Goal: Information Seeking & Learning: Check status

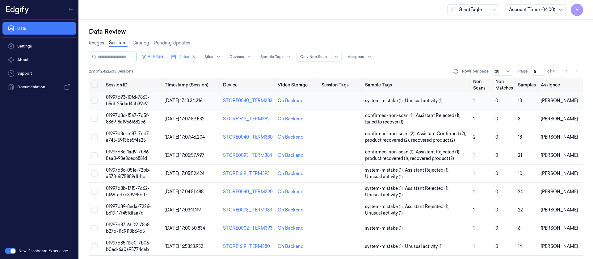
click at [348, 104] on td at bounding box center [341, 101] width 44 height 18
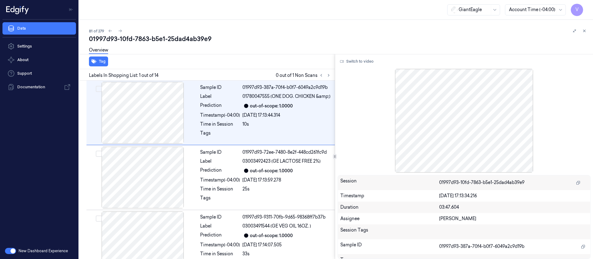
click at [586, 27] on div at bounding box center [578, 30] width 17 height 7
click at [580, 32] on div at bounding box center [578, 30] width 17 height 7
click at [585, 30] on icon at bounding box center [584, 31] width 4 height 4
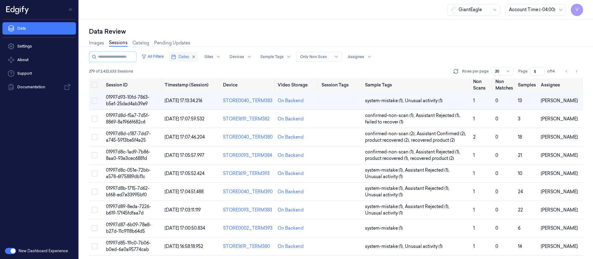
click at [187, 57] on span "Dates" at bounding box center [183, 57] width 10 height 6
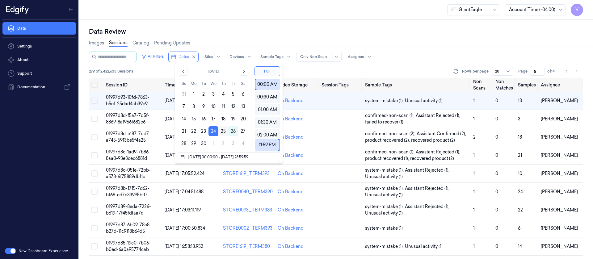
click at [224, 131] on button "25" at bounding box center [223, 131] width 10 height 10
type input "25/09/2025 00:00:00 - 25/09/2025 23:59:59"
click at [229, 44] on div "Images Sessions Catalog Pending Updates" at bounding box center [336, 44] width 494 height 16
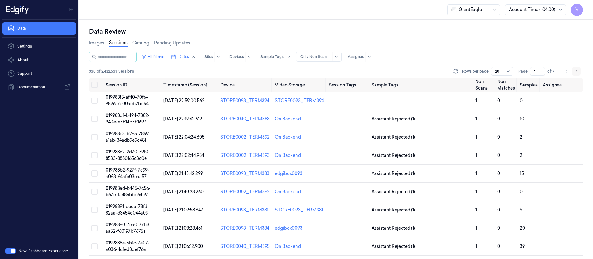
click at [576, 72] on icon "Go to next page" at bounding box center [576, 71] width 1 height 2
click at [556, 72] on span "of 17" at bounding box center [552, 72] width 10 height 6
click at [555, 72] on span "of 17" at bounding box center [552, 72] width 10 height 6
click at [552, 71] on span "of 17" at bounding box center [552, 72] width 10 height 6
click at [565, 71] on button "Go to previous page" at bounding box center [566, 71] width 9 height 9
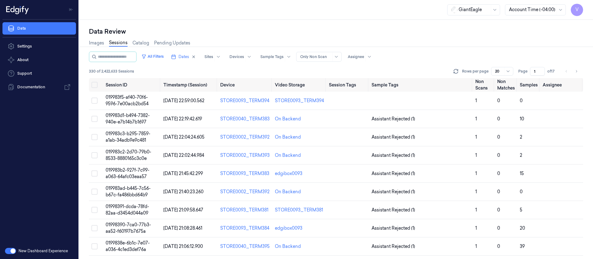
click at [565, 71] on li "pagination" at bounding box center [566, 71] width 9 height 9
click at [578, 70] on button "Go to next page" at bounding box center [576, 71] width 9 height 9
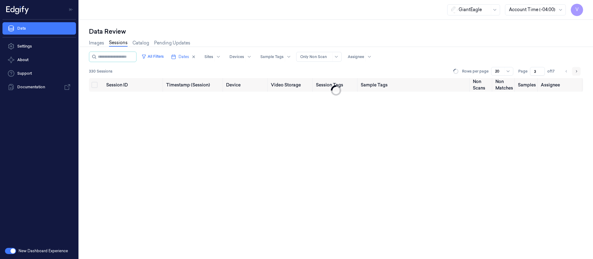
click at [578, 70] on button "Go to next page" at bounding box center [576, 71] width 9 height 9
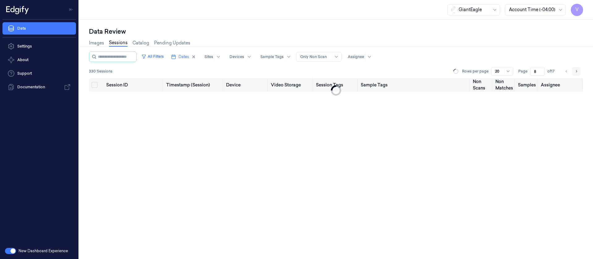
click at [578, 70] on button "Go to next page" at bounding box center [576, 71] width 9 height 9
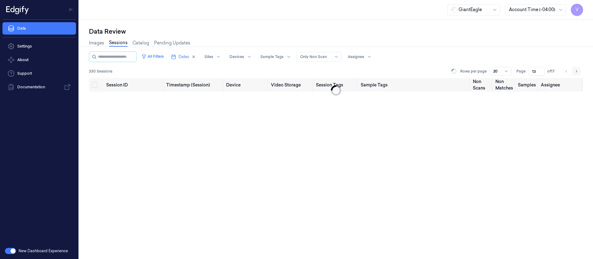
click at [578, 70] on button "Go to next page" at bounding box center [576, 71] width 9 height 9
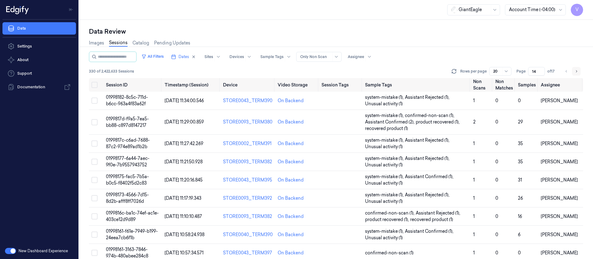
click at [578, 70] on button "Go to next page" at bounding box center [576, 71] width 9 height 9
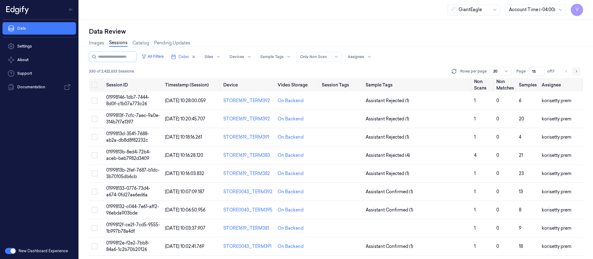
click at [578, 70] on button "Go to next page" at bounding box center [576, 71] width 9 height 9
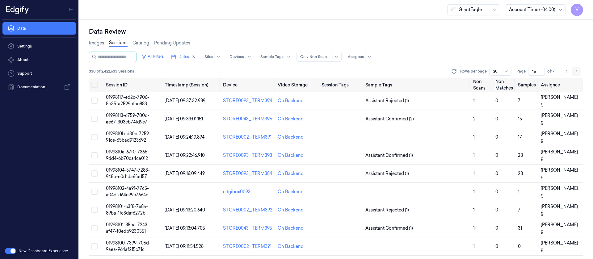
click at [574, 69] on icon "Go to next page" at bounding box center [576, 71] width 4 height 5
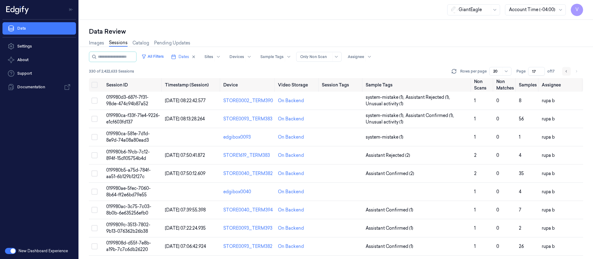
click at [564, 71] on icon "Go to previous page" at bounding box center [566, 71] width 4 height 5
type input "16"
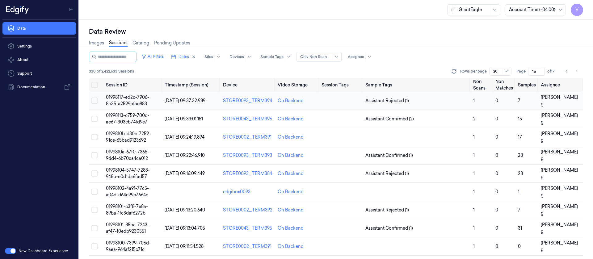
click at [338, 106] on td at bounding box center [341, 101] width 44 height 18
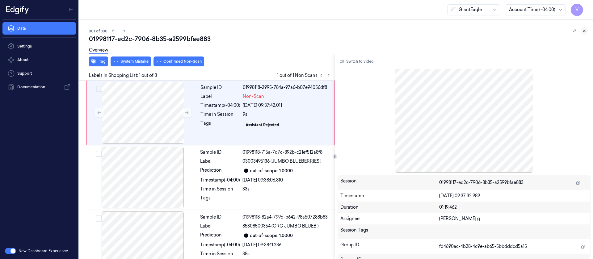
click at [586, 31] on icon at bounding box center [584, 31] width 4 height 4
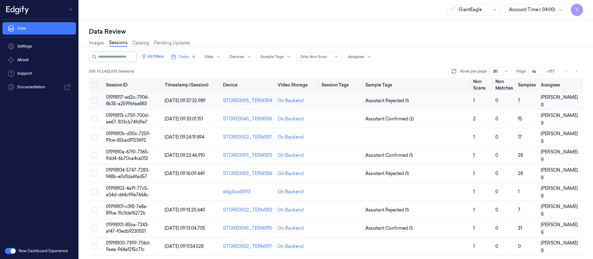
click at [324, 106] on td at bounding box center [341, 101] width 44 height 18
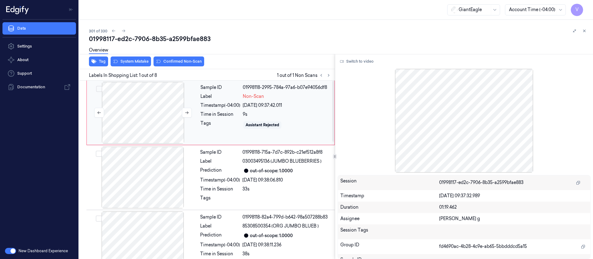
click at [168, 117] on div at bounding box center [143, 113] width 110 height 62
click at [186, 110] on button at bounding box center [187, 113] width 10 height 10
click at [350, 63] on button "Switch to video" at bounding box center [356, 61] width 39 height 10
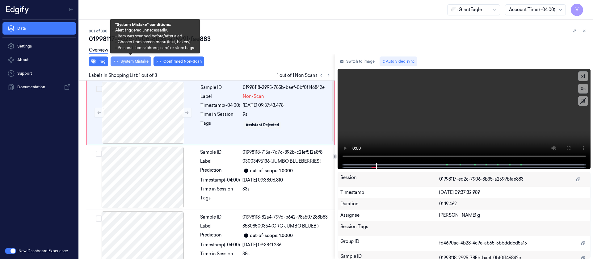
click at [140, 63] on button "System Mistake" at bounding box center [131, 61] width 40 height 10
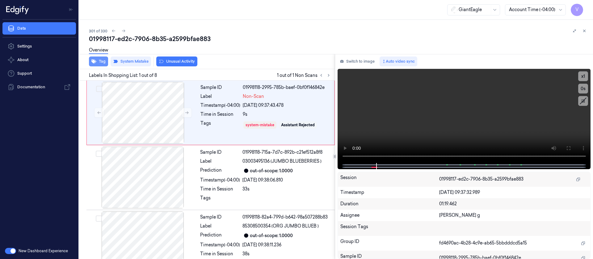
click at [101, 60] on button "Tag" at bounding box center [98, 61] width 19 height 10
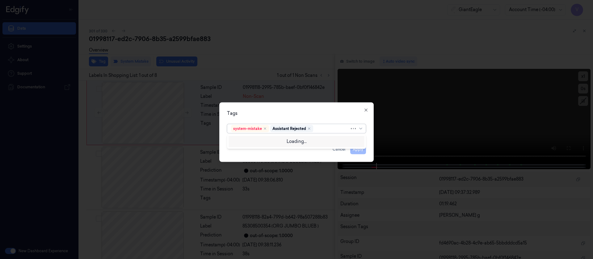
click at [333, 127] on div at bounding box center [331, 128] width 35 height 6
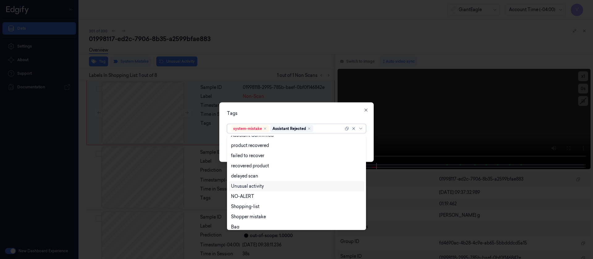
scroll to position [50, 0]
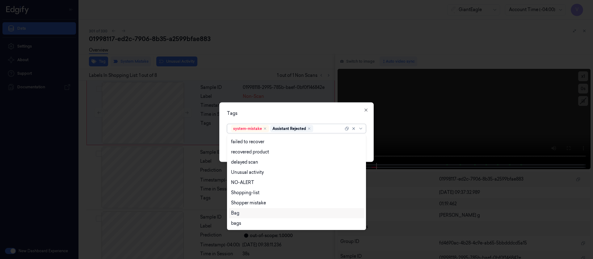
click at [239, 214] on div "Bag" at bounding box center [235, 213] width 8 height 6
click at [310, 105] on div "Tags option Bag, selected. 13 results available. Use Up and Down to choose opti…" at bounding box center [296, 132] width 154 height 60
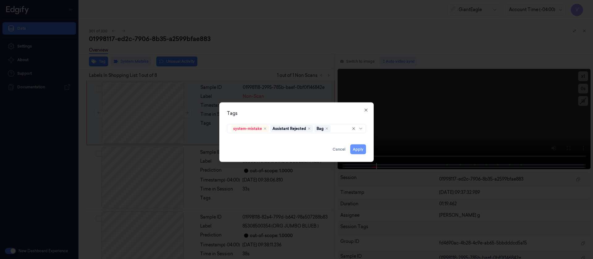
click at [358, 147] on button "Apply" at bounding box center [358, 149] width 16 height 10
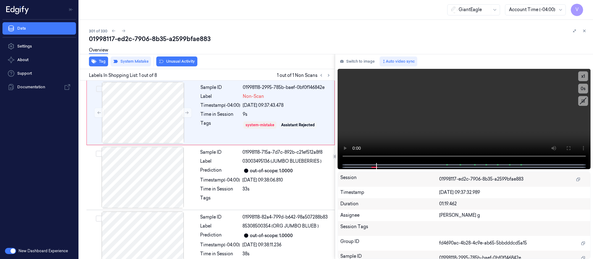
click at [453, 49] on div "Overview" at bounding box center [338, 51] width 499 height 16
click at [586, 33] on icon at bounding box center [584, 31] width 4 height 4
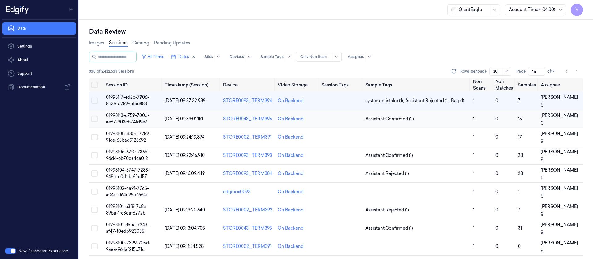
click at [338, 119] on td at bounding box center [341, 119] width 44 height 18
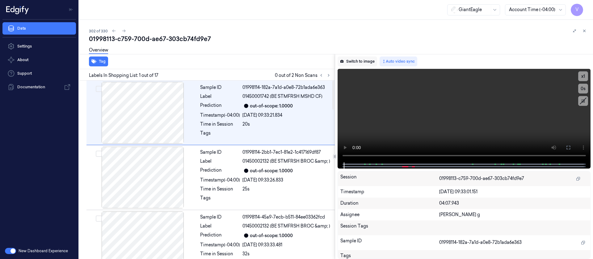
click at [348, 56] on button "Switch to image" at bounding box center [357, 61] width 40 height 10
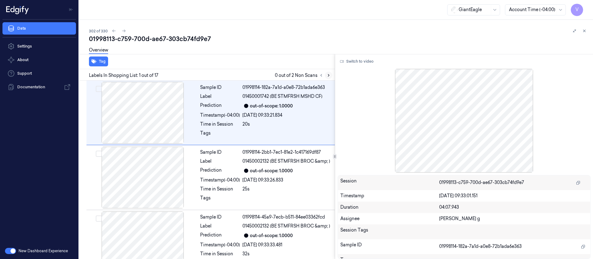
click at [328, 74] on icon at bounding box center [328, 75] width 1 height 2
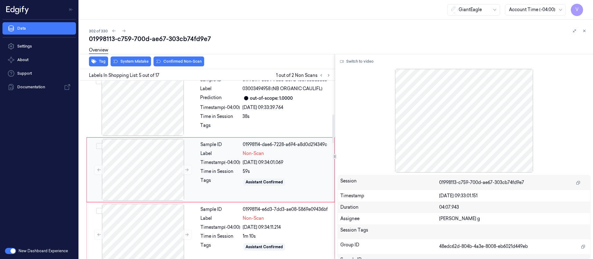
scroll to position [249, 0]
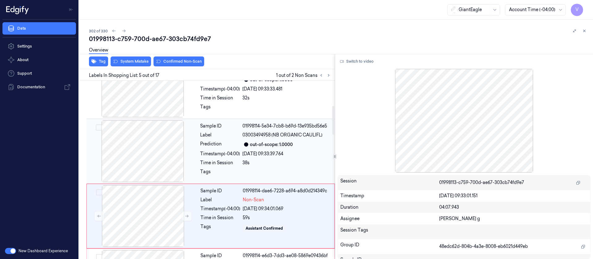
click at [162, 146] on div at bounding box center [143, 151] width 110 height 62
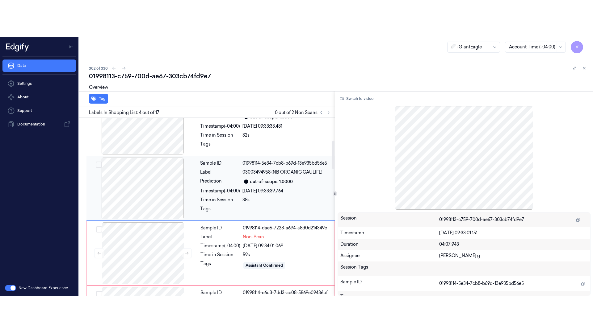
scroll to position [137, 0]
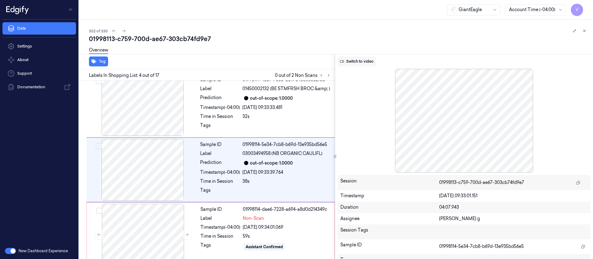
click at [357, 63] on button "Switch to video" at bounding box center [356, 61] width 39 height 10
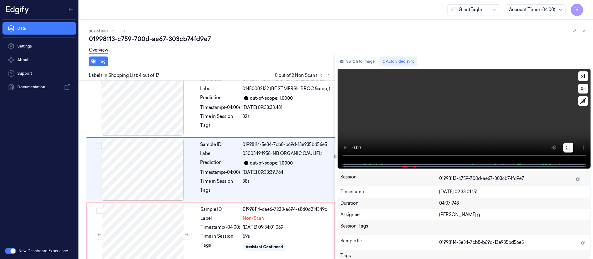
click at [570, 147] on icon at bounding box center [568, 147] width 5 height 5
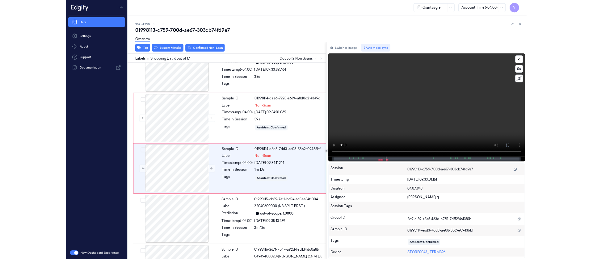
scroll to position [230, 0]
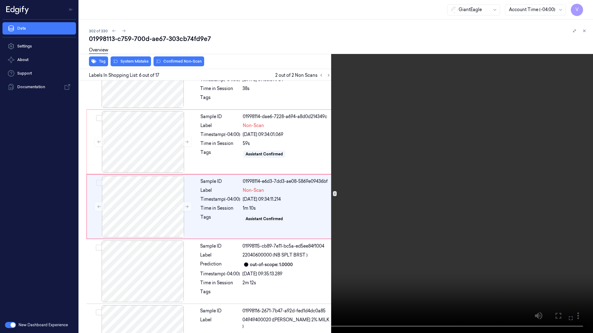
click at [0, 0] on icon at bounding box center [0, 0] width 0 height 0
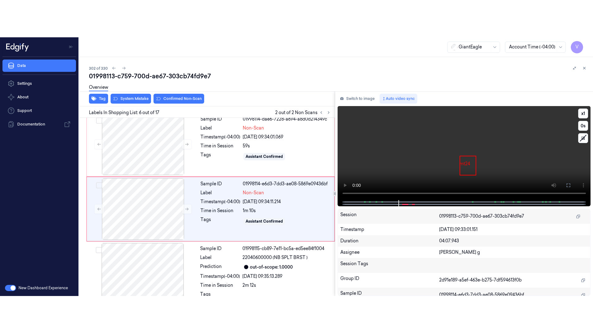
scroll to position [267, 0]
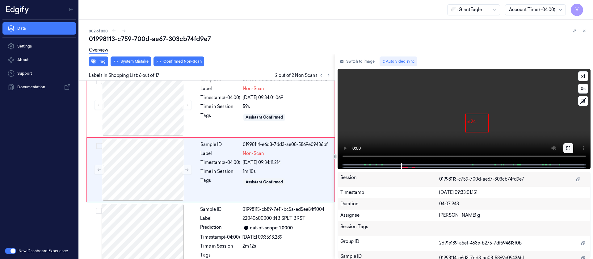
click at [567, 147] on icon at bounding box center [568, 148] width 5 height 5
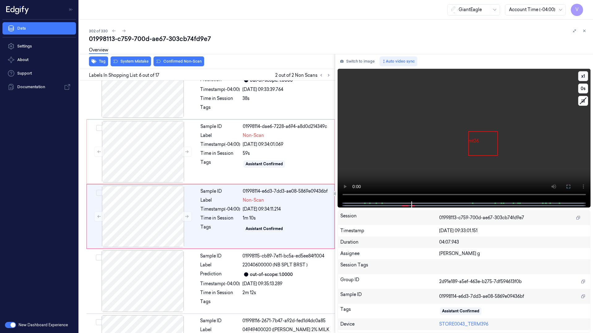
scroll to position [230, 0]
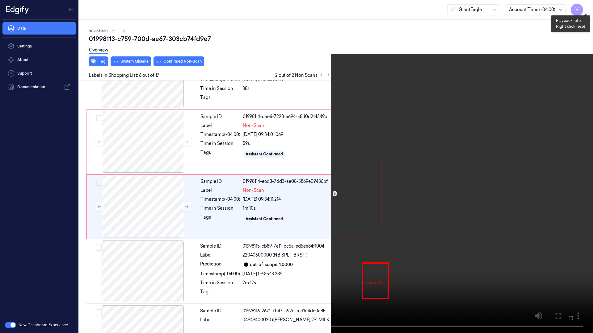
click at [585, 9] on button "x 1" at bounding box center [585, 7] width 10 height 10
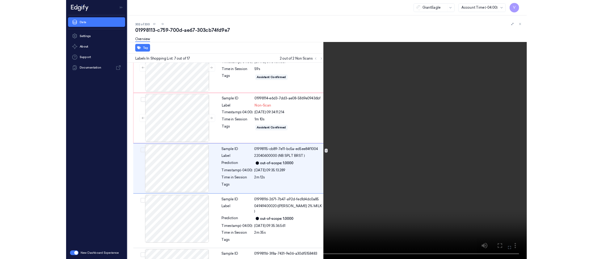
scroll to position [295, 0]
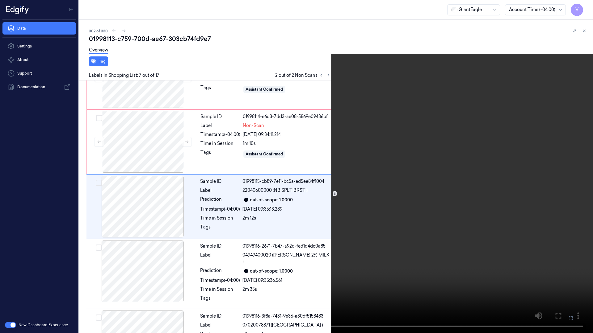
click at [0, 0] on icon at bounding box center [0, 0] width 0 height 0
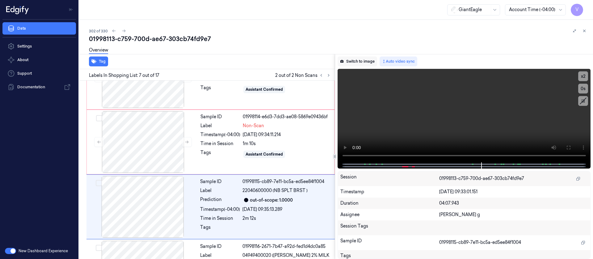
click at [355, 61] on button "Switch to image" at bounding box center [357, 61] width 40 height 10
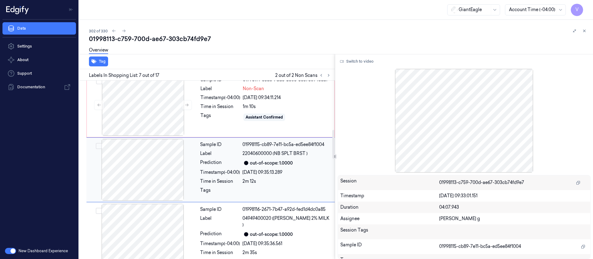
scroll to position [286, 0]
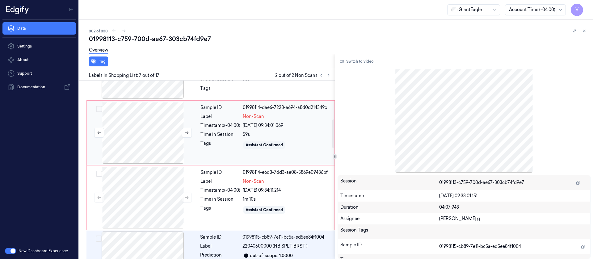
click at [145, 130] on div at bounding box center [143, 133] width 110 height 62
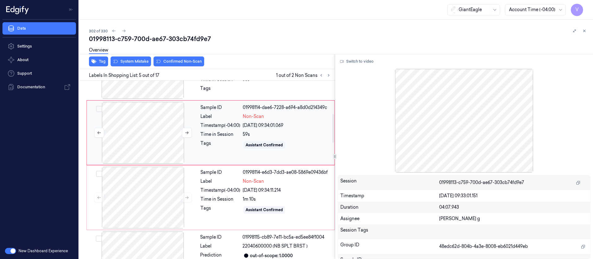
scroll to position [202, 0]
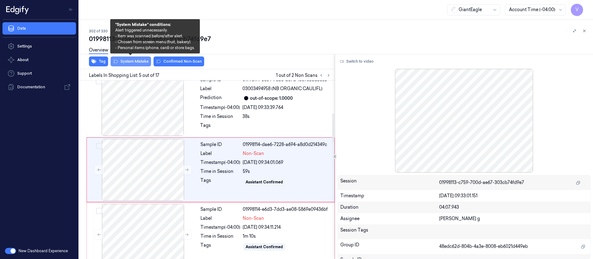
click at [132, 61] on button "System Mistake" at bounding box center [131, 61] width 40 height 10
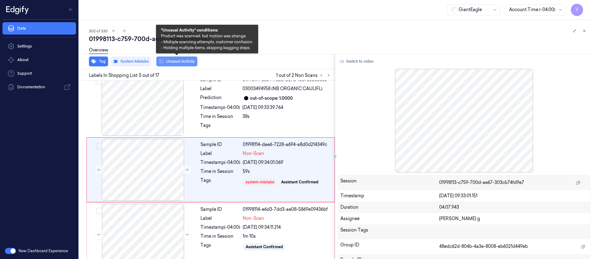
click at [180, 63] on button "Unusual Activity" at bounding box center [176, 61] width 41 height 10
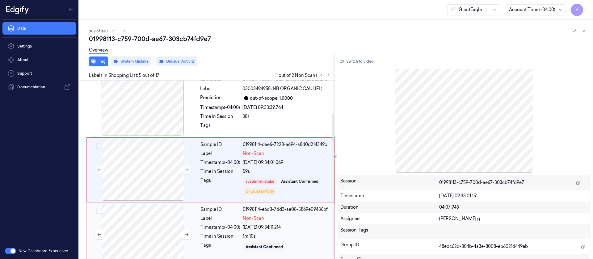
click at [138, 220] on div at bounding box center [143, 235] width 110 height 62
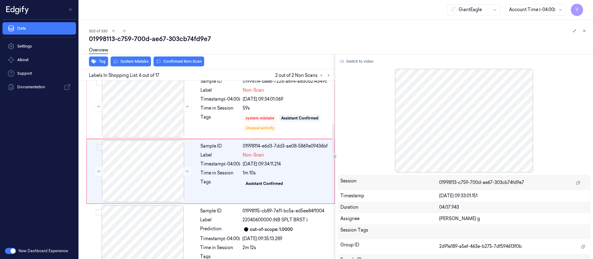
scroll to position [267, 0]
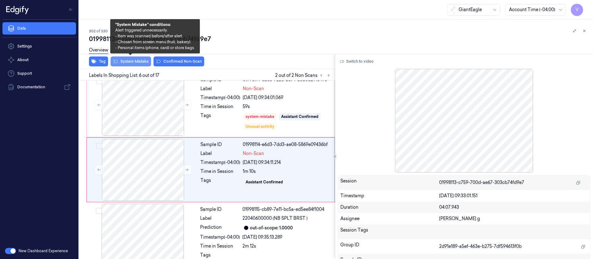
click at [126, 62] on button "System Mistake" at bounding box center [131, 61] width 40 height 10
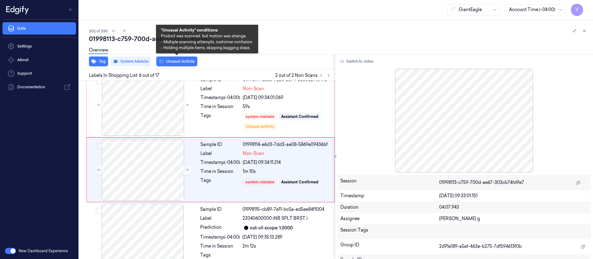
click at [174, 61] on button "Unusual Activity" at bounding box center [176, 61] width 41 height 10
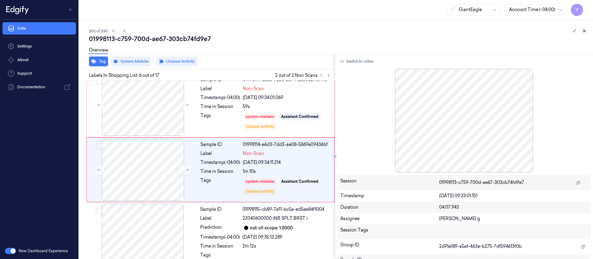
click at [586, 31] on icon at bounding box center [584, 31] width 4 height 4
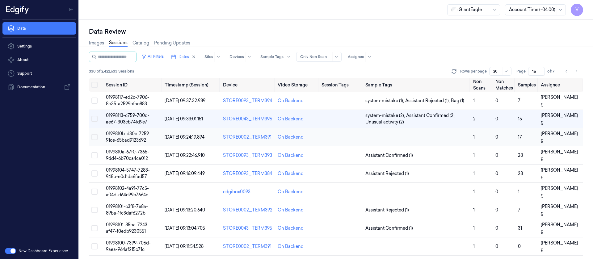
click at [340, 141] on td at bounding box center [341, 137] width 44 height 18
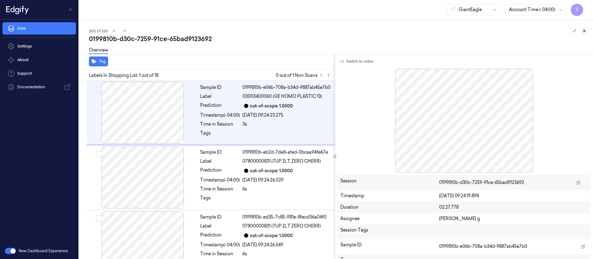
click at [587, 31] on button at bounding box center [583, 30] width 7 height 7
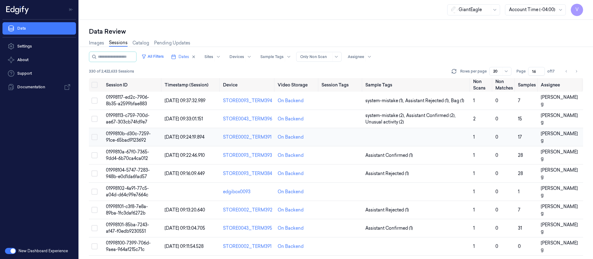
click at [318, 136] on td "On Backend" at bounding box center [297, 137] width 44 height 18
click at [331, 138] on td at bounding box center [341, 137] width 44 height 18
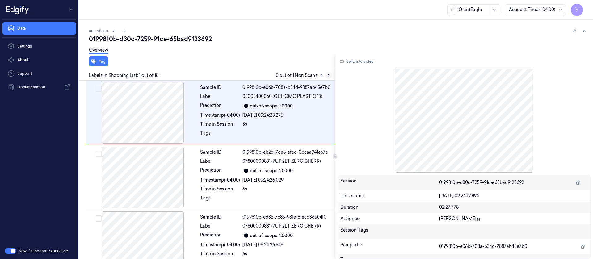
click at [329, 75] on icon at bounding box center [328, 75] width 4 height 4
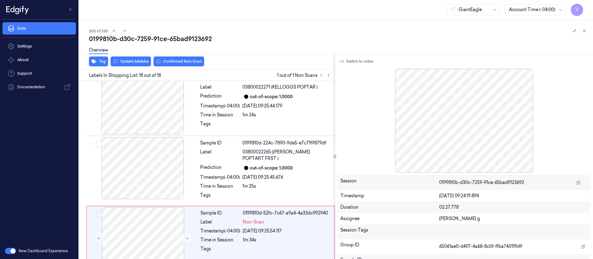
scroll to position [996, 0]
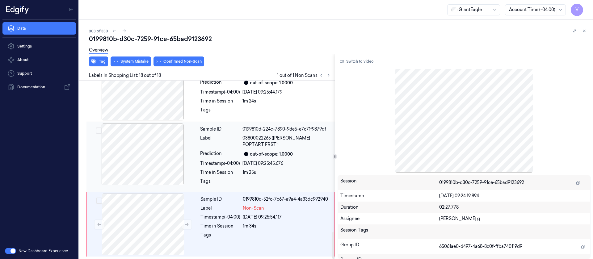
click at [146, 155] on div at bounding box center [143, 154] width 110 height 62
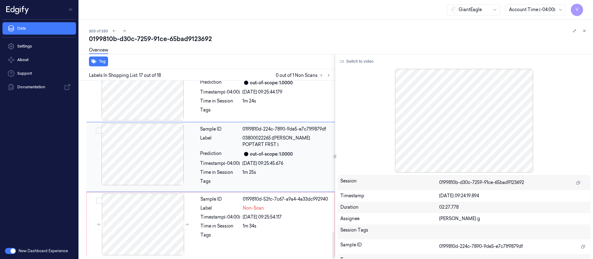
scroll to position [985, 0]
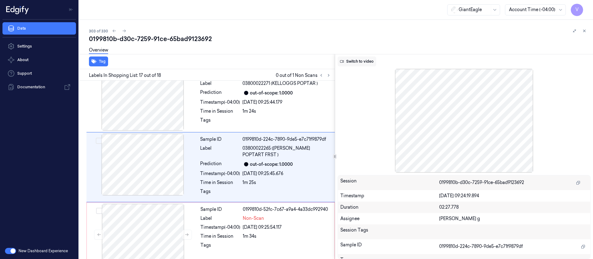
click at [354, 63] on button "Switch to video" at bounding box center [356, 61] width 39 height 10
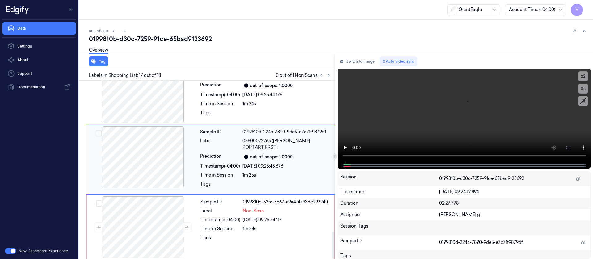
scroll to position [996, 0]
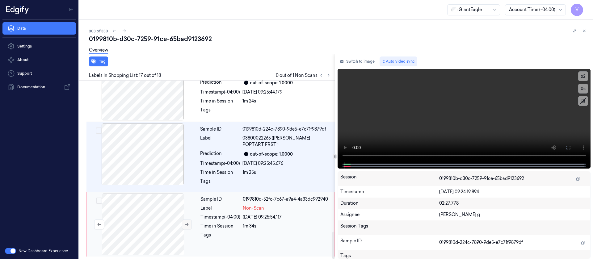
click at [185, 225] on icon at bounding box center [187, 224] width 4 height 4
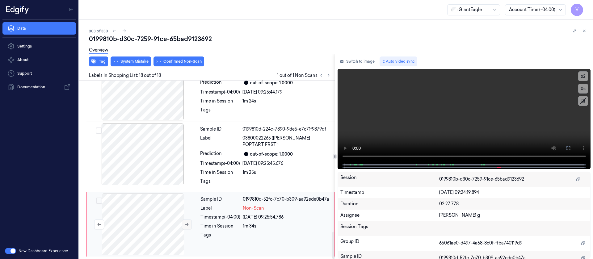
click at [185, 225] on icon at bounding box center [187, 224] width 4 height 4
click at [219, 169] on div "Time in Session" at bounding box center [220, 172] width 40 height 6
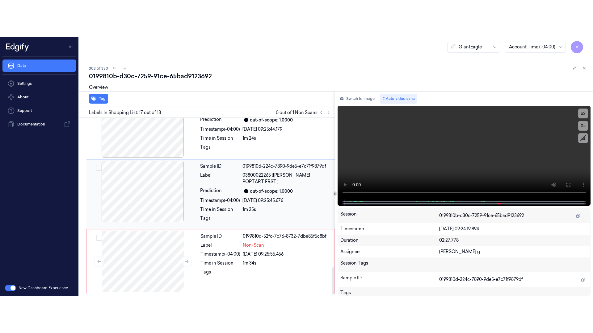
scroll to position [985, 0]
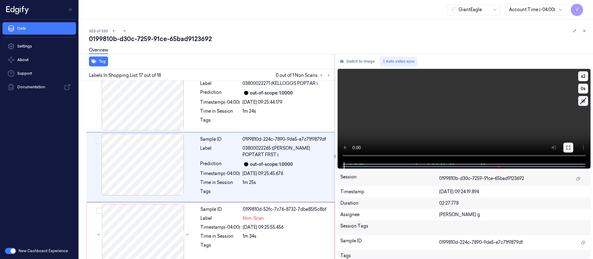
click at [571, 149] on button at bounding box center [568, 148] width 10 height 10
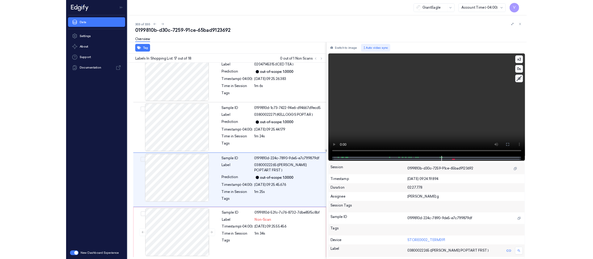
scroll to position [921, 0]
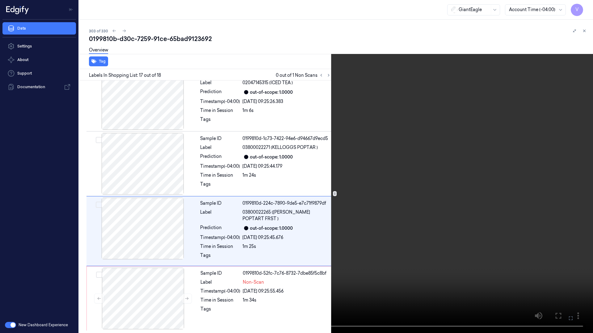
click at [587, 1] on video at bounding box center [296, 166] width 593 height 333
click at [583, 6] on button "x 2" at bounding box center [585, 7] width 10 height 10
click at [586, 9] on button "x 4" at bounding box center [585, 7] width 10 height 10
click at [0, 0] on icon at bounding box center [0, 0] width 0 height 0
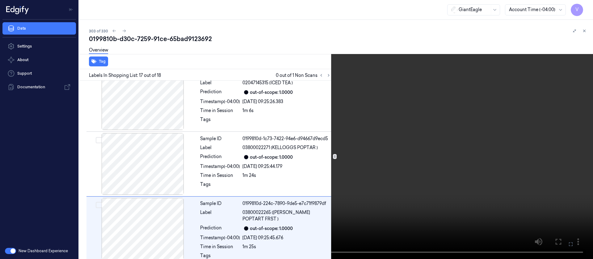
scroll to position [985, 0]
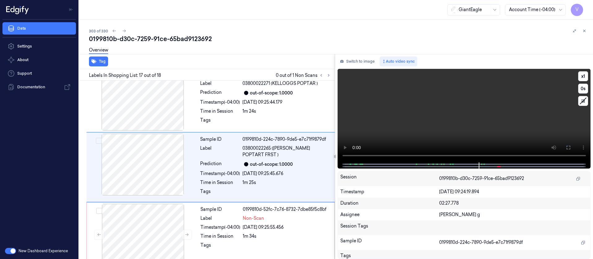
click at [395, 104] on video at bounding box center [463, 116] width 253 height 94
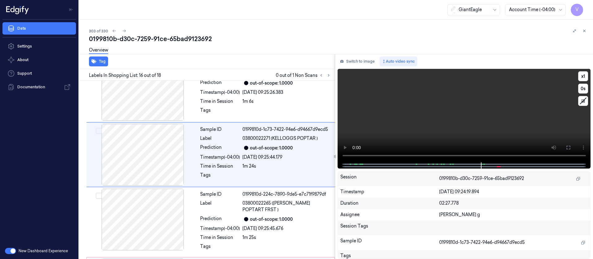
scroll to position [921, 0]
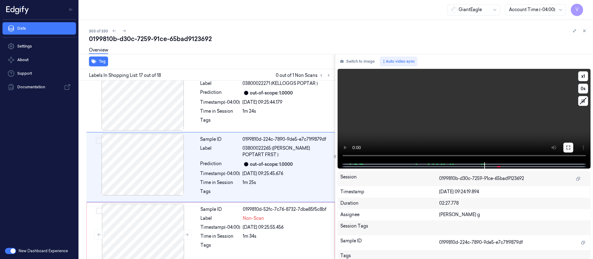
click at [567, 146] on icon at bounding box center [568, 147] width 5 height 5
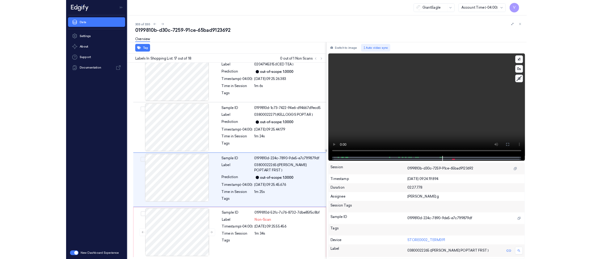
scroll to position [921, 0]
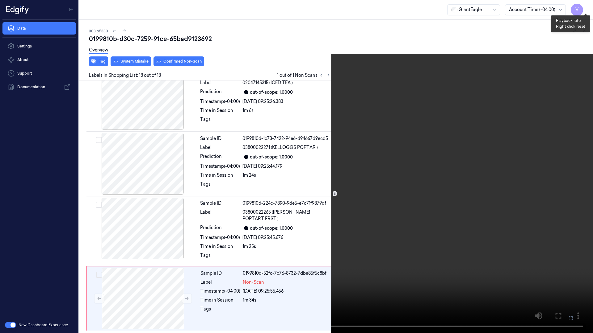
click at [584, 10] on button "x 1" at bounding box center [585, 7] width 10 height 10
click at [0, 0] on icon at bounding box center [0, 0] width 0 height 0
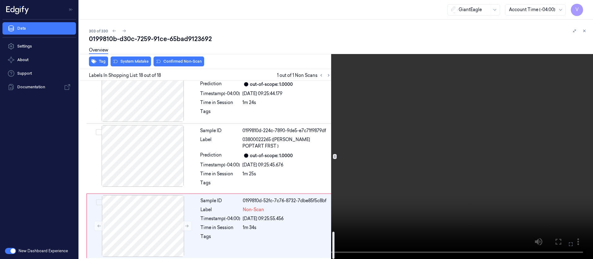
scroll to position [996, 0]
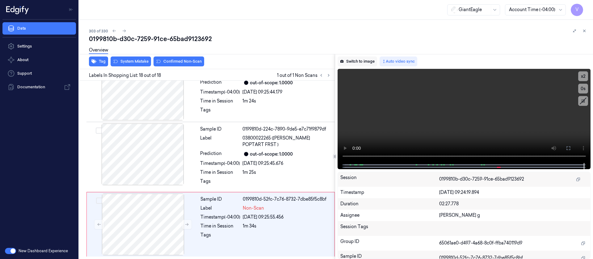
click at [361, 58] on button "Switch to image" at bounding box center [357, 61] width 40 height 10
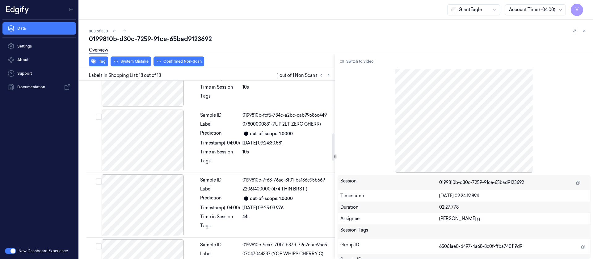
scroll to position [347, 0]
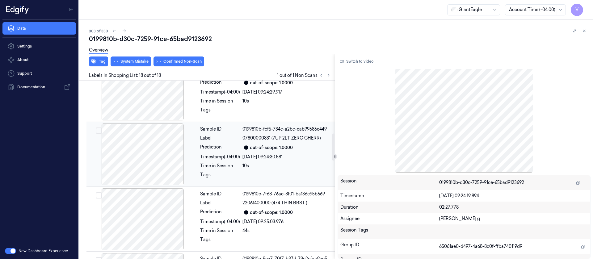
click at [241, 160] on div "Timestamp (-04:00) 25/09/2025 09:24:30.581" at bounding box center [265, 157] width 131 height 6
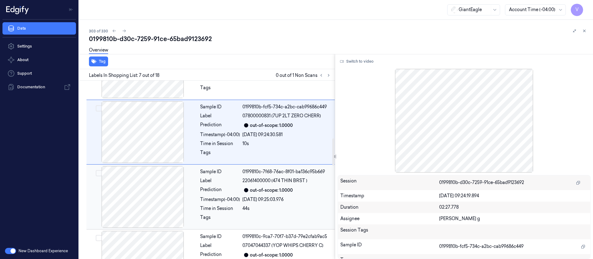
scroll to position [383, 0]
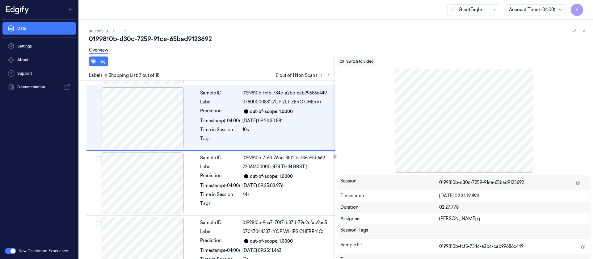
click at [353, 61] on button "Switch to video" at bounding box center [356, 61] width 39 height 10
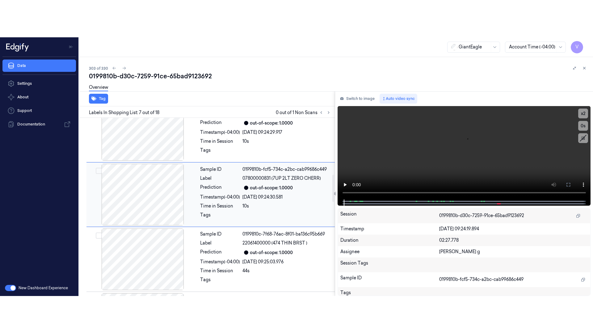
scroll to position [337, 0]
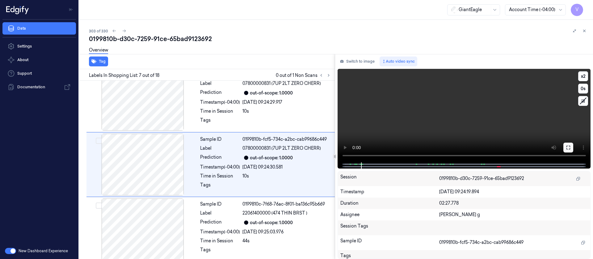
click at [568, 148] on icon at bounding box center [568, 147] width 5 height 5
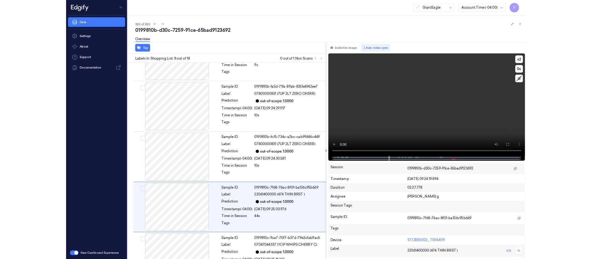
scroll to position [365, 0]
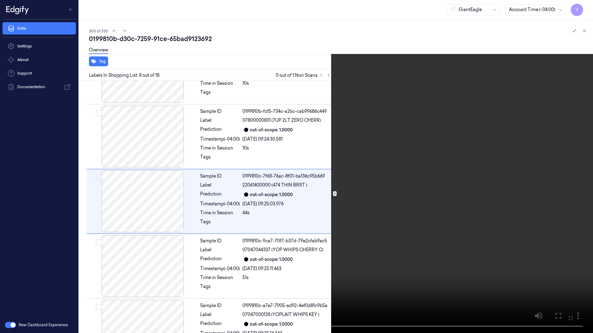
click at [0, 0] on icon at bounding box center [0, 0] width 0 height 0
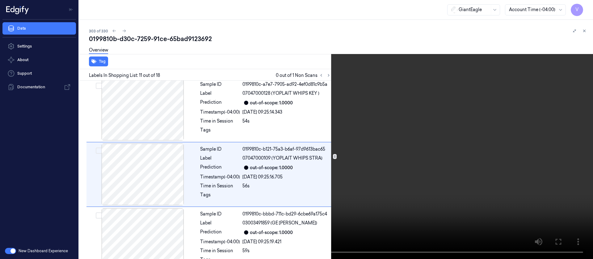
scroll to position [596, 0]
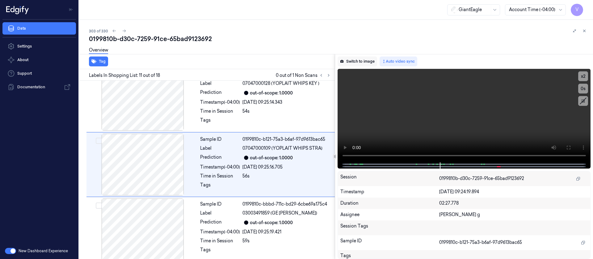
click at [365, 63] on button "Switch to image" at bounding box center [357, 61] width 40 height 10
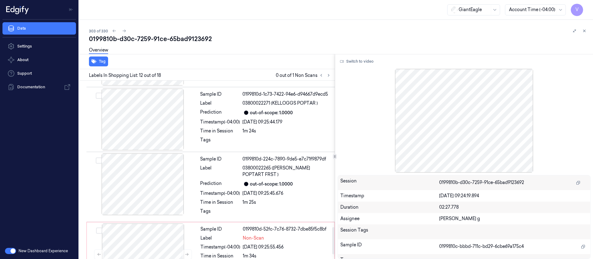
scroll to position [996, 0]
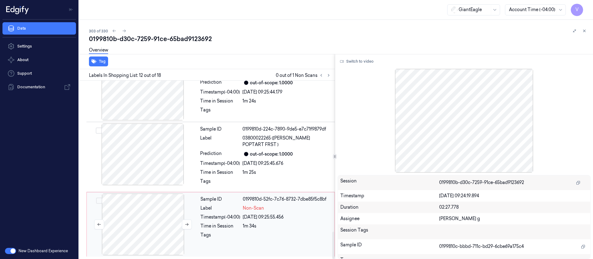
click at [150, 216] on div at bounding box center [143, 225] width 110 height 62
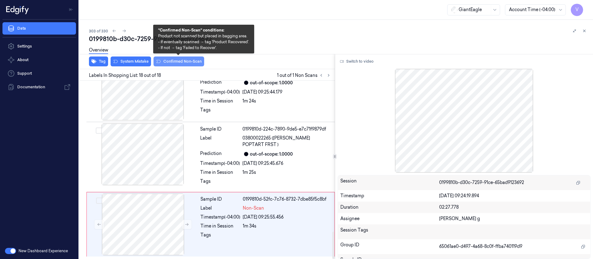
click at [180, 60] on button "Confirmed Non-Scan" at bounding box center [178, 61] width 51 height 10
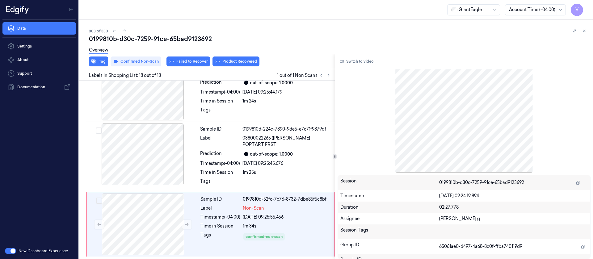
click at [414, 54] on div "Switch to video Session 0199810b-d30c-7259-91ce-65bad9123692 Timestamp 25/09/20…" at bounding box center [464, 156] width 258 height 205
click at [581, 30] on button at bounding box center [583, 30] width 7 height 7
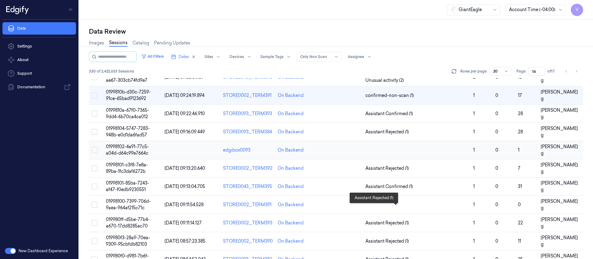
scroll to position [0, 0]
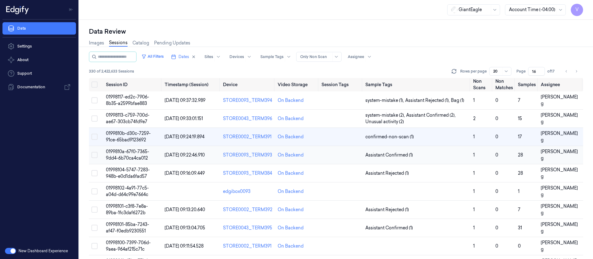
click at [332, 157] on td at bounding box center [341, 155] width 44 height 18
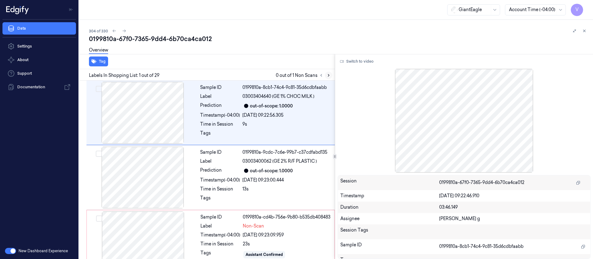
click at [330, 74] on icon at bounding box center [328, 75] width 4 height 4
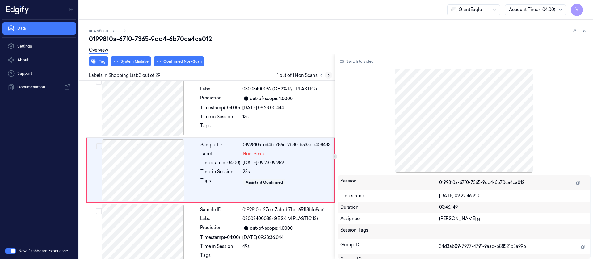
scroll to position [73, 0]
click at [148, 105] on div at bounding box center [143, 105] width 110 height 62
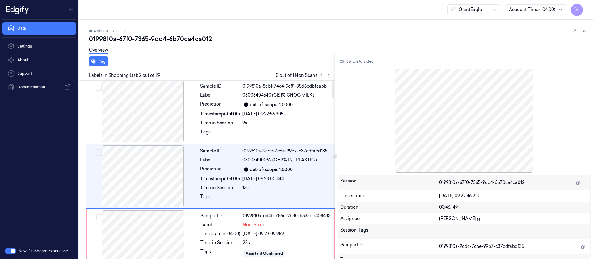
scroll to position [0, 0]
click at [366, 59] on button "Switch to video" at bounding box center [356, 61] width 39 height 10
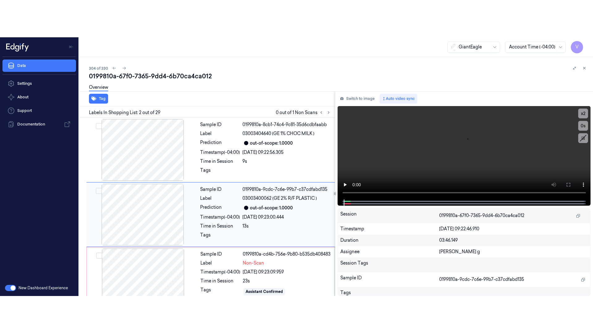
scroll to position [8, 0]
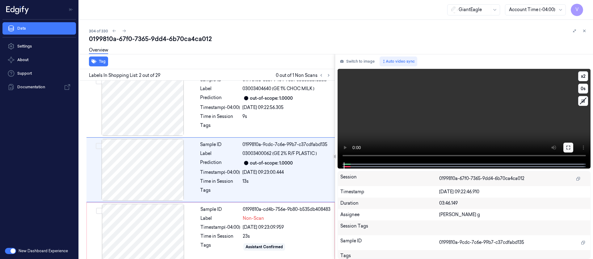
click at [570, 149] on button at bounding box center [568, 148] width 10 height 10
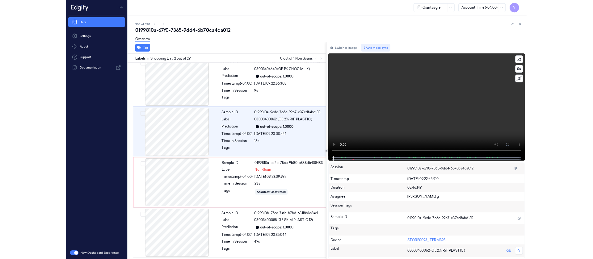
scroll to position [0, 0]
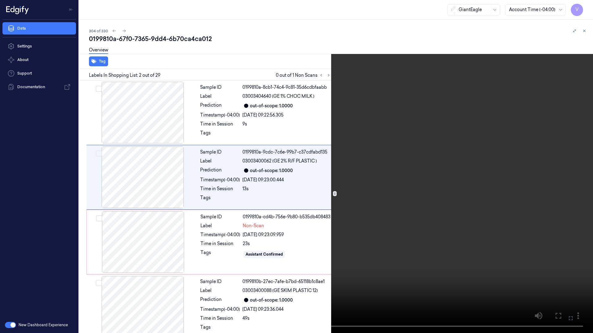
click at [0, 0] on button at bounding box center [0, 0] width 0 height 0
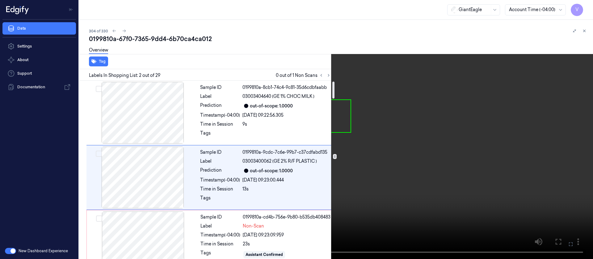
scroll to position [8, 0]
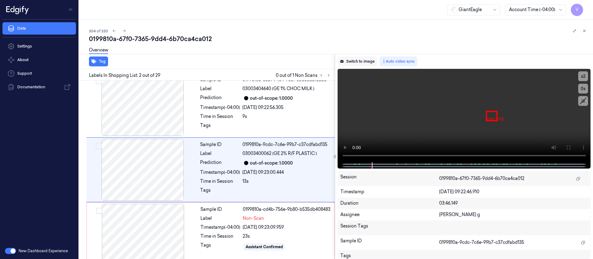
click at [353, 63] on button "Switch to image" at bounding box center [357, 61] width 40 height 10
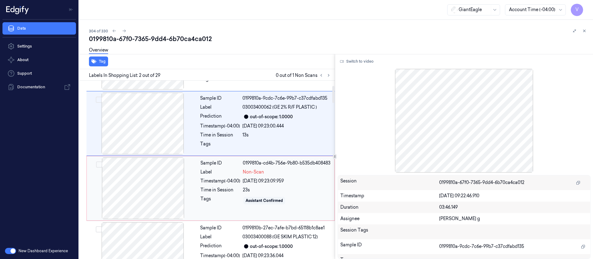
click at [148, 190] on div at bounding box center [143, 188] width 110 height 62
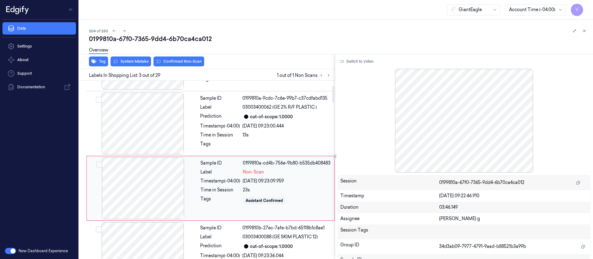
scroll to position [73, 0]
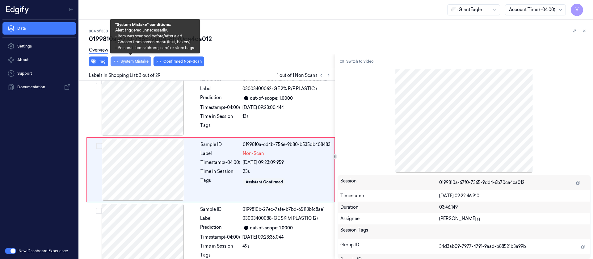
click at [133, 66] on button "System Mistake" at bounding box center [131, 61] width 40 height 10
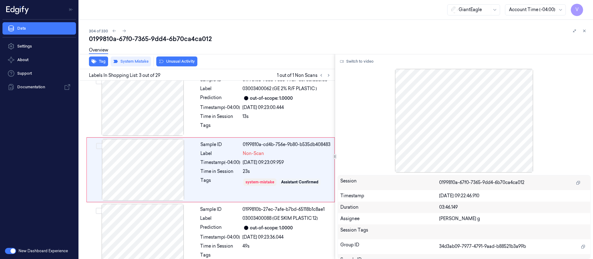
click at [171, 61] on button "Unusual Activity" at bounding box center [176, 61] width 41 height 10
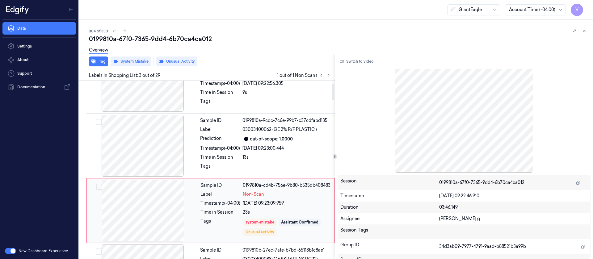
scroll to position [28, 0]
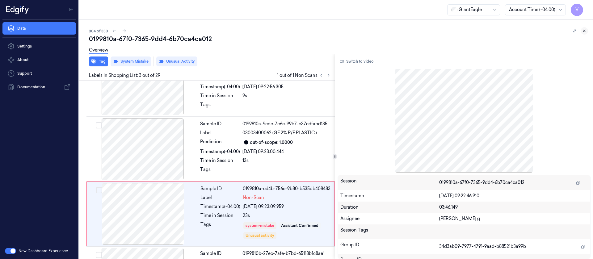
click at [587, 31] on button at bounding box center [583, 30] width 7 height 7
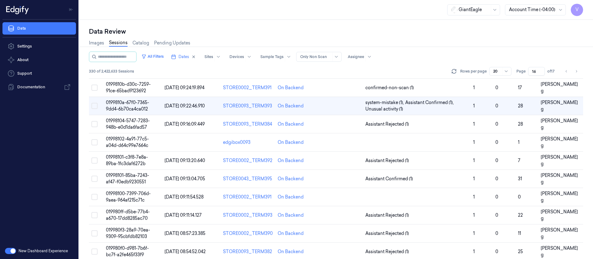
scroll to position [3, 0]
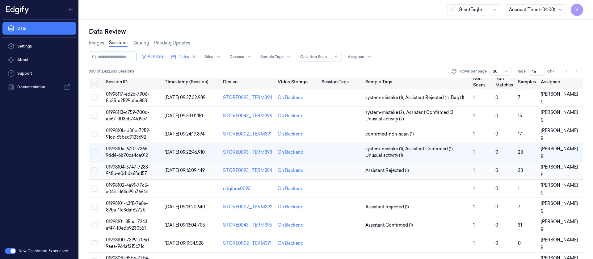
click at [341, 168] on td at bounding box center [341, 170] width 44 height 18
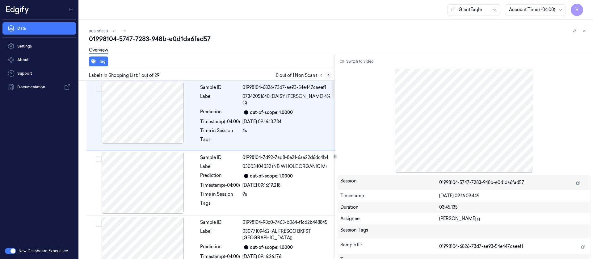
click at [330, 76] on icon at bounding box center [328, 75] width 4 height 4
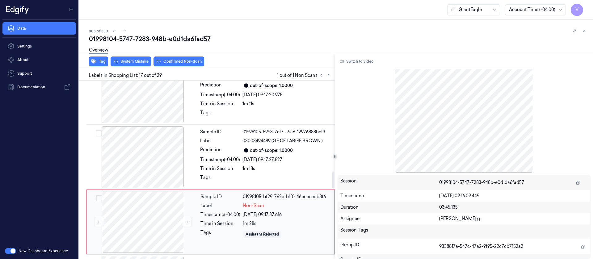
scroll to position [934, 0]
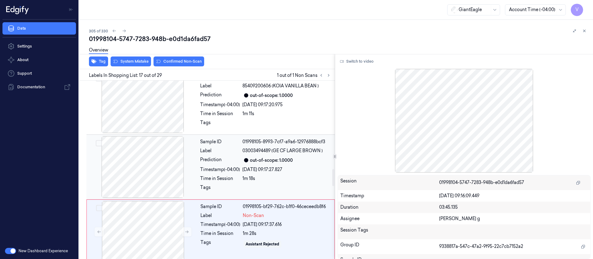
click at [242, 139] on div "Sample ID 01998105-8993-7cf7-a9a6-12976888bcf3" at bounding box center [265, 142] width 131 height 6
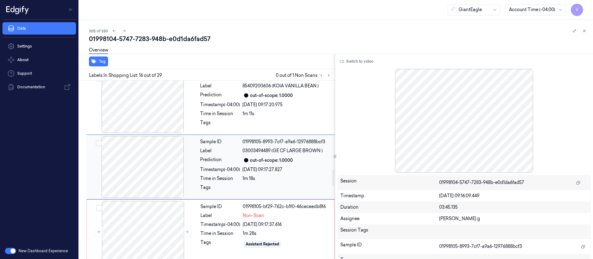
scroll to position [915, 0]
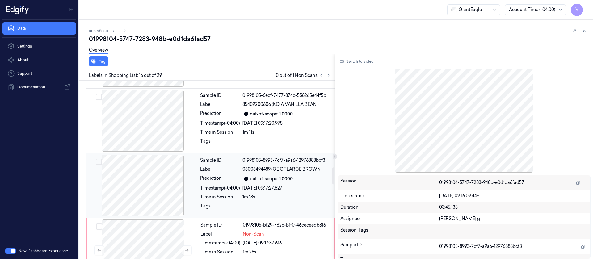
click at [244, 185] on div "25/09/2025 09:17:27.827" at bounding box center [286, 188] width 89 height 6
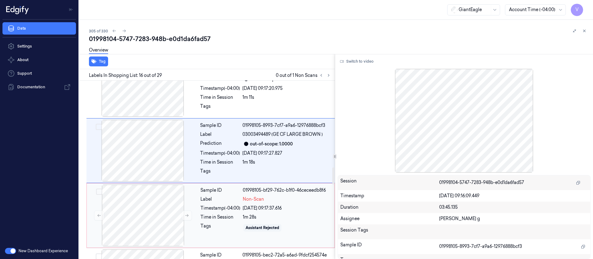
scroll to position [962, 0]
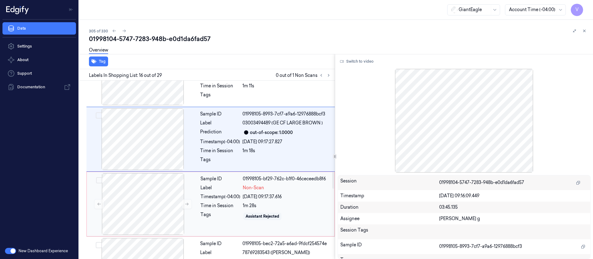
click at [217, 194] on div "Timestamp (-04:00)" at bounding box center [220, 197] width 40 height 6
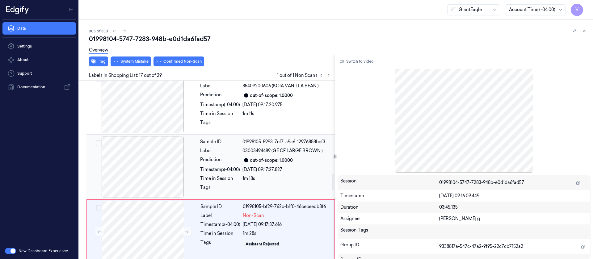
scroll to position [980, 0]
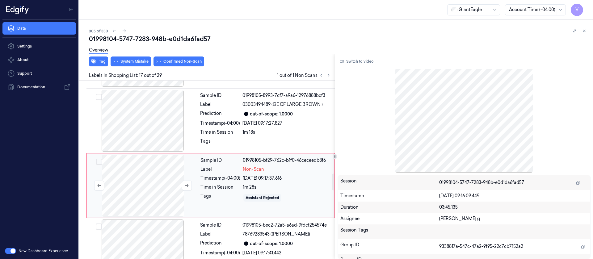
click at [155, 170] on div at bounding box center [143, 186] width 110 height 62
click at [144, 112] on div at bounding box center [143, 121] width 110 height 62
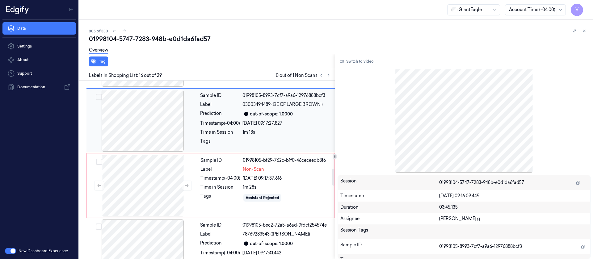
scroll to position [915, 0]
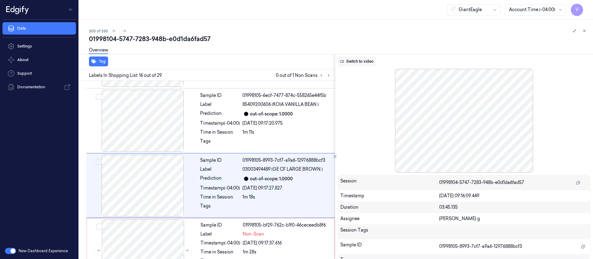
click at [364, 60] on button "Switch to video" at bounding box center [356, 61] width 39 height 10
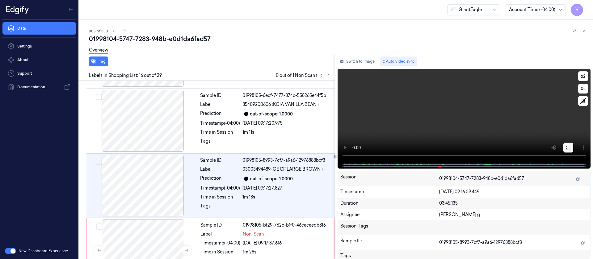
click at [569, 149] on icon at bounding box center [568, 147] width 5 height 5
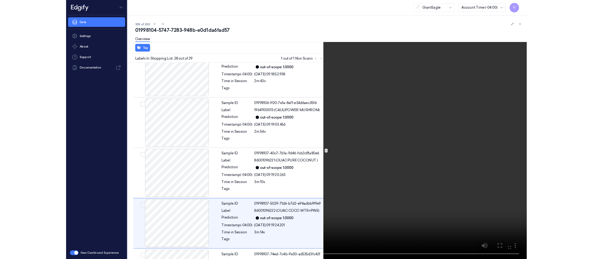
scroll to position [1629, 0]
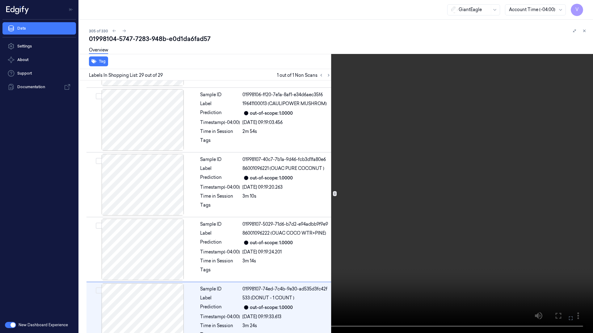
click at [0, 0] on icon at bounding box center [0, 0] width 0 height 0
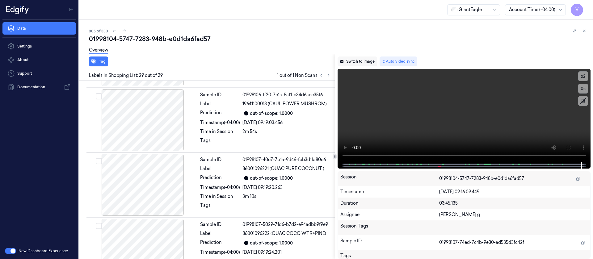
click at [363, 63] on button "Switch to image" at bounding box center [357, 61] width 40 height 10
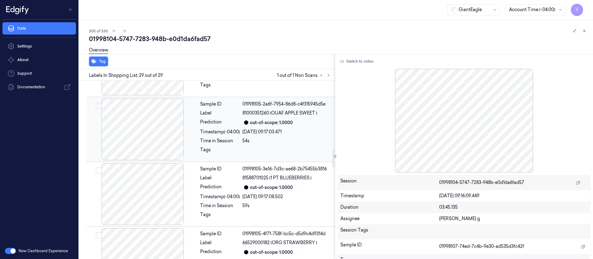
scroll to position [638, 0]
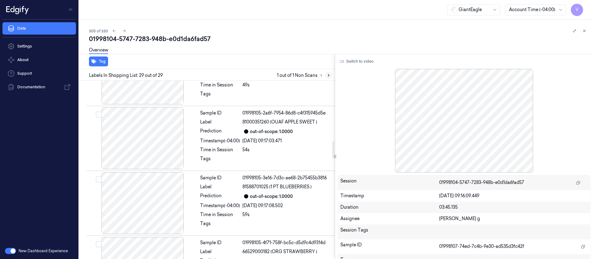
click at [329, 77] on button at bounding box center [328, 75] width 7 height 7
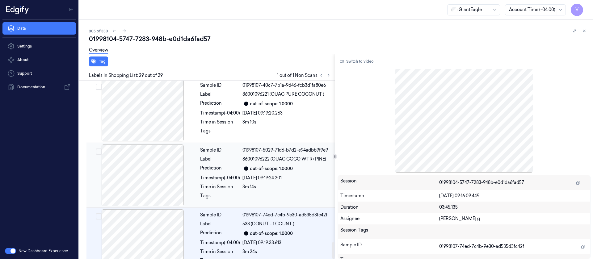
click at [249, 148] on div "Sample ID 01998107-5029-71d6-b7d2-e94adbb9f9e9 Label 86001096222 (OUAC COCO WTR…" at bounding box center [266, 175] width 136 height 62
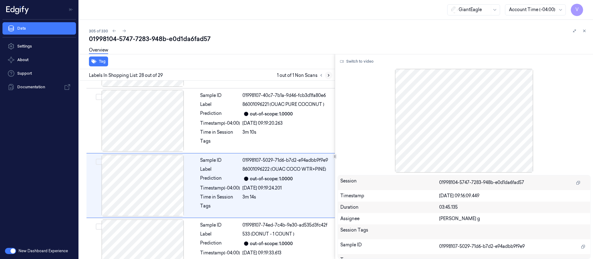
click at [326, 76] on icon at bounding box center [328, 75] width 4 height 4
click at [328, 76] on icon at bounding box center [328, 75] width 4 height 4
click at [215, 175] on div "Prediction" at bounding box center [220, 178] width 40 height 7
click at [222, 111] on div "Sample ID 01998107-40c7-7b1a-9d46-fcb3d1fa80e6 Label 86001096221 (OUAC PURE COC…" at bounding box center [266, 121] width 136 height 62
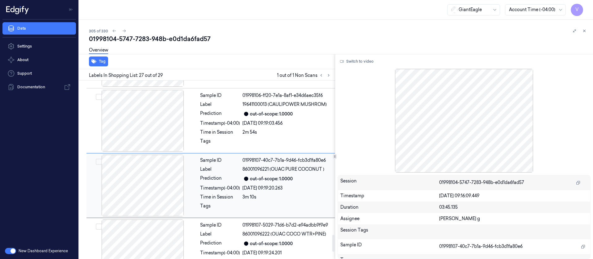
click at [222, 111] on div "Sample ID 01998106-ff20-7e1a-8af1-e34d6aec35f6 Label 19641100013 (CAULIPOWER MU…" at bounding box center [266, 121] width 136 height 62
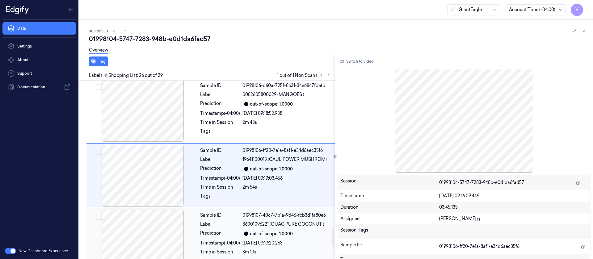
scroll to position [1564, 0]
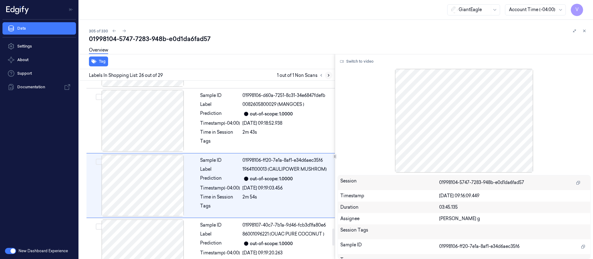
click at [328, 76] on icon at bounding box center [328, 75] width 1 height 2
click at [328, 75] on icon at bounding box center [328, 75] width 1 height 2
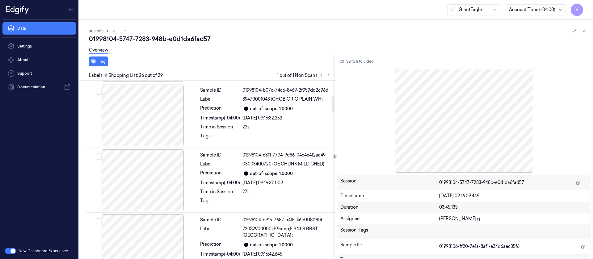
scroll to position [0, 0]
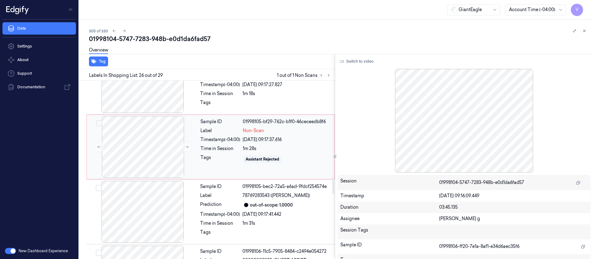
click at [224, 145] on div "Time in Session" at bounding box center [220, 148] width 40 height 6
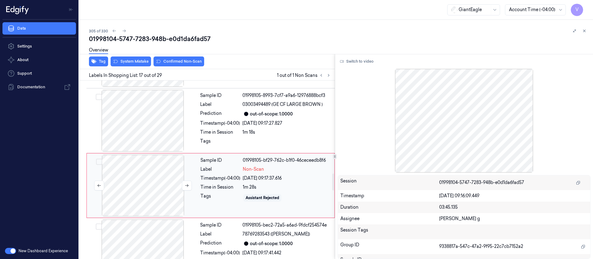
click at [126, 158] on div at bounding box center [143, 186] width 110 height 62
click at [186, 183] on icon at bounding box center [187, 185] width 4 height 4
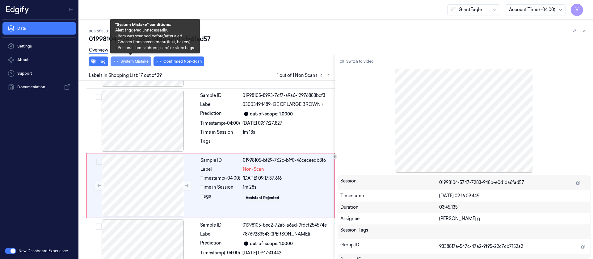
click at [135, 63] on button "System Mistake" at bounding box center [131, 61] width 40 height 10
click at [127, 61] on button "System Mistake" at bounding box center [131, 61] width 40 height 10
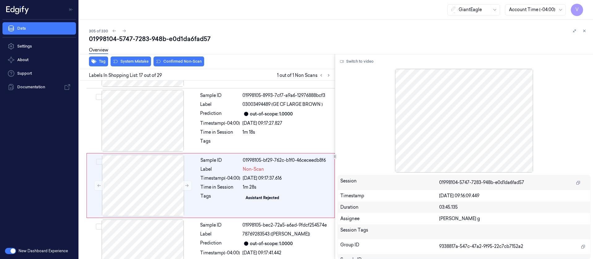
click at [172, 63] on button "Confirmed Non-Scan" at bounding box center [178, 61] width 51 height 10
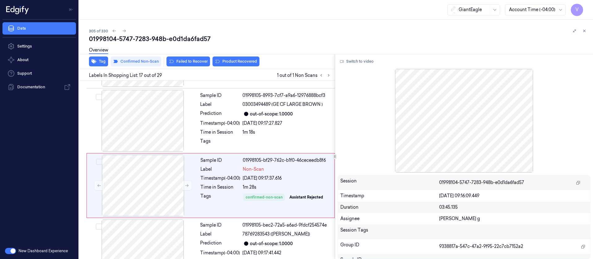
click at [185, 66] on div "Tag Confirmed Non-Scan Failed to Recover Product Recovered" at bounding box center [206, 61] width 258 height 15
click at [184, 63] on button "Failed to Recover" at bounding box center [188, 61] width 44 height 10
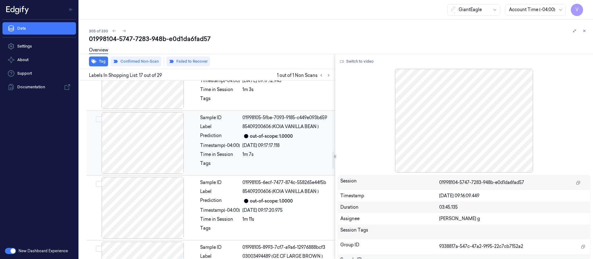
scroll to position [749, 0]
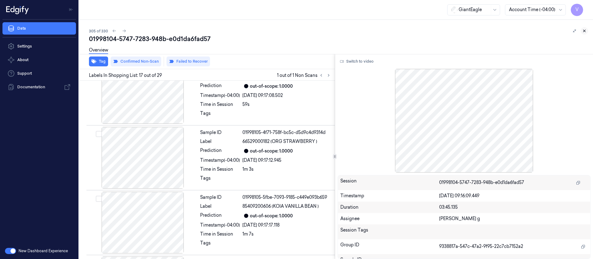
click at [585, 31] on icon at bounding box center [584, 31] width 4 height 4
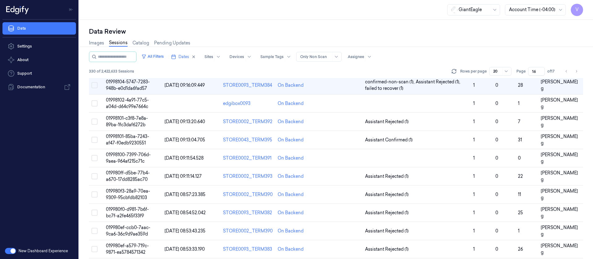
scroll to position [29, 0]
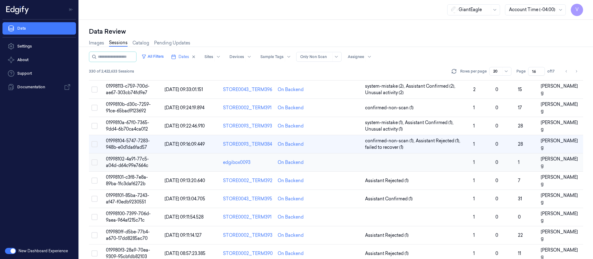
click at [331, 164] on td at bounding box center [341, 162] width 44 height 18
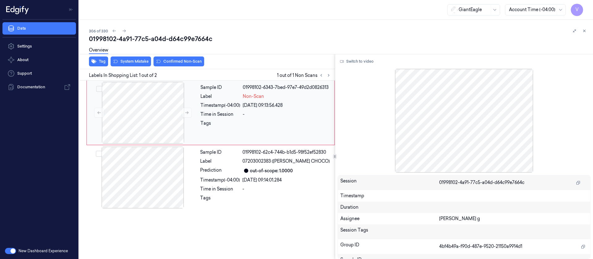
click at [248, 115] on div "-" at bounding box center [287, 114] width 88 height 6
click at [365, 63] on button "Switch to video" at bounding box center [356, 61] width 39 height 10
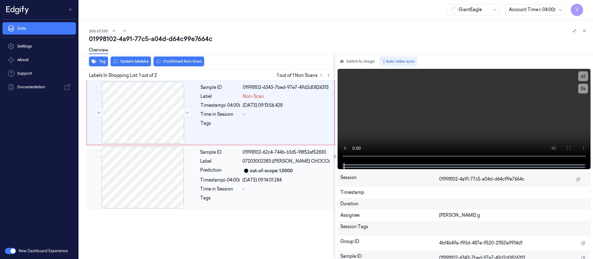
click at [254, 165] on div "Sample ID 01998102-62c4-744b-b1d5-98f52ef52830 Label 07203002383 (RICH FROSTED …" at bounding box center [266, 178] width 136 height 62
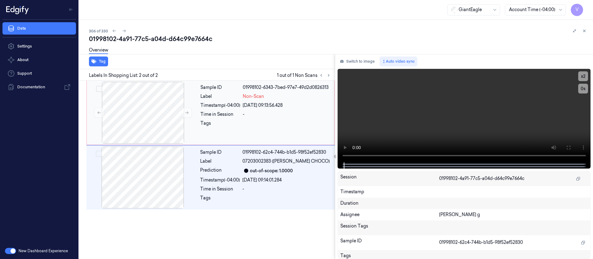
click at [247, 107] on div "25/09/2025 09:13:56.428" at bounding box center [287, 105] width 88 height 6
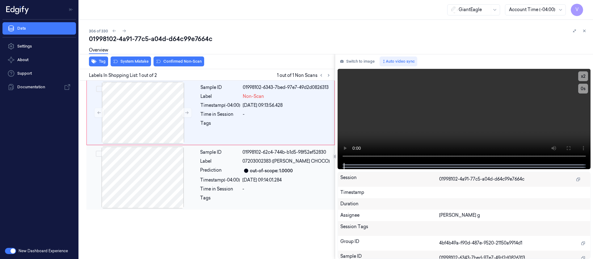
click at [189, 183] on div at bounding box center [143, 178] width 110 height 62
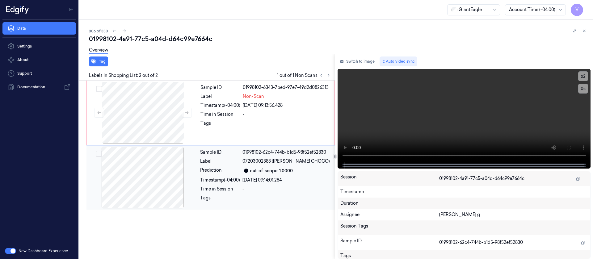
click at [195, 171] on div at bounding box center [143, 178] width 110 height 62
click at [246, 107] on div "25/09/2025 09:13:56.428" at bounding box center [287, 105] width 88 height 6
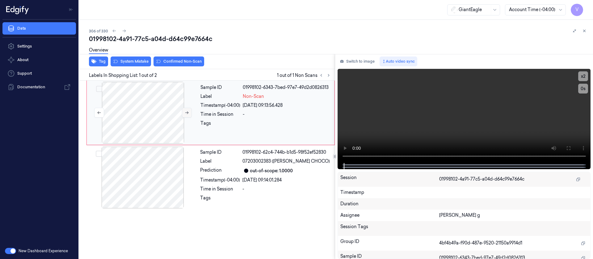
click at [187, 114] on icon at bounding box center [187, 113] width 4 height 4
click at [565, 150] on button at bounding box center [568, 148] width 10 height 10
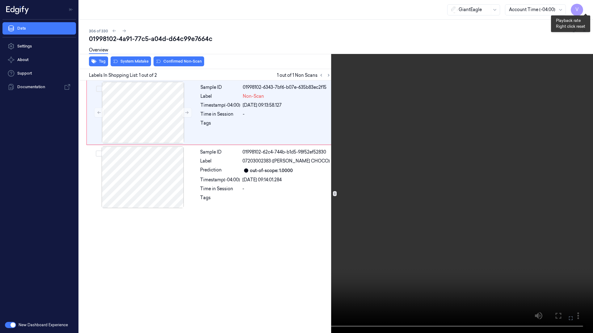
click at [586, 8] on button "x 2" at bounding box center [585, 7] width 10 height 10
click at [586, 8] on button "x 4" at bounding box center [585, 7] width 10 height 10
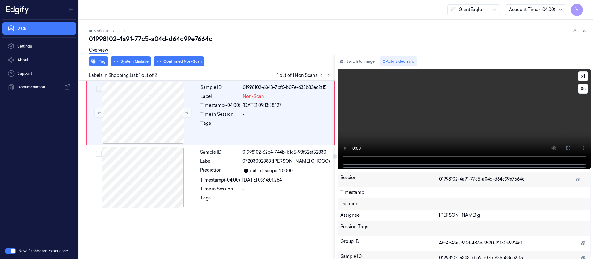
click at [478, 130] on video at bounding box center [463, 116] width 253 height 94
click at [478, 124] on video at bounding box center [463, 116] width 253 height 94
click at [568, 148] on icon at bounding box center [568, 148] width 5 height 5
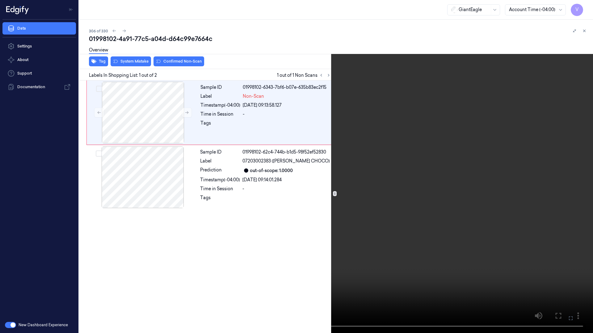
click at [0, 0] on button at bounding box center [0, 0] width 0 height 0
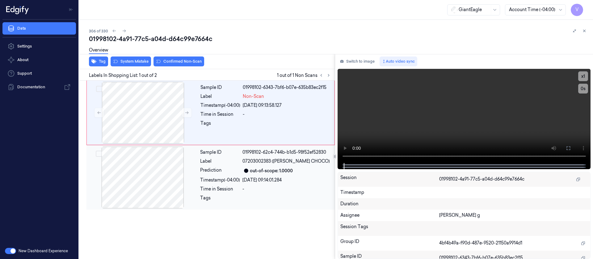
click at [150, 163] on div at bounding box center [143, 178] width 110 height 62
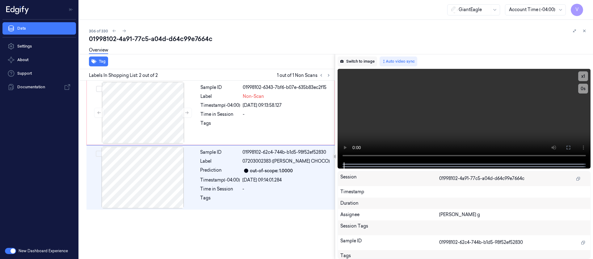
click at [358, 62] on button "Switch to image" at bounding box center [357, 61] width 40 height 10
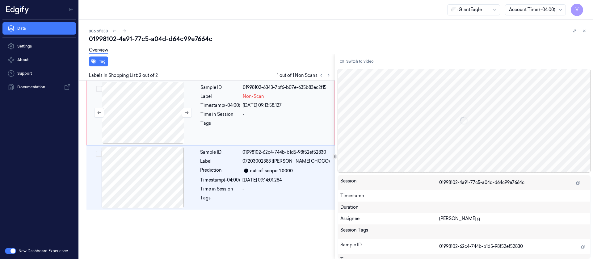
click at [146, 113] on div at bounding box center [143, 113] width 110 height 62
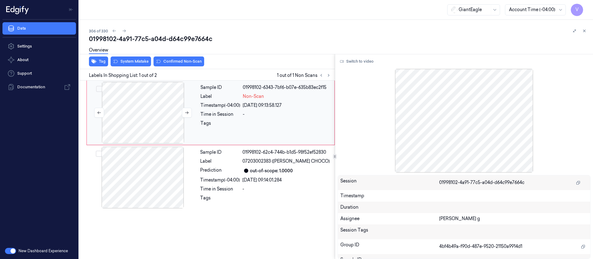
click at [146, 113] on div at bounding box center [143, 113] width 110 height 62
click at [190, 112] on button at bounding box center [187, 113] width 10 height 10
click at [187, 113] on icon at bounding box center [187, 113] width 4 height 4
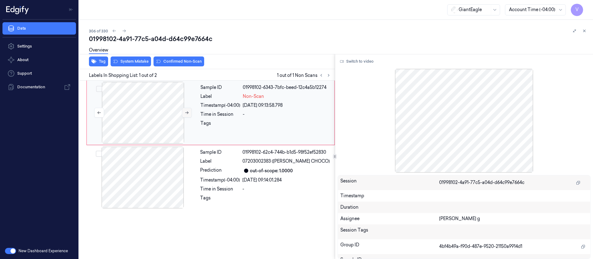
click at [187, 113] on icon at bounding box center [187, 113] width 4 height 4
click at [360, 64] on button "Switch to video" at bounding box center [356, 61] width 39 height 10
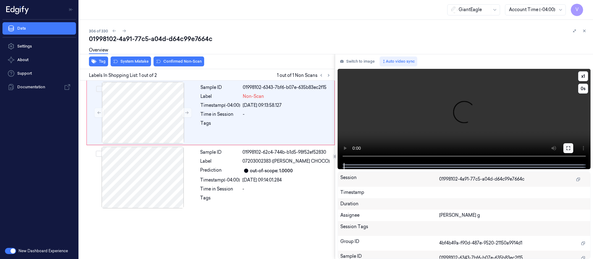
click at [568, 147] on icon at bounding box center [568, 148] width 5 height 5
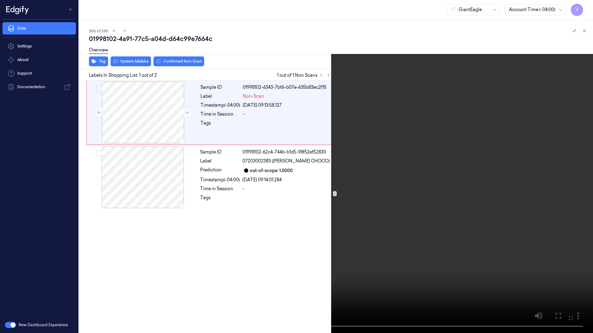
click at [0, 0] on icon at bounding box center [0, 0] width 0 height 0
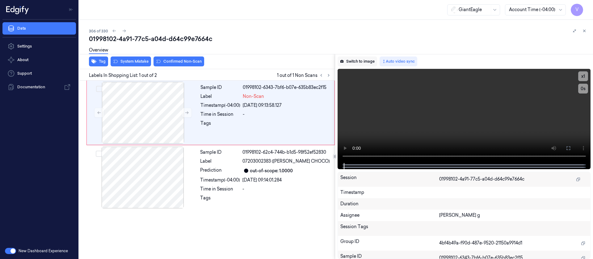
click at [360, 61] on button "Switch to image" at bounding box center [357, 61] width 40 height 10
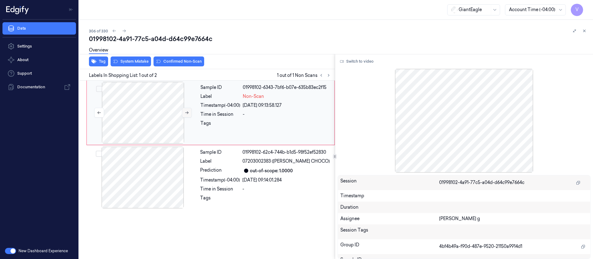
click at [182, 115] on button at bounding box center [187, 113] width 10 height 10
click at [188, 113] on icon at bounding box center [187, 113] width 4 height 4
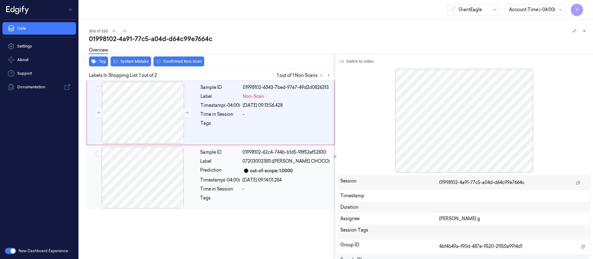
click at [177, 175] on div at bounding box center [143, 178] width 110 height 62
click at [157, 107] on div at bounding box center [143, 113] width 110 height 62
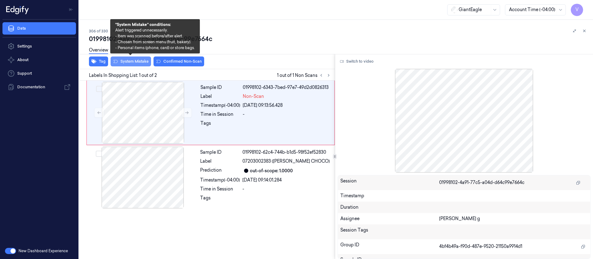
click at [132, 61] on button "System Mistake" at bounding box center [131, 61] width 40 height 10
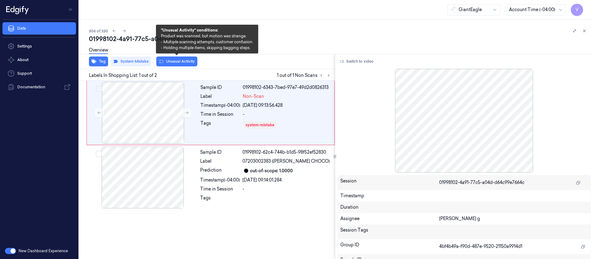
click at [177, 63] on button "Unusual Activity" at bounding box center [176, 61] width 41 height 10
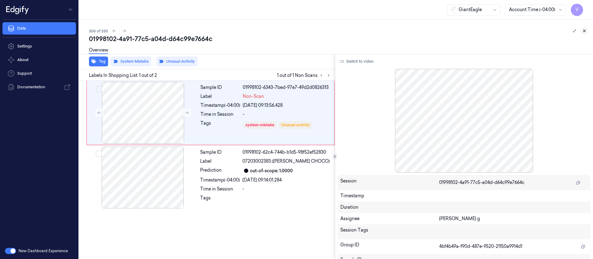
click at [582, 32] on icon at bounding box center [584, 31] width 4 height 4
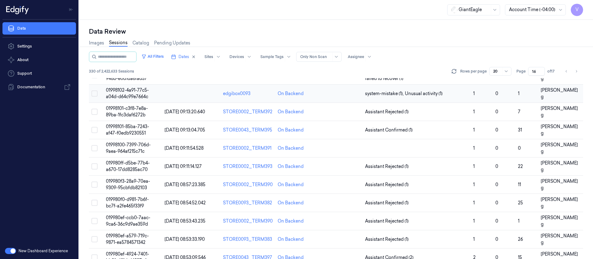
scroll to position [52, 0]
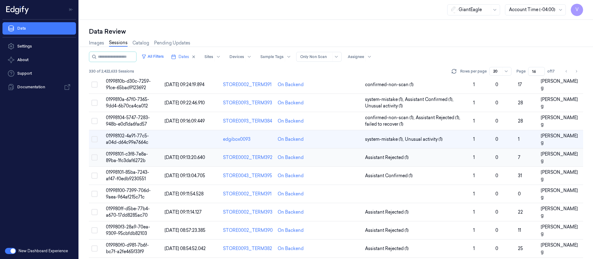
click at [334, 164] on td at bounding box center [341, 157] width 44 height 18
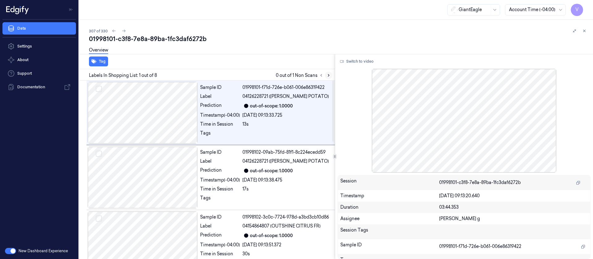
click at [328, 76] on icon at bounding box center [328, 75] width 1 height 2
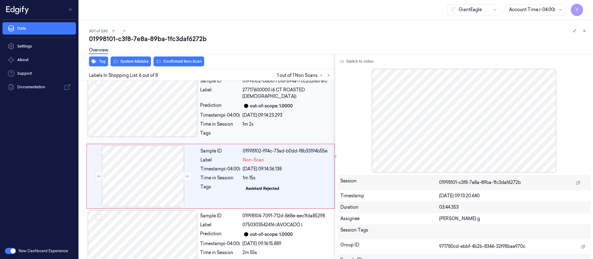
scroll to position [267, 0]
click at [142, 105] on div at bounding box center [143, 105] width 110 height 62
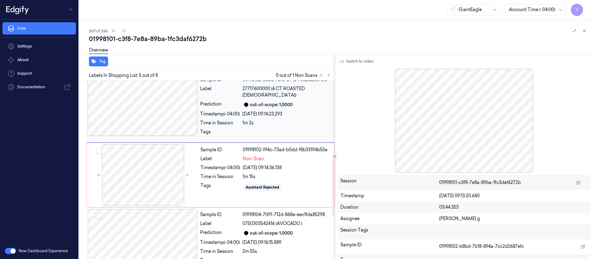
scroll to position [202, 0]
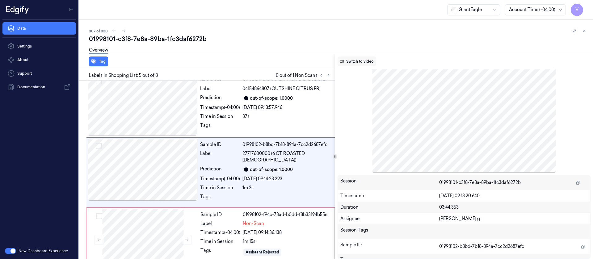
click at [357, 62] on button "Switch to video" at bounding box center [356, 61] width 39 height 10
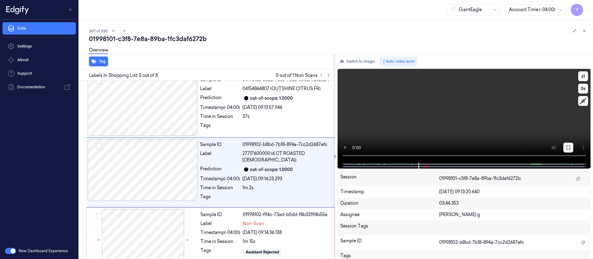
click at [567, 148] on icon at bounding box center [568, 147] width 5 height 5
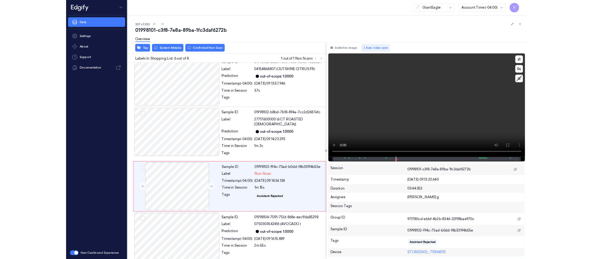
scroll to position [230, 0]
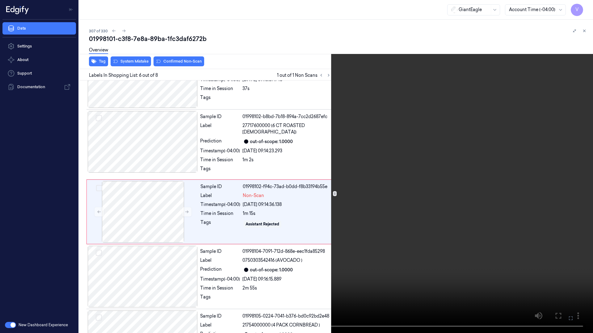
click at [0, 0] on button at bounding box center [0, 0] width 0 height 0
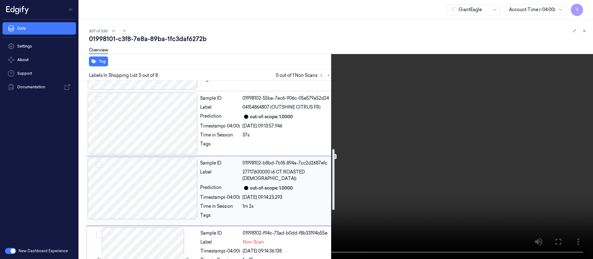
scroll to position [202, 0]
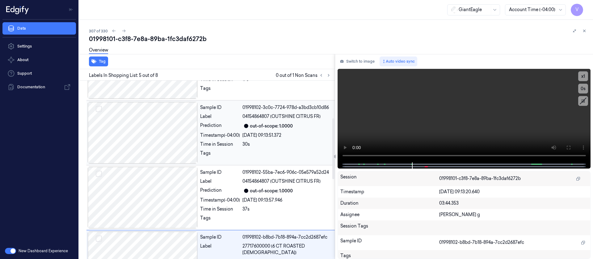
click at [257, 142] on div "30s" at bounding box center [286, 144] width 89 height 6
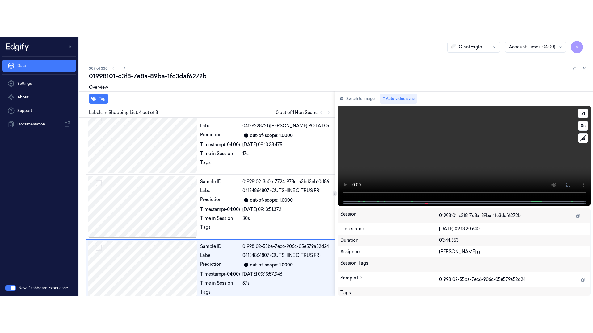
scroll to position [137, 0]
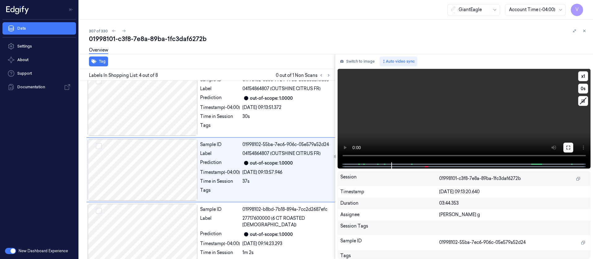
click at [570, 149] on icon at bounding box center [568, 147] width 5 height 5
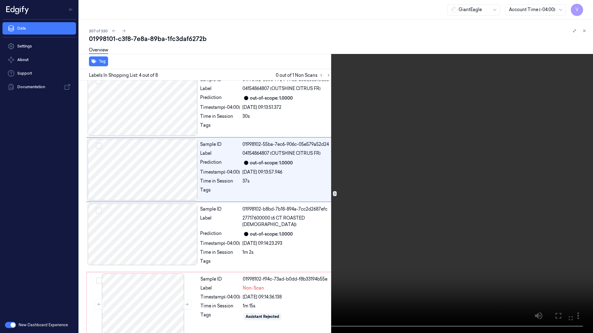
click at [0, 0] on button at bounding box center [0, 0] width 0 height 0
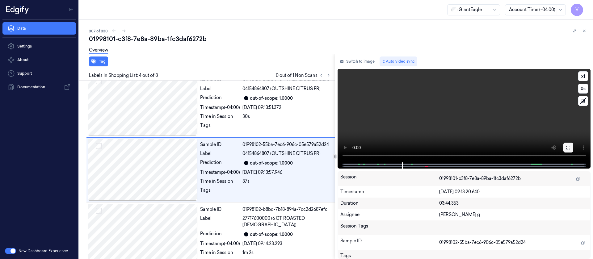
click at [568, 147] on icon at bounding box center [568, 147] width 5 height 5
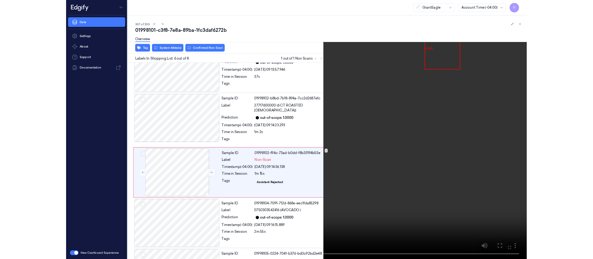
scroll to position [230, 0]
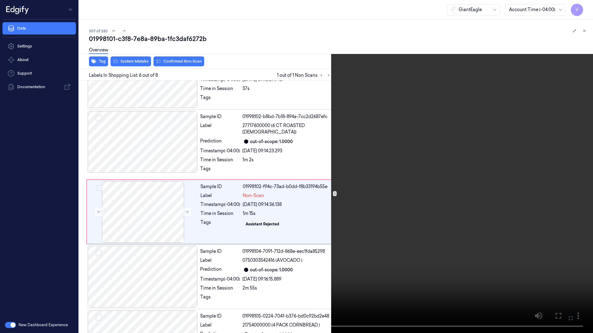
click at [0, 0] on icon at bounding box center [0, 0] width 0 height 0
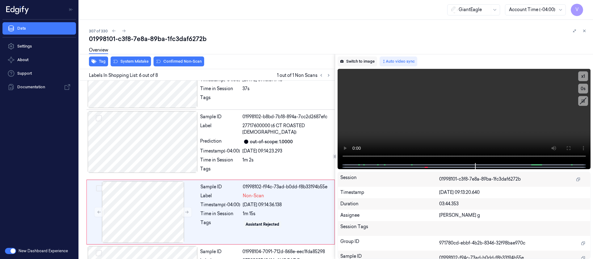
click at [359, 61] on button "Switch to image" at bounding box center [357, 61] width 40 height 10
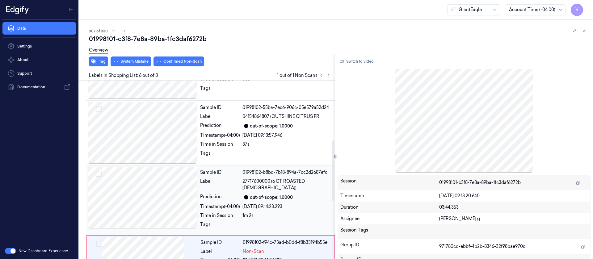
click at [141, 189] on div at bounding box center [143, 198] width 110 height 62
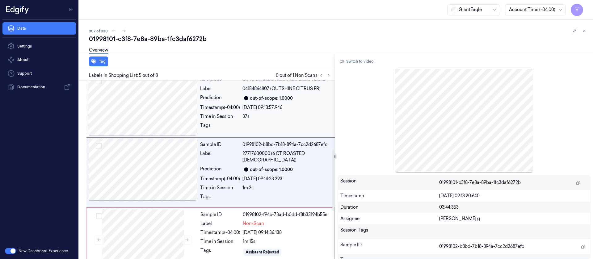
click at [169, 117] on div at bounding box center [143, 105] width 110 height 62
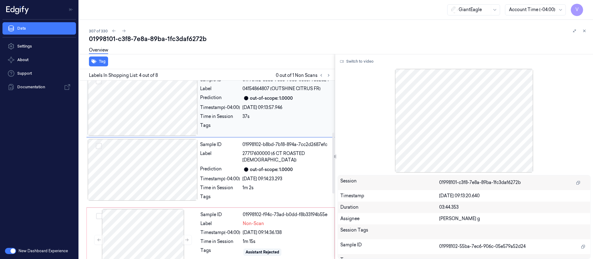
scroll to position [137, 0]
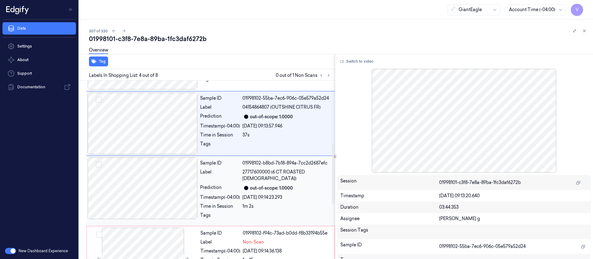
click at [150, 189] on div at bounding box center [143, 188] width 110 height 62
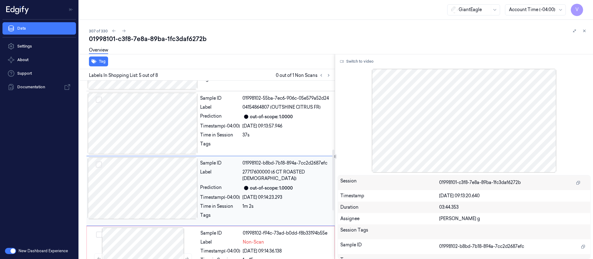
scroll to position [202, 0]
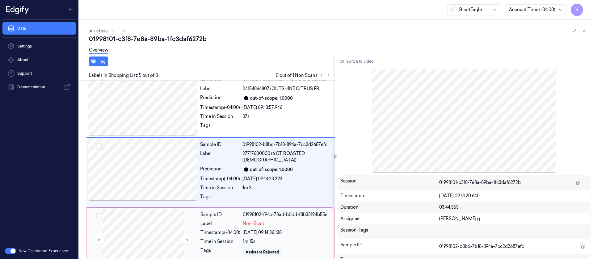
click at [154, 212] on div at bounding box center [143, 240] width 110 height 62
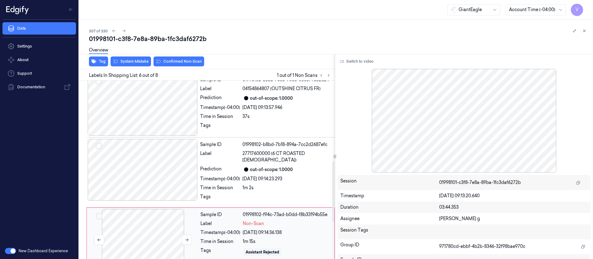
scroll to position [267, 0]
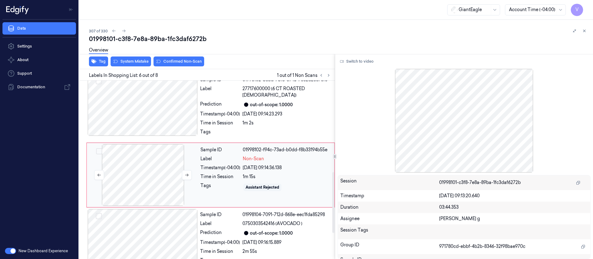
click at [153, 181] on div at bounding box center [143, 175] width 110 height 62
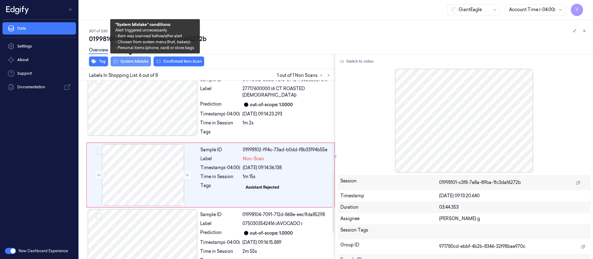
click at [127, 62] on button "System Mistake" at bounding box center [131, 61] width 40 height 10
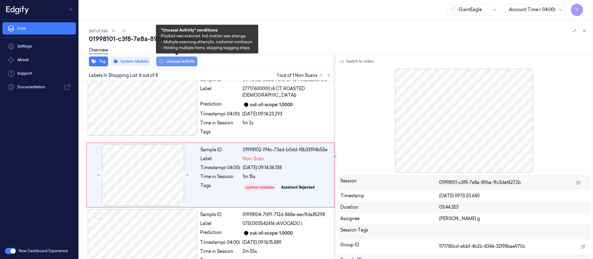
click at [173, 61] on button "Unusual Activity" at bounding box center [176, 61] width 41 height 10
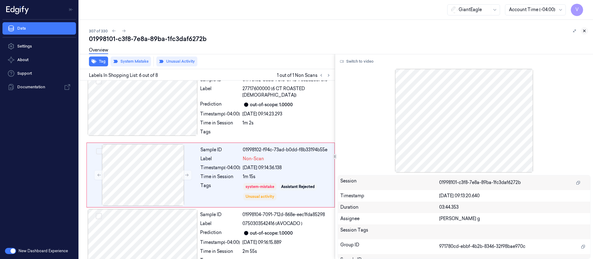
click at [583, 31] on icon at bounding box center [584, 31] width 4 height 4
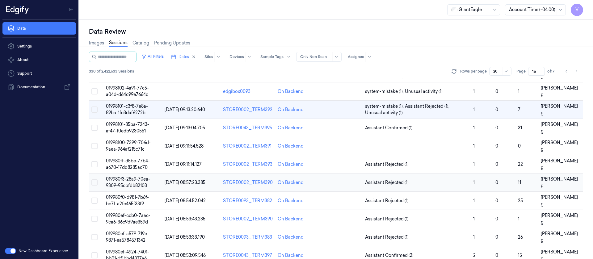
scroll to position [72, 0]
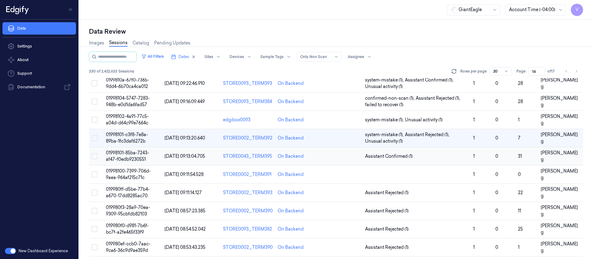
click at [335, 156] on td at bounding box center [341, 156] width 44 height 18
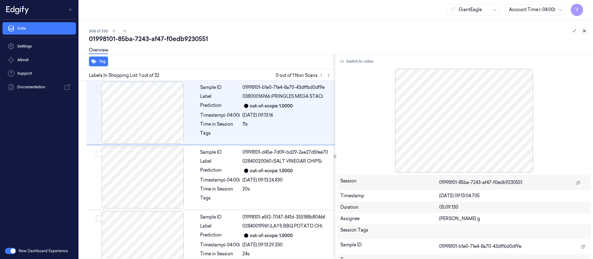
click at [585, 30] on icon at bounding box center [584, 31] width 4 height 4
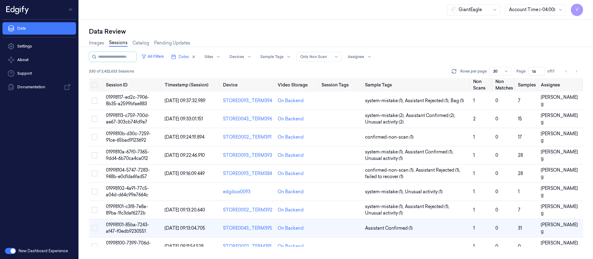
scroll to position [81, 0]
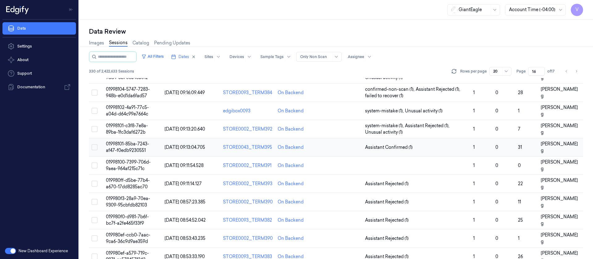
click at [349, 148] on td at bounding box center [341, 147] width 44 height 18
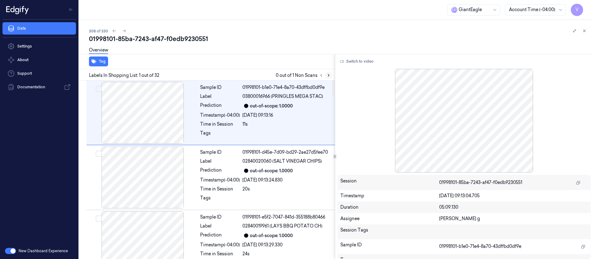
click at [330, 74] on icon at bounding box center [328, 75] width 4 height 4
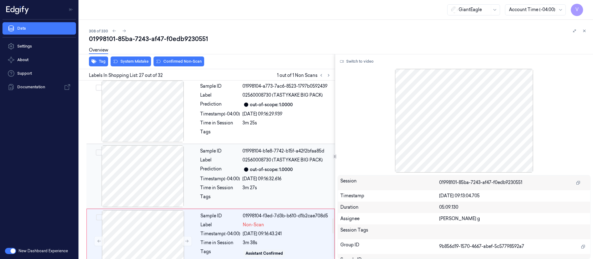
scroll to position [1628, 0]
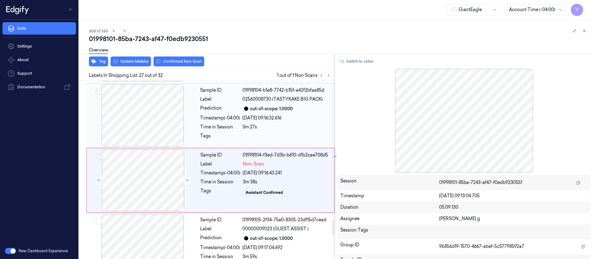
click at [237, 115] on div "Timestamp (-04:00)" at bounding box center [220, 118] width 40 height 6
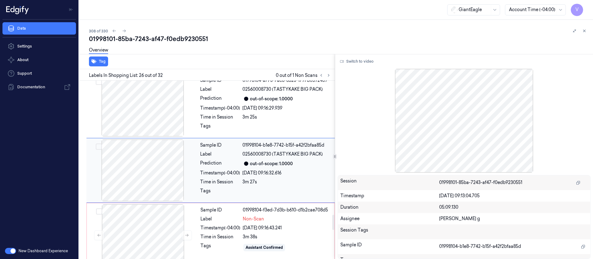
scroll to position [1564, 0]
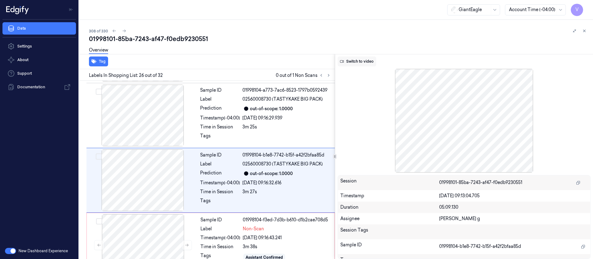
click at [357, 60] on button "Switch to video" at bounding box center [356, 61] width 39 height 10
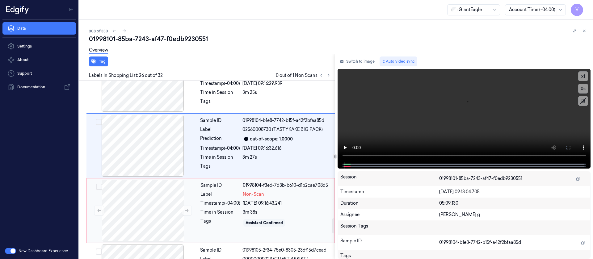
scroll to position [1610, 0]
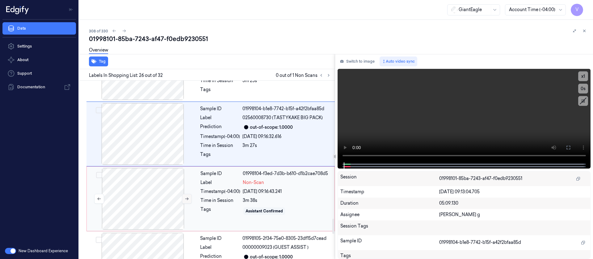
click at [185, 197] on icon at bounding box center [187, 199] width 4 height 4
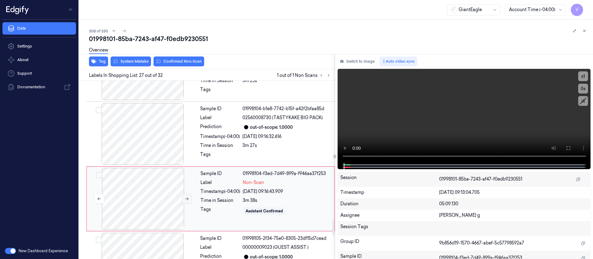
scroll to position [1628, 0]
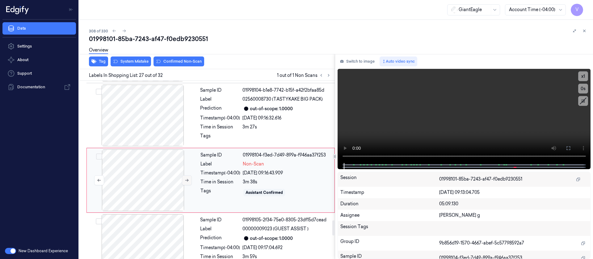
click at [186, 178] on icon at bounding box center [187, 180] width 4 height 4
click at [233, 103] on div "Sample ID 01998104-b1e8-7742-b15f-a42f2bfaa85d Label 02560008730 (TASTYKAKE BIG…" at bounding box center [266, 116] width 136 height 62
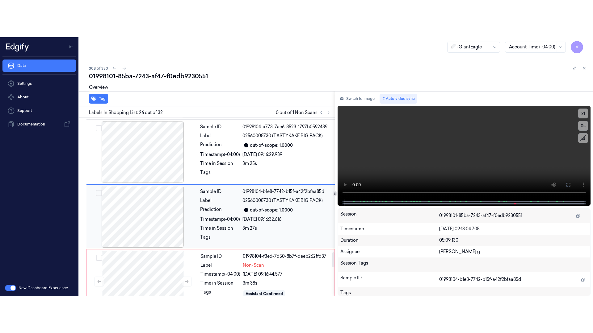
scroll to position [1564, 0]
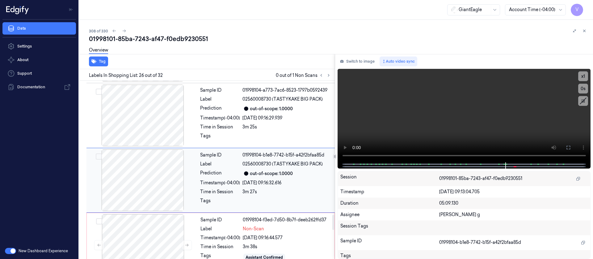
click at [227, 170] on div "Prediction" at bounding box center [220, 173] width 40 height 7
click at [569, 150] on button at bounding box center [568, 148] width 10 height 10
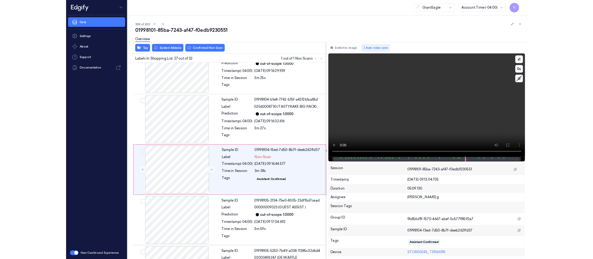
scroll to position [1591, 0]
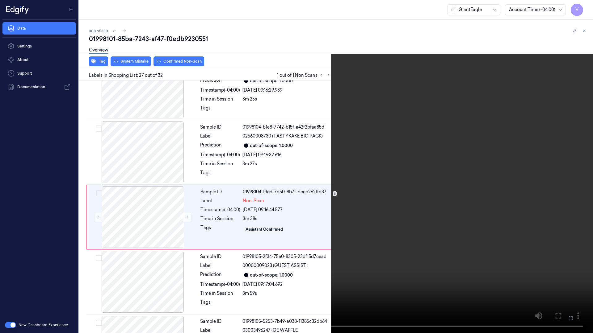
click at [0, 0] on icon at bounding box center [0, 0] width 0 height 0
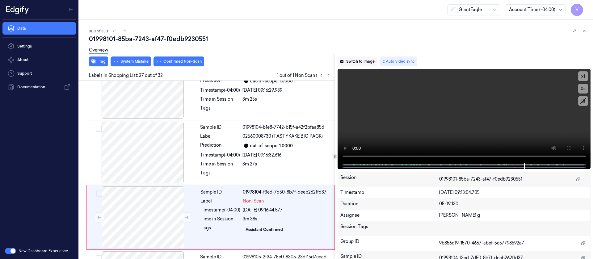
click at [352, 60] on button "Switch to image" at bounding box center [357, 61] width 40 height 10
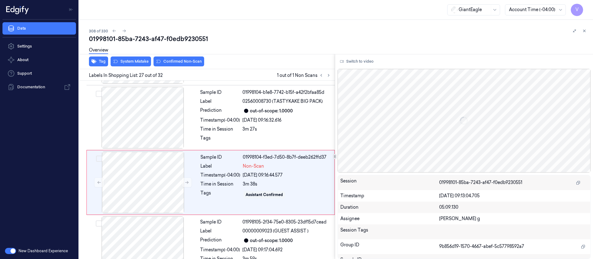
scroll to position [1628, 0]
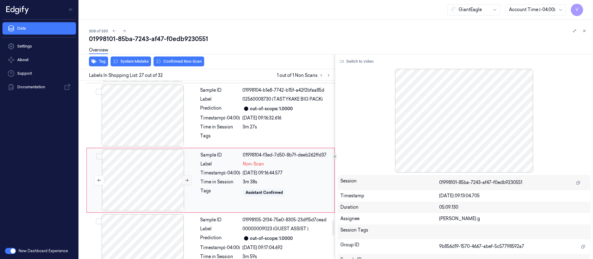
click at [186, 178] on icon at bounding box center [187, 180] width 4 height 4
click at [135, 166] on div at bounding box center [143, 180] width 110 height 62
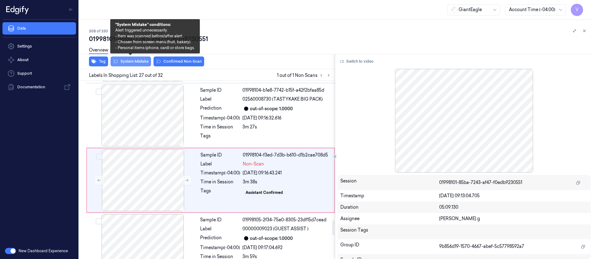
click at [124, 65] on button "System Mistake" at bounding box center [131, 61] width 40 height 10
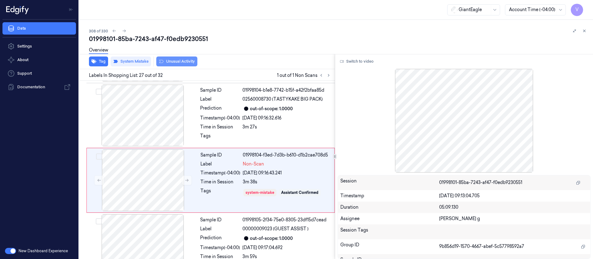
click at [182, 63] on button "Unusual Activity" at bounding box center [176, 61] width 41 height 10
click at [584, 32] on icon at bounding box center [584, 31] width 4 height 4
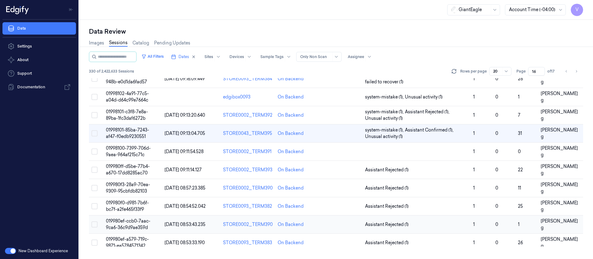
scroll to position [95, 0]
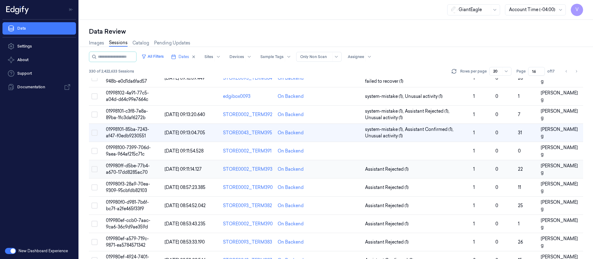
click at [345, 160] on td at bounding box center [341, 169] width 44 height 18
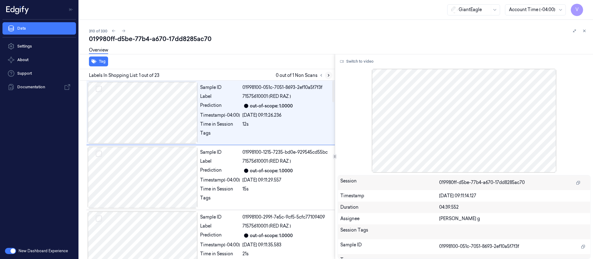
click at [330, 76] on icon at bounding box center [328, 75] width 4 height 4
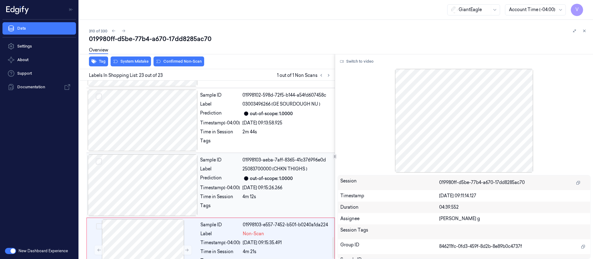
scroll to position [1314, 0]
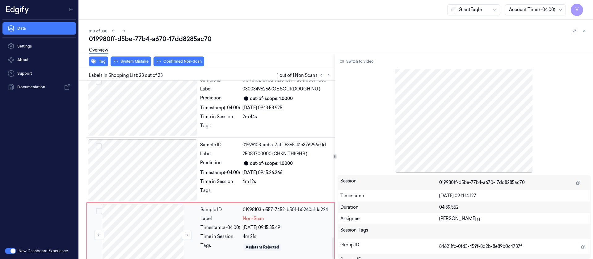
click at [140, 216] on div at bounding box center [143, 235] width 110 height 62
click at [140, 166] on div at bounding box center [143, 170] width 110 height 62
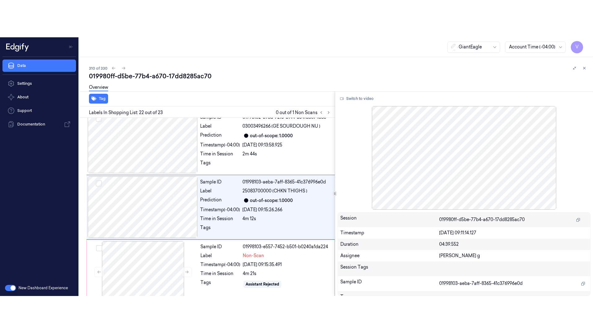
scroll to position [1304, 0]
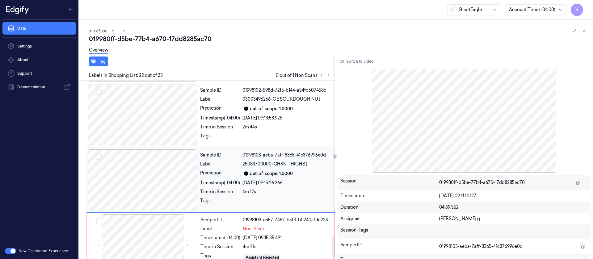
click at [128, 173] on div at bounding box center [143, 180] width 110 height 62
click at [353, 61] on button "Switch to video" at bounding box center [356, 61] width 39 height 10
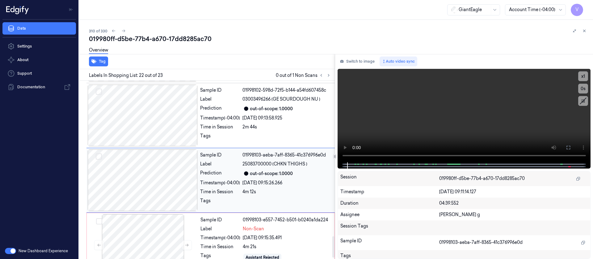
click at [233, 177] on div "Sample ID 01998103-aeba-7aff-8365-41c376996e0d Label 25083700000 (CHKN THIGHS )…" at bounding box center [266, 180] width 136 height 62
click at [569, 146] on icon at bounding box center [568, 147] width 5 height 5
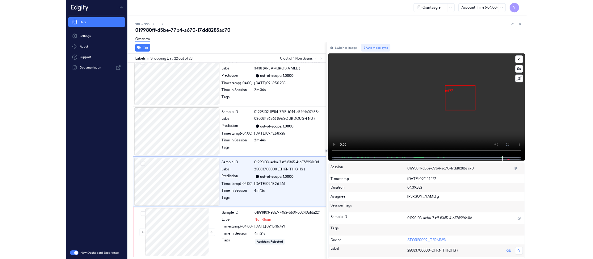
scroll to position [1240, 0]
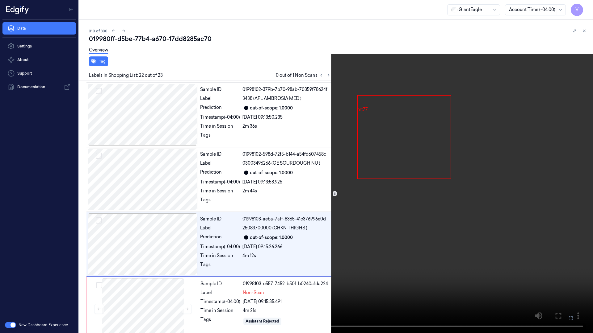
click at [0, 0] on icon at bounding box center [0, 0] width 0 height 0
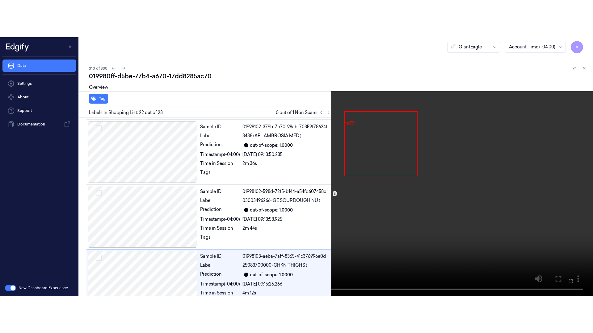
scroll to position [1304, 0]
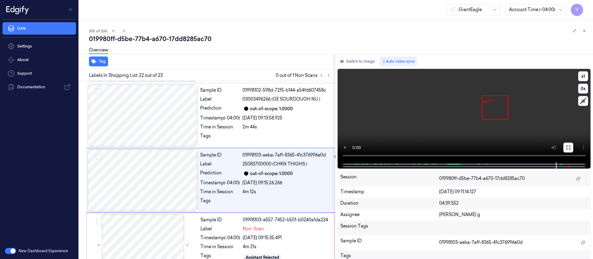
click at [569, 145] on icon at bounding box center [568, 147] width 5 height 5
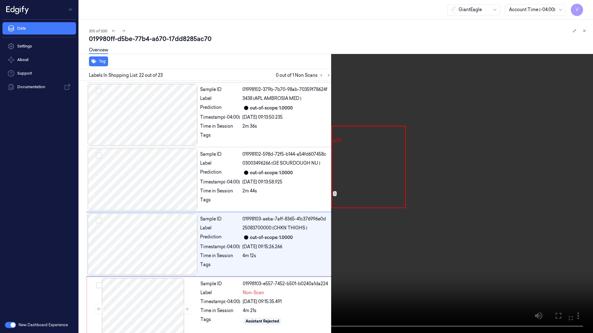
click at [0, 0] on button at bounding box center [0, 0] width 0 height 0
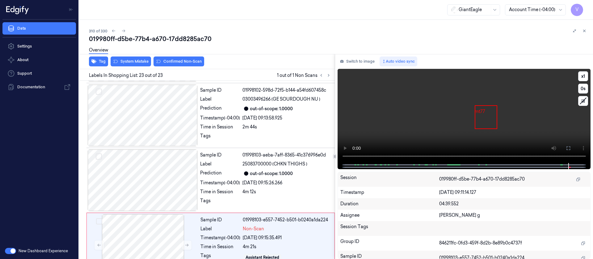
scroll to position [1314, 0]
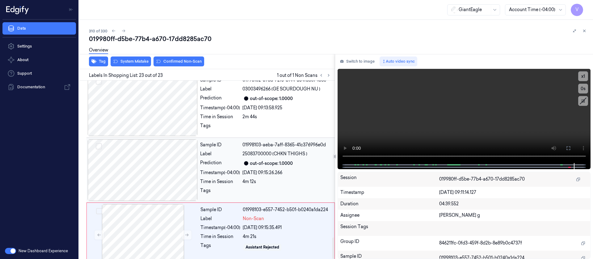
click at [276, 169] on div "[DATE] 09:15:26.266" at bounding box center [286, 172] width 89 height 6
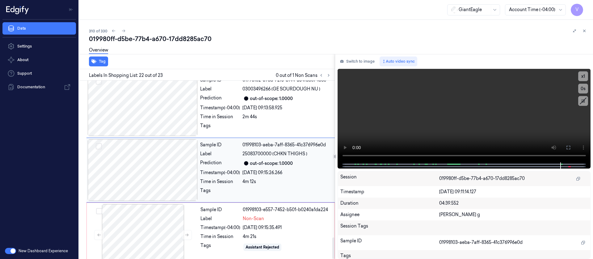
scroll to position [1304, 0]
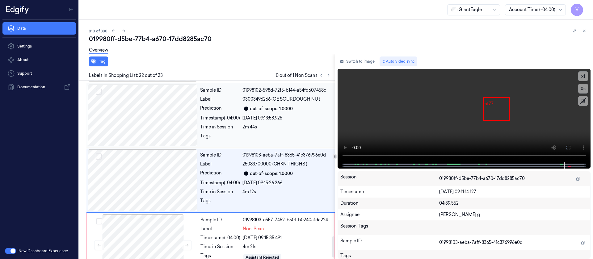
click at [254, 105] on div "out-of-scope: 1.0000" at bounding box center [286, 108] width 89 height 7
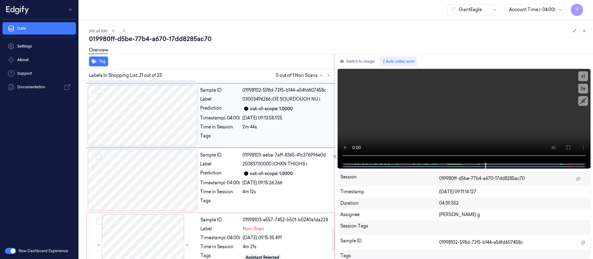
scroll to position [1239, 0]
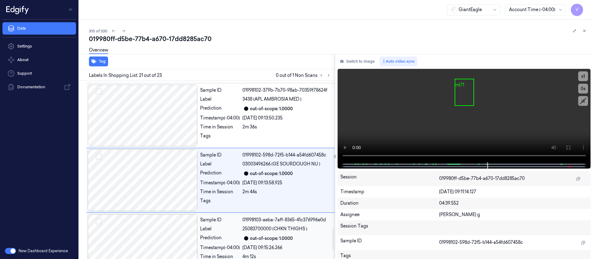
click at [259, 223] on div "Sample ID 01998103-aeba-7aff-8365-41c376996e0d Label 25083700000 (CHKN THIGHS )…" at bounding box center [266, 245] width 136 height 62
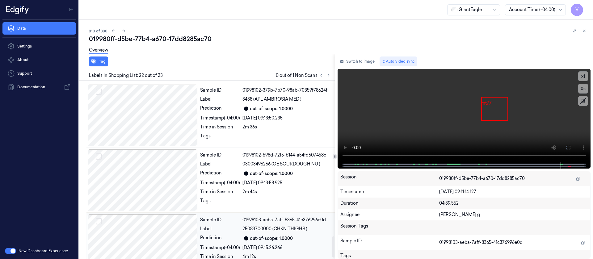
scroll to position [1304, 0]
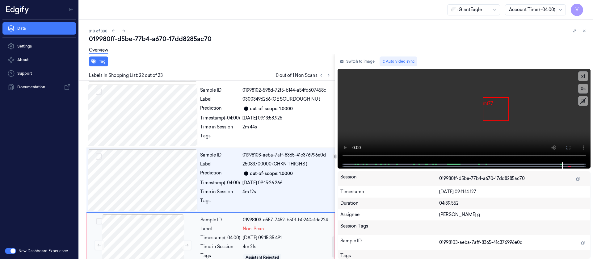
click at [207, 231] on div "Sample ID 01998103-e557-7452-b501-b0240a1da224 Label Non-Scan Timestamp (-04:00…" at bounding box center [265, 245] width 135 height 62
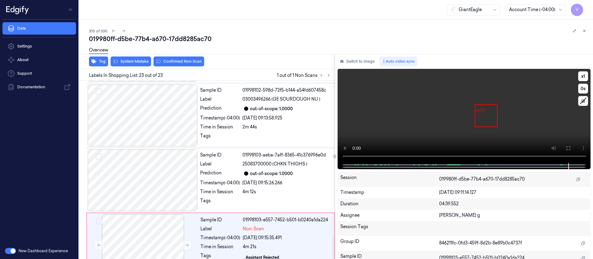
scroll to position [1314, 0]
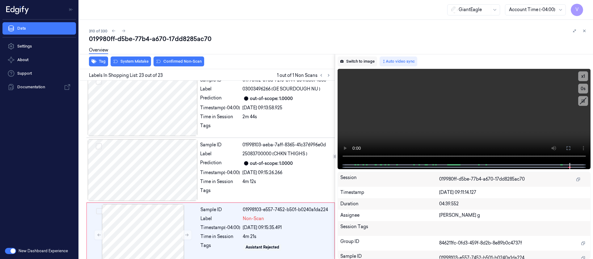
click at [356, 63] on button "Switch to image" at bounding box center [357, 61] width 40 height 10
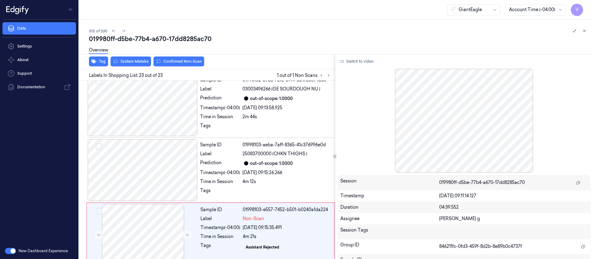
click at [356, 63] on button "Switch to video" at bounding box center [356, 61] width 39 height 10
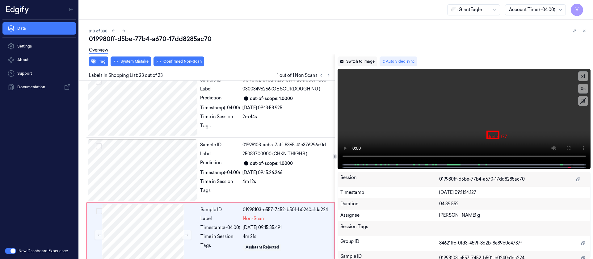
click at [359, 61] on button "Switch to image" at bounding box center [357, 61] width 40 height 10
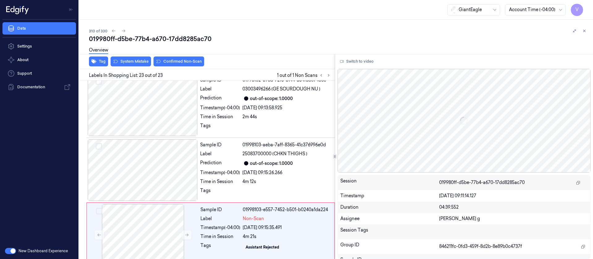
click at [475, 228] on div at bounding box center [513, 232] width 148 height 10
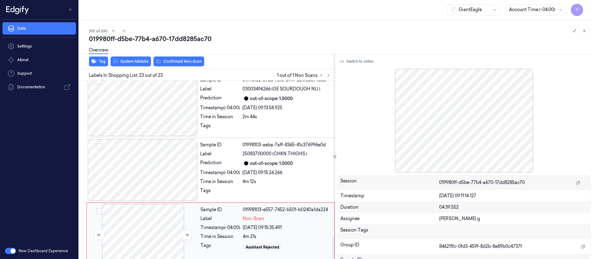
click at [161, 223] on div at bounding box center [143, 235] width 110 height 62
click at [215, 148] on div "Sample ID 01998103-aeba-7aff-8365-41c376996e0d Label 25083700000 (CHKN THIGHS )…" at bounding box center [266, 170] width 136 height 62
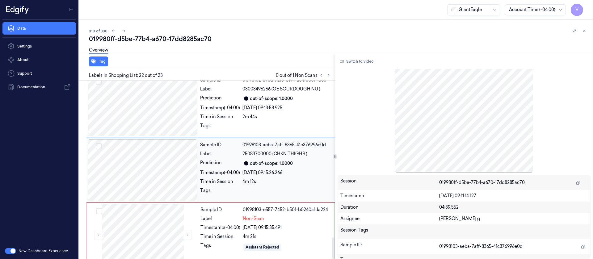
scroll to position [1304, 0]
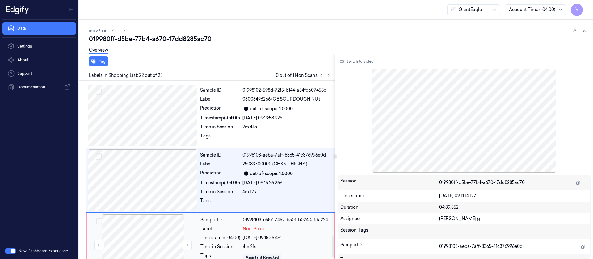
click at [162, 224] on div at bounding box center [143, 245] width 110 height 62
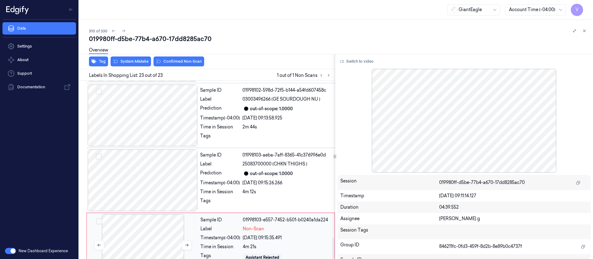
scroll to position [1314, 0]
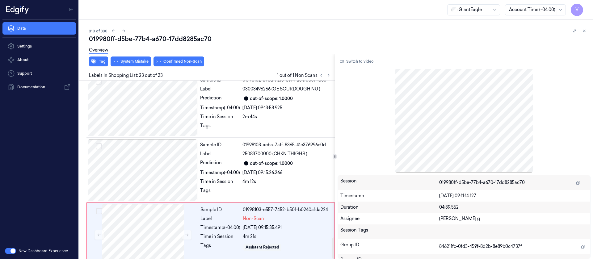
click at [365, 51] on div "Overview" at bounding box center [338, 51] width 499 height 16
click at [361, 64] on button "Switch to video" at bounding box center [356, 61] width 39 height 10
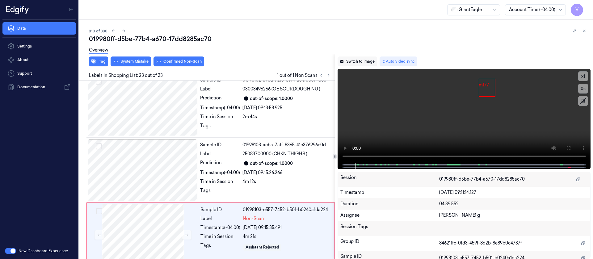
click at [360, 58] on button "Switch to image" at bounding box center [357, 61] width 40 height 10
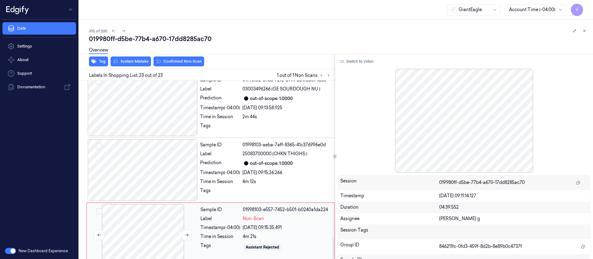
click at [135, 225] on div at bounding box center [143, 235] width 110 height 62
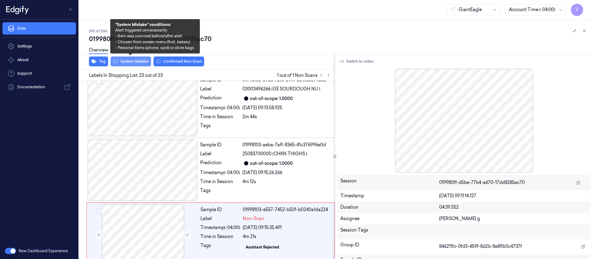
click at [136, 60] on button "System Mistake" at bounding box center [131, 61] width 40 height 10
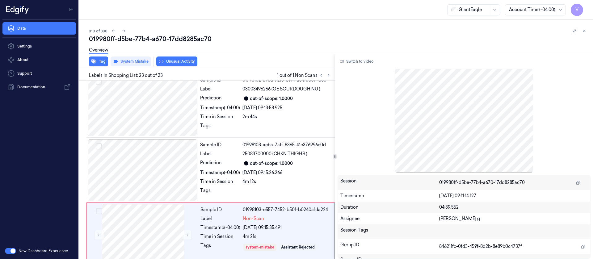
click at [175, 63] on button "Unusual Activity" at bounding box center [176, 61] width 41 height 10
click at [277, 37] on div "019980ff-d5be-77b4-a670-17dd8285ac70" at bounding box center [338, 39] width 499 height 9
click at [587, 29] on div at bounding box center [578, 30] width 17 height 7
click at [583, 30] on icon at bounding box center [584, 31] width 2 height 2
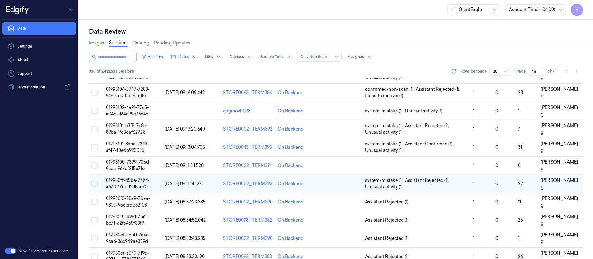
scroll to position [119, 0]
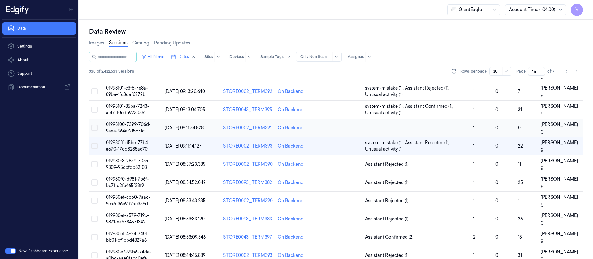
click at [353, 127] on td at bounding box center [341, 128] width 44 height 18
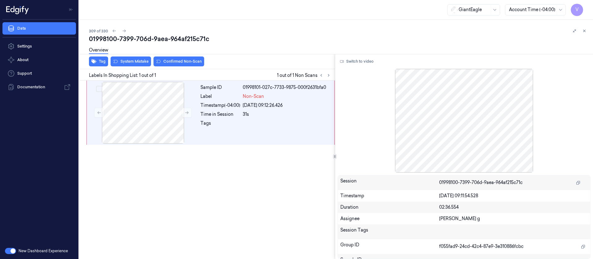
click at [266, 24] on div "309 of 330 01998100-7399-706d-9aea-964af215c71c Overview Tag System Mistake Con…" at bounding box center [336, 139] width 514 height 239
click at [588, 29] on div "309 of 330 01998100-7399-706d-9aea-964af215c71c Overview Tag System Mistake Con…" at bounding box center [336, 139] width 514 height 239
click at [584, 30] on icon at bounding box center [584, 31] width 4 height 4
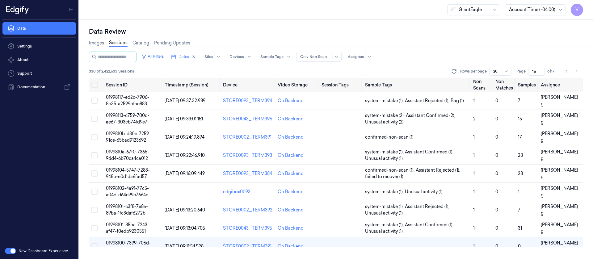
scroll to position [109, 0]
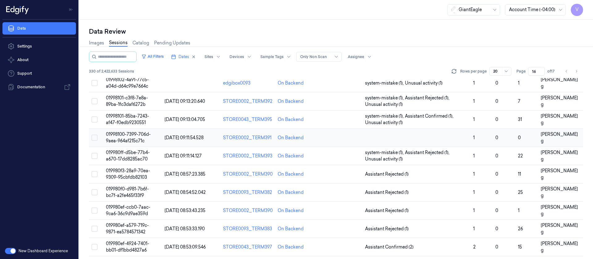
click at [339, 141] on td at bounding box center [341, 138] width 44 height 18
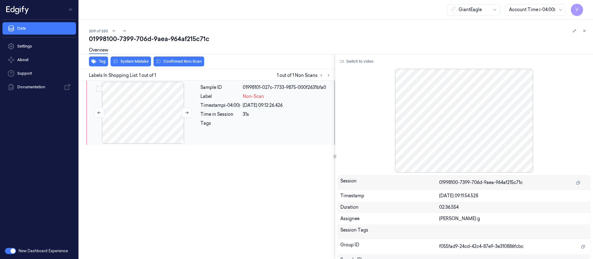
click at [156, 122] on div at bounding box center [143, 113] width 110 height 62
click at [349, 61] on button "Switch to video" at bounding box center [356, 61] width 39 height 10
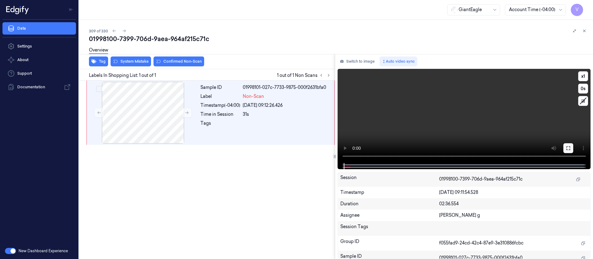
click at [569, 148] on icon at bounding box center [568, 148] width 5 height 5
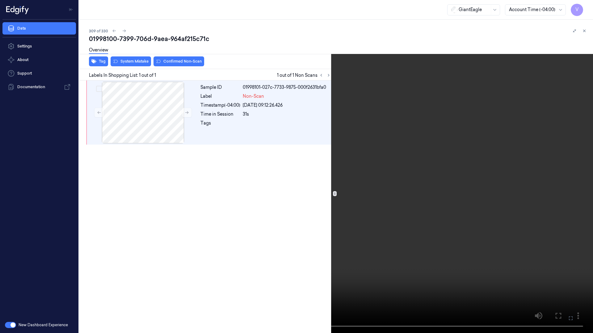
click at [0, 0] on icon at bounding box center [0, 0] width 0 height 0
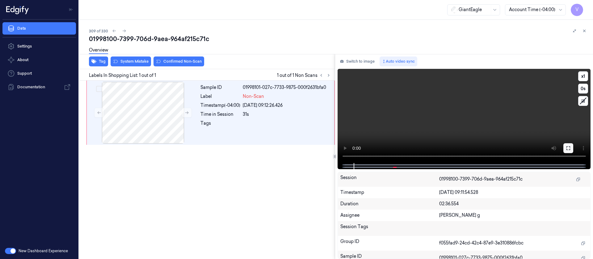
click at [572, 149] on button at bounding box center [568, 148] width 10 height 10
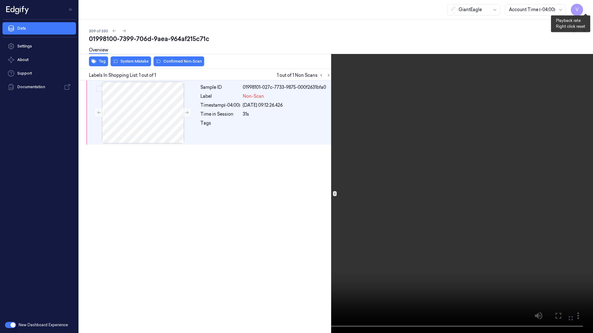
click at [583, 10] on button "x 1" at bounding box center [585, 7] width 10 height 10
click at [0, 0] on icon at bounding box center [0, 0] width 0 height 0
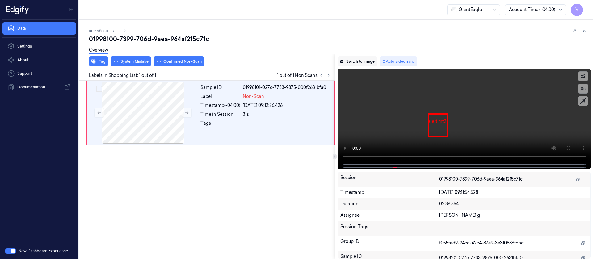
click at [352, 62] on button "Switch to image" at bounding box center [357, 61] width 40 height 10
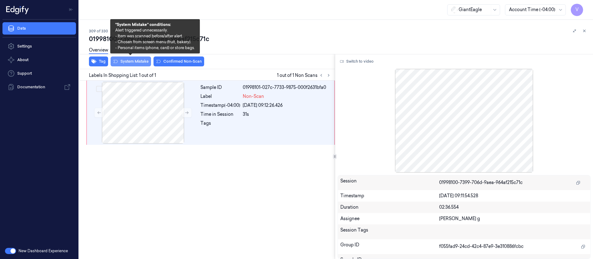
click at [126, 60] on button "System Mistake" at bounding box center [131, 61] width 40 height 10
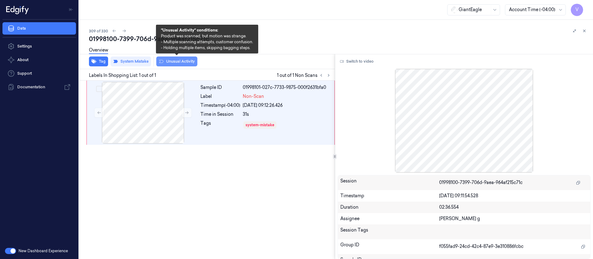
click at [172, 61] on button "Unusual Activity" at bounding box center [176, 61] width 41 height 10
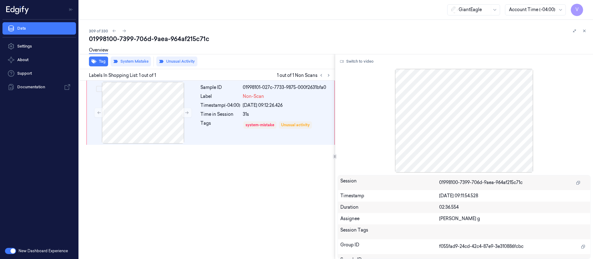
click at [328, 51] on div "Overview" at bounding box center [338, 51] width 499 height 16
click at [585, 32] on icon at bounding box center [584, 31] width 4 height 4
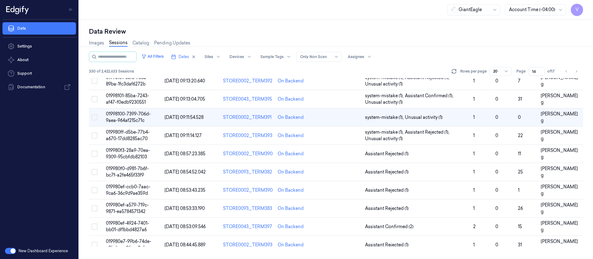
scroll to position [124, 0]
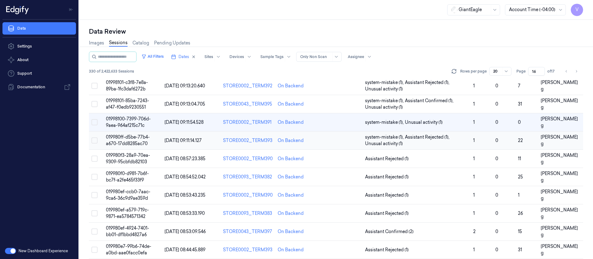
click at [341, 139] on td at bounding box center [341, 141] width 44 height 18
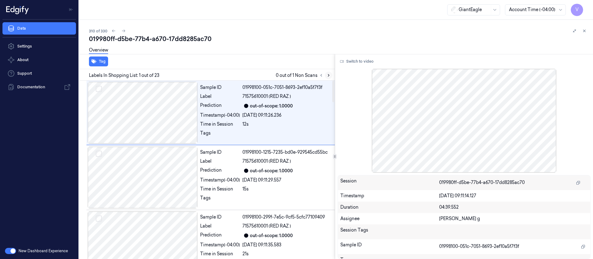
click at [327, 73] on icon at bounding box center [328, 75] width 4 height 4
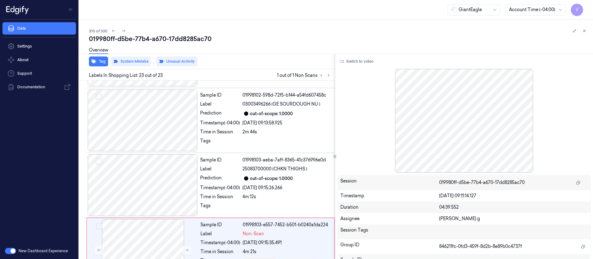
scroll to position [1314, 0]
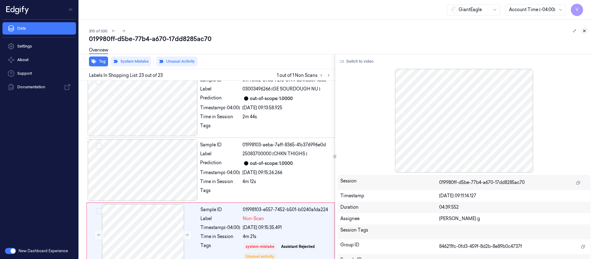
click at [581, 31] on button at bounding box center [583, 30] width 7 height 7
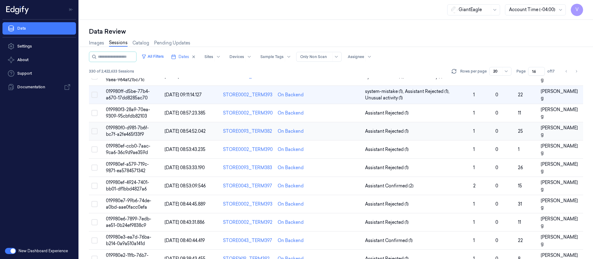
scroll to position [155, 0]
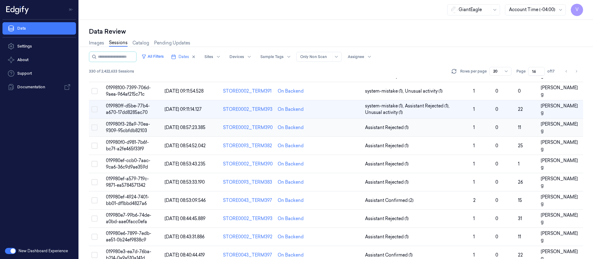
click at [332, 129] on td at bounding box center [341, 128] width 44 height 18
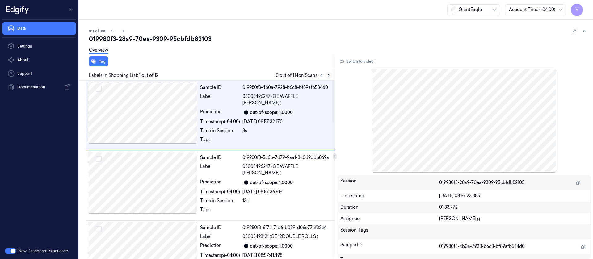
click at [329, 74] on icon at bounding box center [328, 75] width 4 height 4
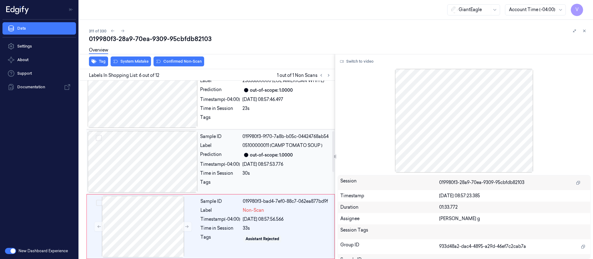
click at [142, 139] on div at bounding box center [143, 162] width 110 height 62
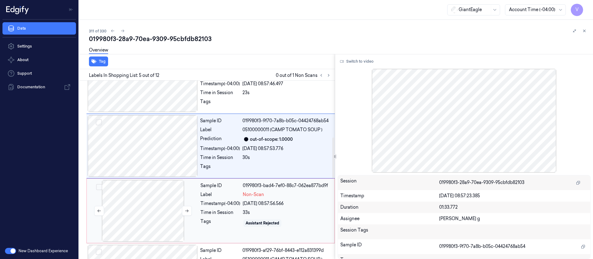
scroll to position [249, 0]
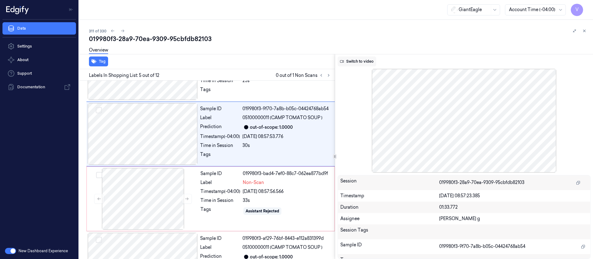
click at [354, 65] on button "Switch to video" at bounding box center [356, 61] width 39 height 10
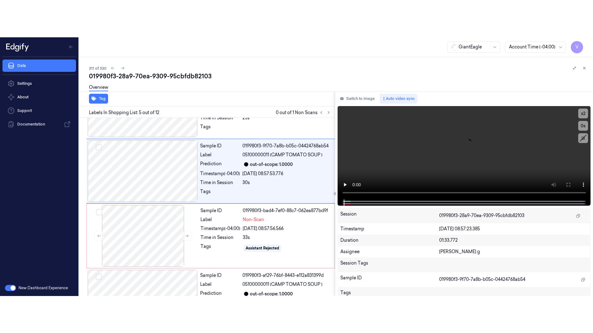
scroll to position [202, 0]
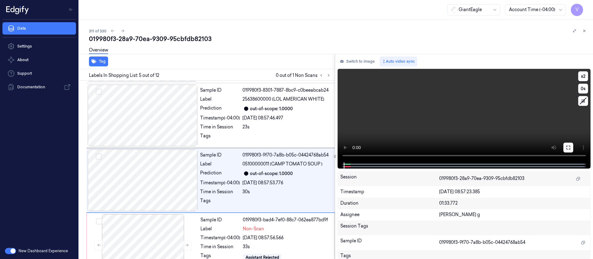
click at [569, 145] on icon at bounding box center [568, 147] width 5 height 5
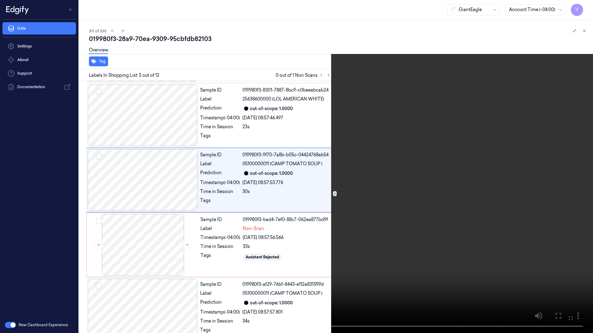
scroll to position [165, 0]
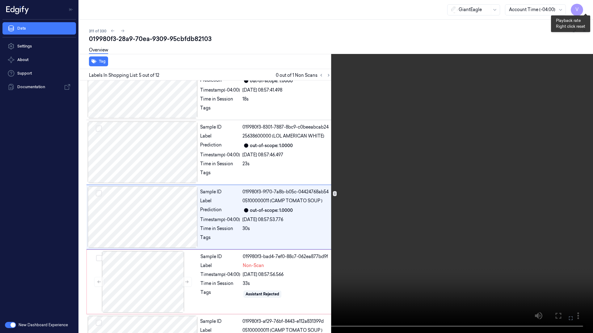
click at [584, 6] on button "x 2" at bounding box center [585, 7] width 10 height 10
click at [584, 6] on button "x 4" at bounding box center [585, 7] width 10 height 10
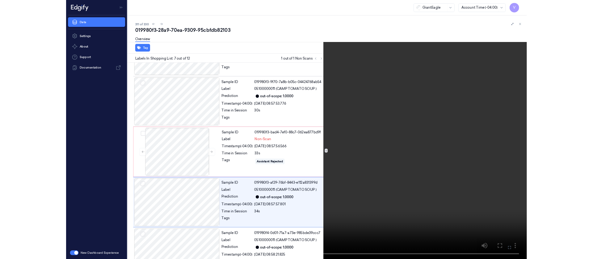
scroll to position [295, 0]
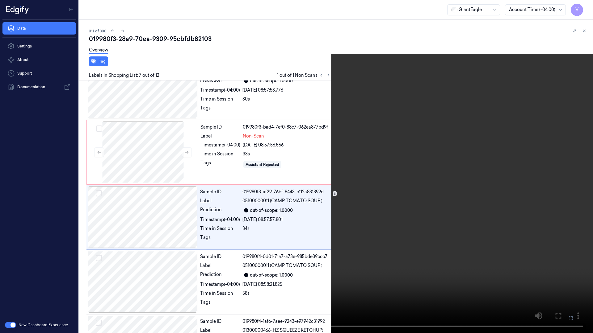
click at [0, 0] on button at bounding box center [0, 0] width 0 height 0
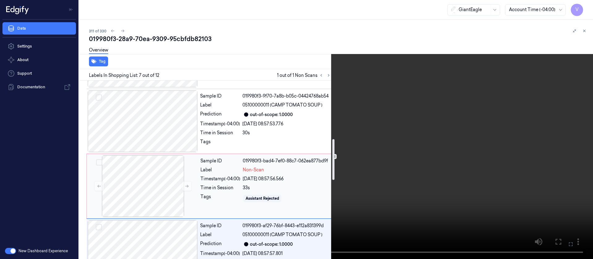
scroll to position [249, 0]
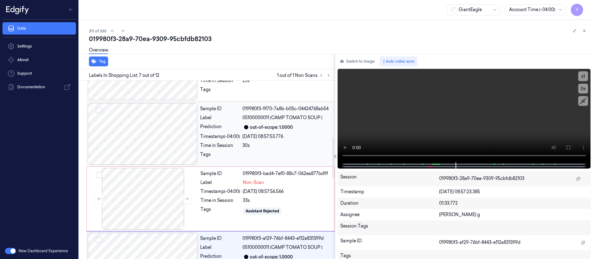
click at [246, 112] on div "Sample ID 019980f3-9f70-7a8b-b05c-04424768ab54 Label 05100000011 (CAMP TOMATO S…" at bounding box center [266, 134] width 136 height 62
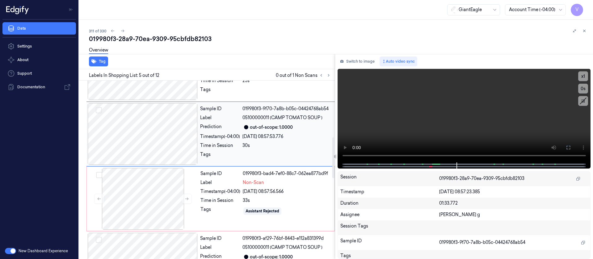
scroll to position [202, 0]
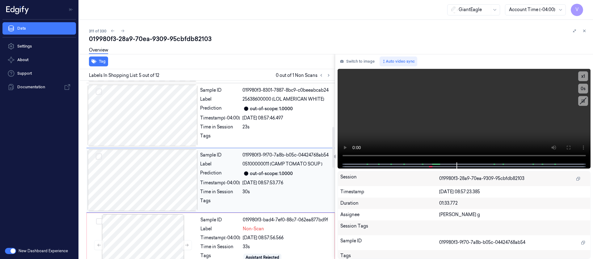
click at [246, 112] on div "Sample ID 019980f3-8301-7887-8bc9-c0beeabcab24 Label 25638600000 (LOL AMERICAN …" at bounding box center [266, 116] width 136 height 62
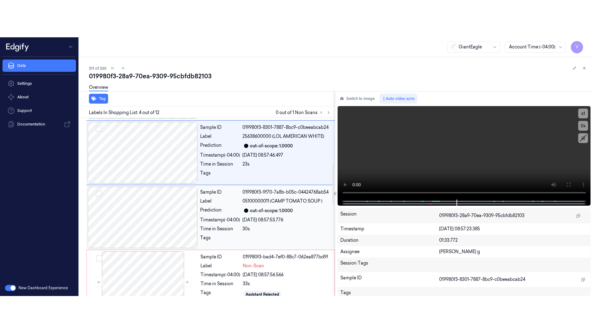
scroll to position [137, 0]
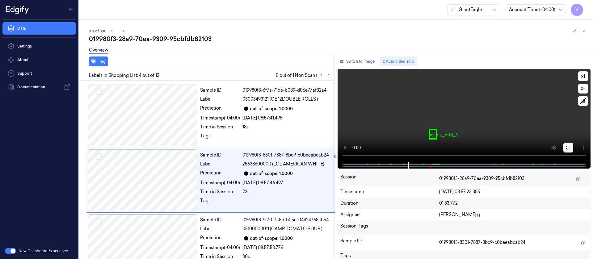
click at [566, 147] on icon at bounding box center [568, 147] width 5 height 5
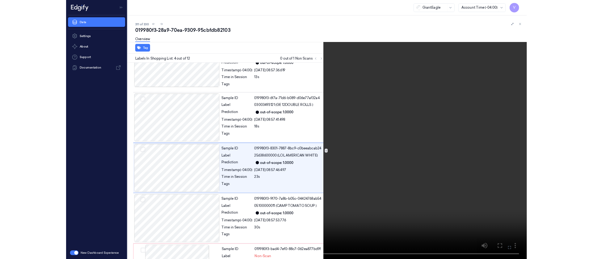
scroll to position [100, 0]
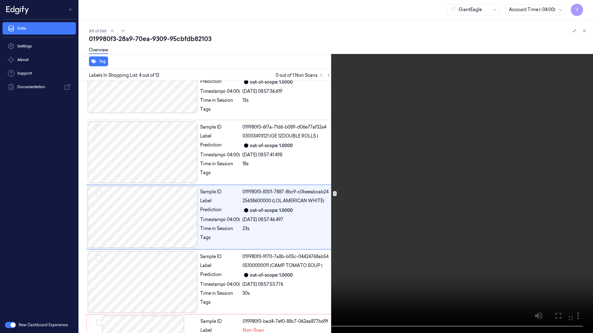
click at [0, 0] on icon at bounding box center [0, 0] width 0 height 0
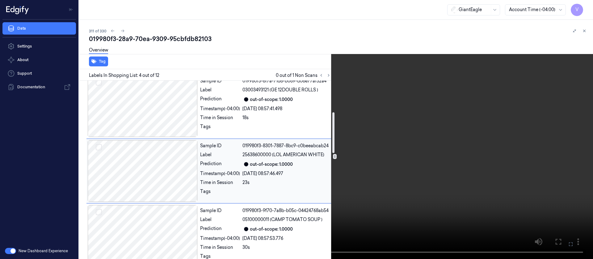
scroll to position [137, 0]
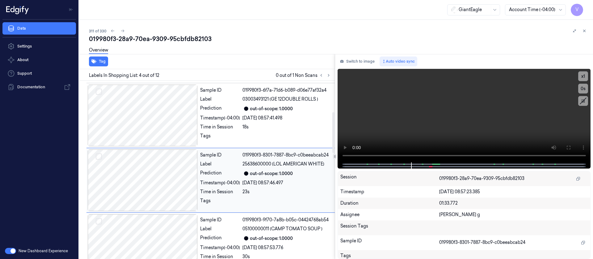
click at [273, 180] on div "[DATE] 08:57:46.497" at bounding box center [286, 183] width 89 height 6
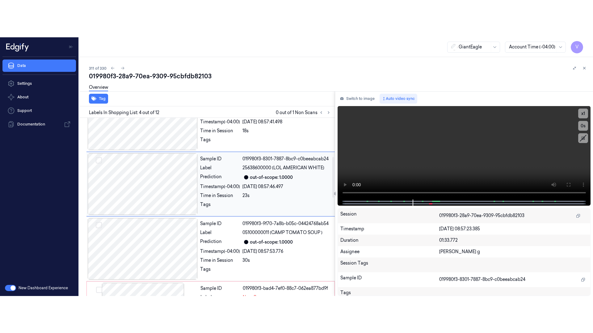
scroll to position [184, 0]
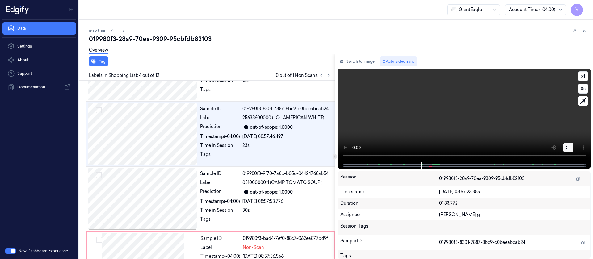
click at [564, 147] on button at bounding box center [568, 148] width 10 height 10
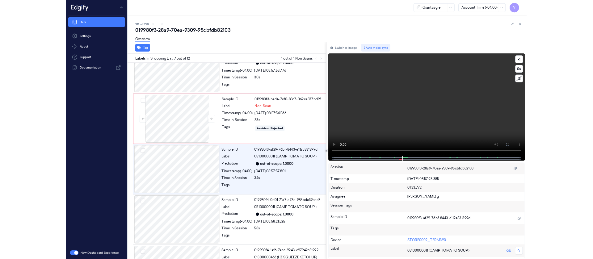
scroll to position [295, 0]
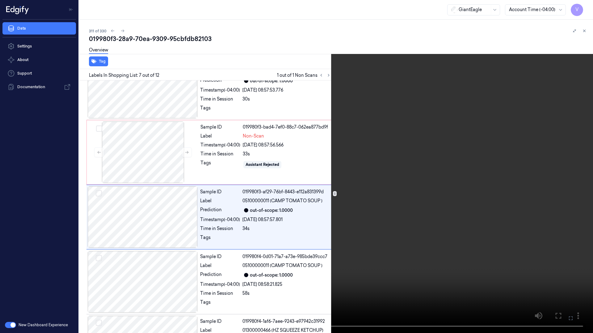
click at [0, 0] on icon at bounding box center [0, 0] width 0 height 0
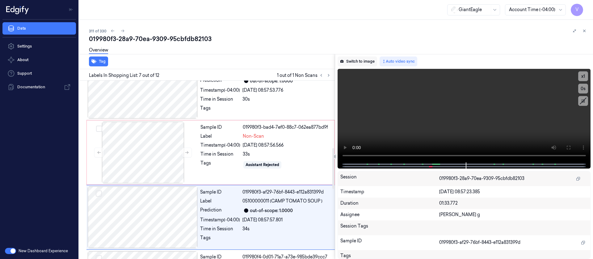
click at [352, 59] on button "Switch to image" at bounding box center [357, 61] width 40 height 10
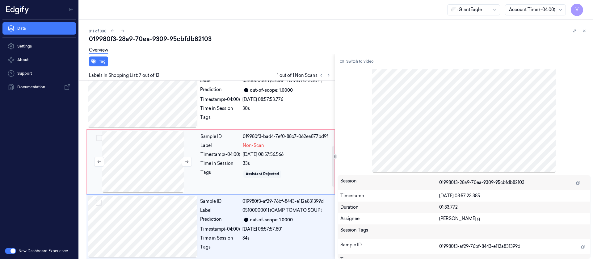
click at [154, 131] on div at bounding box center [143, 162] width 110 height 62
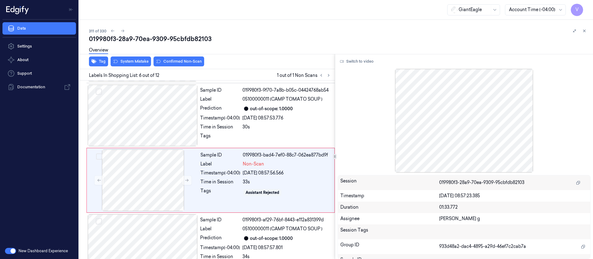
click at [124, 58] on div "Overview" at bounding box center [338, 51] width 499 height 16
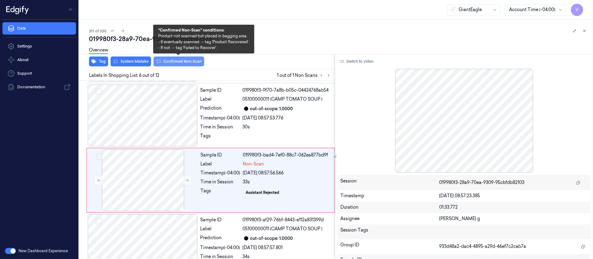
click at [182, 59] on button "Confirmed Non-Scan" at bounding box center [178, 61] width 51 height 10
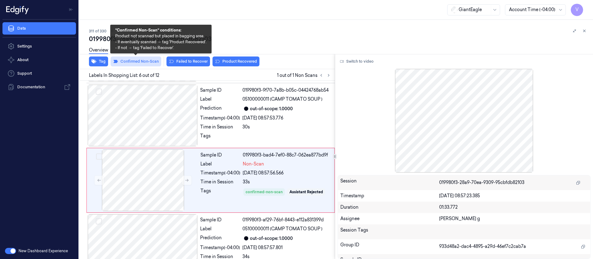
click at [128, 62] on button "Confirmed Non-Scan" at bounding box center [136, 61] width 51 height 10
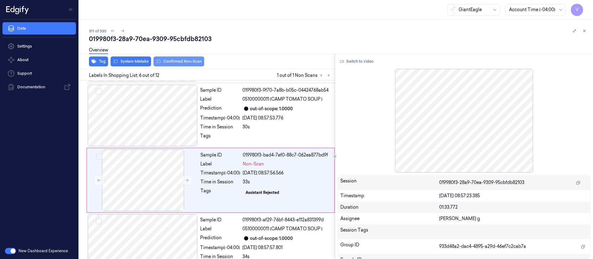
click at [135, 59] on button "System Mistake" at bounding box center [131, 61] width 40 height 10
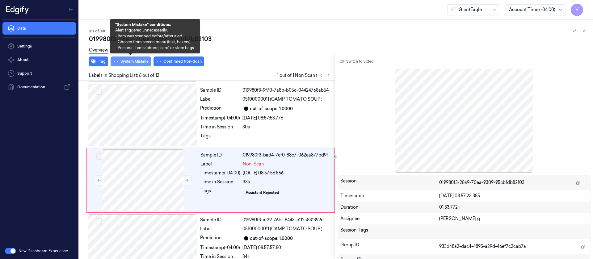
click at [127, 60] on button "System Mistake" at bounding box center [131, 61] width 40 height 10
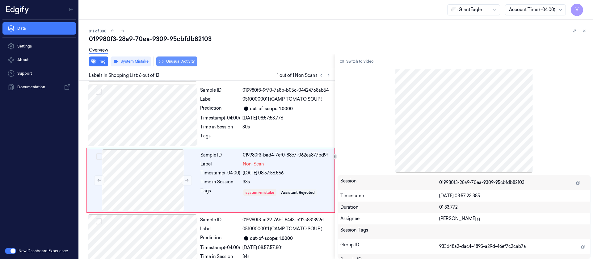
click at [182, 60] on button "Unusual Activity" at bounding box center [176, 61] width 41 height 10
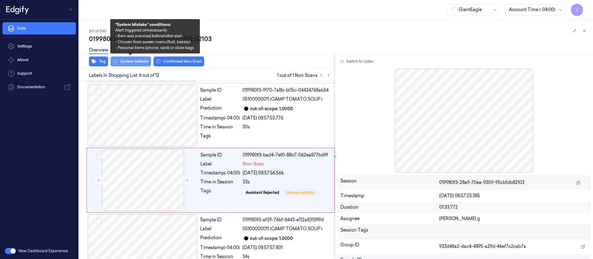
click at [129, 62] on button "System Mistake" at bounding box center [131, 61] width 40 height 10
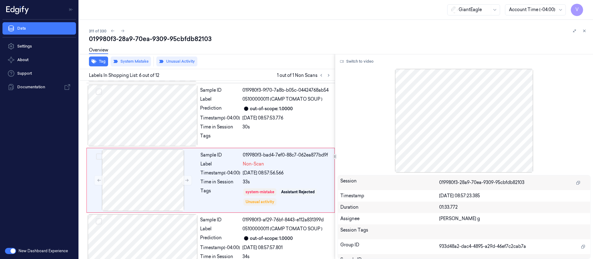
click at [285, 59] on div "Tag System Mistake Unusual Activity" at bounding box center [206, 61] width 258 height 15
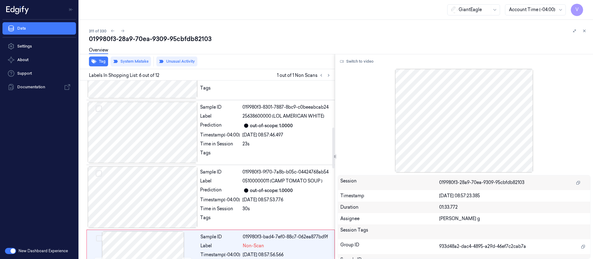
scroll to position [278, 0]
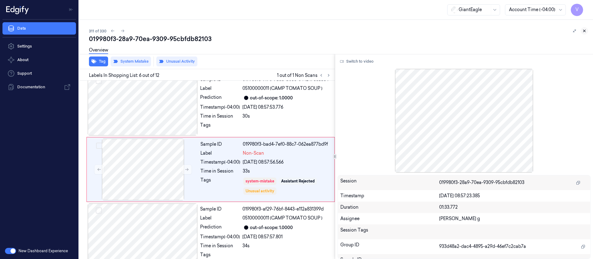
click at [584, 30] on icon at bounding box center [584, 31] width 4 height 4
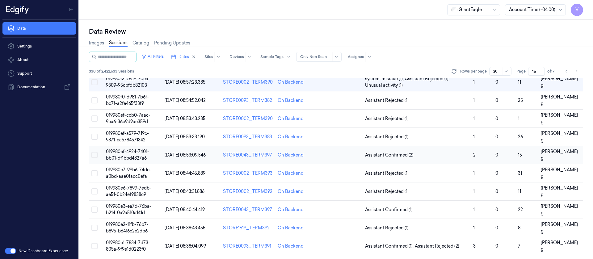
scroll to position [202, 0]
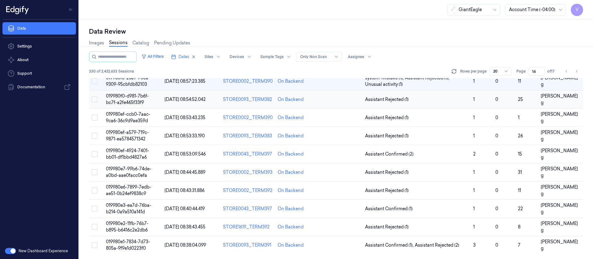
click at [345, 106] on td at bounding box center [341, 99] width 44 height 18
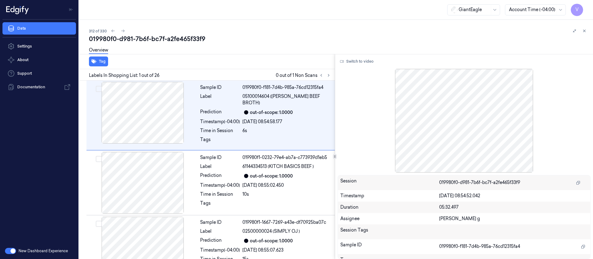
click at [333, 72] on div "Labels In Shopping List: 1 out of 26 0 out of 1 Non Scans" at bounding box center [206, 74] width 258 height 11
click at [327, 77] on icon at bounding box center [328, 75] width 4 height 4
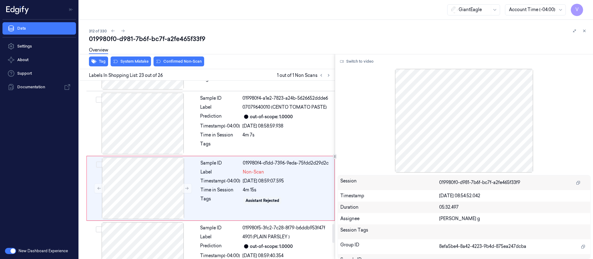
scroll to position [1369, 0]
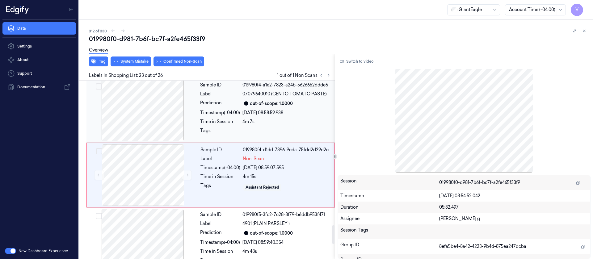
click at [148, 114] on div at bounding box center [143, 110] width 110 height 62
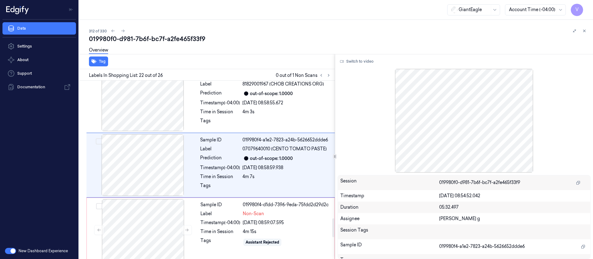
scroll to position [1304, 0]
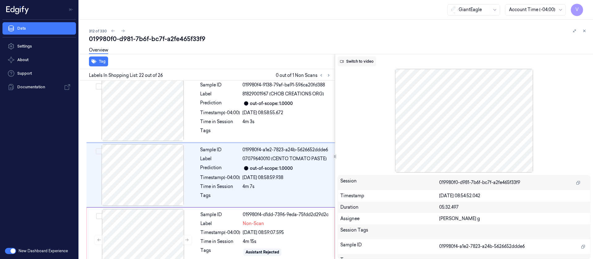
click at [359, 62] on button "Switch to video" at bounding box center [356, 61] width 39 height 10
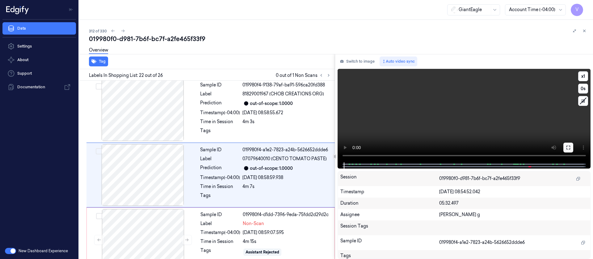
click at [568, 149] on icon at bounding box center [568, 147] width 5 height 5
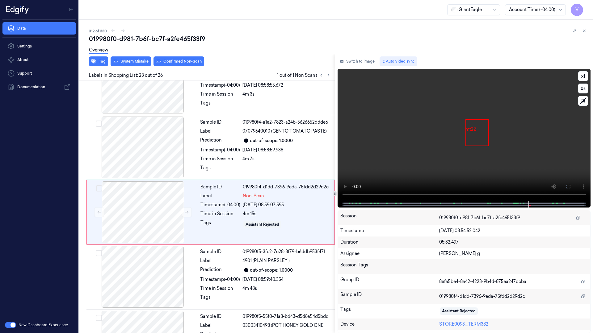
scroll to position [1332, 0]
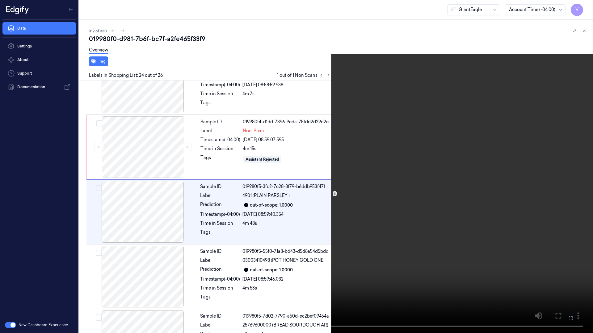
click at [0, 0] on button at bounding box center [0, 0] width 0 height 0
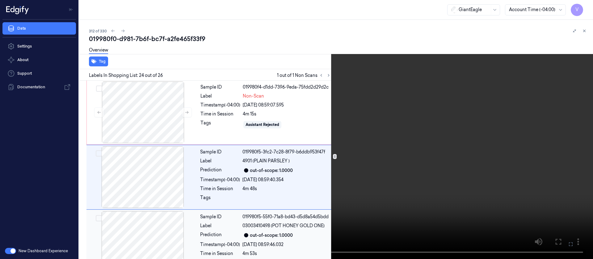
scroll to position [1434, 0]
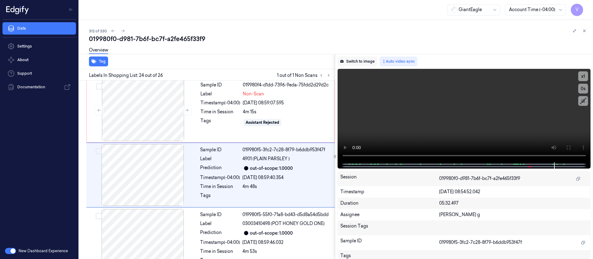
click at [353, 63] on button "Switch to image" at bounding box center [357, 61] width 40 height 10
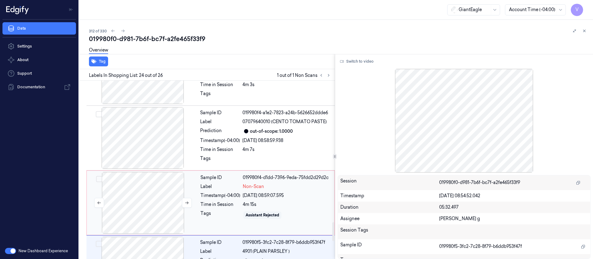
click at [140, 172] on div at bounding box center [143, 203] width 110 height 62
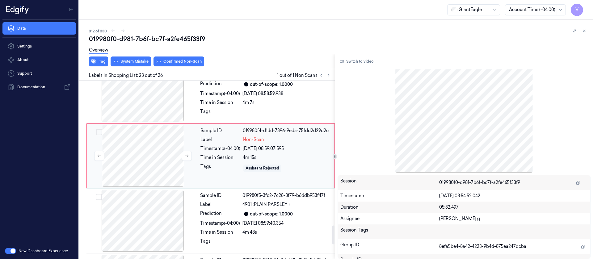
scroll to position [1415, 0]
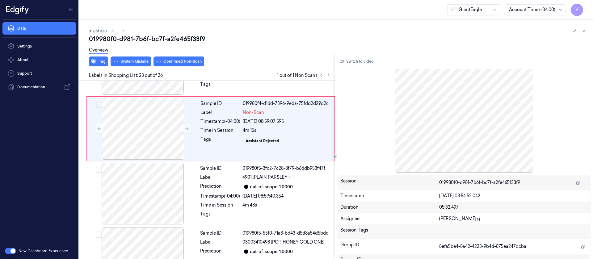
click at [171, 58] on div "Overview" at bounding box center [338, 51] width 499 height 16
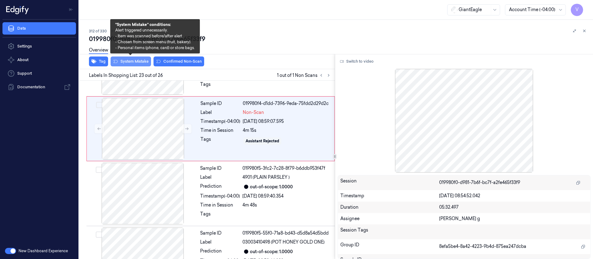
click at [134, 60] on button "System Mistake" at bounding box center [131, 61] width 40 height 10
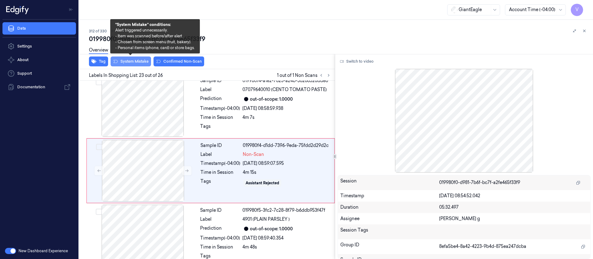
scroll to position [1369, 0]
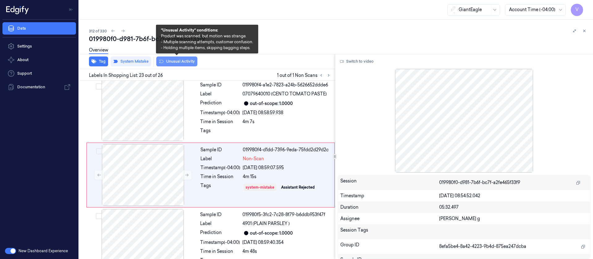
click at [161, 61] on icon at bounding box center [161, 61] width 5 height 5
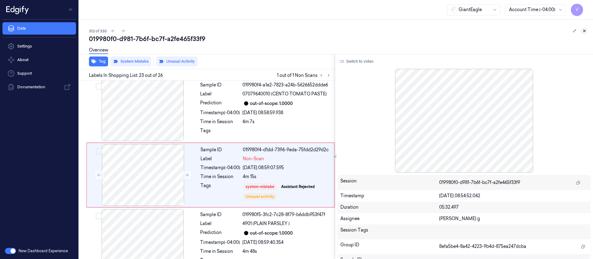
click at [583, 30] on icon at bounding box center [584, 31] width 4 height 4
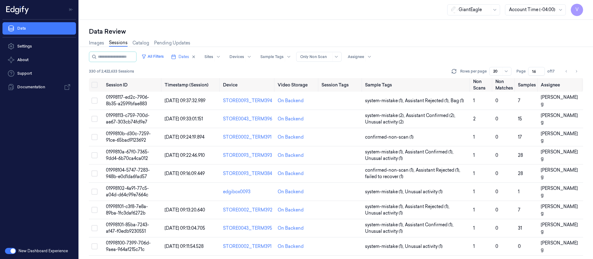
scroll to position [150, 0]
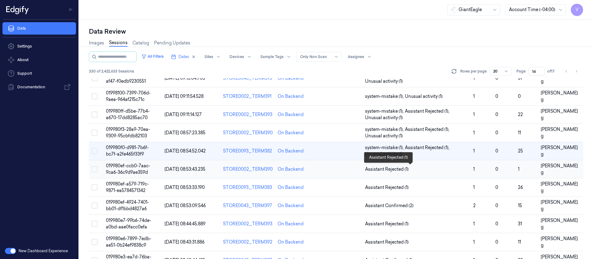
click at [365, 171] on span "Assistant Rejected (1)" at bounding box center [387, 169] width 44 height 6
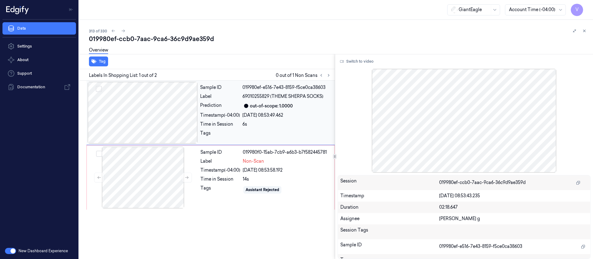
click at [152, 113] on div at bounding box center [143, 113] width 110 height 62
click at [145, 170] on div at bounding box center [143, 178] width 110 height 62
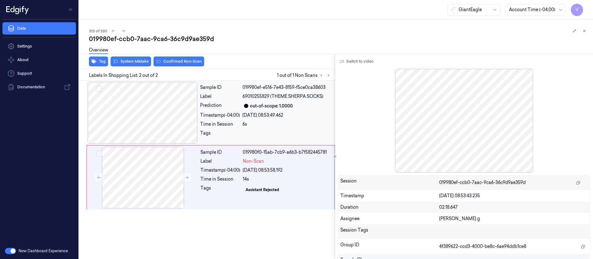
click at [162, 114] on div at bounding box center [143, 113] width 110 height 62
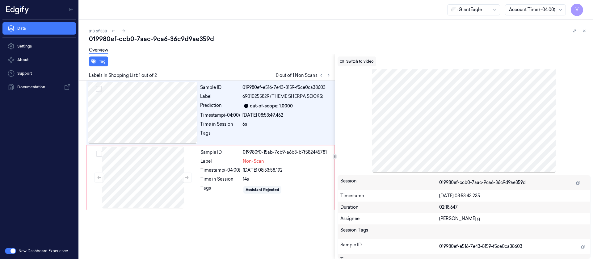
click at [357, 64] on button "Switch to video" at bounding box center [356, 61] width 39 height 10
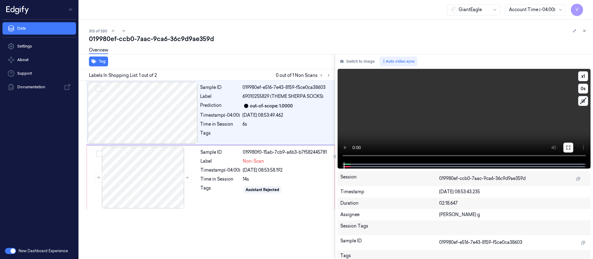
click at [572, 146] on button at bounding box center [568, 148] width 10 height 10
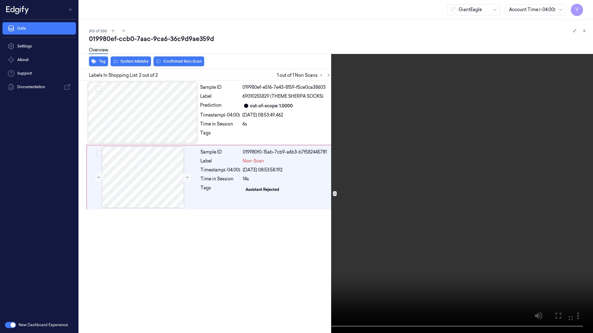
click at [0, 0] on button at bounding box center [0, 0] width 0 height 0
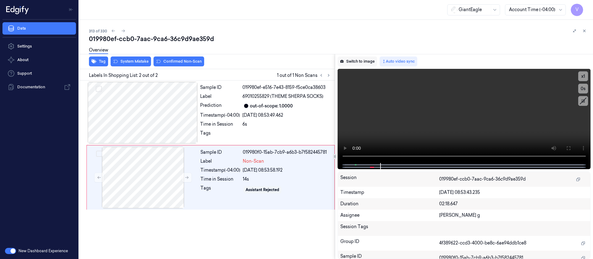
click at [356, 66] on button "Switch to image" at bounding box center [357, 61] width 40 height 10
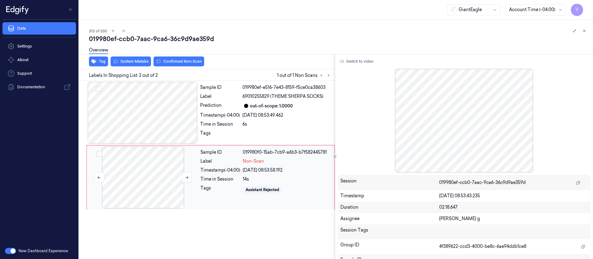
click at [125, 176] on div at bounding box center [143, 178] width 110 height 62
click at [125, 63] on button "System Mistake" at bounding box center [131, 61] width 40 height 10
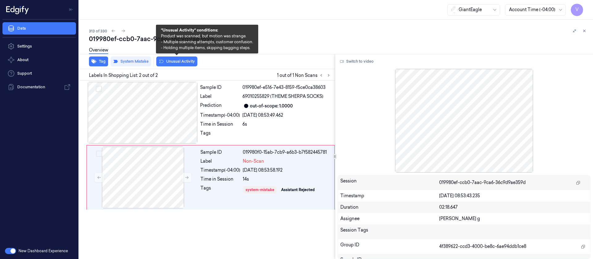
click at [175, 61] on button "Unusual Activity" at bounding box center [176, 61] width 41 height 10
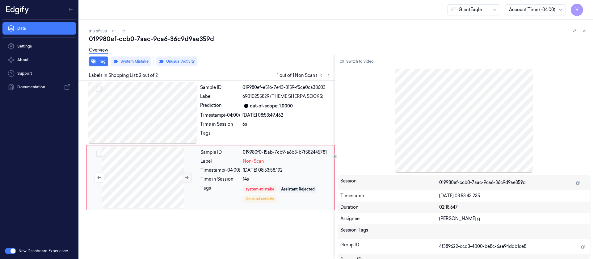
click at [187, 176] on icon at bounding box center [187, 177] width 4 height 4
click at [587, 30] on button at bounding box center [583, 30] width 7 height 7
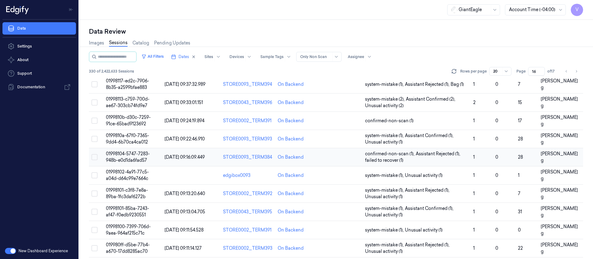
scroll to position [202, 0]
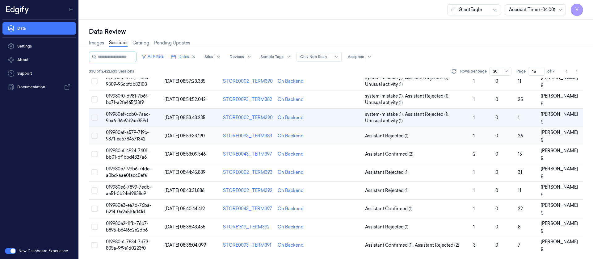
click at [329, 134] on td at bounding box center [341, 136] width 44 height 18
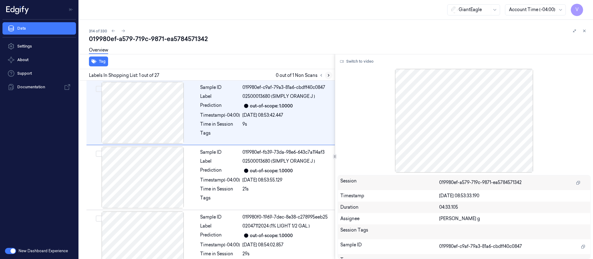
click at [330, 75] on icon at bounding box center [328, 75] width 4 height 4
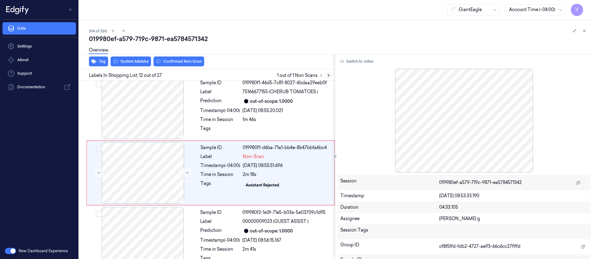
scroll to position [656, 0]
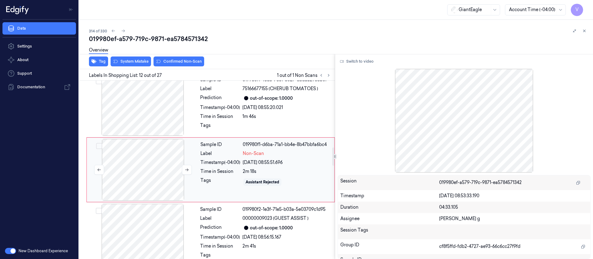
click at [130, 167] on div at bounding box center [143, 170] width 110 height 62
click at [186, 173] on button at bounding box center [187, 170] width 10 height 10
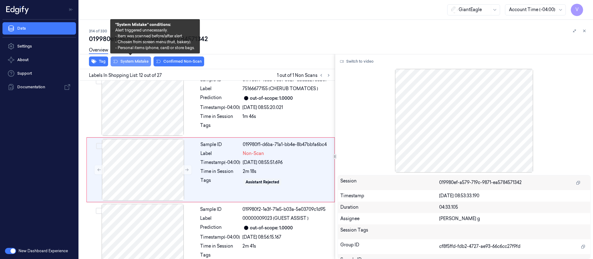
click at [135, 61] on button "System Mistake" at bounding box center [131, 61] width 40 height 10
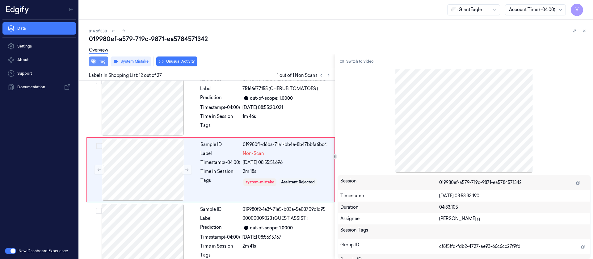
click at [99, 62] on button "Tag" at bounding box center [98, 61] width 19 height 10
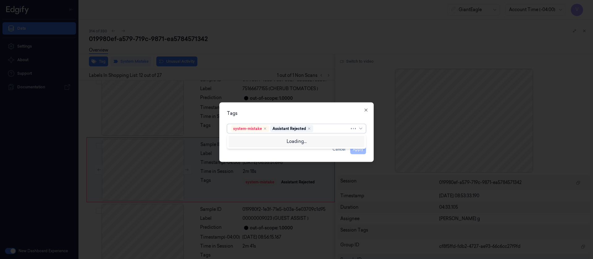
click at [320, 126] on div at bounding box center [331, 128] width 35 height 6
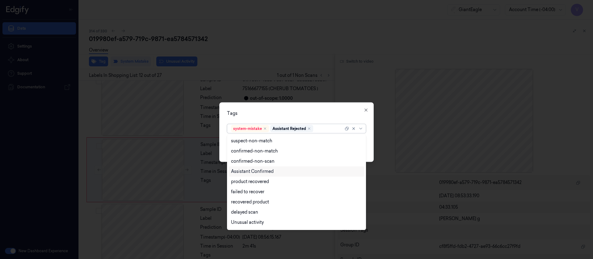
scroll to position [50, 0]
click at [235, 216] on div "Bag" at bounding box center [296, 213] width 136 height 10
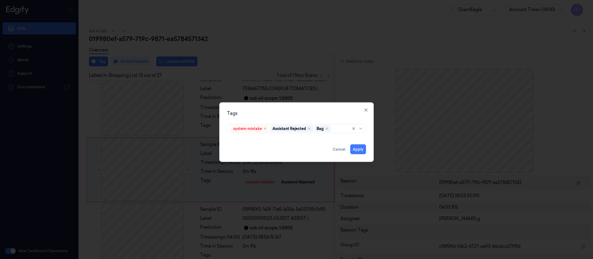
click at [326, 111] on div "Tags" at bounding box center [296, 113] width 139 height 6
click at [352, 147] on button "Apply" at bounding box center [358, 149] width 16 height 10
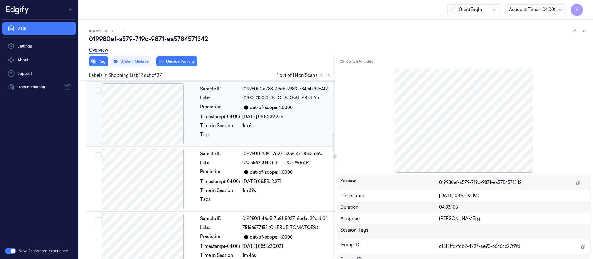
scroll to position [286, 0]
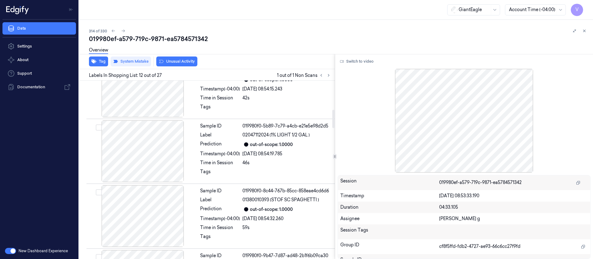
click at [295, 30] on div "314 of 330" at bounding box center [338, 30] width 499 height 7
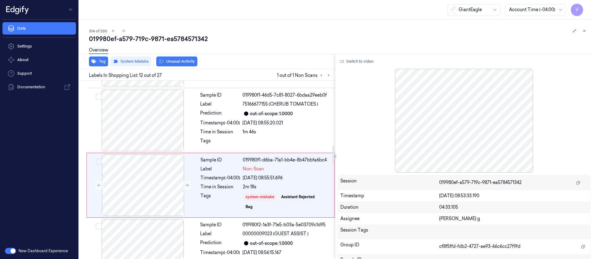
scroll to position [656, 0]
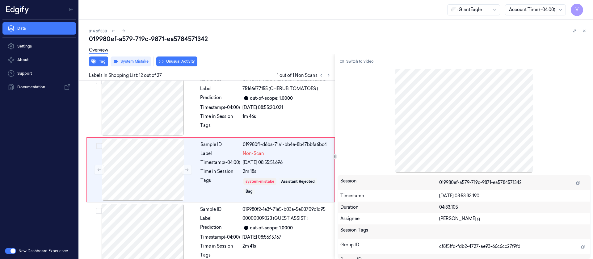
click at [584, 30] on icon at bounding box center [584, 31] width 4 height 4
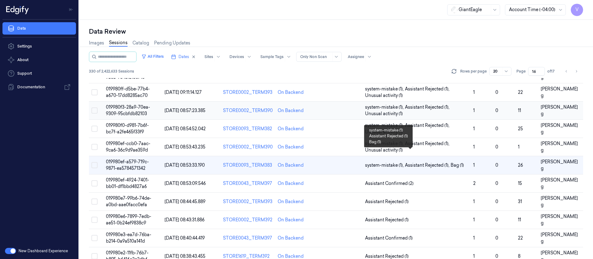
scroll to position [202, 0]
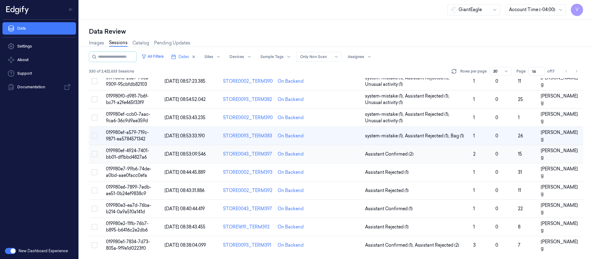
click at [335, 157] on td at bounding box center [341, 154] width 44 height 18
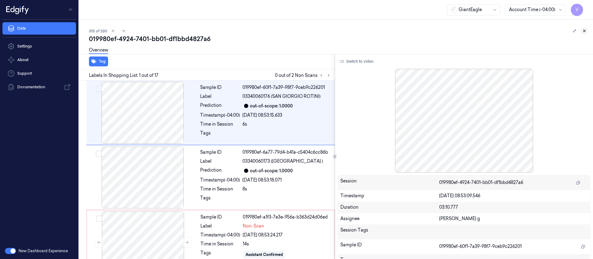
click at [584, 31] on icon at bounding box center [584, 31] width 2 height 2
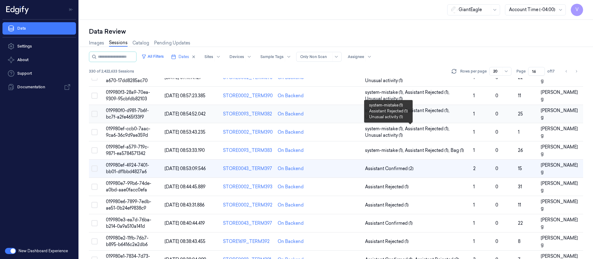
scroll to position [202, 0]
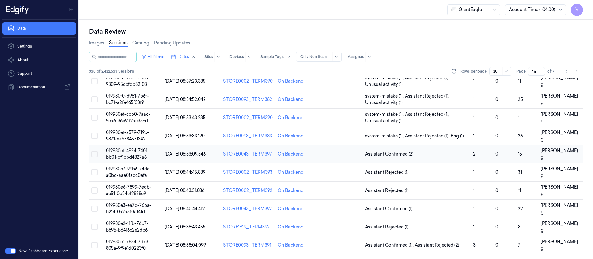
click at [336, 161] on td at bounding box center [341, 154] width 44 height 18
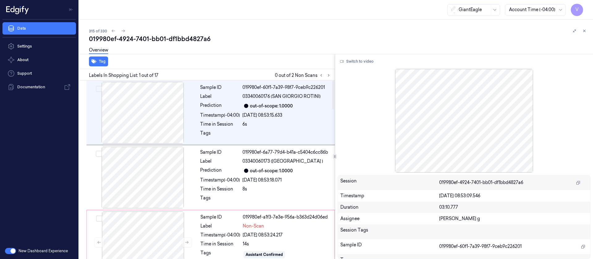
click at [332, 75] on div "Labels In Shopping List: 1 out of 17 0 out of 2 Non Scans" at bounding box center [206, 74] width 258 height 11
click at [332, 77] on div at bounding box center [324, 75] width 15 height 7
click at [329, 77] on icon at bounding box center [328, 75] width 4 height 4
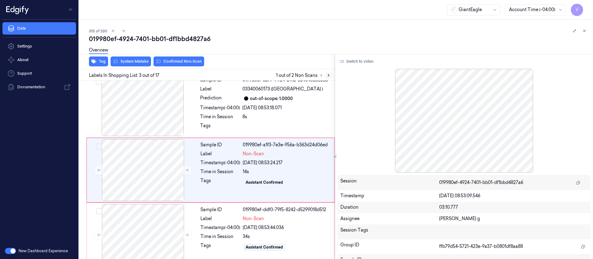
scroll to position [73, 0]
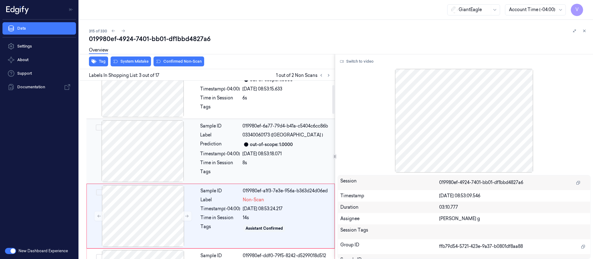
click at [142, 152] on div at bounding box center [143, 151] width 110 height 62
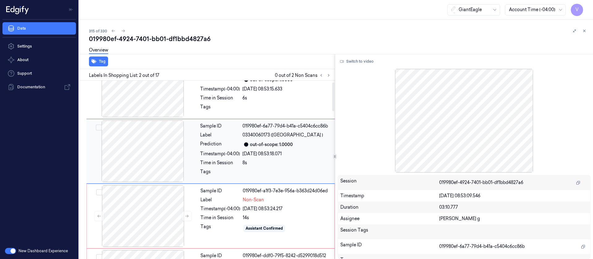
scroll to position [8, 0]
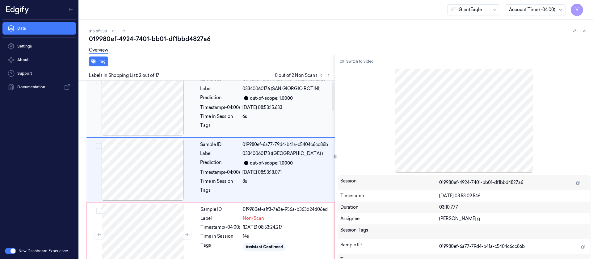
click at [244, 111] on div "Sample ID 019980ef-60f1-7a39-98f7-9ceb9c226201 Label 03340060176 (SAN GIORGIO R…" at bounding box center [266, 105] width 136 height 62
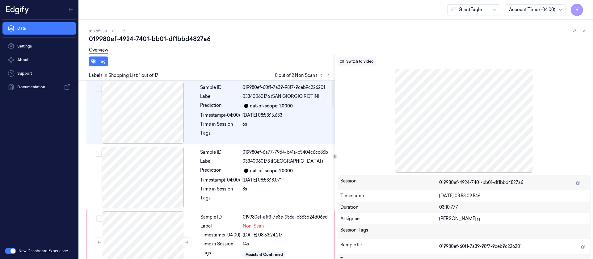
click at [356, 66] on button "Switch to video" at bounding box center [356, 61] width 39 height 10
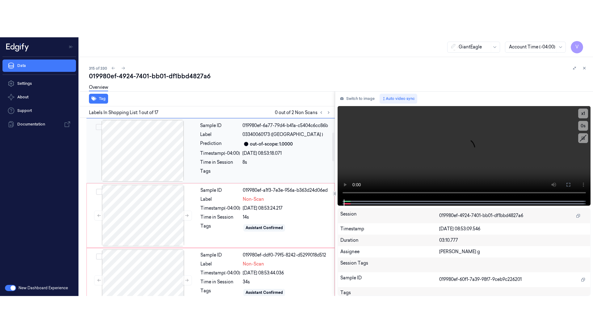
scroll to position [93, 0]
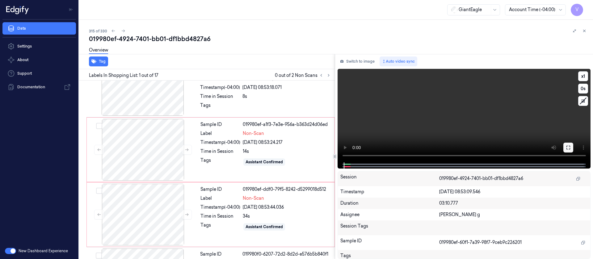
click at [571, 147] on button at bounding box center [568, 148] width 10 height 10
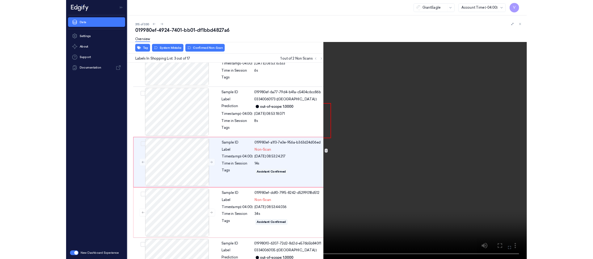
scroll to position [36, 0]
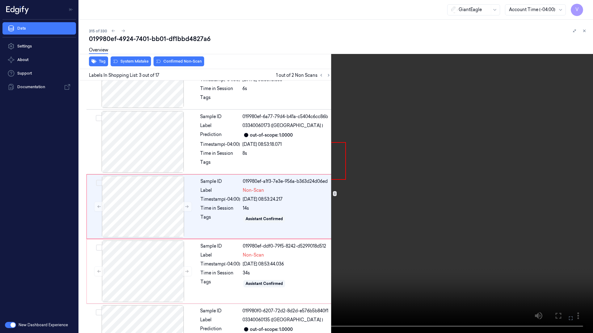
click at [0, 0] on button at bounding box center [0, 0] width 0 height 0
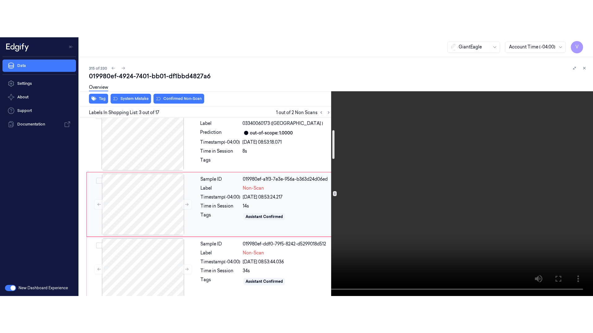
scroll to position [82, 0]
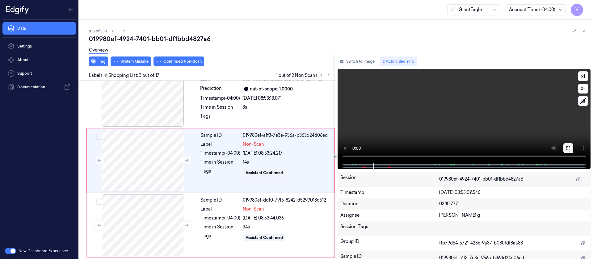
click at [570, 150] on icon at bounding box center [568, 148] width 5 height 5
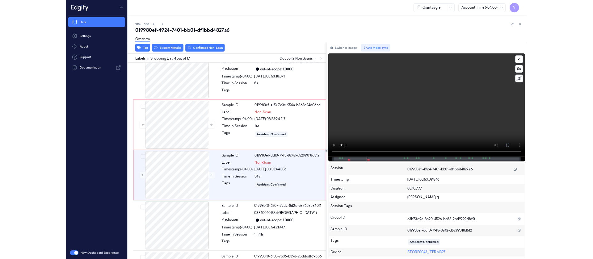
scroll to position [100, 0]
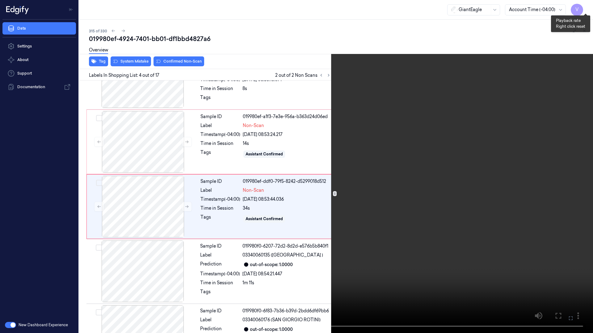
click at [586, 8] on button "x 1" at bounding box center [585, 7] width 10 height 10
click at [0, 0] on icon at bounding box center [0, 0] width 0 height 0
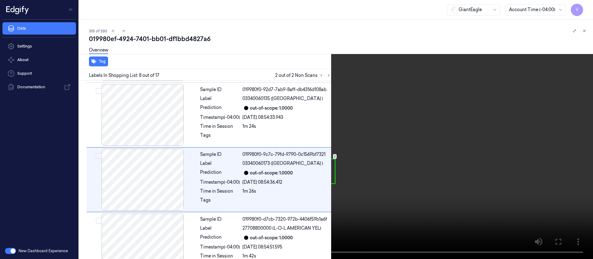
scroll to position [397, 0]
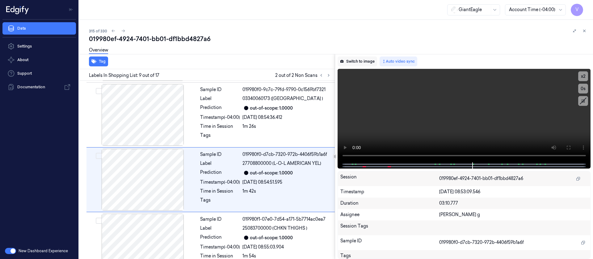
click at [354, 65] on button "Switch to image" at bounding box center [357, 61] width 40 height 10
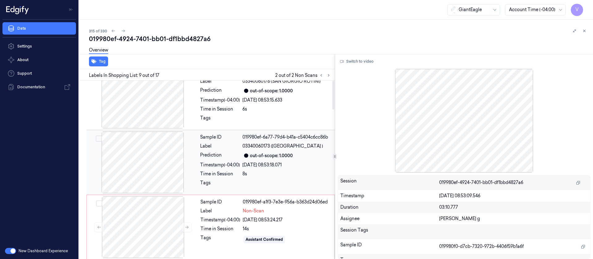
scroll to position [0, 0]
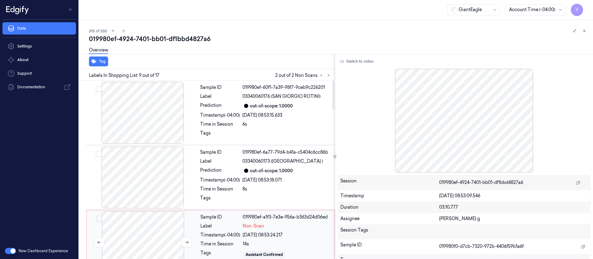
click at [143, 230] on div at bounding box center [143, 242] width 110 height 62
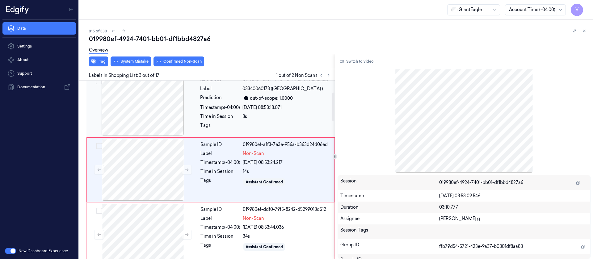
scroll to position [26, 0]
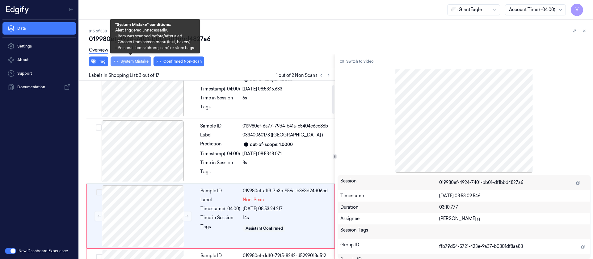
click at [135, 59] on button "System Mistake" at bounding box center [131, 61] width 40 height 10
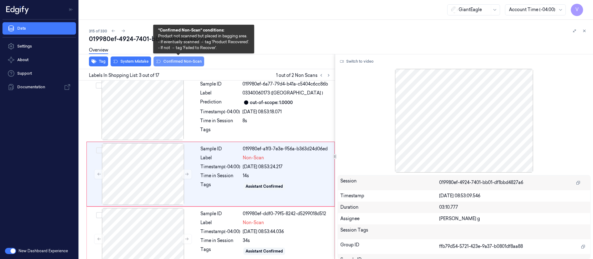
scroll to position [73, 0]
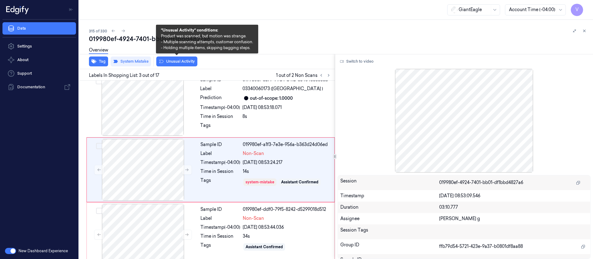
click at [179, 61] on button "Unusual Activity" at bounding box center [176, 61] width 41 height 10
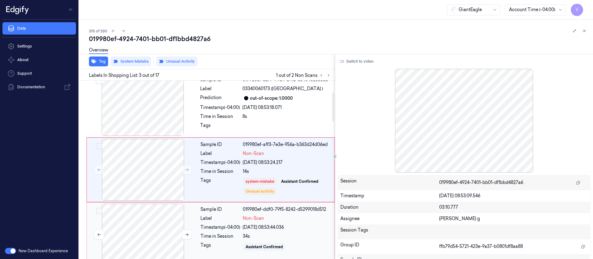
click at [146, 224] on div at bounding box center [143, 235] width 110 height 62
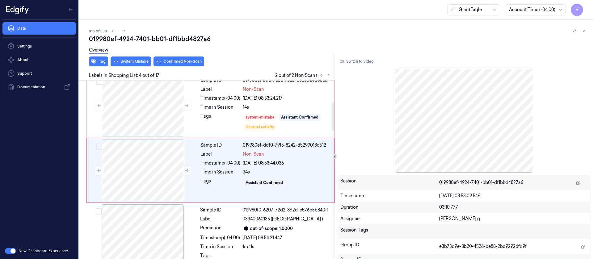
scroll to position [137, 0]
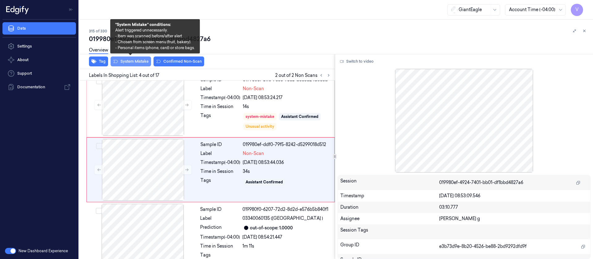
click at [136, 64] on button "System Mistake" at bounding box center [131, 61] width 40 height 10
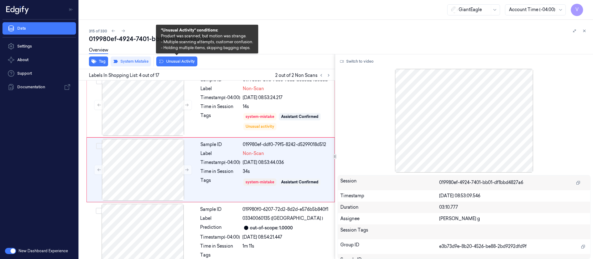
click at [164, 59] on button "Unusual Activity" at bounding box center [176, 61] width 41 height 10
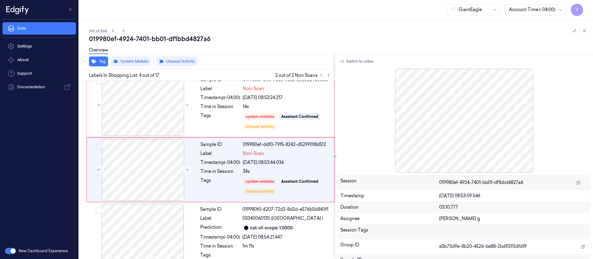
click at [317, 30] on div "315 of 330" at bounding box center [338, 30] width 499 height 7
click at [585, 27] on div "315 of 330 019980ef-4924-7401-bb01-df1bbd4827a6 Overview Tag System Mistake Unu…" at bounding box center [336, 139] width 514 height 239
click at [585, 29] on icon at bounding box center [584, 31] width 4 height 4
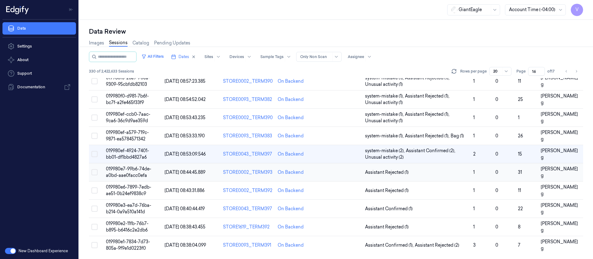
scroll to position [202, 0]
click at [332, 170] on td at bounding box center [341, 172] width 44 height 18
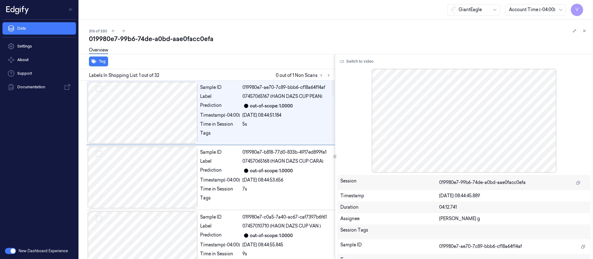
click at [251, 66] on div "Tag" at bounding box center [206, 61] width 258 height 15
click at [335, 74] on div at bounding box center [335, 156] width 0 height 205
click at [330, 74] on icon at bounding box center [328, 75] width 4 height 4
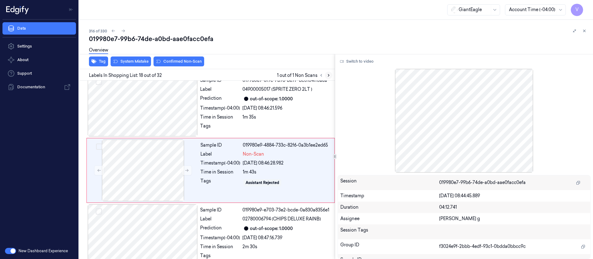
scroll to position [1050, 0]
click at [146, 106] on div at bounding box center [143, 105] width 110 height 62
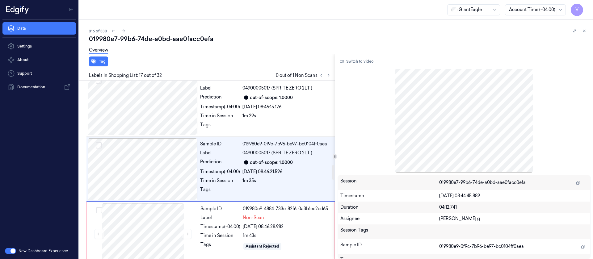
scroll to position [985, 0]
click at [360, 61] on button "Switch to video" at bounding box center [356, 61] width 39 height 10
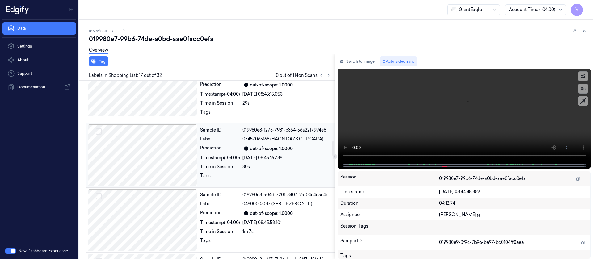
scroll to position [661, 0]
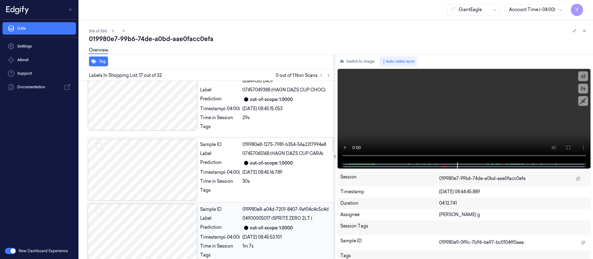
click at [260, 213] on div "Sample ID 019980e8-a04d-7201-8407-9af04c4c5c4d Label 04900005017 (SPRITE ZERO 2…" at bounding box center [266, 235] width 136 height 62
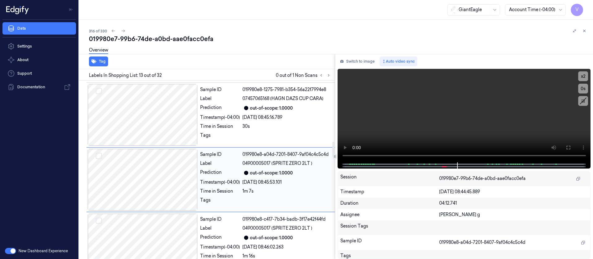
scroll to position [726, 0]
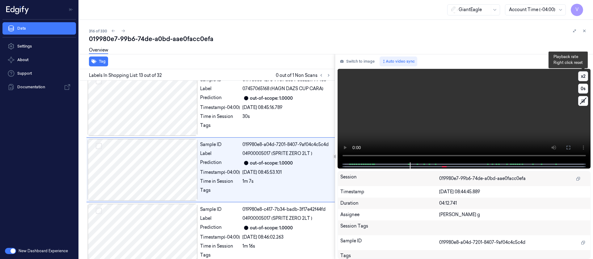
click at [584, 77] on button "x 2" at bounding box center [583, 76] width 10 height 10
click at [584, 77] on button "x 4" at bounding box center [583, 76] width 10 height 10
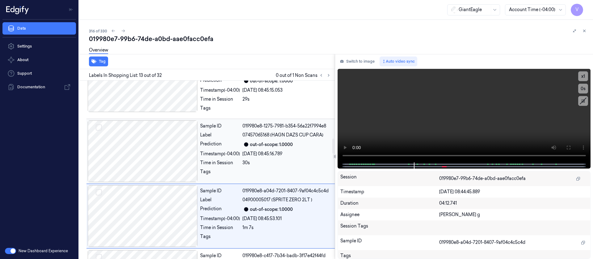
click at [260, 161] on div "30s" at bounding box center [286, 163] width 89 height 6
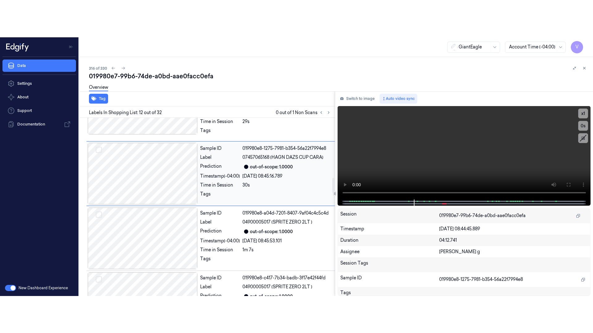
scroll to position [708, 0]
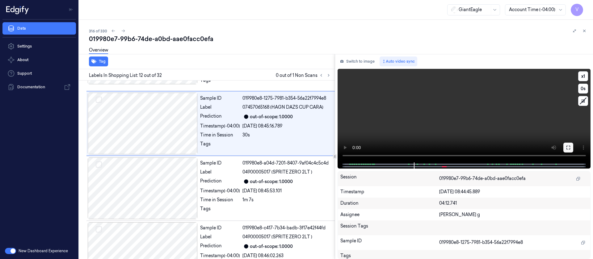
click at [570, 148] on button at bounding box center [568, 148] width 10 height 10
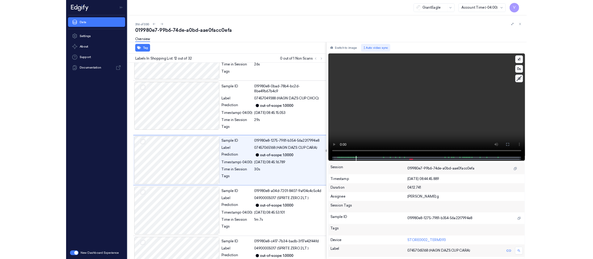
scroll to position [624, 0]
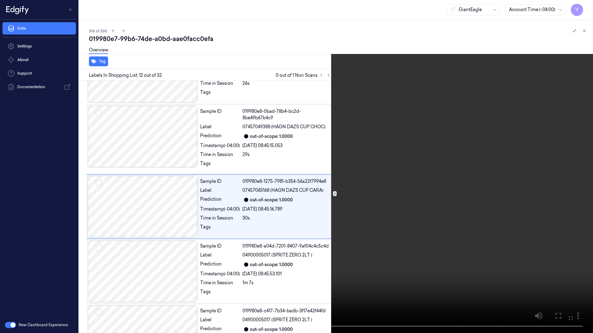
click at [0, 0] on icon at bounding box center [0, 0] width 0 height 0
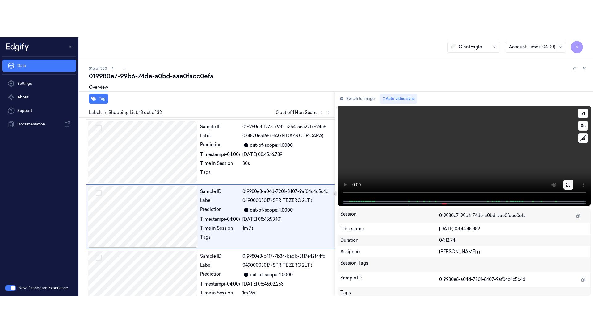
scroll to position [726, 0]
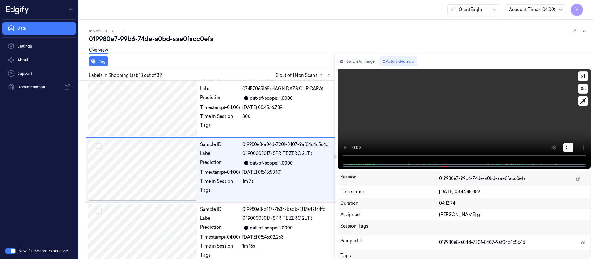
click at [567, 148] on icon at bounding box center [568, 147] width 5 height 5
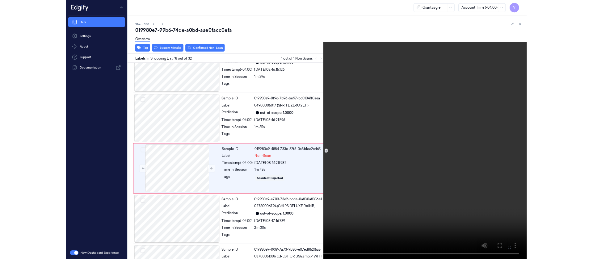
scroll to position [1013, 0]
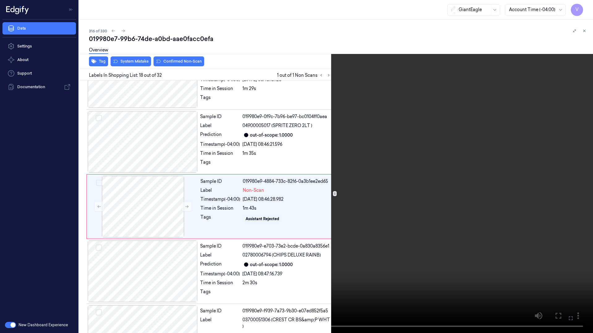
click at [0, 0] on icon at bounding box center [0, 0] width 0 height 0
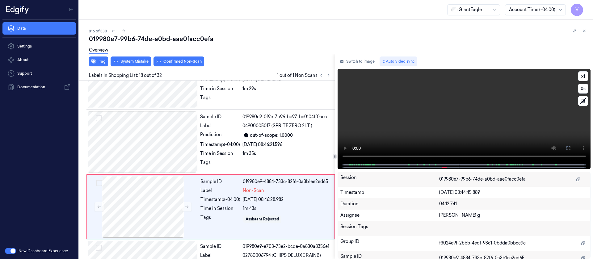
click at [438, 165] on div at bounding box center [464, 166] width 240 height 6
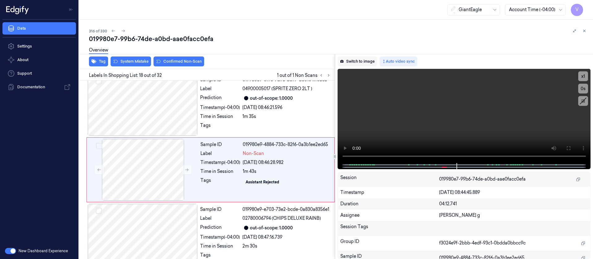
click at [353, 62] on button "Switch to image" at bounding box center [357, 61] width 40 height 10
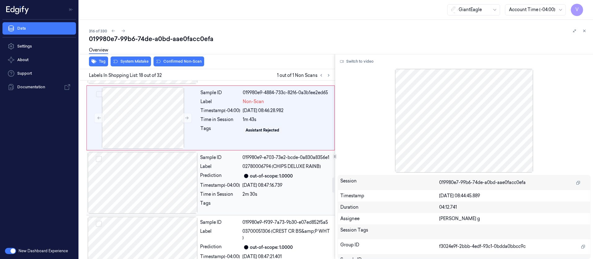
scroll to position [1096, 0]
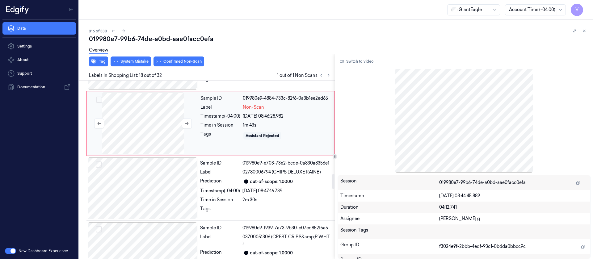
click at [142, 135] on div at bounding box center [143, 124] width 110 height 62
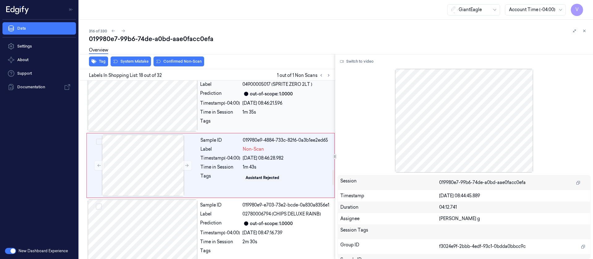
scroll to position [1050, 0]
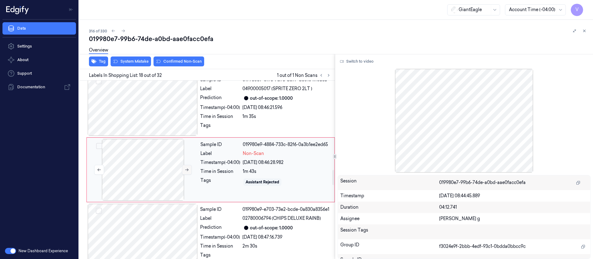
click at [183, 169] on button at bounding box center [187, 170] width 10 height 10
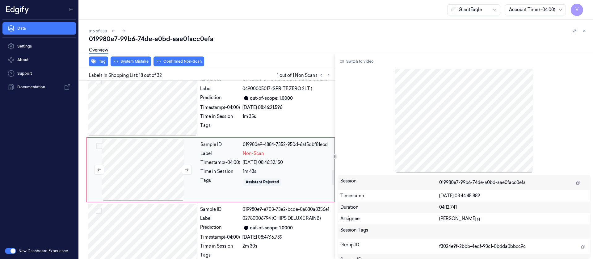
scroll to position [1096, 0]
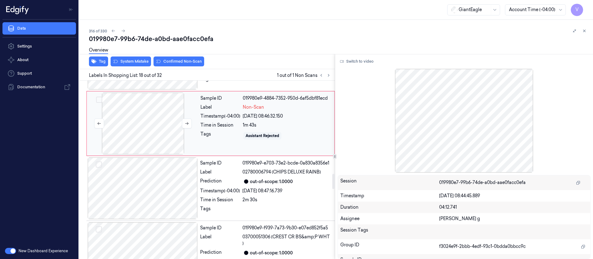
click at [148, 128] on div at bounding box center [143, 124] width 110 height 62
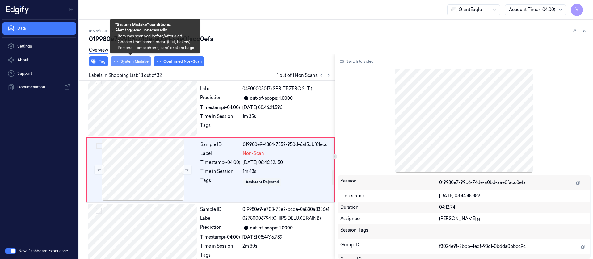
click at [129, 64] on button "System Mistake" at bounding box center [131, 61] width 40 height 10
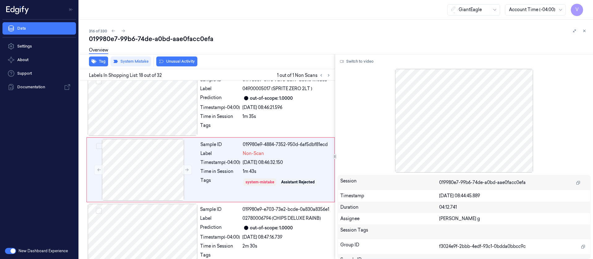
click at [187, 62] on button "Unusual Activity" at bounding box center [176, 61] width 41 height 10
click at [292, 155] on div "Non-Scan" at bounding box center [287, 153] width 88 height 6
click at [274, 108] on div "[DATE] 08:46:21.596" at bounding box center [286, 107] width 89 height 6
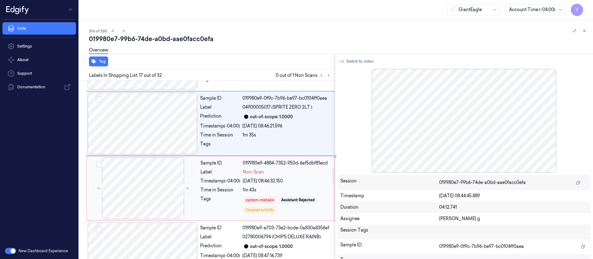
click at [271, 177] on div "Sample ID 019980e9-4884-7352-950d-6af5dbf81ecd Label Non-Scan Timestamp (-04:00…" at bounding box center [265, 188] width 135 height 62
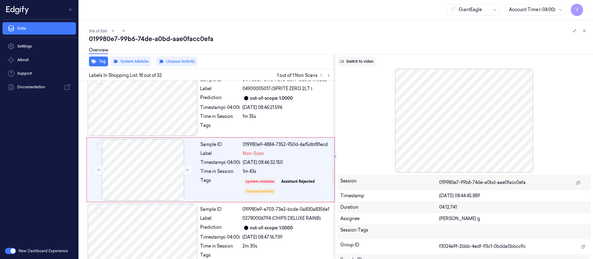
click at [353, 64] on button "Switch to video" at bounding box center [356, 61] width 39 height 10
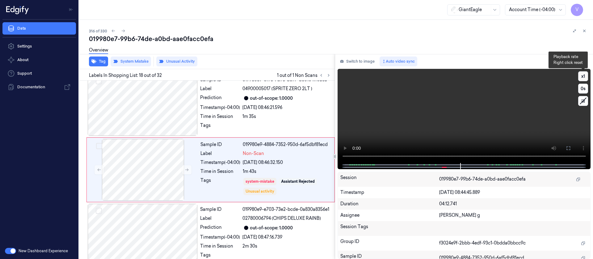
click at [582, 78] on button "x 1" at bounding box center [583, 76] width 10 height 10
click at [365, 63] on button "Switch to image" at bounding box center [357, 61] width 40 height 10
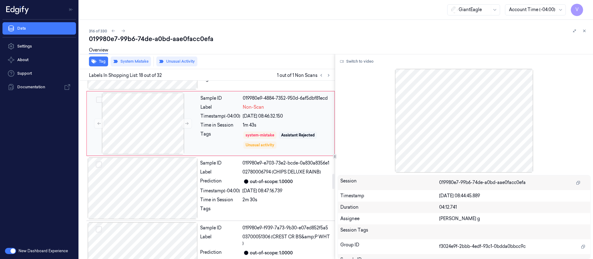
click at [202, 133] on div "Tags" at bounding box center [220, 140] width 40 height 19
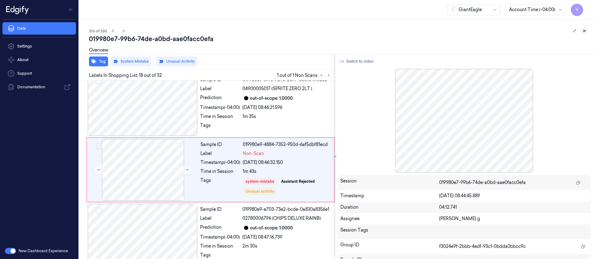
click at [586, 31] on button at bounding box center [583, 30] width 7 height 7
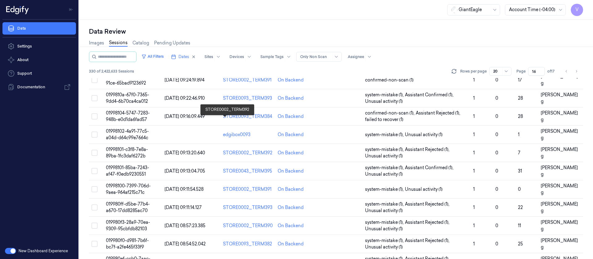
scroll to position [202, 0]
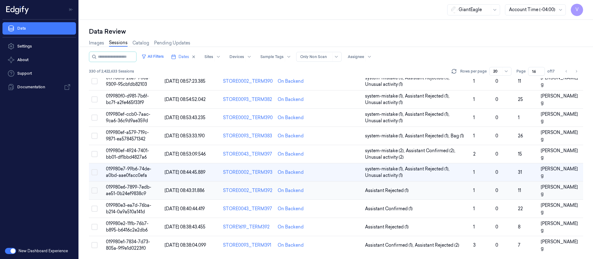
click at [334, 191] on td at bounding box center [341, 191] width 44 height 18
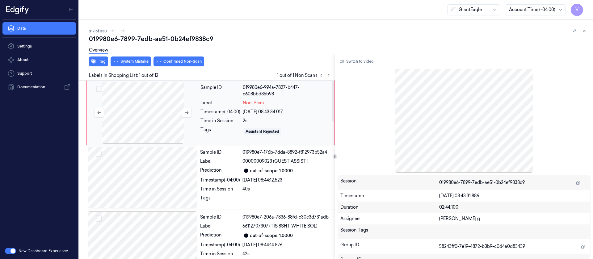
click at [159, 121] on div at bounding box center [143, 113] width 110 height 62
click at [300, 33] on div "317 of 330" at bounding box center [338, 30] width 499 height 7
click at [193, 107] on div at bounding box center [143, 113] width 110 height 62
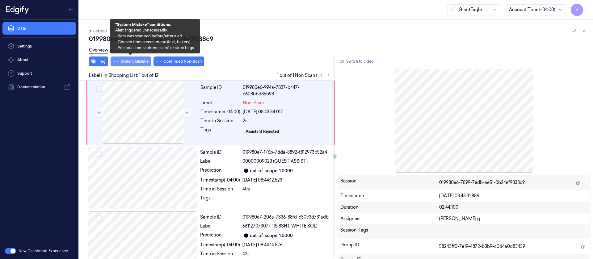
click at [129, 65] on button "System Mistake" at bounding box center [131, 61] width 40 height 10
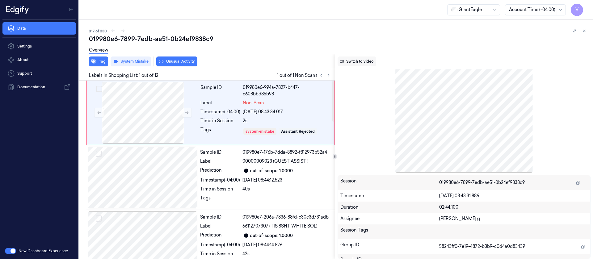
click at [361, 63] on button "Switch to video" at bounding box center [356, 61] width 39 height 10
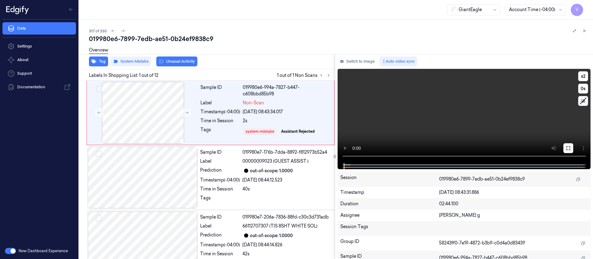
click at [565, 149] on button at bounding box center [568, 148] width 10 height 10
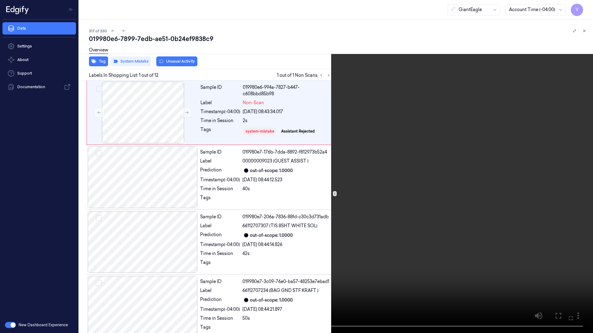
click at [0, 0] on icon at bounding box center [0, 0] width 0 height 0
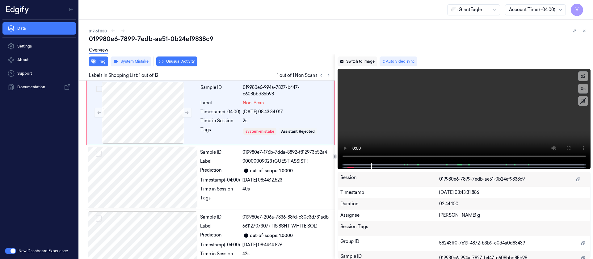
click at [352, 62] on button "Switch to image" at bounding box center [357, 61] width 40 height 10
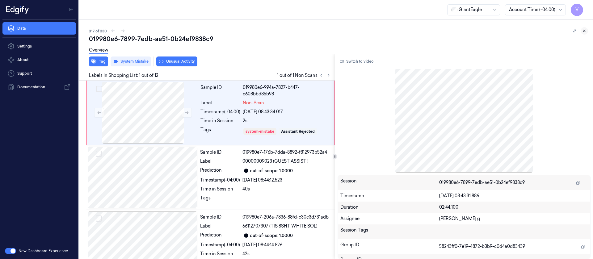
click at [585, 31] on icon at bounding box center [584, 31] width 4 height 4
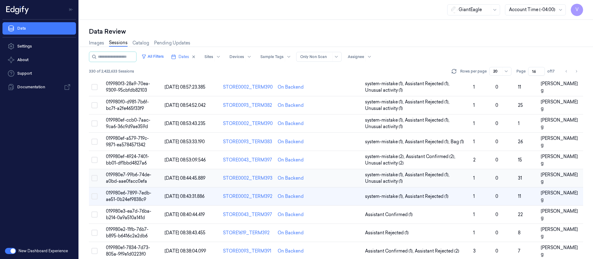
scroll to position [202, 0]
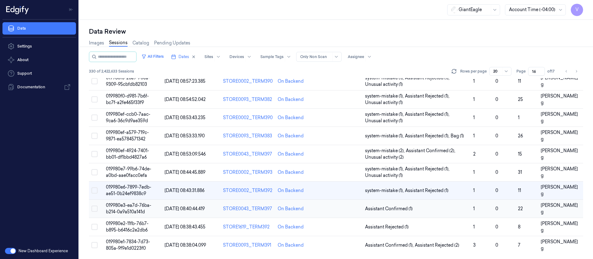
click at [338, 211] on td at bounding box center [341, 209] width 44 height 18
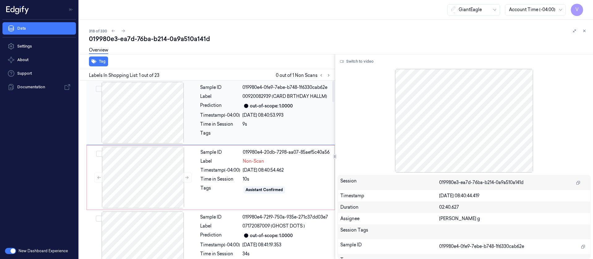
click at [188, 128] on div at bounding box center [143, 113] width 110 height 62
click at [356, 63] on button "Switch to video" at bounding box center [356, 61] width 39 height 10
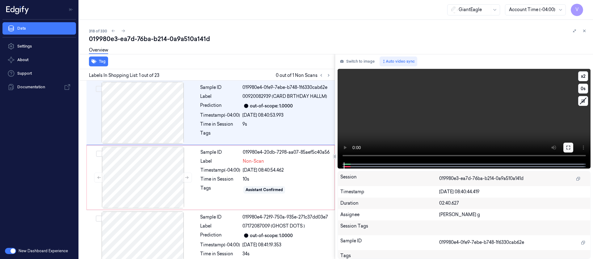
click at [568, 148] on icon at bounding box center [568, 147] width 5 height 5
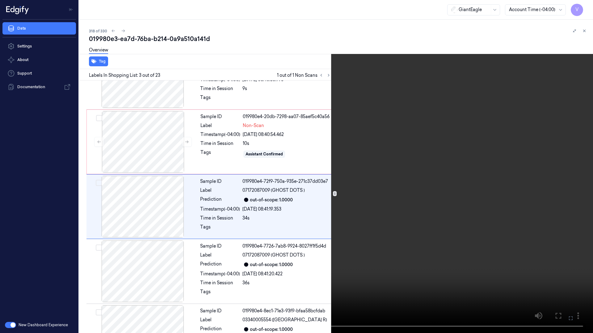
click at [0, 0] on icon at bounding box center [0, 0] width 0 height 0
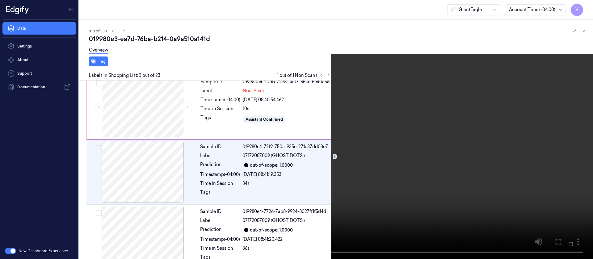
scroll to position [73, 0]
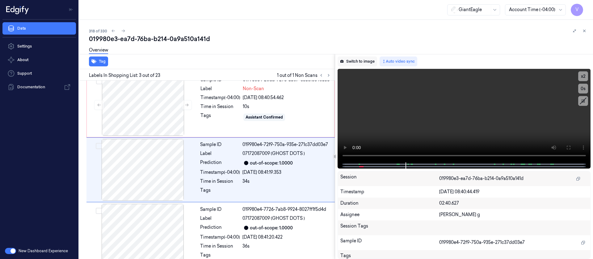
click at [354, 61] on button "Switch to image" at bounding box center [357, 61] width 40 height 10
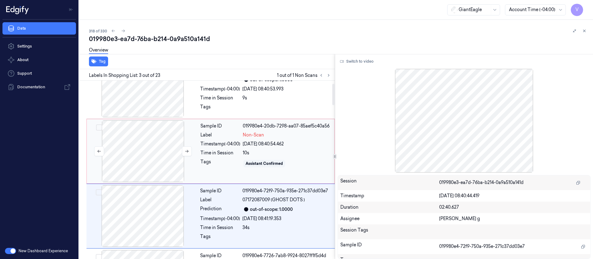
scroll to position [0, 0]
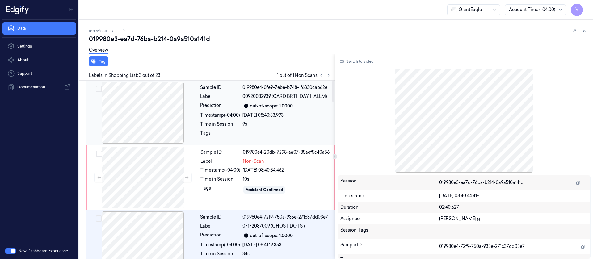
click at [150, 108] on div at bounding box center [143, 113] width 110 height 62
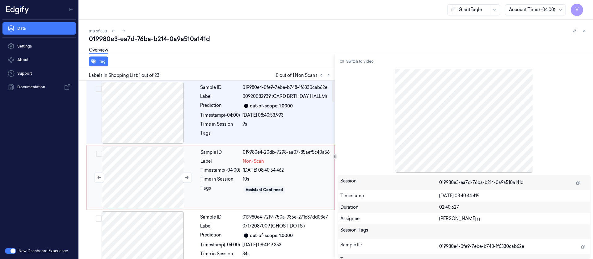
click at [152, 170] on div at bounding box center [143, 178] width 110 height 62
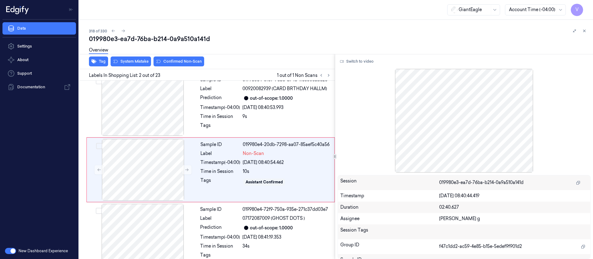
click at [126, 59] on div "Overview" at bounding box center [338, 51] width 499 height 16
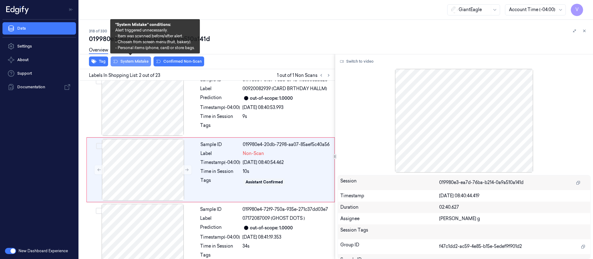
click at [127, 64] on button "System Mistake" at bounding box center [131, 61] width 40 height 10
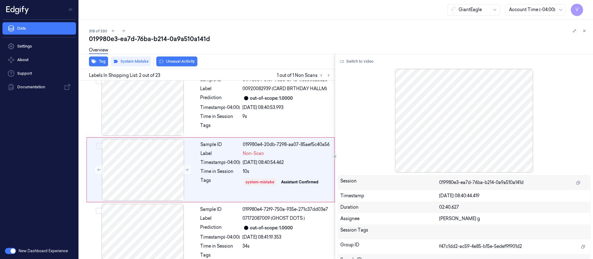
click at [444, 46] on div "Overview" at bounding box center [338, 51] width 499 height 16
click at [586, 33] on button at bounding box center [583, 30] width 7 height 7
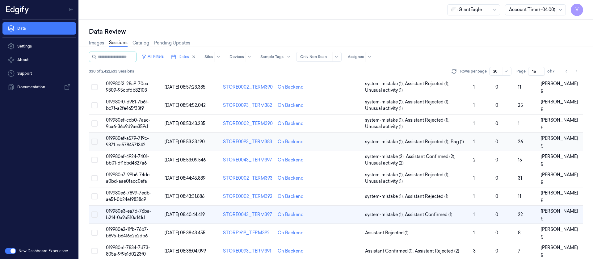
scroll to position [202, 0]
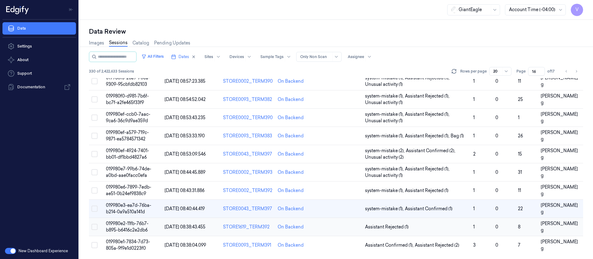
click at [337, 228] on td at bounding box center [341, 227] width 44 height 18
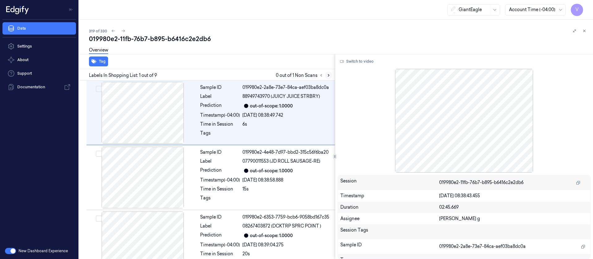
click at [328, 75] on icon at bounding box center [328, 75] width 4 height 4
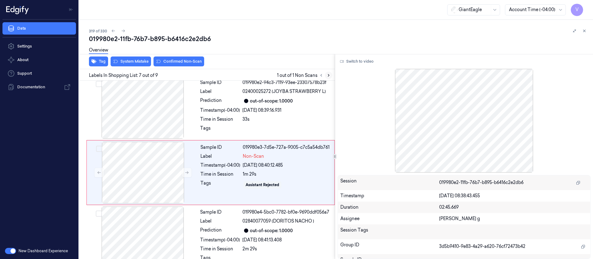
scroll to position [332, 0]
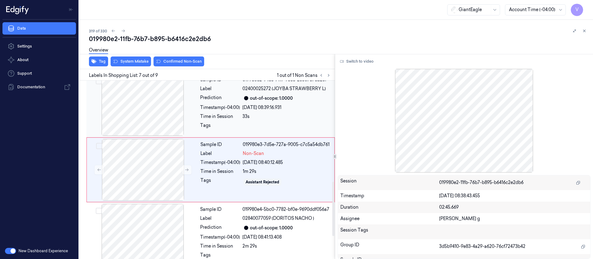
click at [156, 111] on div at bounding box center [143, 105] width 110 height 62
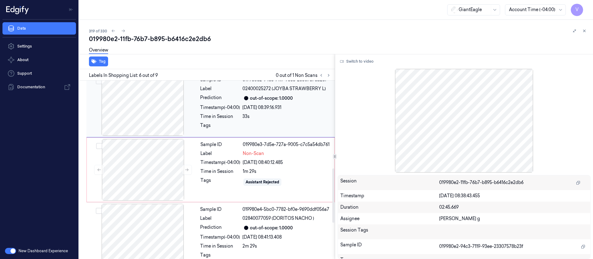
scroll to position [267, 0]
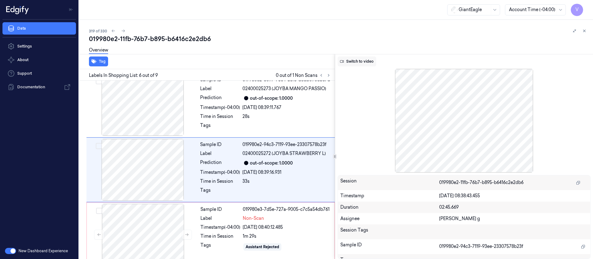
click at [357, 62] on button "Switch to video" at bounding box center [356, 61] width 39 height 10
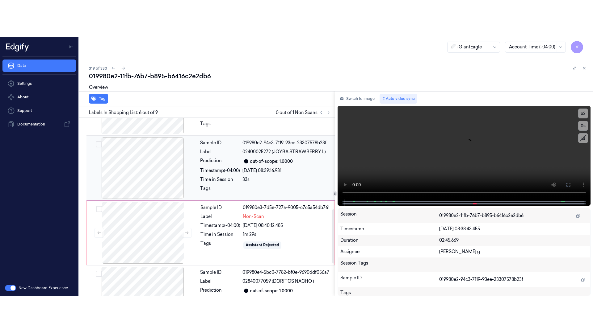
scroll to position [313, 0]
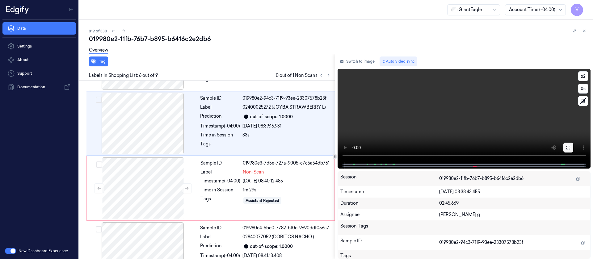
click at [571, 145] on button at bounding box center [568, 148] width 10 height 10
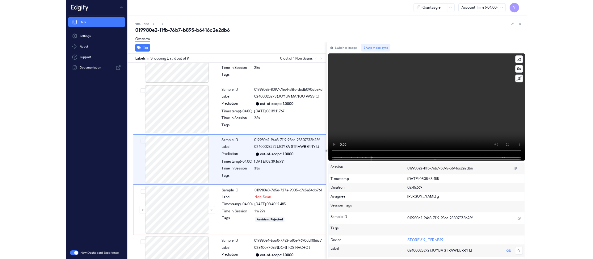
scroll to position [230, 0]
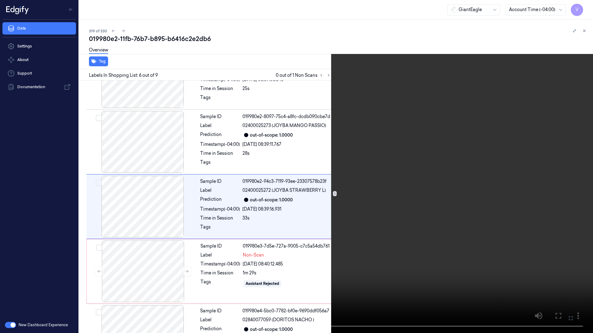
click at [0, 0] on button at bounding box center [0, 0] width 0 height 0
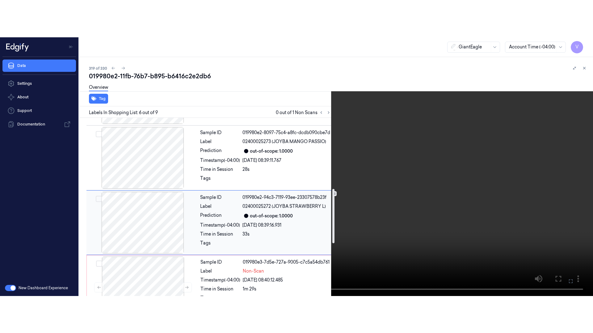
scroll to position [276, 0]
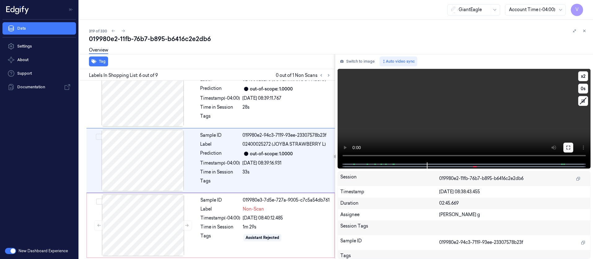
click at [571, 146] on button at bounding box center [568, 148] width 10 height 10
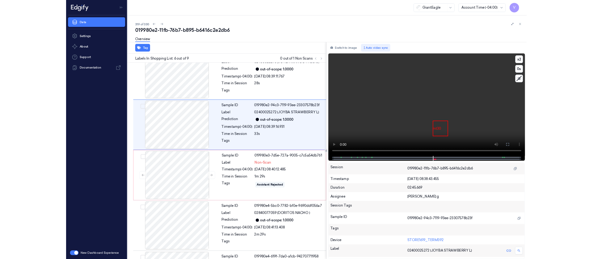
scroll to position [295, 0]
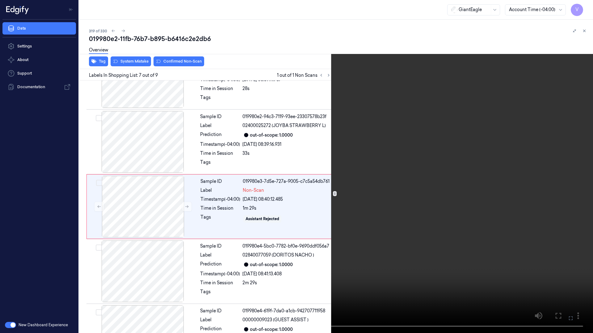
click at [0, 0] on icon at bounding box center [0, 0] width 0 height 0
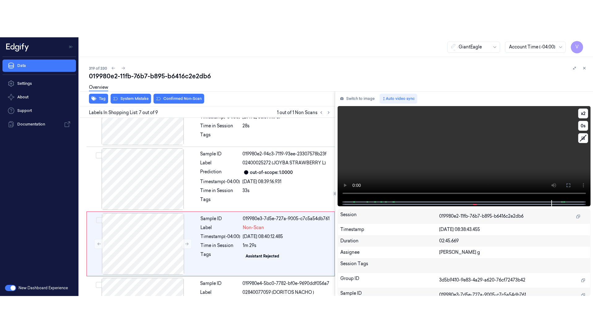
scroll to position [332, 0]
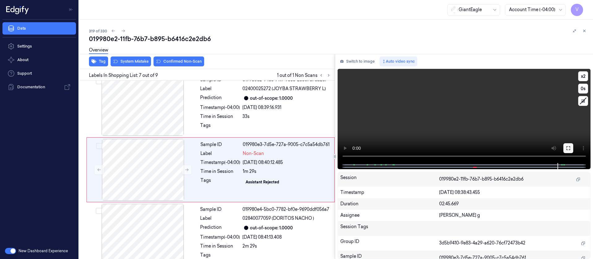
click at [570, 151] on button at bounding box center [568, 148] width 10 height 10
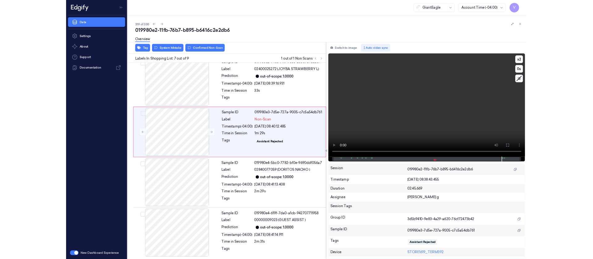
scroll to position [332, 0]
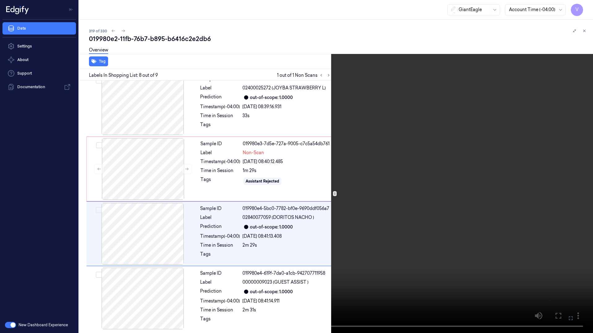
click at [0, 0] on button at bounding box center [0, 0] width 0 height 0
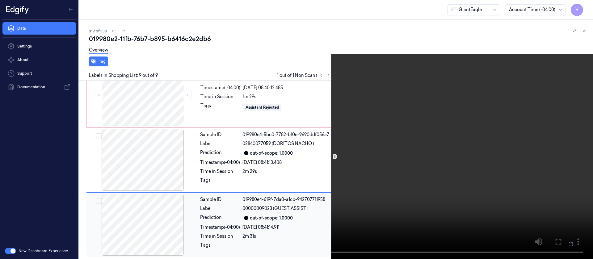
scroll to position [407, 0]
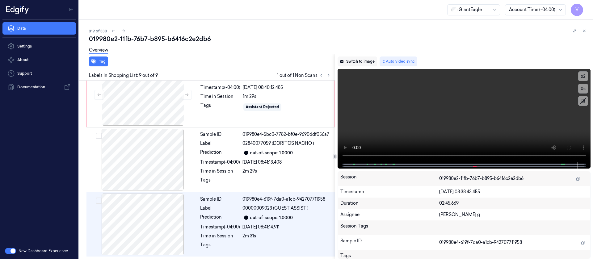
click at [356, 60] on button "Switch to image" at bounding box center [357, 61] width 40 height 10
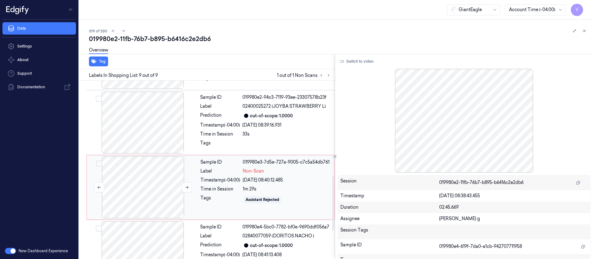
click at [145, 195] on div at bounding box center [143, 188] width 110 height 62
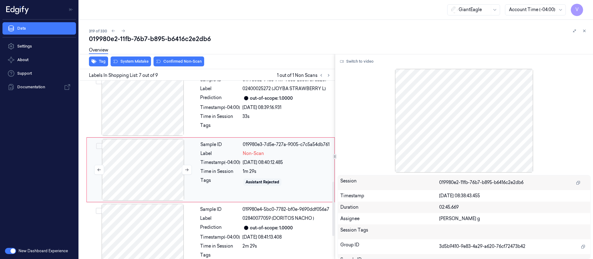
click at [139, 165] on div at bounding box center [143, 170] width 110 height 62
click at [175, 59] on div "Overview" at bounding box center [338, 51] width 499 height 16
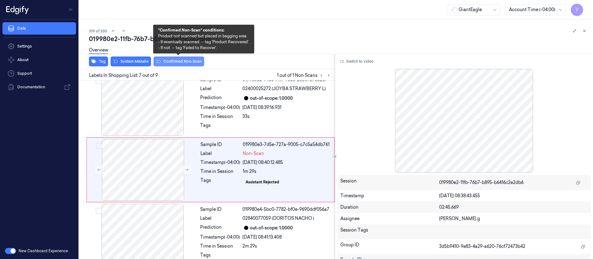
click at [175, 59] on button "Confirmed Non-Scan" at bounding box center [178, 61] width 51 height 10
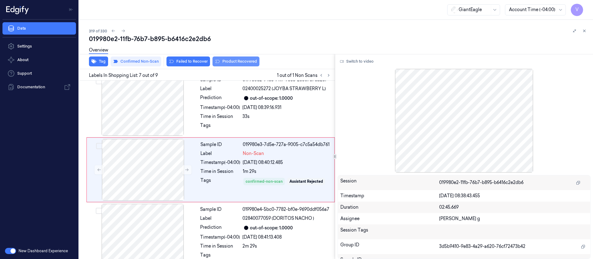
click at [230, 61] on button "Product Recovered" at bounding box center [235, 61] width 47 height 10
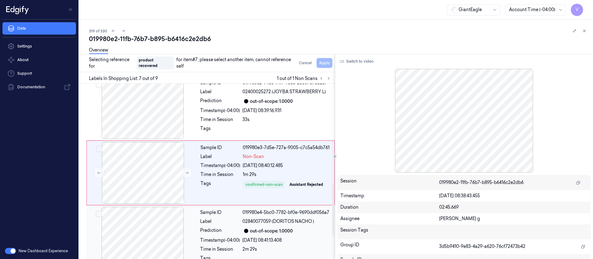
click at [139, 237] on div at bounding box center [143, 238] width 110 height 62
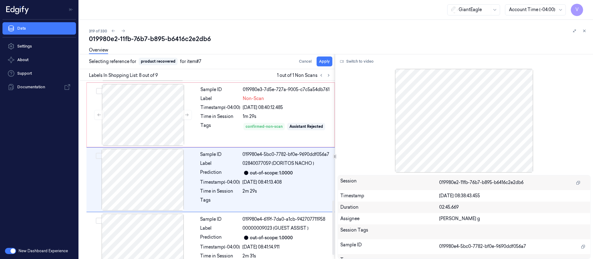
scroll to position [397, 0]
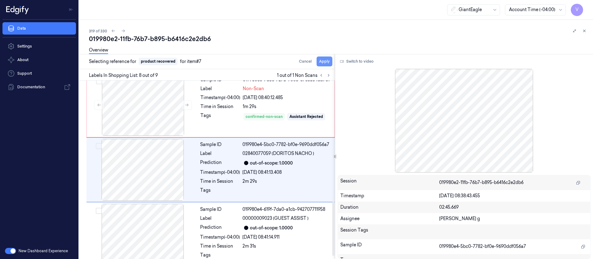
click at [324, 61] on button "Apply" at bounding box center [324, 61] width 16 height 10
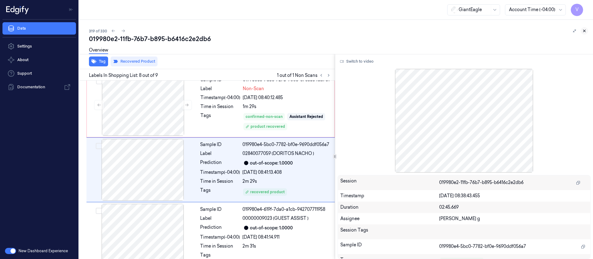
click at [587, 30] on button at bounding box center [583, 30] width 7 height 7
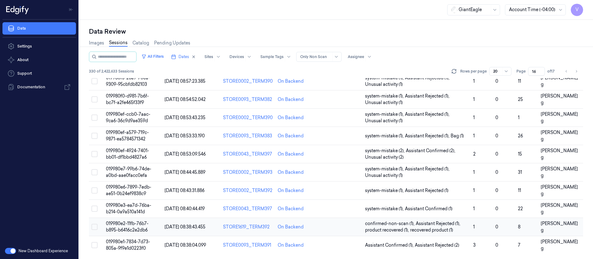
scroll to position [202, 0]
click at [328, 243] on td at bounding box center [341, 245] width 44 height 18
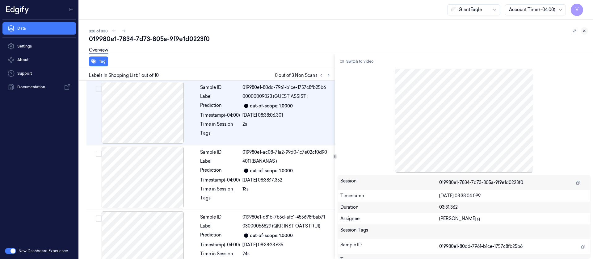
click at [582, 31] on icon at bounding box center [584, 31] width 4 height 4
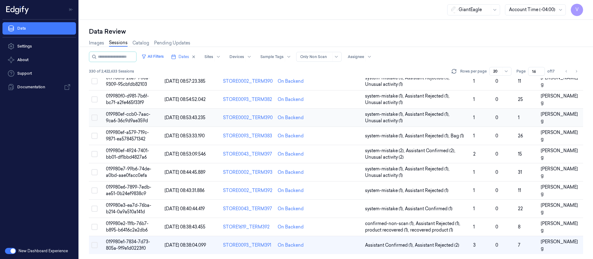
scroll to position [202, 0]
click at [348, 249] on td at bounding box center [341, 245] width 44 height 18
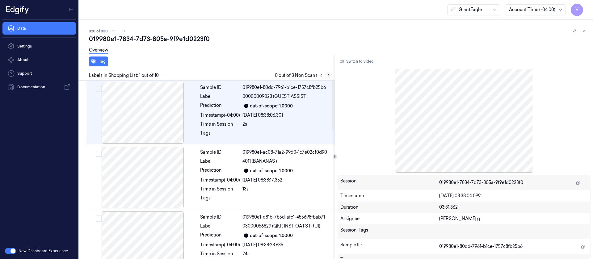
click at [326, 77] on icon at bounding box center [328, 75] width 4 height 4
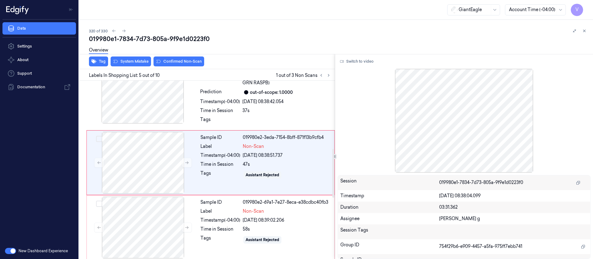
scroll to position [202, 0]
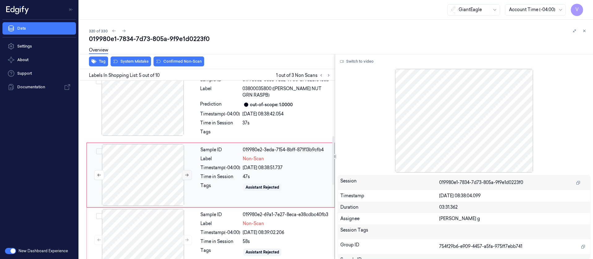
click at [184, 171] on button at bounding box center [187, 175] width 10 height 10
click at [188, 173] on icon at bounding box center [187, 175] width 4 height 4
click at [186, 238] on icon at bounding box center [187, 240] width 4 height 4
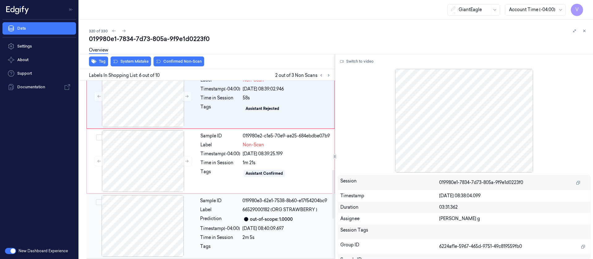
scroll to position [360, 0]
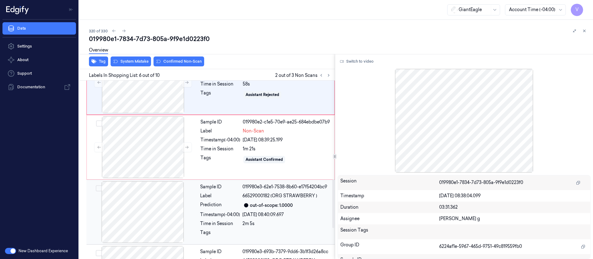
click at [176, 202] on div at bounding box center [143, 212] width 110 height 62
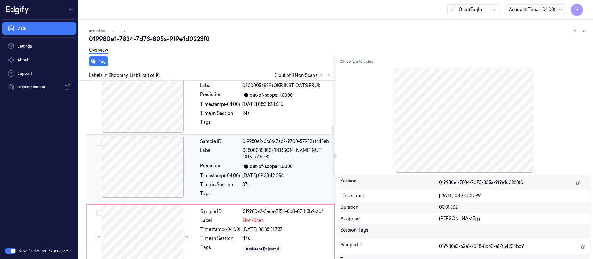
scroll to position [119, 0]
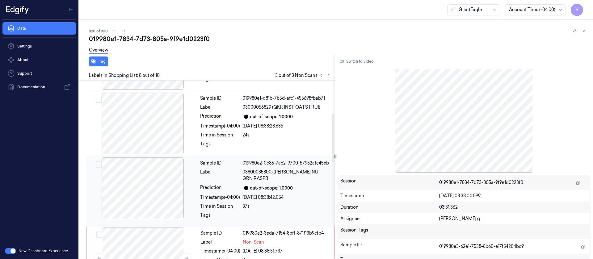
click at [227, 172] on div "Label" at bounding box center [220, 175] width 40 height 13
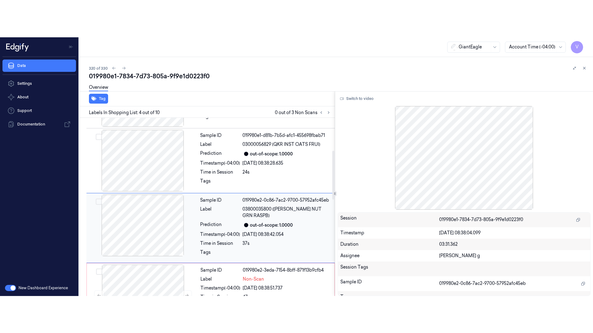
scroll to position [137, 0]
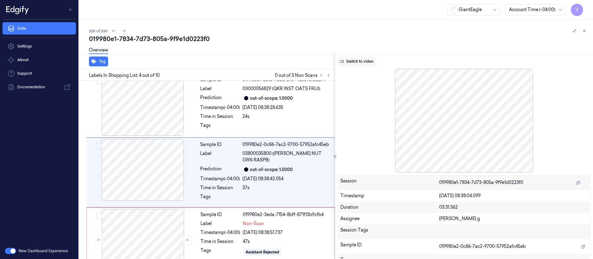
click at [356, 65] on button "Switch to video" at bounding box center [356, 61] width 39 height 10
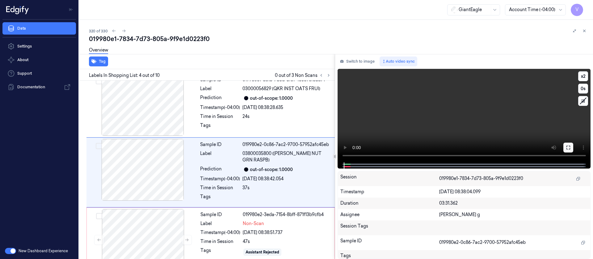
click at [570, 147] on button at bounding box center [568, 148] width 10 height 10
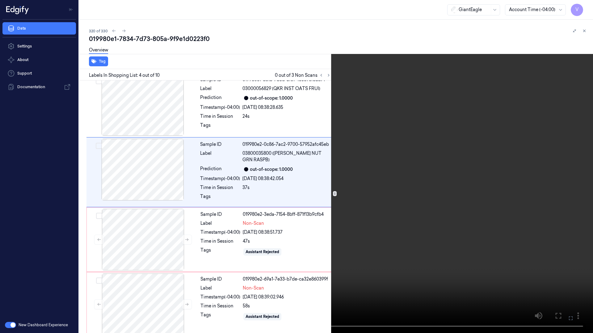
click at [589, 0] on video at bounding box center [296, 166] width 593 height 333
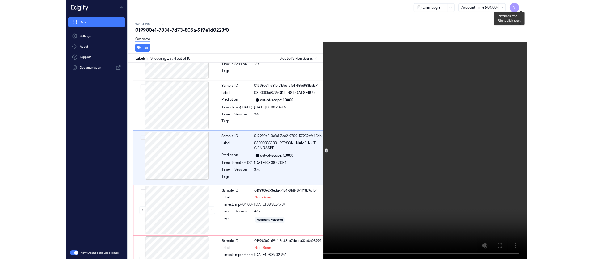
scroll to position [100, 0]
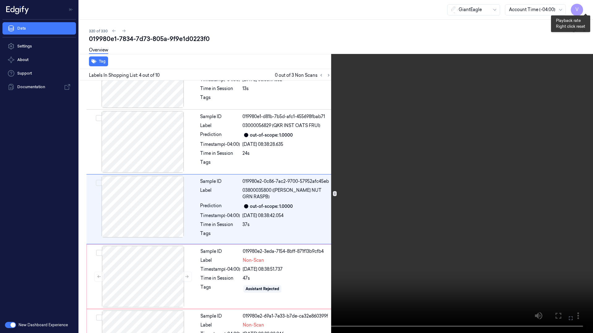
click at [585, 5] on button "x 2" at bounding box center [585, 7] width 10 height 10
click at [585, 9] on button "x 4" at bounding box center [585, 7] width 10 height 10
click at [472, 223] on video at bounding box center [296, 166] width 593 height 333
click at [0, 0] on button at bounding box center [0, 0] width 0 height 0
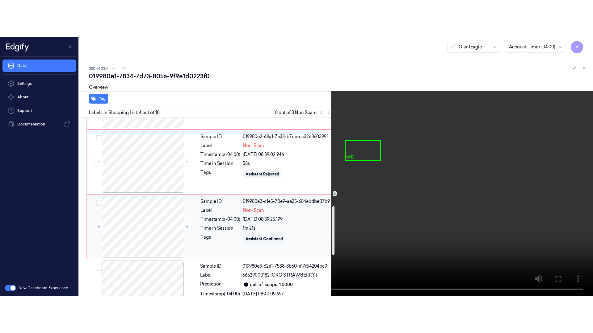
scroll to position [323, 0]
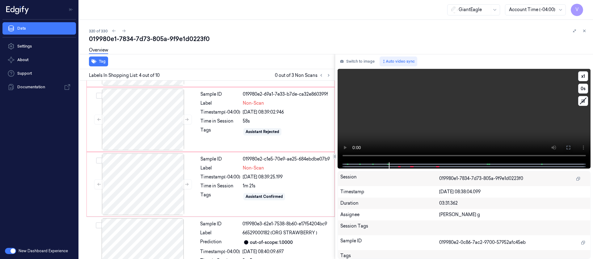
drag, startPoint x: 570, startPoint y: 148, endPoint x: 570, endPoint y: 204, distance: 55.6
click at [570, 148] on icon at bounding box center [568, 148] width 4 height 4
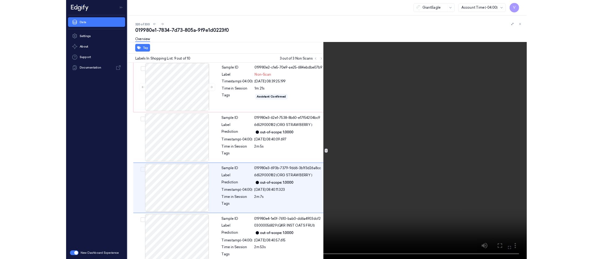
scroll to position [397, 0]
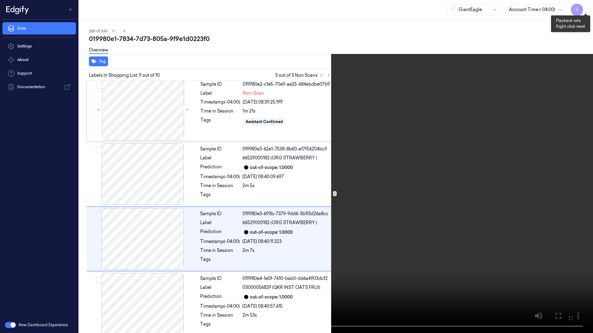
click at [583, 9] on button "x 1" at bounding box center [585, 7] width 10 height 10
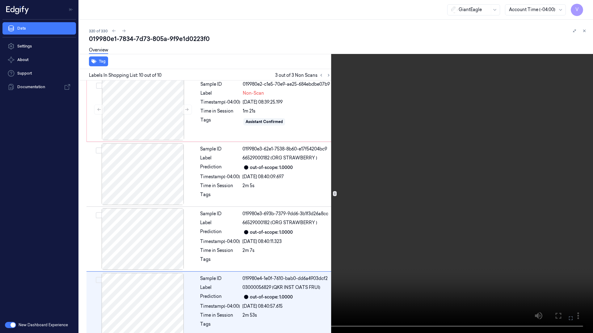
click at [0, 0] on icon at bounding box center [0, 0] width 0 height 0
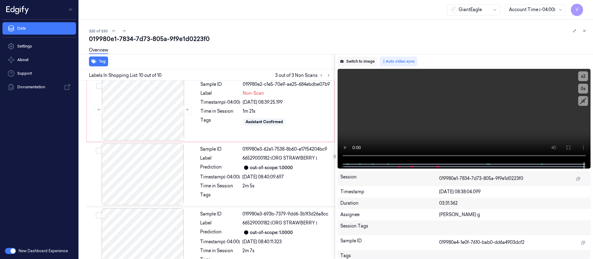
click at [363, 61] on button "Switch to image" at bounding box center [357, 61] width 40 height 10
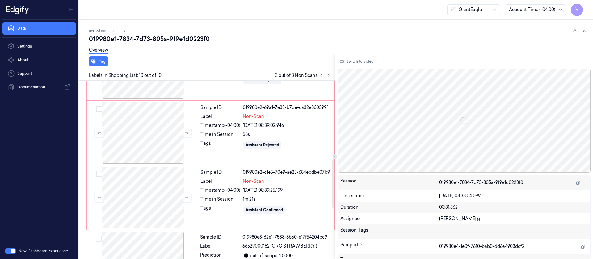
scroll to position [286, 0]
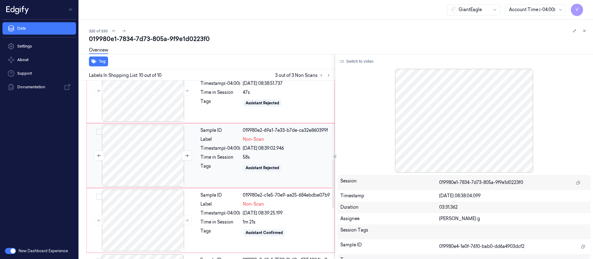
click at [132, 150] on div at bounding box center [143, 156] width 110 height 62
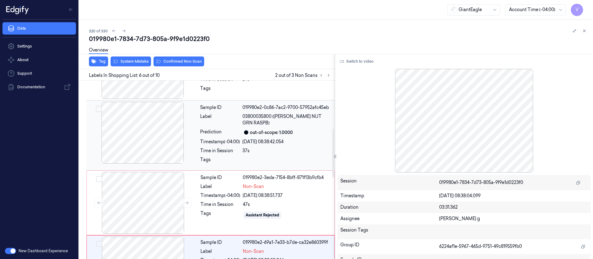
click at [226, 139] on div "Timestamp (-04:00)" at bounding box center [220, 142] width 40 height 6
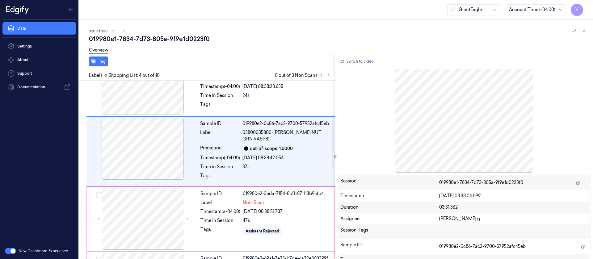
scroll to position [184, 0]
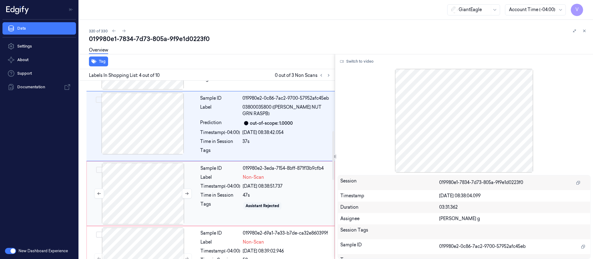
click at [150, 175] on div at bounding box center [143, 194] width 110 height 62
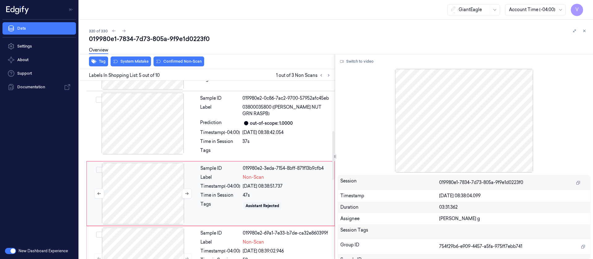
scroll to position [202, 0]
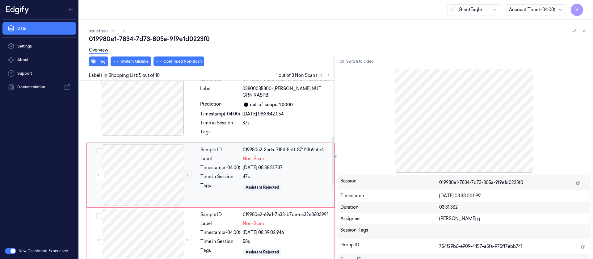
click at [186, 170] on button at bounding box center [187, 175] width 10 height 10
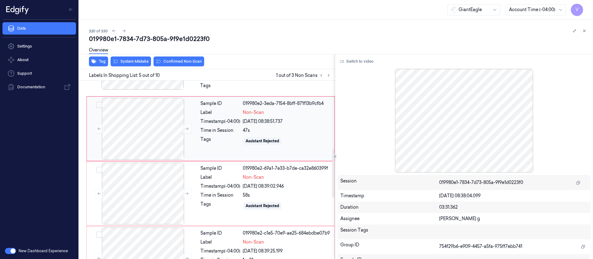
scroll to position [156, 0]
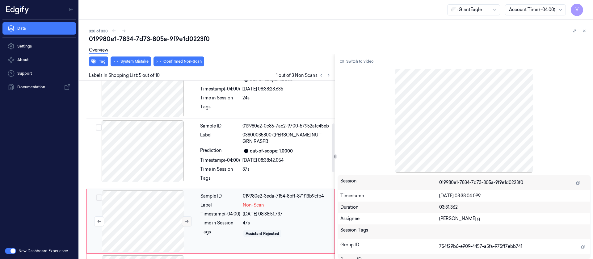
click at [188, 219] on icon at bounding box center [187, 221] width 4 height 4
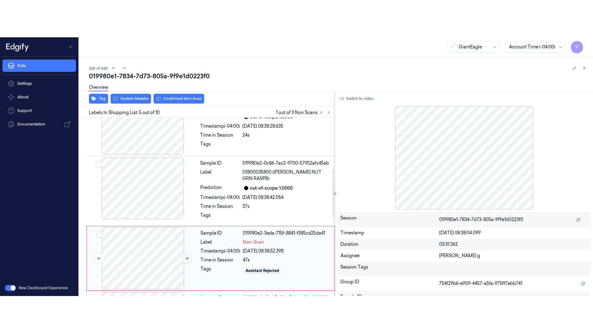
scroll to position [202, 0]
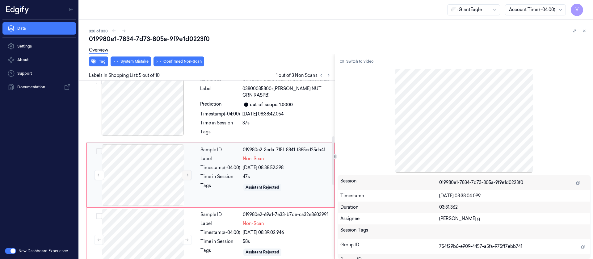
click at [187, 173] on icon at bounding box center [187, 175] width 4 height 4
click at [356, 61] on button "Switch to video" at bounding box center [356, 61] width 39 height 10
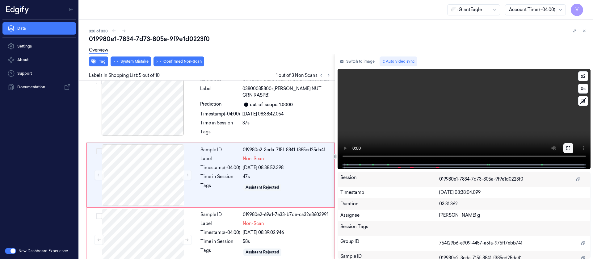
click at [565, 149] on button at bounding box center [568, 148] width 10 height 10
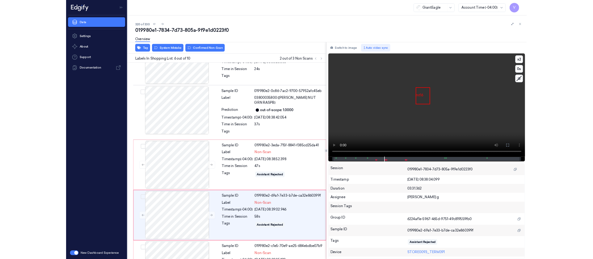
scroll to position [230, 0]
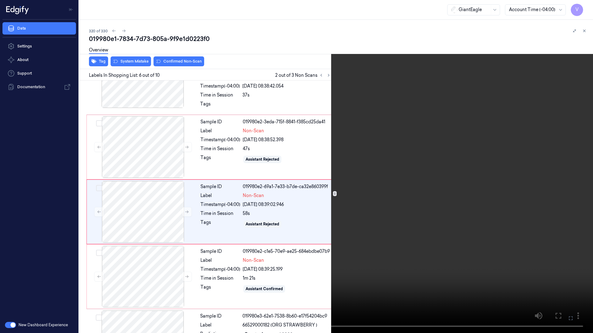
click at [0, 0] on icon at bounding box center [0, 0] width 0 height 0
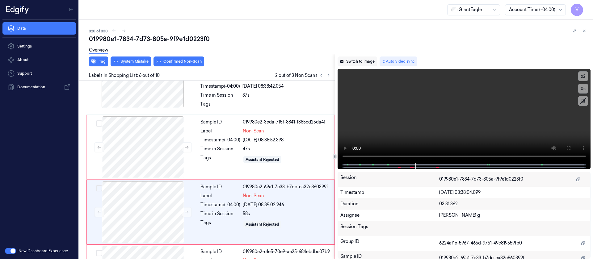
click at [355, 61] on button "Switch to image" at bounding box center [357, 61] width 40 height 10
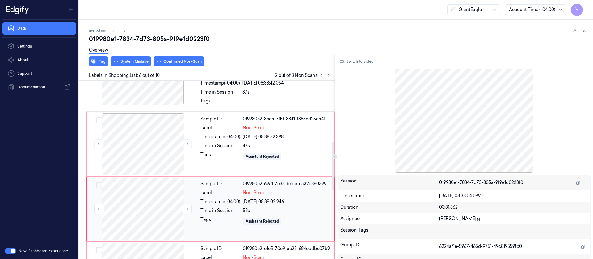
scroll to position [221, 0]
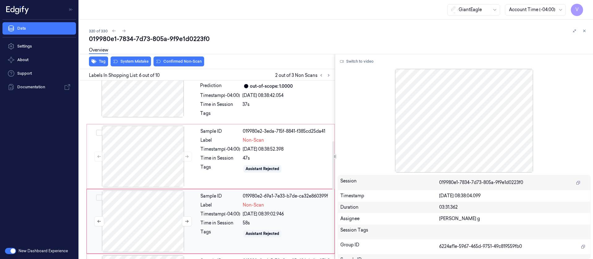
click at [150, 208] on div at bounding box center [143, 221] width 110 height 62
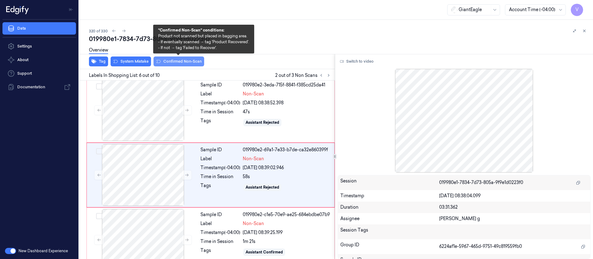
click at [166, 63] on button "Confirmed Non-Scan" at bounding box center [178, 61] width 51 height 10
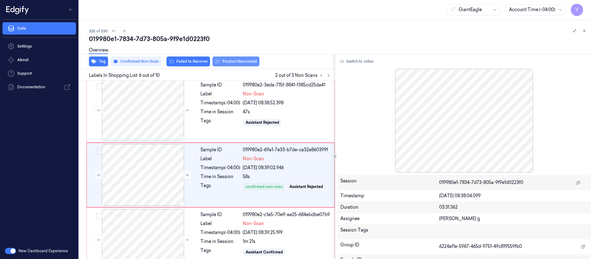
click at [239, 64] on button "Product Recovered" at bounding box center [235, 61] width 47 height 10
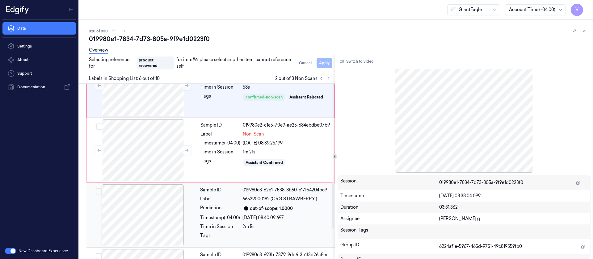
scroll to position [406, 0]
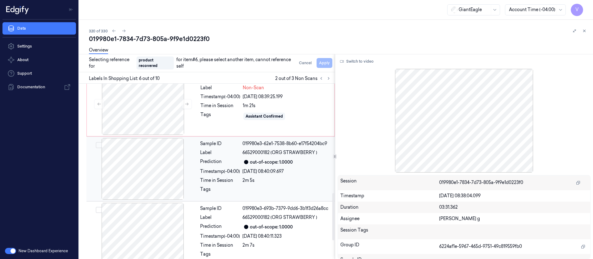
click at [146, 163] on div at bounding box center [143, 169] width 110 height 62
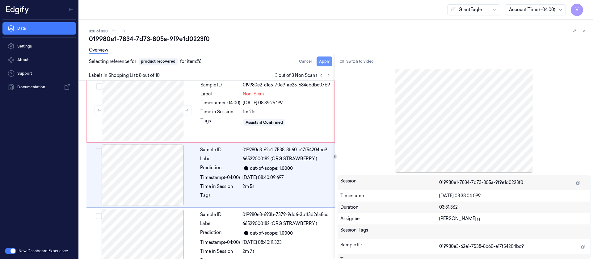
click at [322, 59] on button "Apply" at bounding box center [324, 61] width 16 height 10
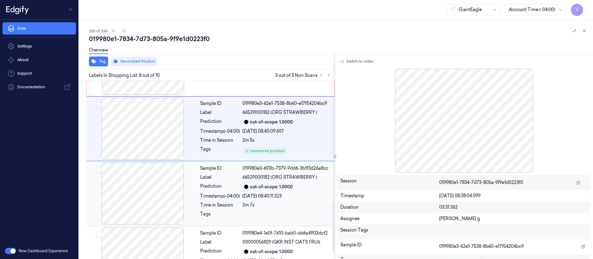
click at [137, 182] on div at bounding box center [143, 194] width 110 height 62
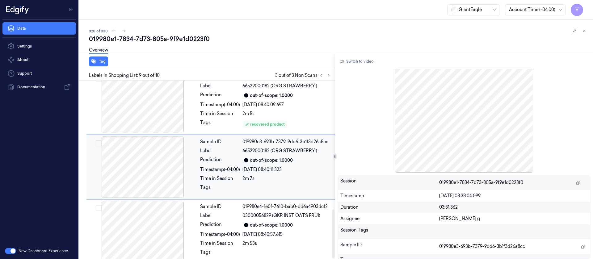
scroll to position [472, 0]
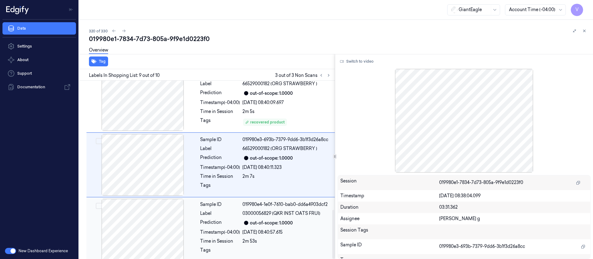
click at [146, 211] on div at bounding box center [143, 230] width 110 height 62
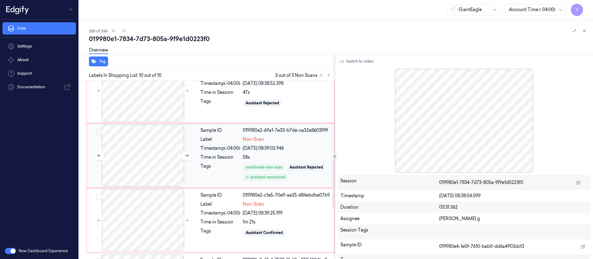
click at [142, 148] on div at bounding box center [143, 156] width 110 height 62
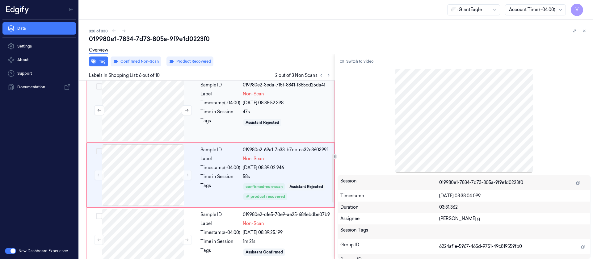
click at [143, 103] on div at bounding box center [143, 110] width 110 height 62
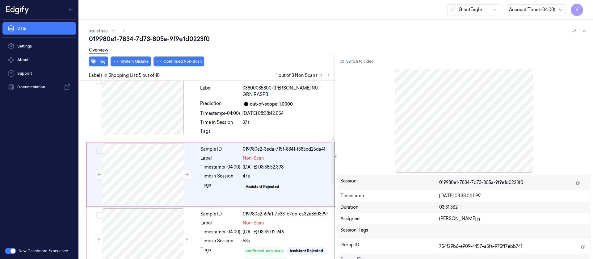
scroll to position [202, 0]
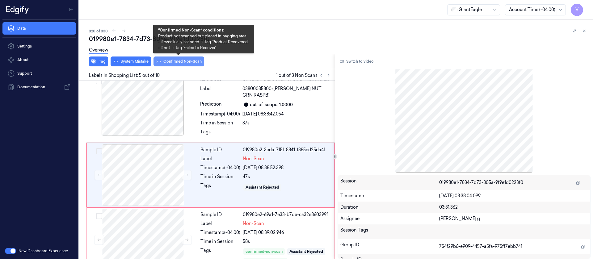
click at [177, 60] on button "Confirmed Non-Scan" at bounding box center [178, 61] width 51 height 10
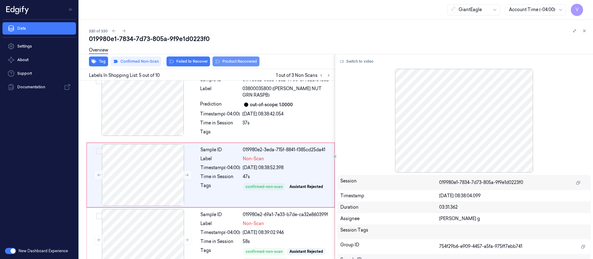
click at [223, 61] on button "Product Recovered" at bounding box center [235, 61] width 47 height 10
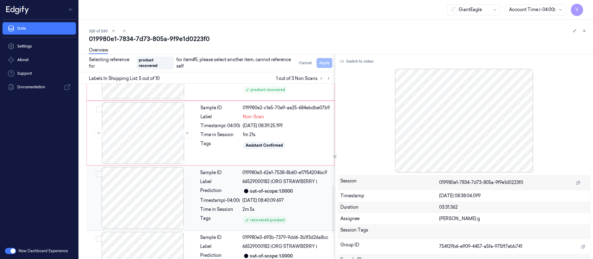
scroll to position [387, 0]
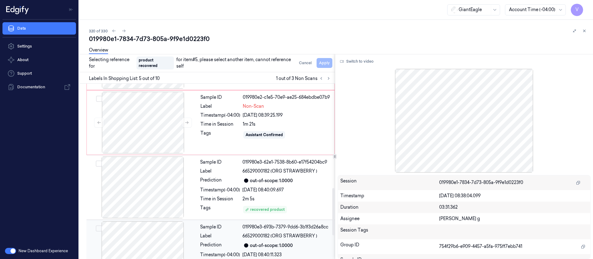
click at [133, 236] on div at bounding box center [143, 252] width 110 height 62
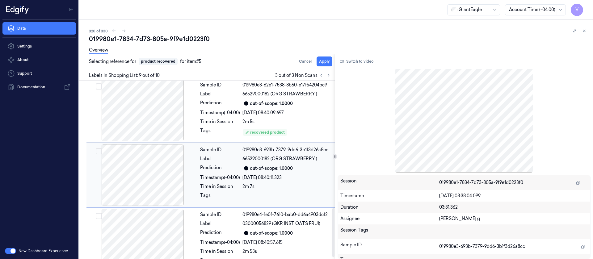
scroll to position [472, 0]
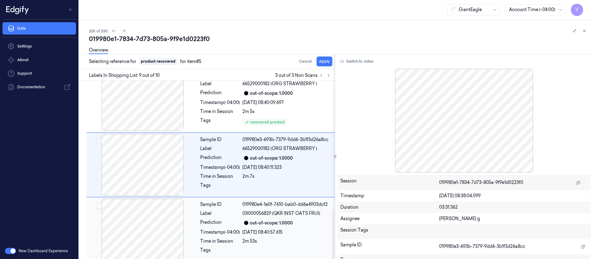
click at [168, 215] on div at bounding box center [143, 230] width 110 height 62
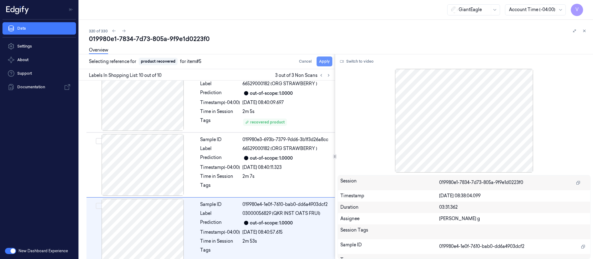
click at [327, 61] on button "Apply" at bounding box center [324, 61] width 16 height 10
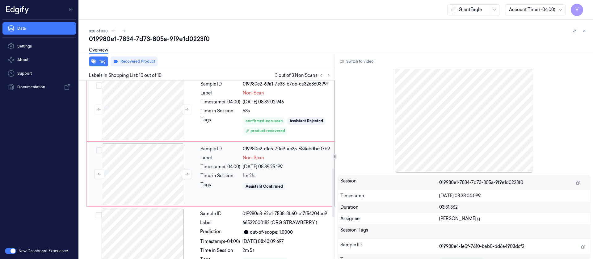
scroll to position [286, 0]
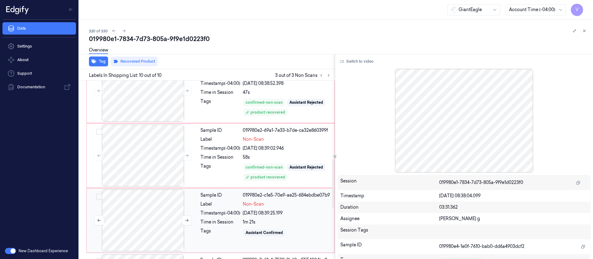
click at [137, 211] on div at bounding box center [143, 221] width 110 height 62
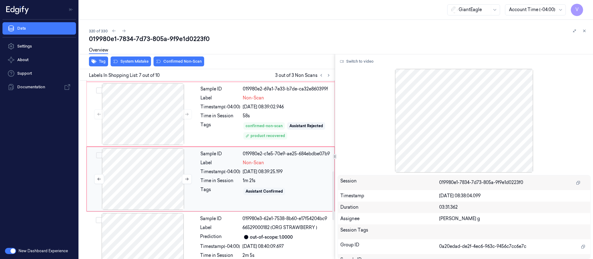
scroll to position [332, 0]
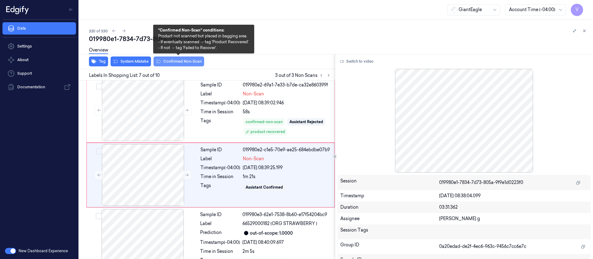
click at [169, 60] on button "Confirmed Non-Scan" at bounding box center [178, 61] width 51 height 10
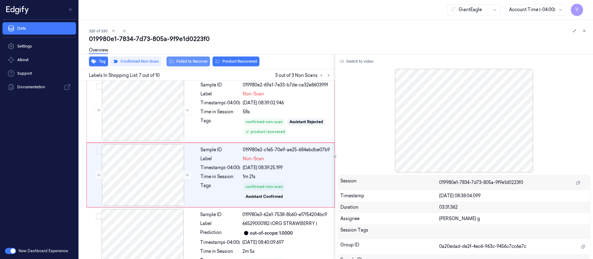
click at [182, 60] on button "Failed to Recover" at bounding box center [188, 61] width 44 height 10
click at [585, 30] on icon at bounding box center [584, 31] width 2 height 2
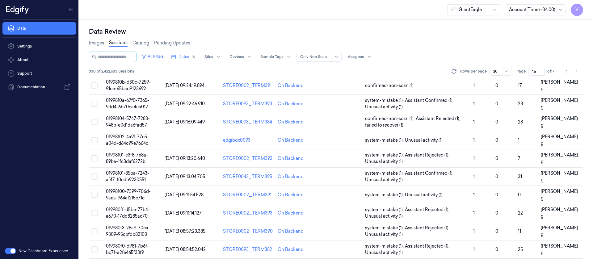
scroll to position [208, 0]
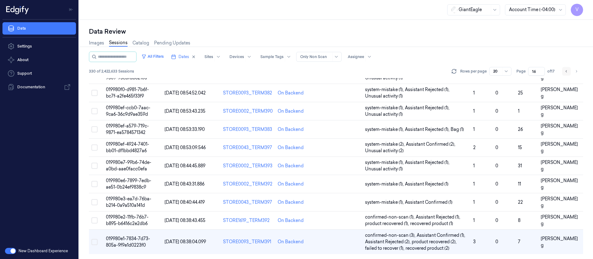
click at [564, 72] on button "Go to previous page" at bounding box center [566, 71] width 9 height 9
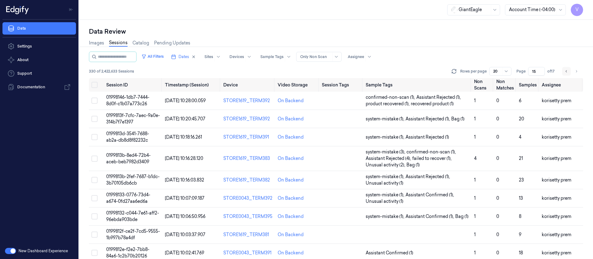
click at [564, 72] on button "Go to previous page" at bounding box center [566, 71] width 9 height 9
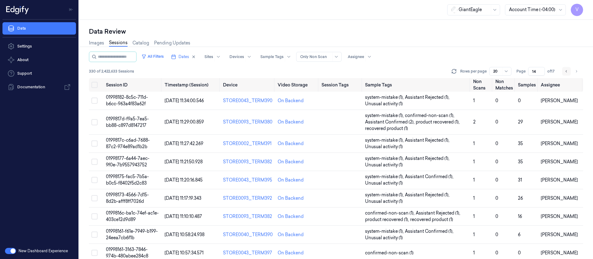
click at [564, 72] on button "Go to previous page" at bounding box center [566, 71] width 9 height 9
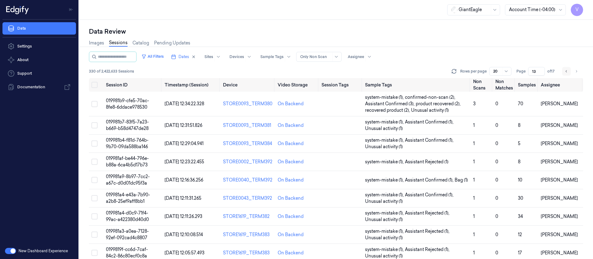
click at [564, 72] on button "Go to previous page" at bounding box center [566, 71] width 9 height 9
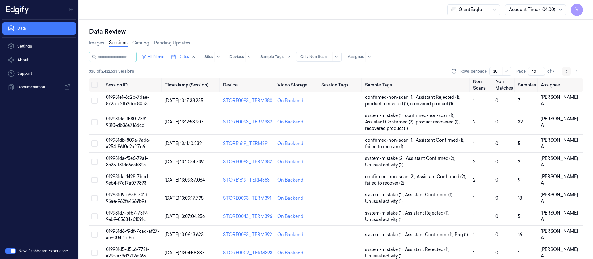
click at [564, 72] on button "Go to previous page" at bounding box center [566, 71] width 9 height 9
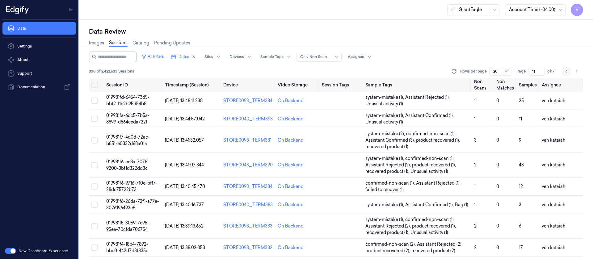
click at [564, 72] on button "Go to previous page" at bounding box center [566, 71] width 9 height 9
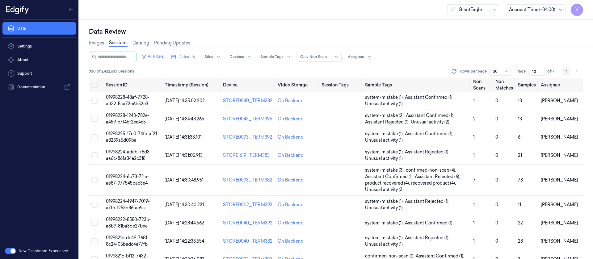
click at [564, 72] on button "Go to previous page" at bounding box center [566, 71] width 9 height 9
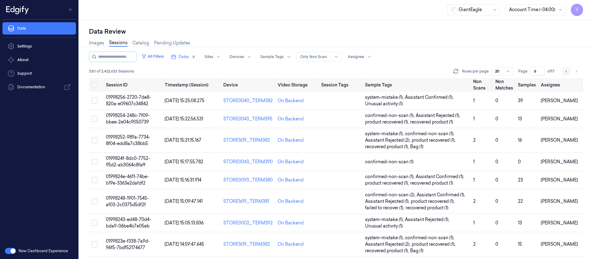
click at [564, 72] on button "Go to previous page" at bounding box center [566, 71] width 9 height 9
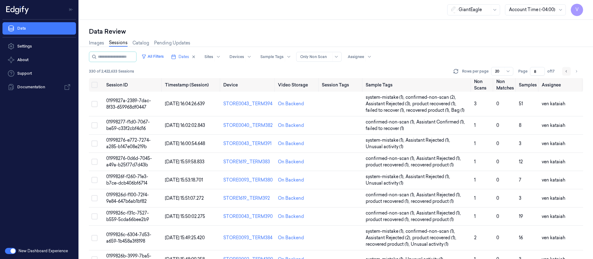
click at [564, 72] on button "Go to previous page" at bounding box center [566, 71] width 9 height 9
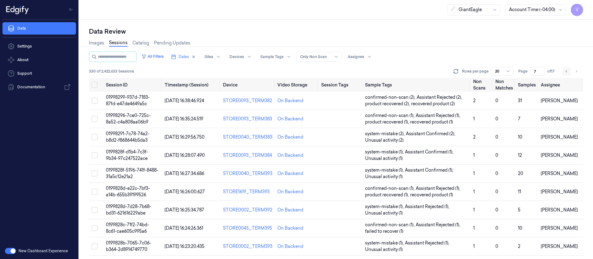
click at [564, 72] on button "Go to previous page" at bounding box center [566, 71] width 9 height 9
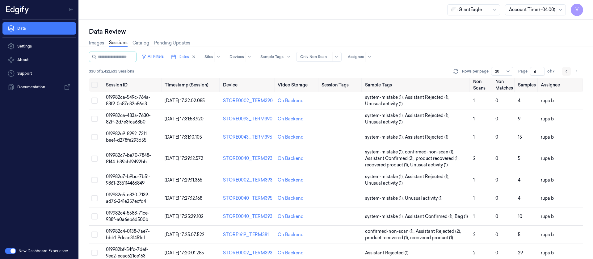
click at [562, 70] on button "Go to previous page" at bounding box center [566, 71] width 9 height 9
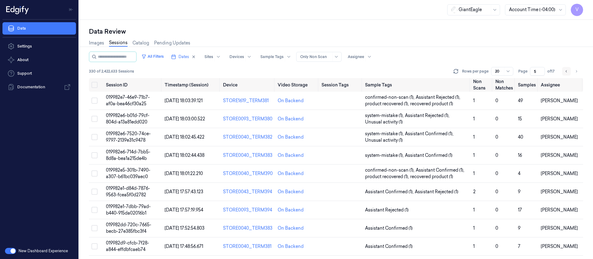
click at [564, 70] on icon "Go to previous page" at bounding box center [566, 71] width 4 height 5
type input "4"
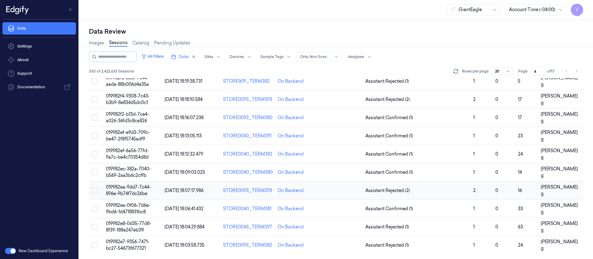
scroll to position [109, 0]
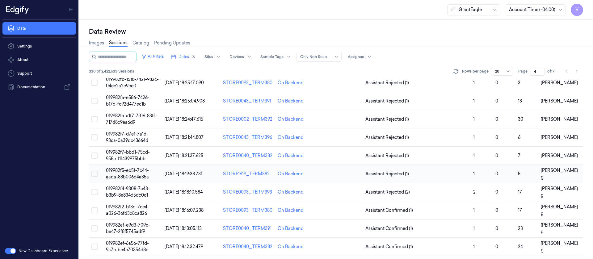
click at [336, 173] on td at bounding box center [341, 174] width 44 height 18
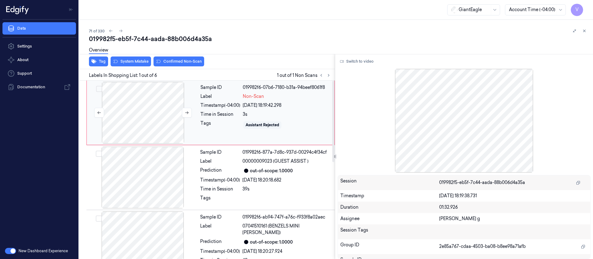
click at [149, 116] on div at bounding box center [143, 113] width 110 height 62
click at [356, 60] on button "Switch to video" at bounding box center [356, 61] width 39 height 10
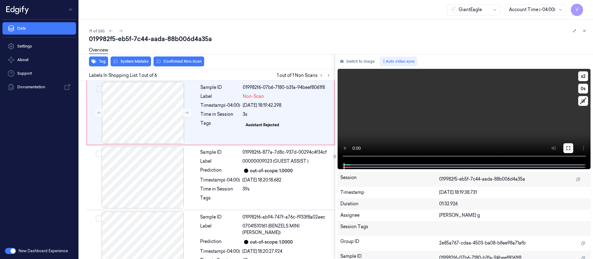
click at [569, 148] on icon at bounding box center [568, 148] width 5 height 5
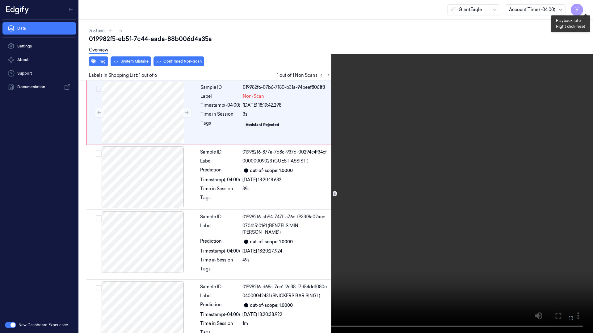
click at [585, 8] on button "x 2" at bounding box center [585, 7] width 10 height 10
click at [585, 8] on button "x 4" at bounding box center [585, 7] width 10 height 10
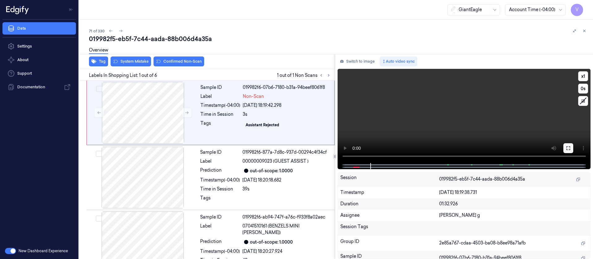
click at [568, 151] on button at bounding box center [568, 148] width 10 height 10
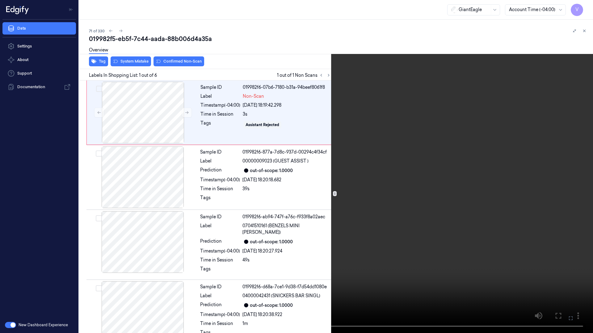
click at [366, 259] on video at bounding box center [296, 166] width 593 height 333
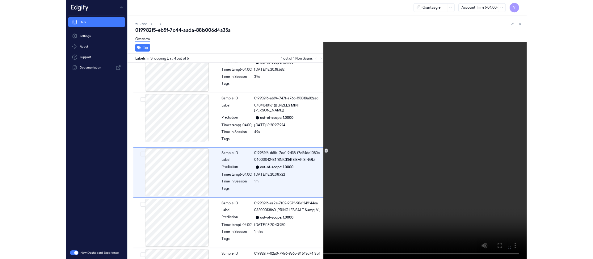
scroll to position [100, 0]
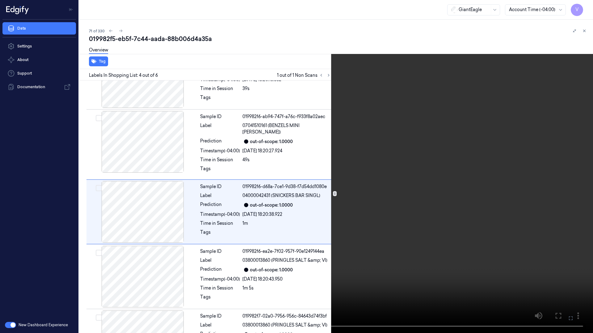
click at [0, 0] on icon at bounding box center [0, 0] width 0 height 0
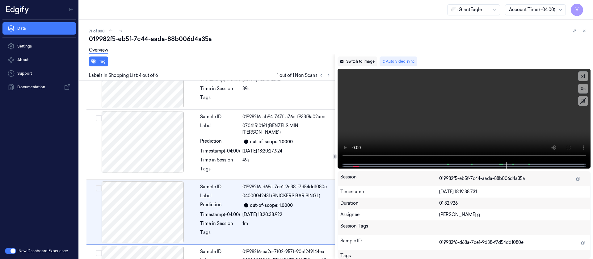
click at [354, 61] on button "Switch to image" at bounding box center [357, 61] width 40 height 10
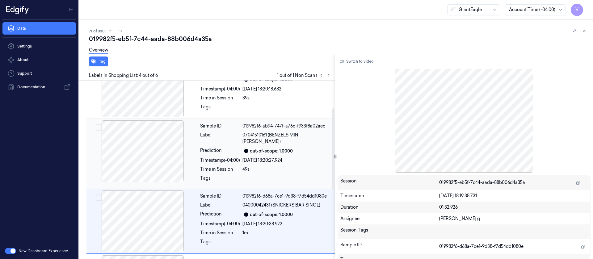
scroll to position [0, 0]
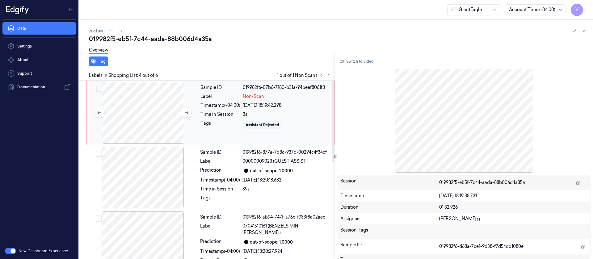
click at [140, 105] on div at bounding box center [143, 113] width 110 height 62
click at [137, 109] on div at bounding box center [143, 113] width 110 height 62
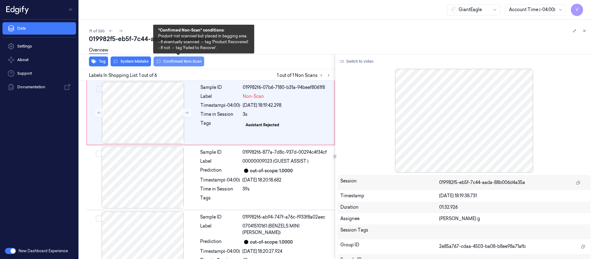
click at [176, 62] on button "Confirmed Non-Scan" at bounding box center [178, 61] width 51 height 10
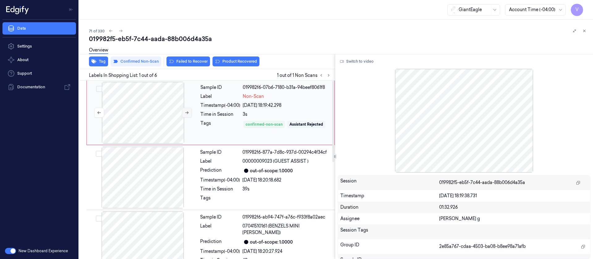
click at [182, 111] on button at bounding box center [187, 113] width 10 height 10
click at [232, 64] on button "Product Recovered" at bounding box center [235, 61] width 47 height 10
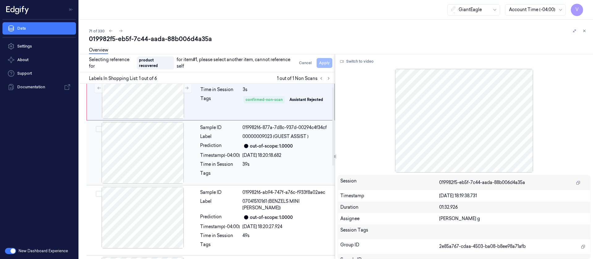
scroll to position [46, 0]
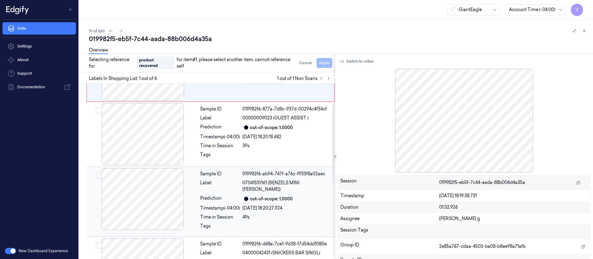
click at [135, 191] on div at bounding box center [143, 199] width 110 height 62
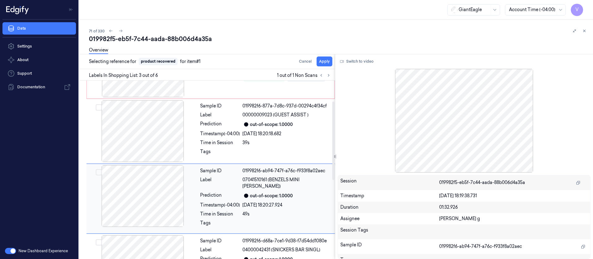
scroll to position [73, 0]
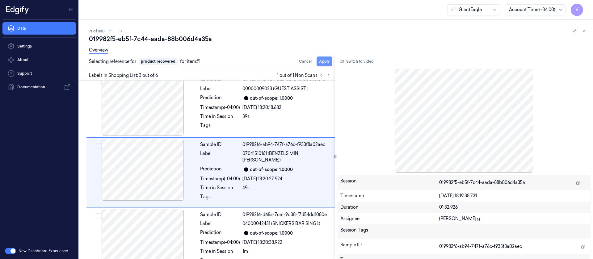
click at [326, 61] on button "Apply" at bounding box center [324, 61] width 16 height 10
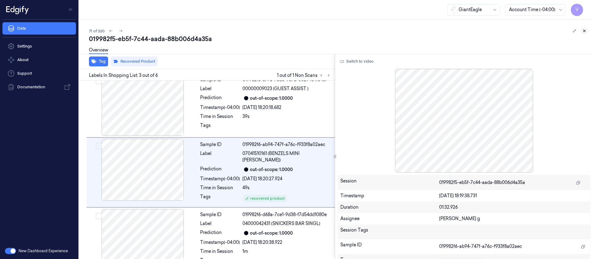
click at [585, 32] on icon at bounding box center [584, 31] width 2 height 2
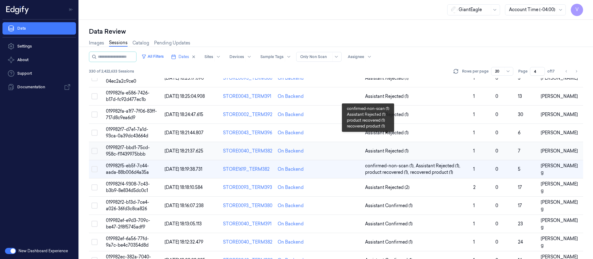
scroll to position [141, 0]
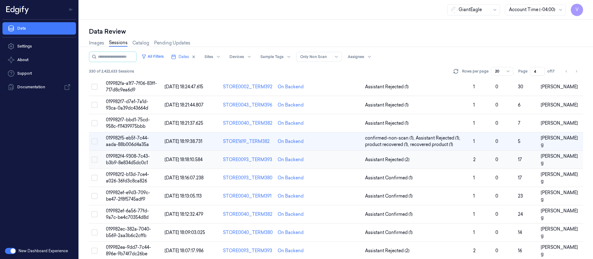
click at [330, 164] on td at bounding box center [341, 160] width 44 height 18
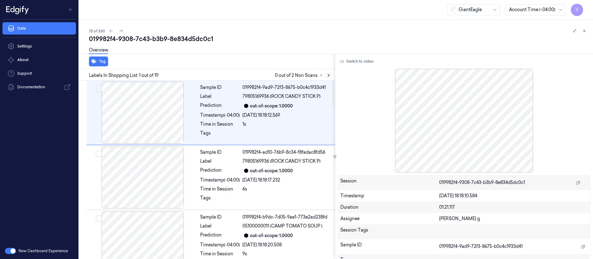
click at [330, 75] on icon at bounding box center [328, 75] width 4 height 4
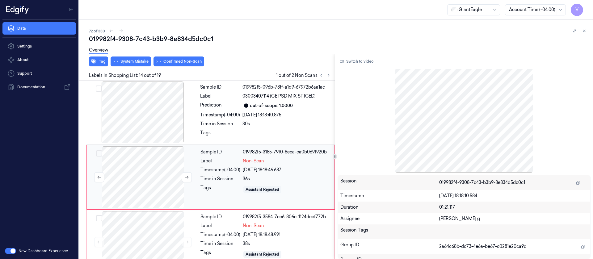
scroll to position [786, 0]
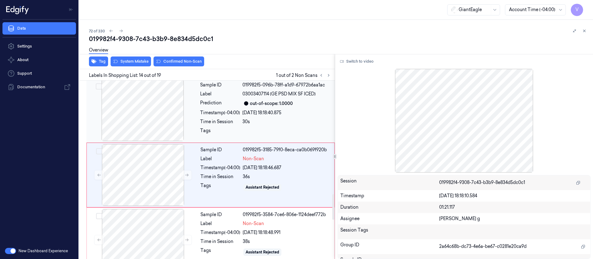
click at [154, 109] on div at bounding box center [143, 110] width 110 height 62
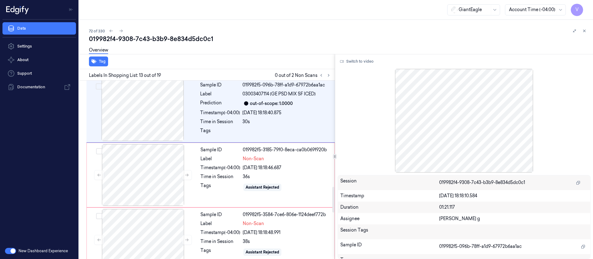
scroll to position [721, 0]
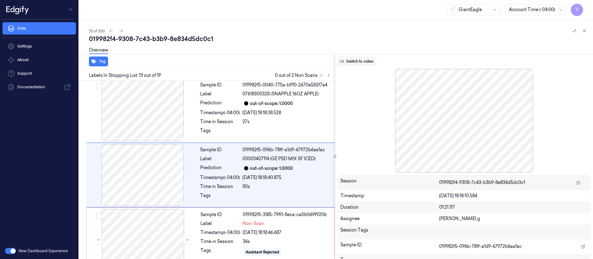
click at [364, 61] on button "Switch to video" at bounding box center [356, 61] width 39 height 10
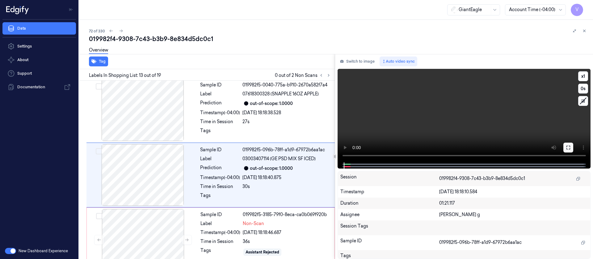
click at [567, 150] on button at bounding box center [568, 148] width 10 height 10
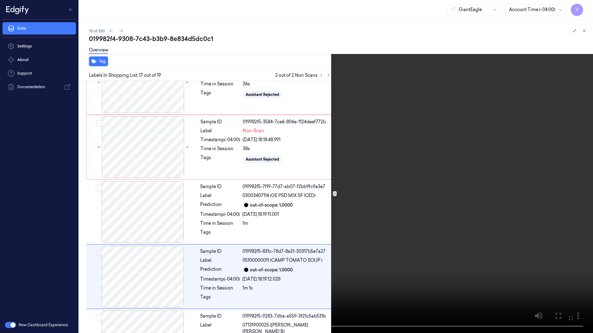
scroll to position [943, 0]
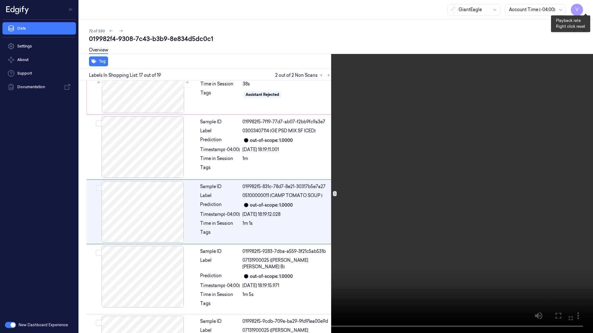
click at [587, 9] on button "x 1" at bounding box center [585, 7] width 10 height 10
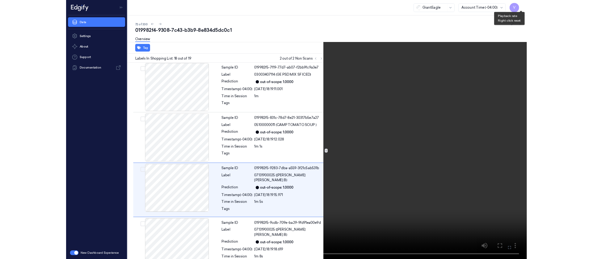
scroll to position [981, 0]
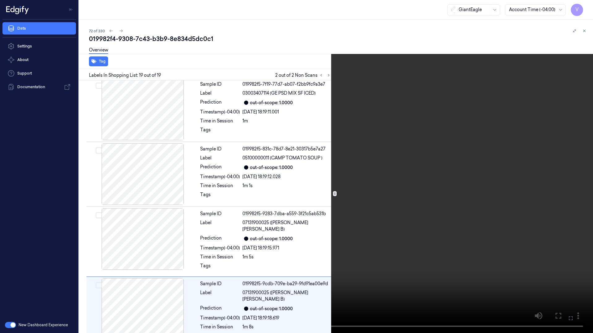
click at [0, 0] on button at bounding box center [0, 0] width 0 height 0
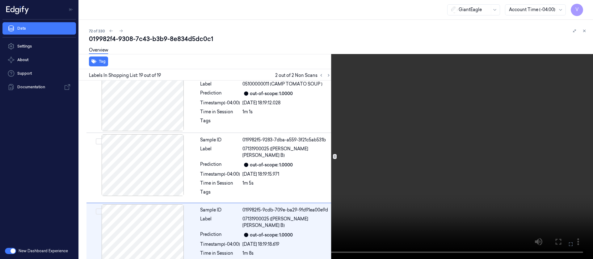
scroll to position [1055, 0]
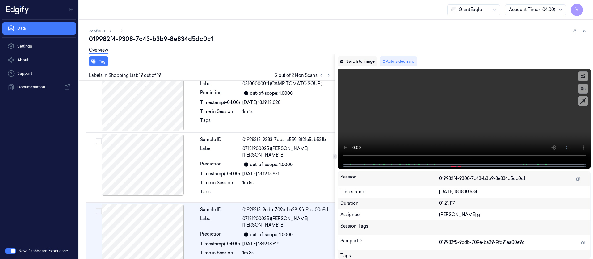
click at [359, 62] on button "Switch to image" at bounding box center [357, 61] width 40 height 10
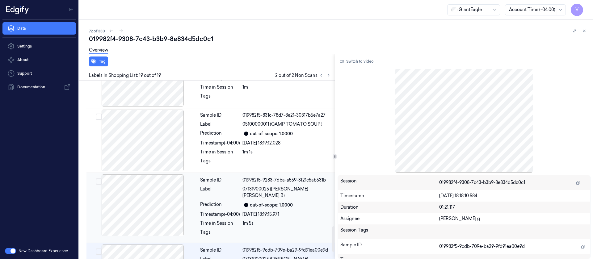
scroll to position [1009, 0]
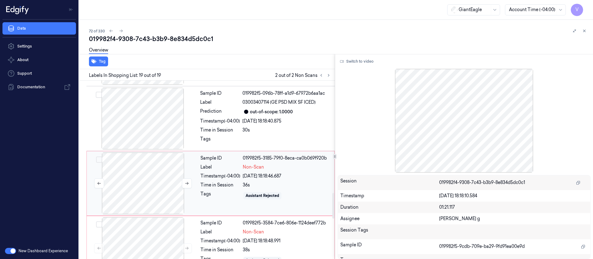
click at [153, 175] on div at bounding box center [143, 183] width 110 height 62
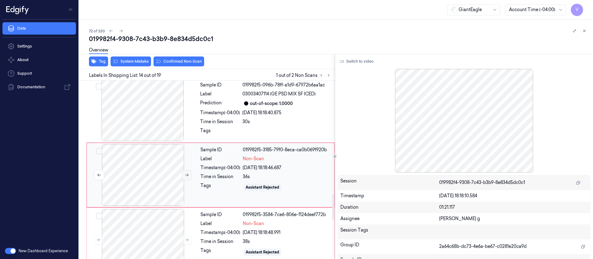
click at [185, 173] on icon at bounding box center [187, 175] width 4 height 4
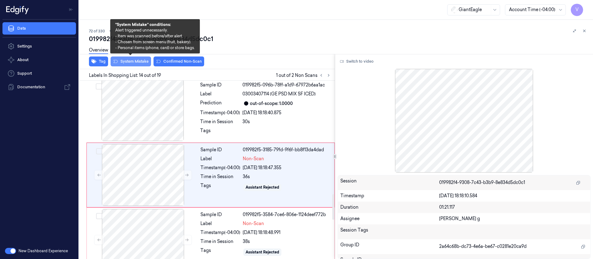
click at [132, 61] on button "System Mistake" at bounding box center [131, 61] width 40 height 10
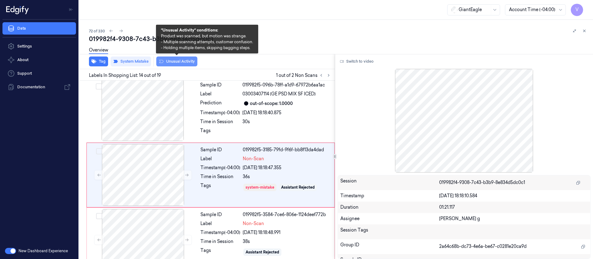
click at [189, 65] on button "Unusual Activity" at bounding box center [176, 61] width 41 height 10
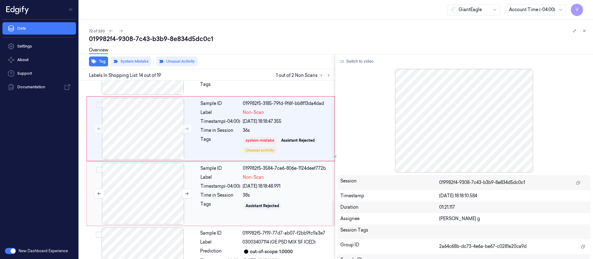
click at [140, 178] on div at bounding box center [143, 194] width 110 height 62
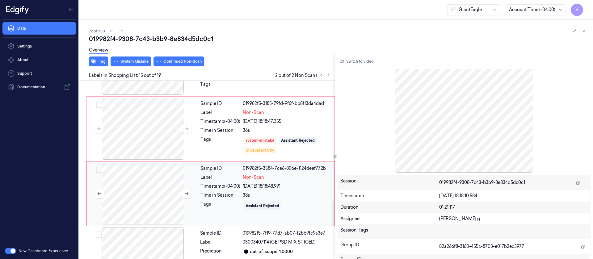
scroll to position [850, 0]
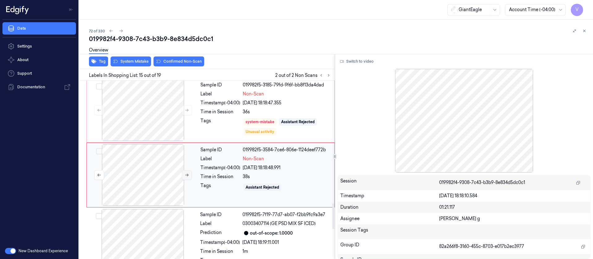
click at [184, 170] on button at bounding box center [187, 175] width 10 height 10
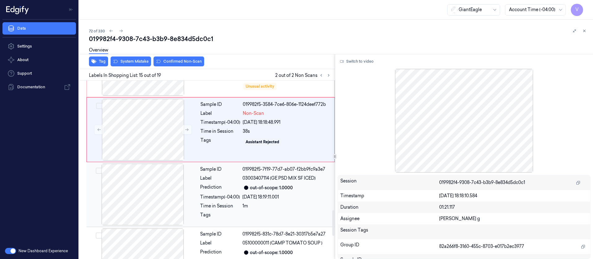
scroll to position [897, 0]
click at [157, 193] on div at bounding box center [143, 194] width 110 height 62
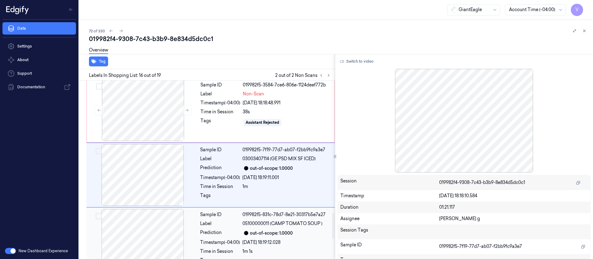
click at [147, 236] on div at bounding box center [143, 240] width 110 height 62
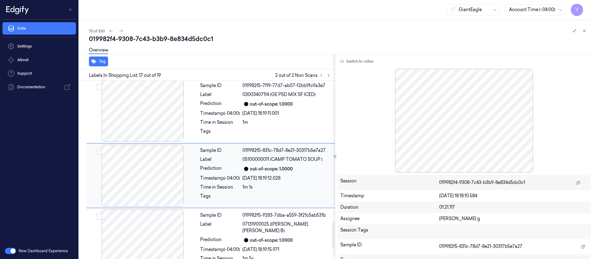
scroll to position [980, 0]
click at [359, 61] on button "Switch to video" at bounding box center [356, 61] width 39 height 10
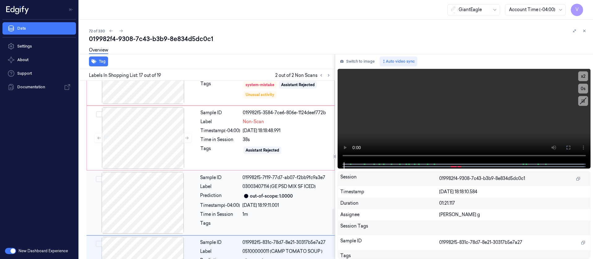
click at [234, 192] on div "Prediction" at bounding box center [220, 195] width 40 height 7
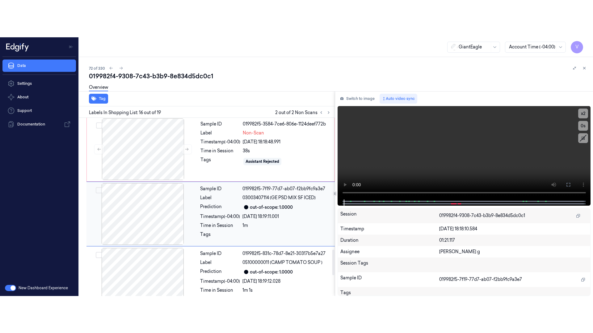
scroll to position [915, 0]
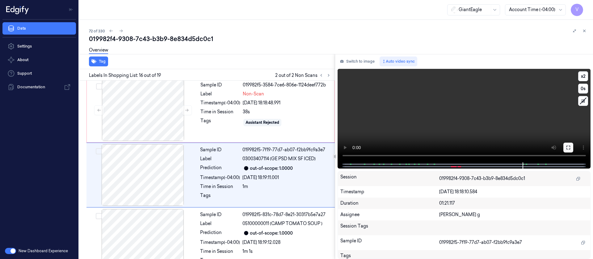
click at [570, 149] on icon at bounding box center [568, 148] width 4 height 4
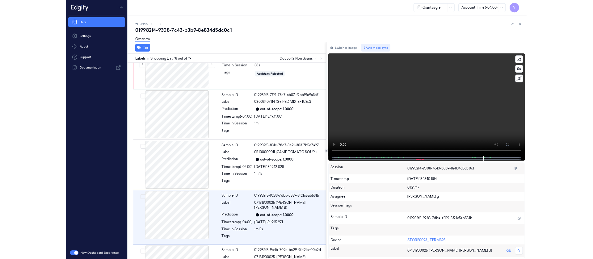
scroll to position [981, 0]
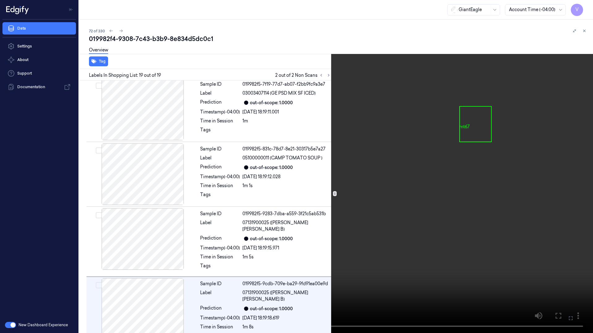
click at [0, 0] on icon at bounding box center [0, 0] width 0 height 0
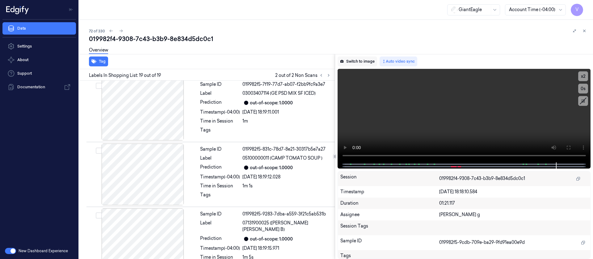
click at [359, 61] on button "Switch to image" at bounding box center [357, 61] width 40 height 10
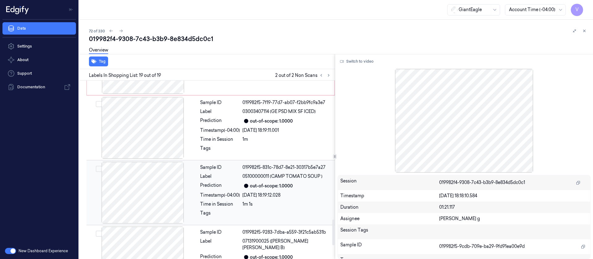
click at [164, 171] on div at bounding box center [143, 193] width 110 height 62
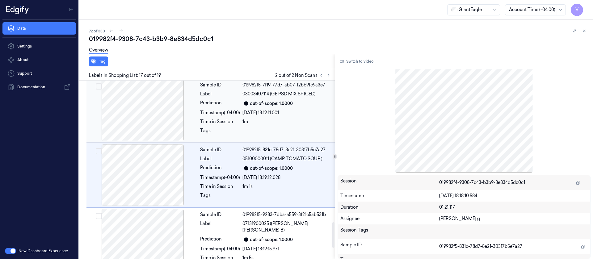
click at [139, 104] on div at bounding box center [143, 110] width 110 height 62
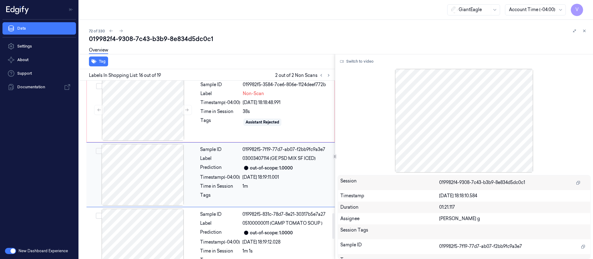
scroll to position [915, 0]
click at [140, 106] on div at bounding box center [143, 110] width 110 height 62
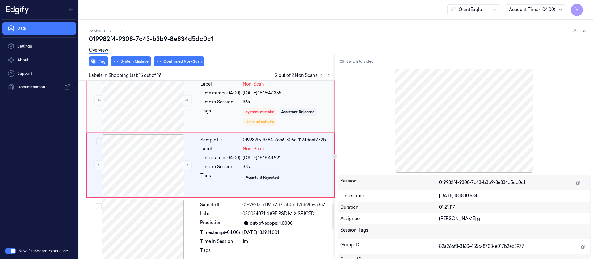
scroll to position [850, 0]
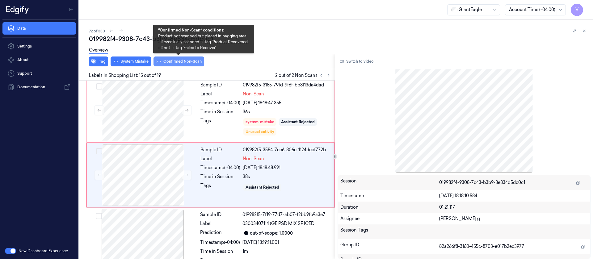
click at [173, 60] on button "Confirmed Non-Scan" at bounding box center [178, 61] width 51 height 10
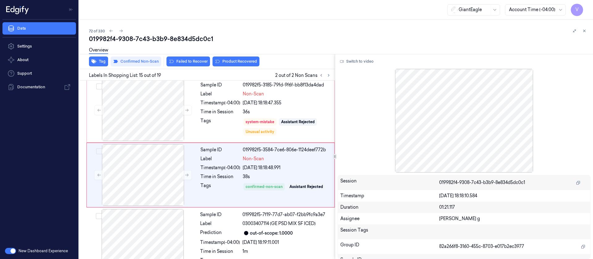
click at [186, 58] on div "Overview" at bounding box center [338, 51] width 499 height 16
click at [187, 65] on button "Failed to Recover" at bounding box center [188, 61] width 44 height 10
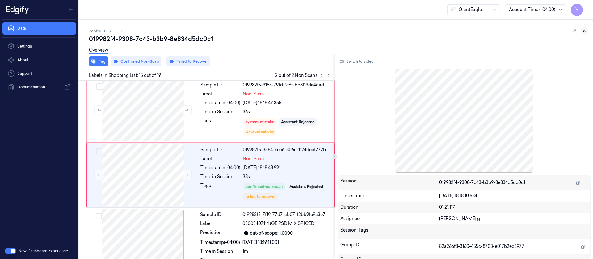
click at [582, 32] on icon at bounding box center [584, 31] width 4 height 4
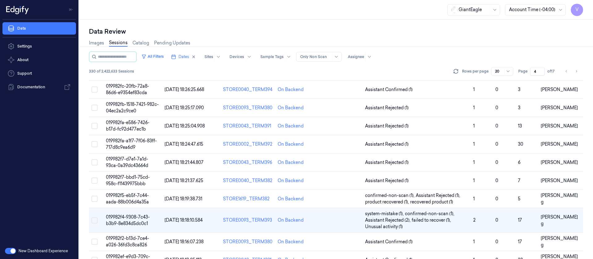
scroll to position [182, 0]
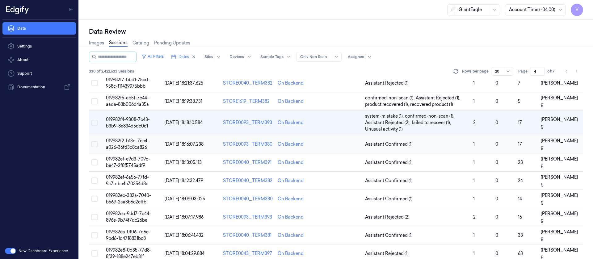
click at [346, 145] on td at bounding box center [341, 144] width 44 height 18
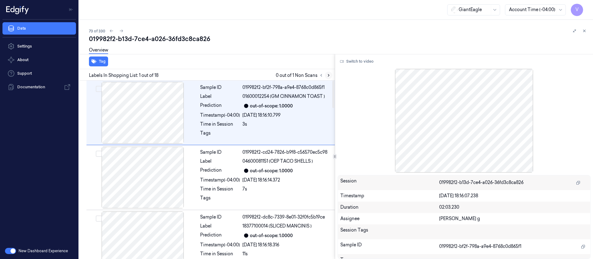
click at [327, 72] on button at bounding box center [328, 75] width 7 height 7
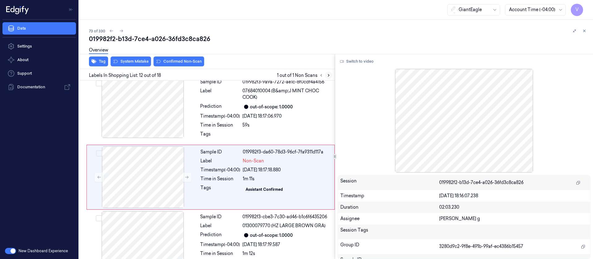
scroll to position [661, 0]
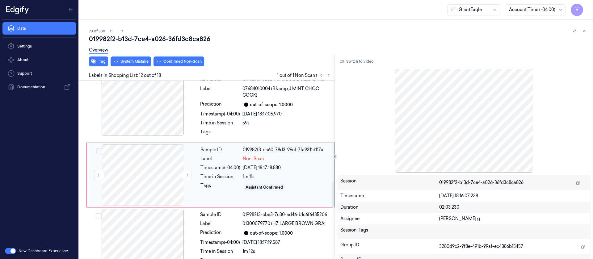
click at [148, 161] on div at bounding box center [143, 175] width 110 height 62
click at [210, 103] on div "Prediction" at bounding box center [220, 104] width 40 height 7
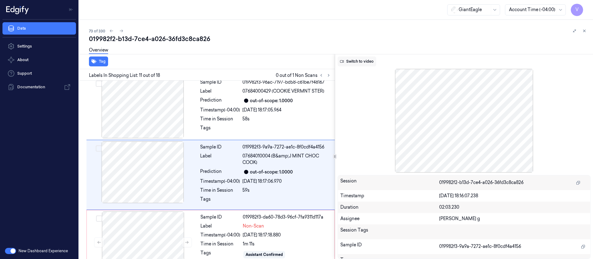
click at [367, 57] on button "Switch to video" at bounding box center [356, 61] width 39 height 10
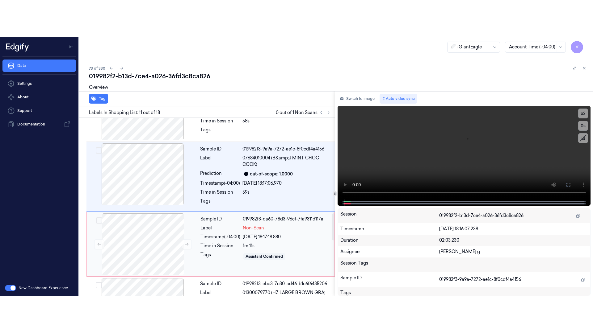
scroll to position [640, 0]
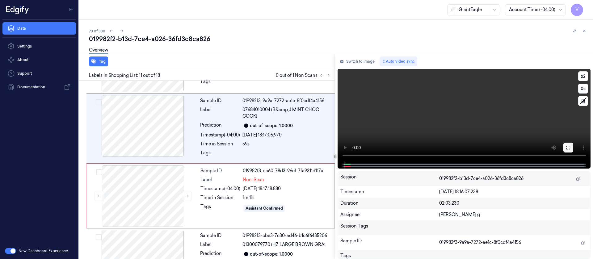
click at [569, 146] on icon at bounding box center [568, 148] width 4 height 4
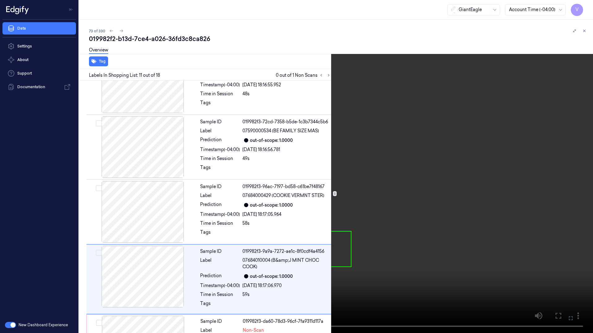
scroll to position [557, 0]
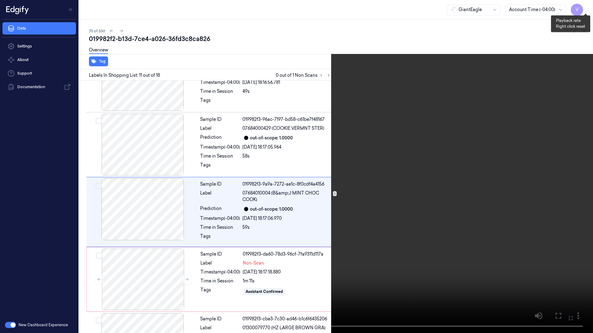
click at [584, 7] on button "x 2" at bounding box center [585, 7] width 10 height 10
click at [584, 7] on button "x 4" at bounding box center [585, 7] width 10 height 10
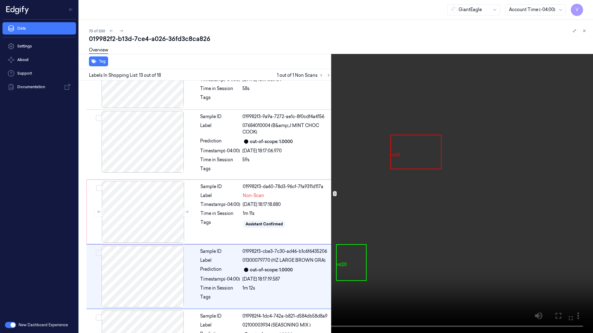
scroll to position [689, 0]
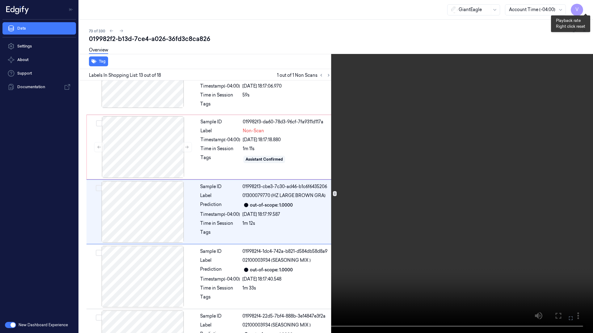
click at [585, 6] on button "x 1" at bounding box center [585, 7] width 10 height 10
click at [585, 6] on button "x 2" at bounding box center [585, 7] width 10 height 10
click at [585, 6] on button "x 4" at bounding box center [585, 7] width 10 height 10
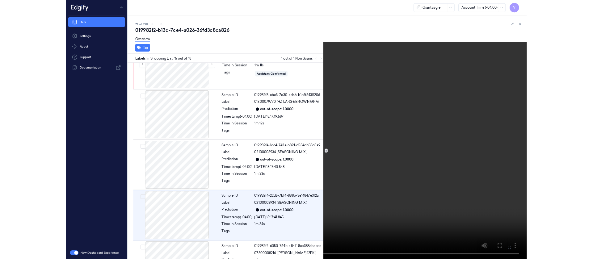
scroll to position [819, 0]
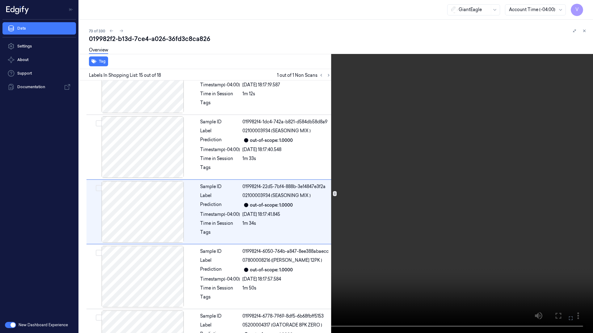
click at [0, 0] on icon at bounding box center [0, 0] width 0 height 0
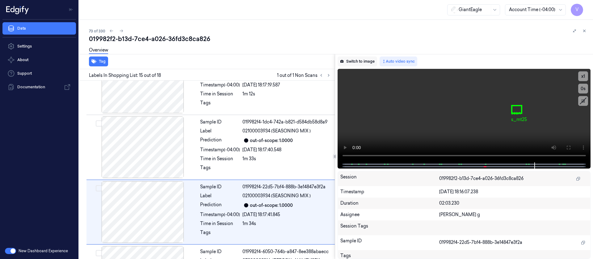
click at [351, 58] on button "Switch to image" at bounding box center [357, 61] width 40 height 10
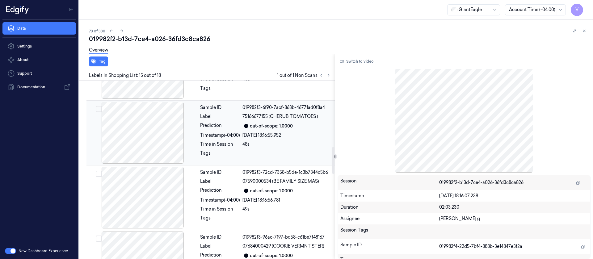
scroll to position [346, 0]
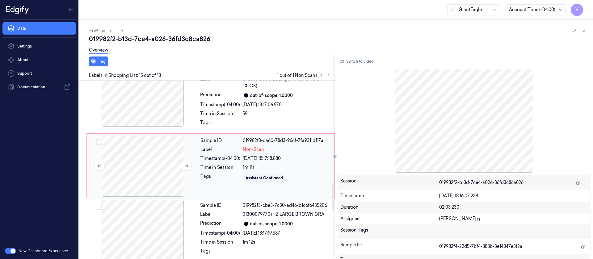
click at [154, 167] on div at bounding box center [143, 166] width 110 height 62
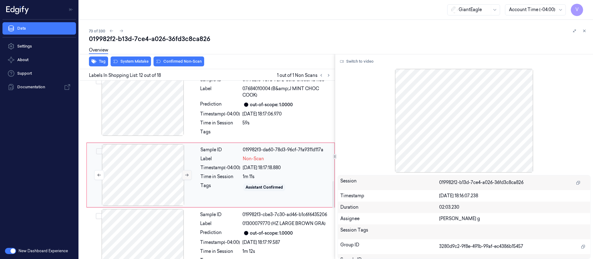
click at [183, 170] on button at bounding box center [187, 175] width 10 height 10
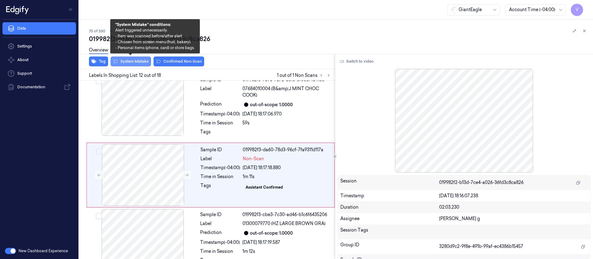
click at [136, 62] on button "System Mistake" at bounding box center [131, 61] width 40 height 10
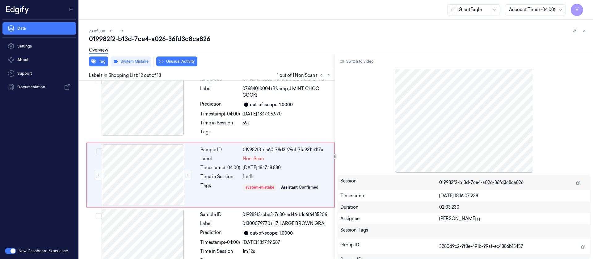
click at [169, 61] on button "Unusual Activity" at bounding box center [176, 61] width 41 height 10
click at [291, 30] on div "73 of 330" at bounding box center [338, 30] width 499 height 7
click at [584, 31] on icon at bounding box center [584, 31] width 2 height 2
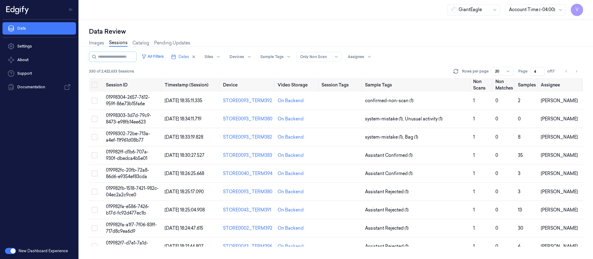
scroll to position [177, 0]
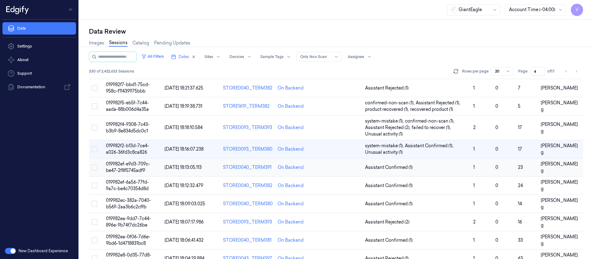
click at [341, 171] on td at bounding box center [341, 167] width 44 height 18
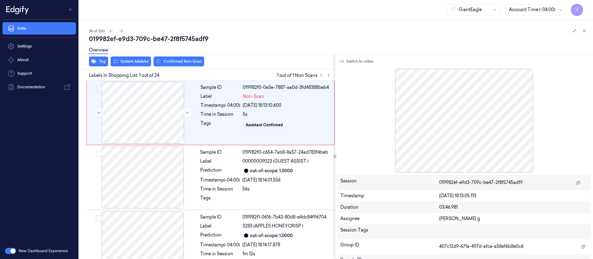
click at [579, 31] on div at bounding box center [578, 30] width 17 height 7
click at [583, 31] on icon at bounding box center [584, 31] width 4 height 4
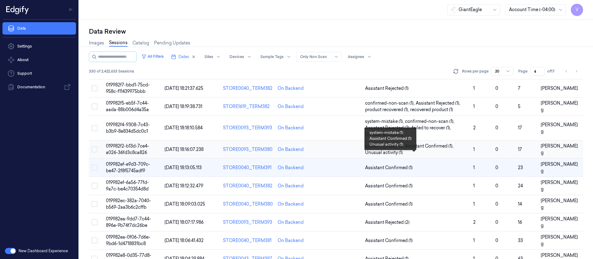
scroll to position [162, 0]
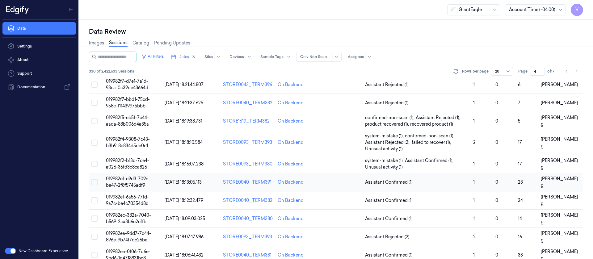
click at [348, 186] on td at bounding box center [341, 182] width 44 height 18
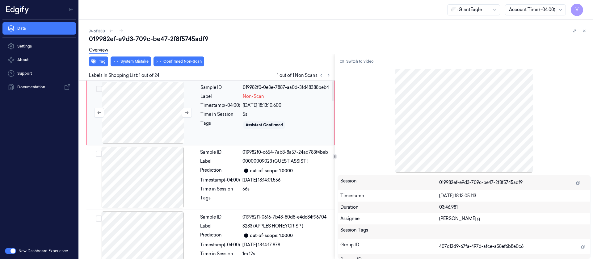
click at [148, 114] on div at bounding box center [143, 113] width 110 height 62
click at [186, 113] on icon at bounding box center [187, 113] width 4 height 4
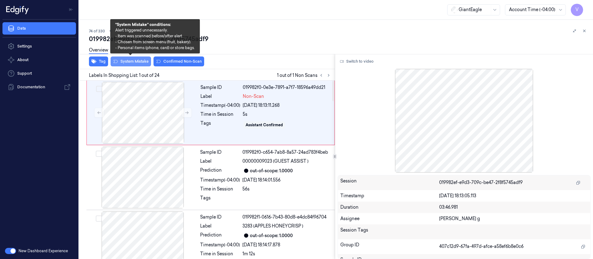
click at [127, 60] on button "System Mistake" at bounding box center [131, 61] width 40 height 10
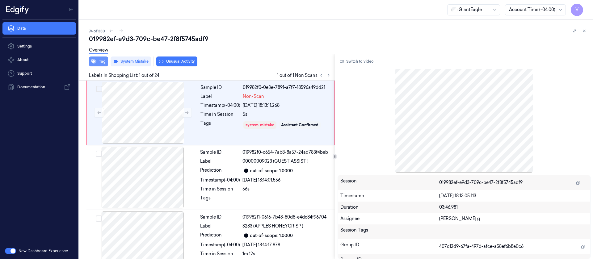
click at [101, 64] on button "Tag" at bounding box center [98, 61] width 19 height 10
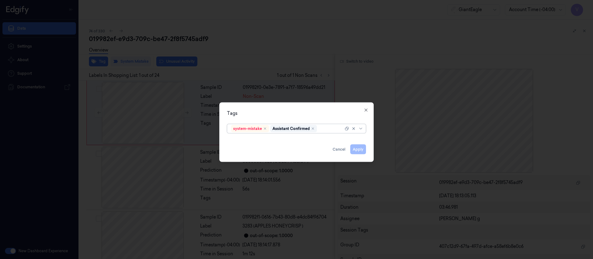
click at [321, 130] on div at bounding box center [330, 128] width 25 height 6
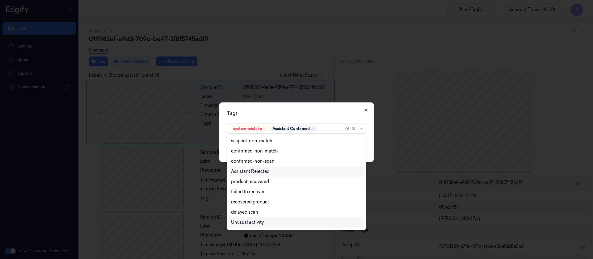
scroll to position [50, 0]
click at [242, 215] on div "Bag" at bounding box center [296, 213] width 131 height 6
click at [305, 118] on div "Tags option Bag, selected. 13 results available. Use Up and Down to choose opti…" at bounding box center [296, 132] width 154 height 60
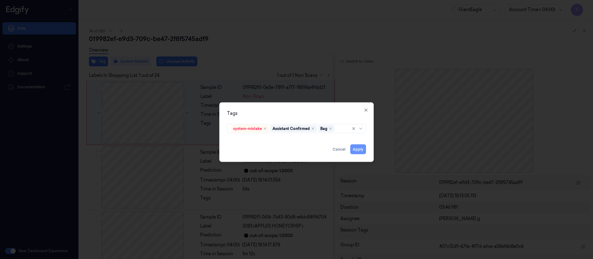
click at [359, 149] on button "Apply" at bounding box center [358, 149] width 16 height 10
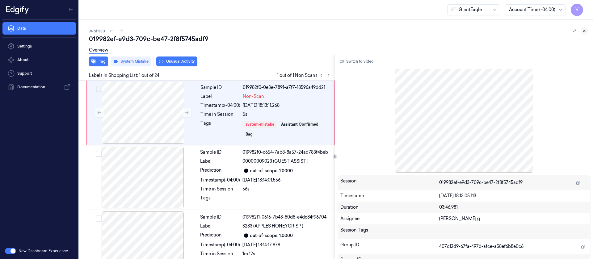
click at [583, 28] on button at bounding box center [583, 30] width 7 height 7
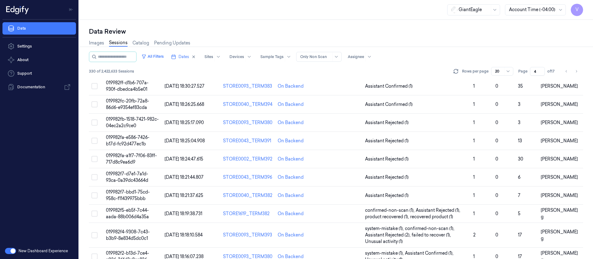
scroll to position [195, 0]
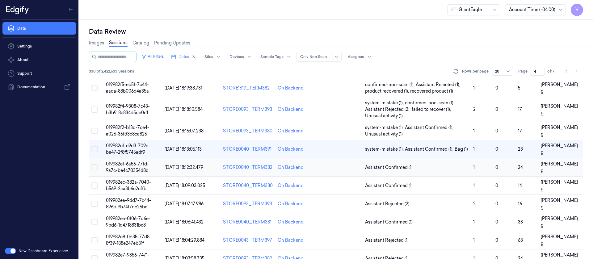
click at [342, 166] on td at bounding box center [341, 167] width 44 height 18
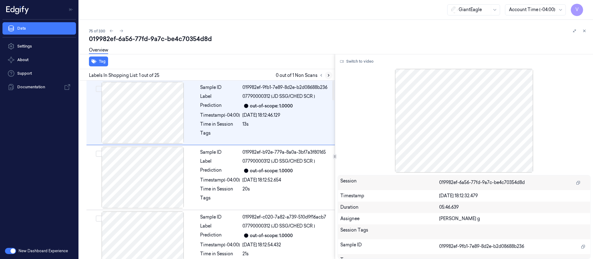
click at [326, 74] on button at bounding box center [328, 75] width 7 height 7
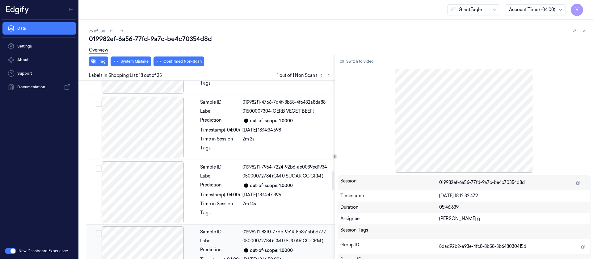
scroll to position [813, 0]
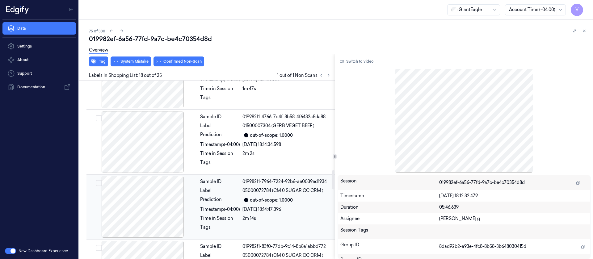
click at [250, 197] on div "out-of-scope: 1.0000" at bounding box center [271, 200] width 43 height 6
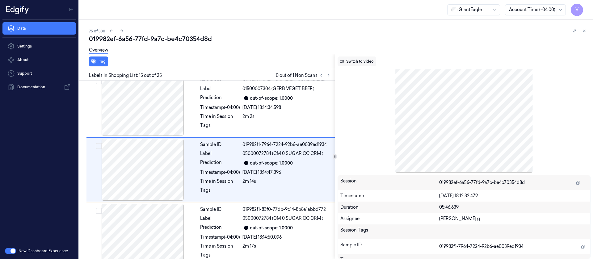
click at [355, 63] on button "Switch to video" at bounding box center [356, 61] width 39 height 10
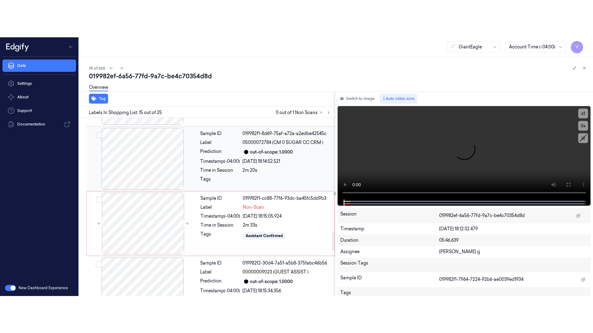
scroll to position [1036, 0]
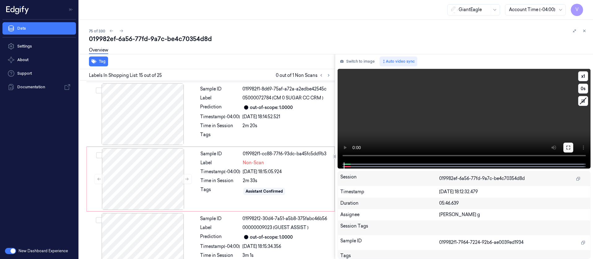
click at [567, 148] on icon at bounding box center [568, 147] width 5 height 5
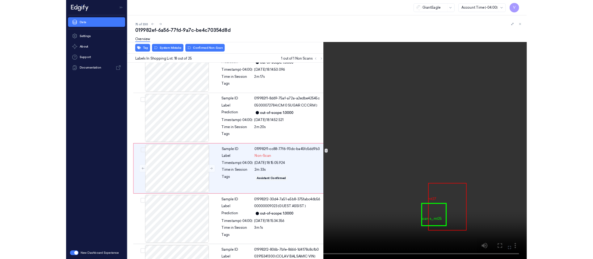
scroll to position [1008, 0]
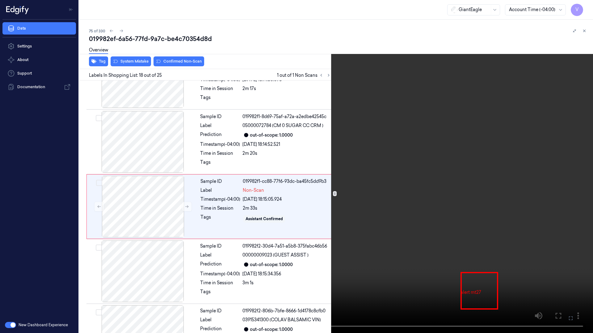
click at [0, 0] on icon at bounding box center [0, 0] width 0 height 0
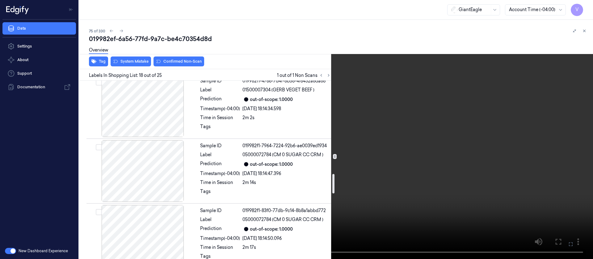
scroll to position [823, 0]
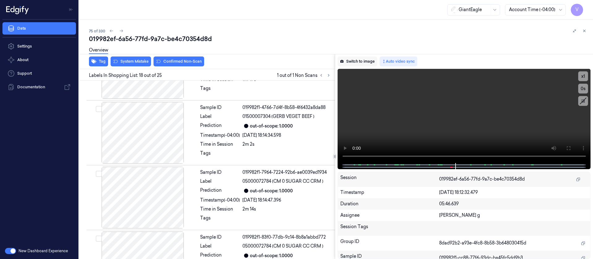
click at [361, 63] on button "Switch to image" at bounding box center [357, 61] width 40 height 10
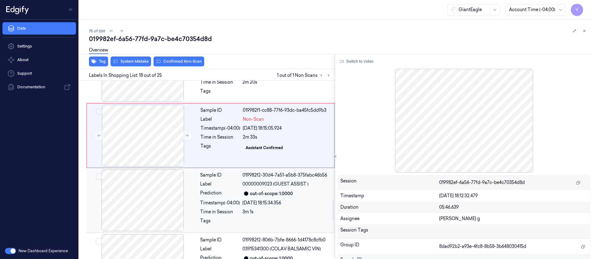
scroll to position [1091, 0]
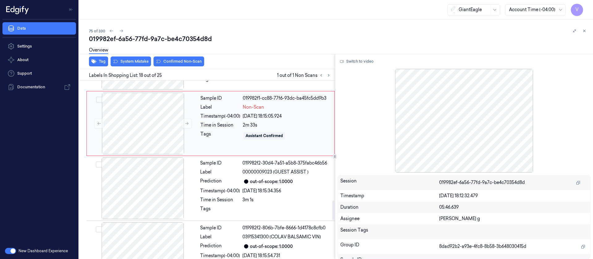
click at [235, 113] on div "Timestamp (-04:00)" at bounding box center [220, 116] width 40 height 6
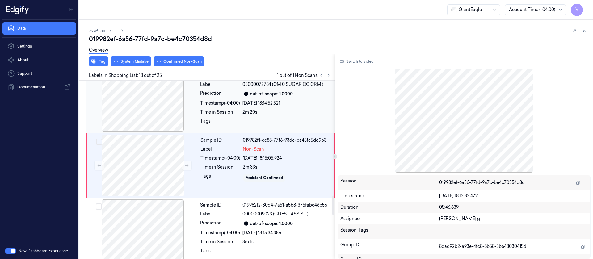
scroll to position [1045, 0]
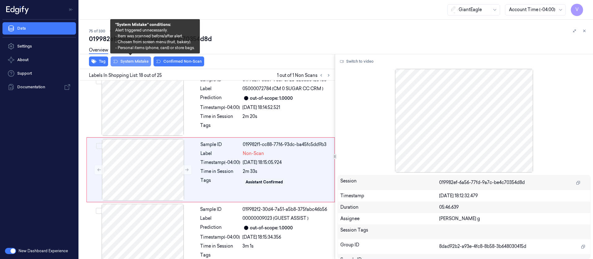
click at [134, 62] on button "System Mistake" at bounding box center [131, 61] width 40 height 10
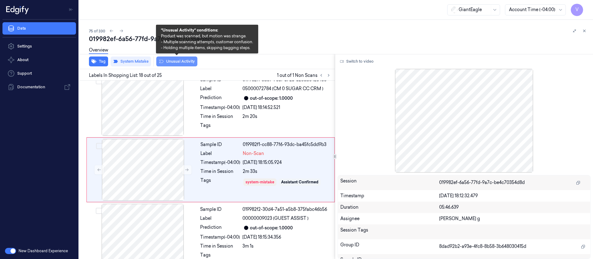
click at [185, 61] on button "Unusual Activity" at bounding box center [176, 61] width 41 height 10
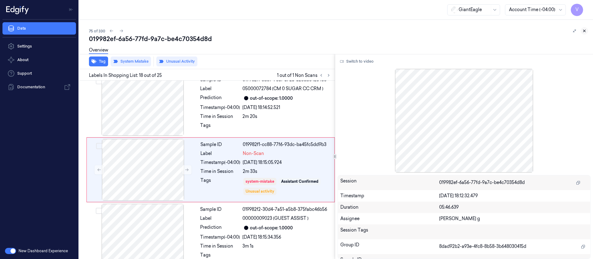
click at [583, 31] on icon at bounding box center [584, 31] width 4 height 4
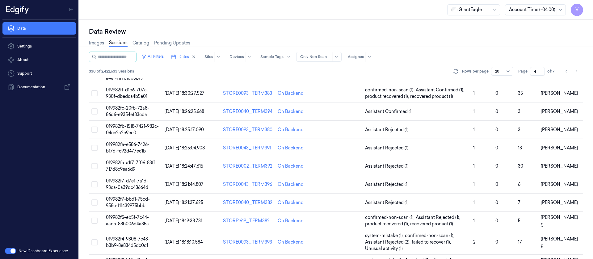
scroll to position [208, 0]
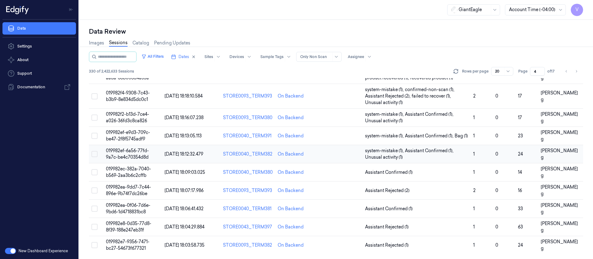
click at [341, 149] on td at bounding box center [341, 154] width 44 height 18
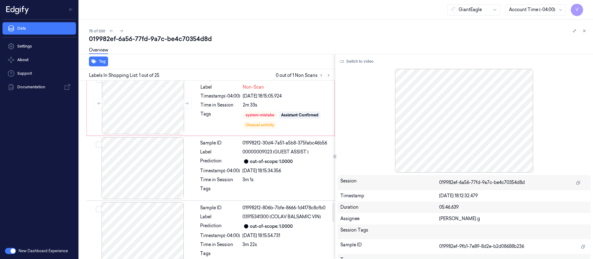
scroll to position [1158, 0]
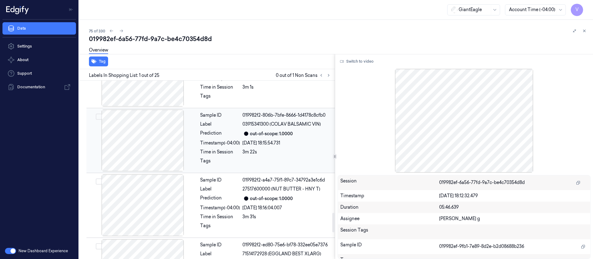
click at [290, 151] on div "3m 22s" at bounding box center [286, 152] width 89 height 6
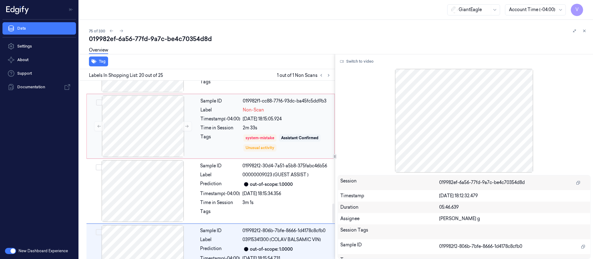
scroll to position [1120, 0]
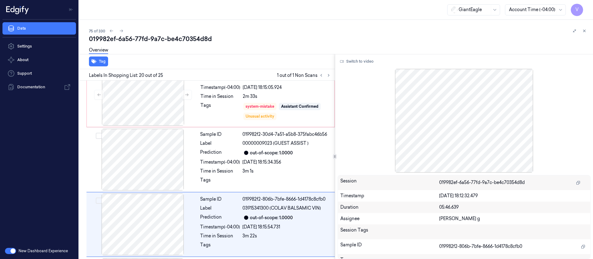
click at [585, 30] on icon at bounding box center [584, 31] width 2 height 2
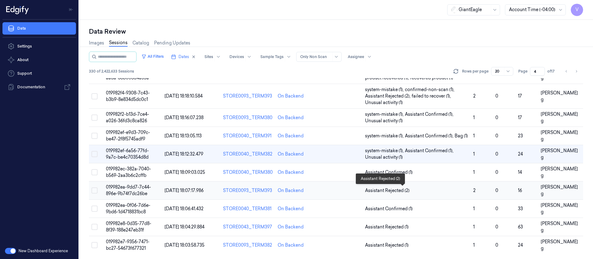
scroll to position [208, 0]
click at [327, 175] on td at bounding box center [341, 172] width 44 height 18
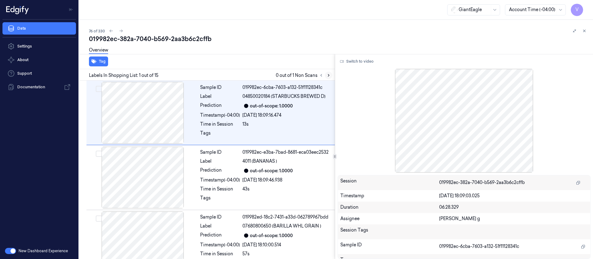
click at [328, 75] on icon at bounding box center [328, 75] width 4 height 4
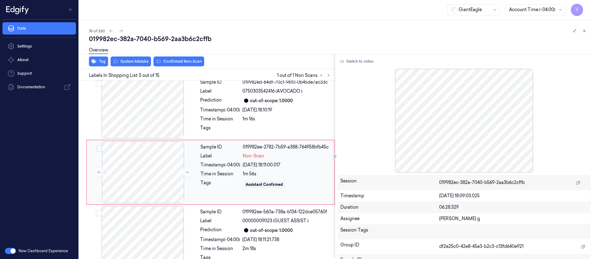
scroll to position [202, 0]
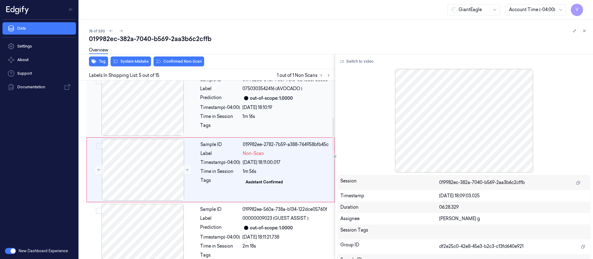
click at [160, 108] on div at bounding box center [143, 105] width 110 height 62
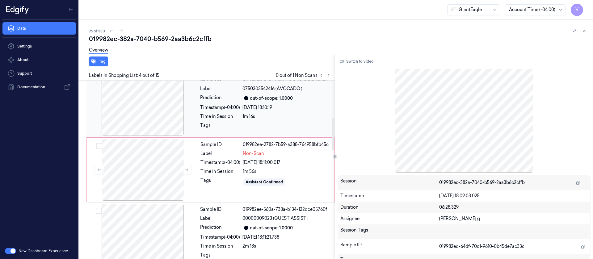
scroll to position [137, 0]
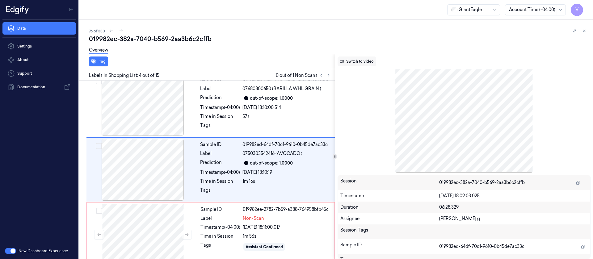
click at [357, 63] on button "Switch to video" at bounding box center [356, 61] width 39 height 10
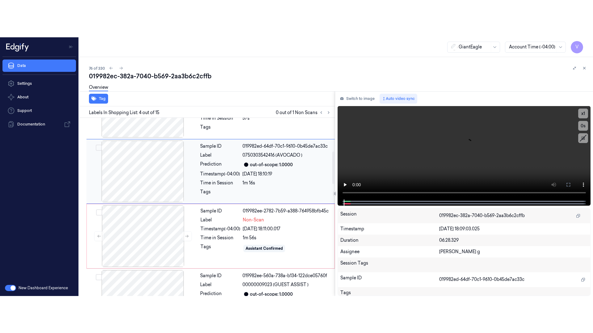
scroll to position [184, 0]
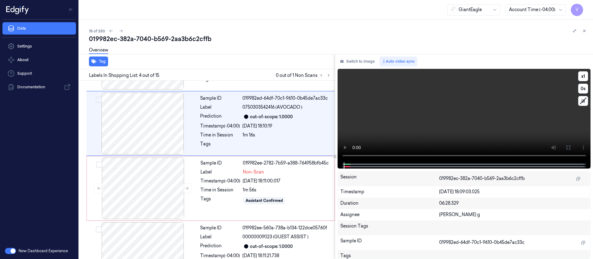
click at [567, 148] on icon at bounding box center [568, 147] width 5 height 5
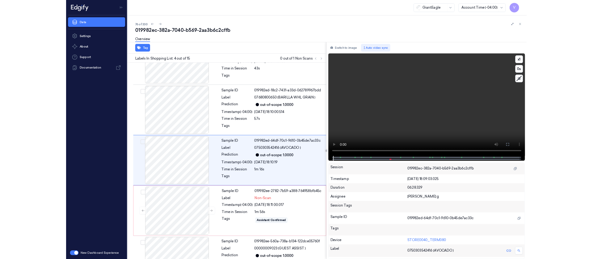
scroll to position [100, 0]
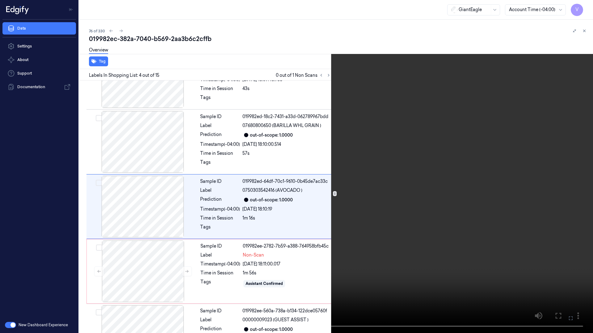
click at [0, 0] on icon at bounding box center [0, 0] width 0 height 0
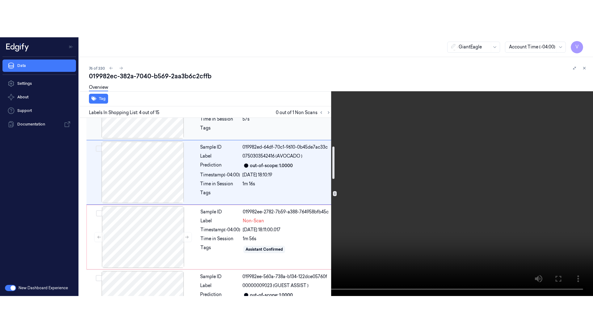
scroll to position [193, 0]
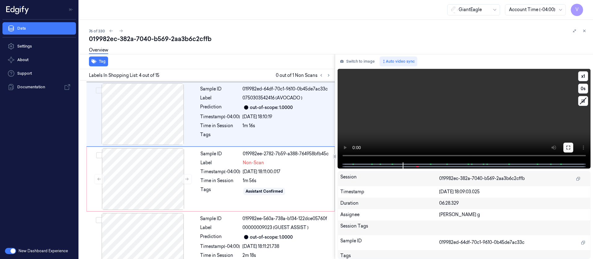
click at [569, 147] on icon at bounding box center [568, 147] width 5 height 5
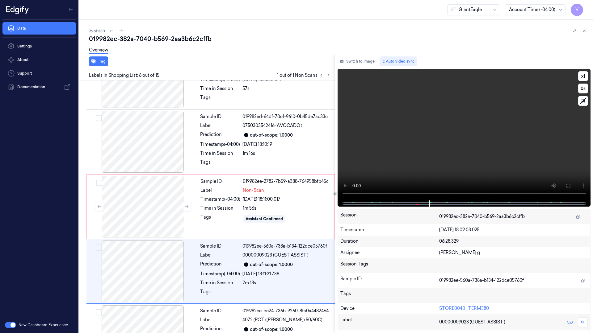
scroll to position [230, 0]
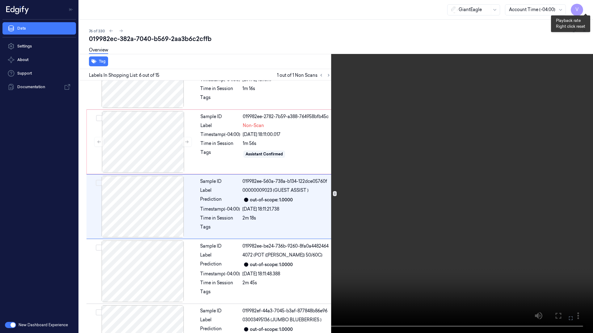
click at [583, 4] on button "x 1" at bounding box center [585, 7] width 10 height 10
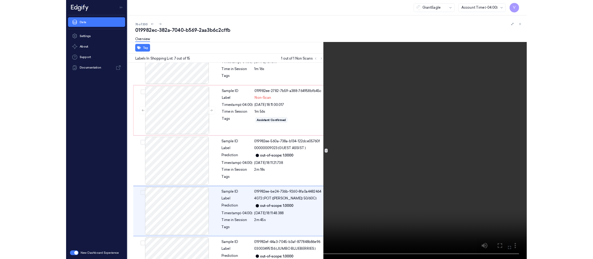
scroll to position [295, 0]
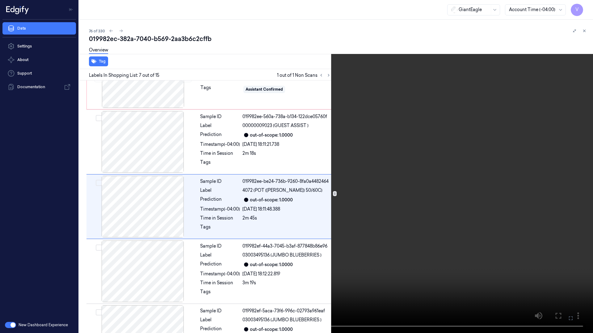
click at [0, 0] on button at bounding box center [0, 0] width 0 height 0
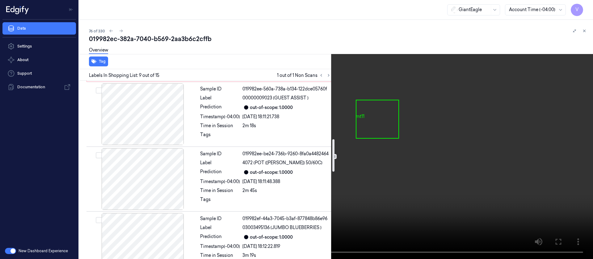
scroll to position [276, 0]
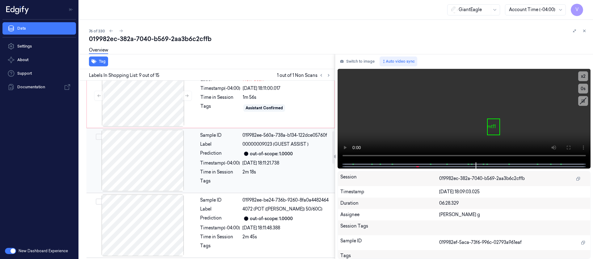
click at [244, 155] on div at bounding box center [245, 153] width 7 height 7
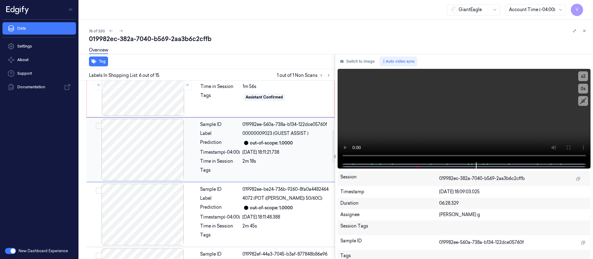
scroll to position [313, 0]
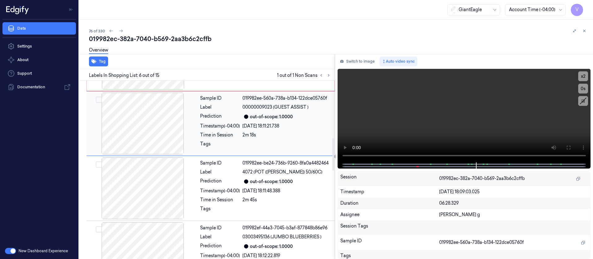
click at [236, 191] on div "Timestamp (-04:00)" at bounding box center [220, 191] width 40 height 6
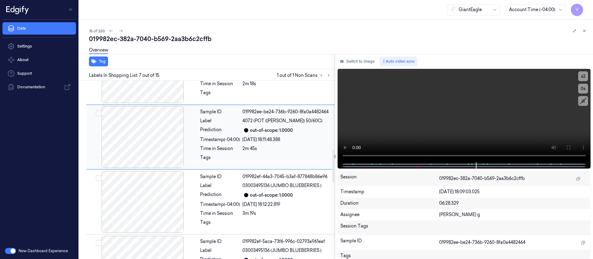
scroll to position [378, 0]
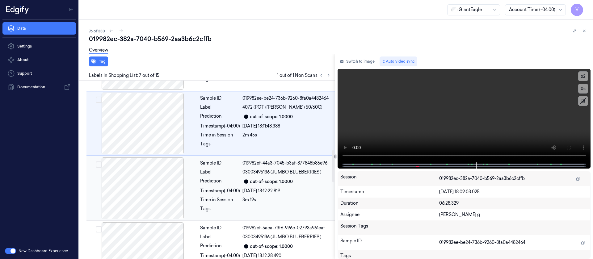
click at [240, 193] on div "Timestamp (-04:00) [DATE] 18:12:22.819" at bounding box center [265, 191] width 131 height 6
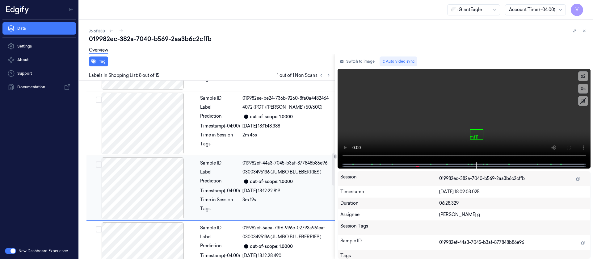
scroll to position [397, 0]
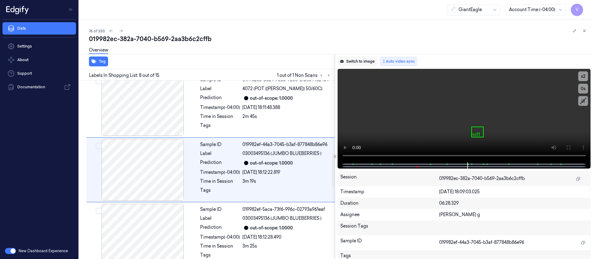
click at [351, 60] on button "Switch to image" at bounding box center [357, 61] width 40 height 10
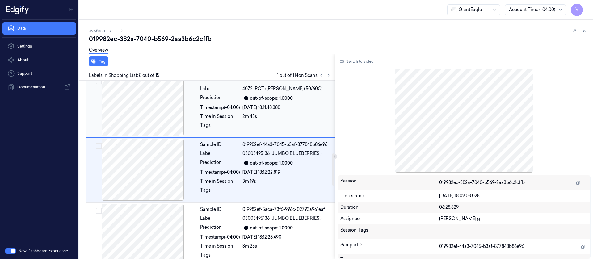
click at [220, 111] on div "Sample ID 019982ee-be24-736b-9260-8fa0a4482464 Label 4072 (POT ([PERSON_NAME]) …" at bounding box center [266, 105] width 136 height 62
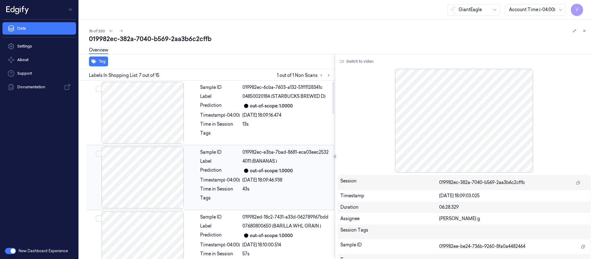
scroll to position [139, 0]
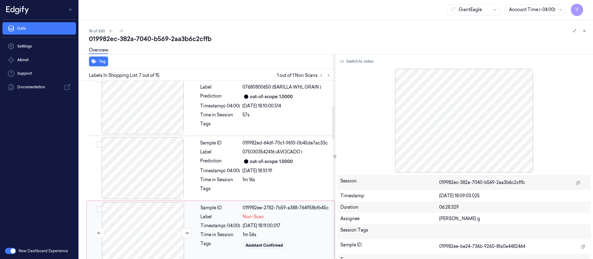
click at [145, 231] on div at bounding box center [143, 233] width 110 height 62
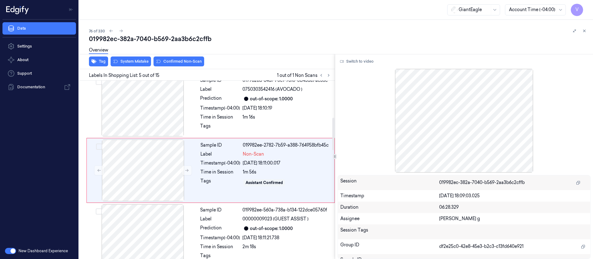
scroll to position [202, 0]
click at [127, 58] on div "Overview" at bounding box center [338, 51] width 499 height 16
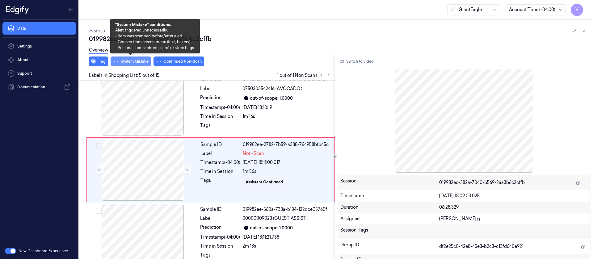
click at [123, 61] on button "System Mistake" at bounding box center [131, 61] width 40 height 10
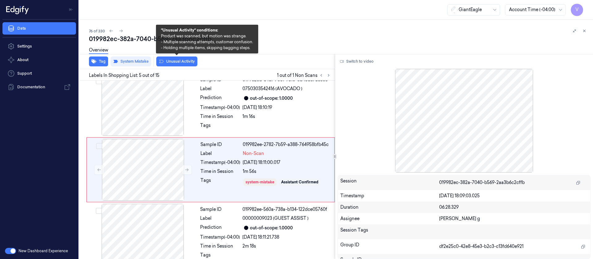
click at [173, 62] on button "Unusual Activity" at bounding box center [176, 61] width 41 height 10
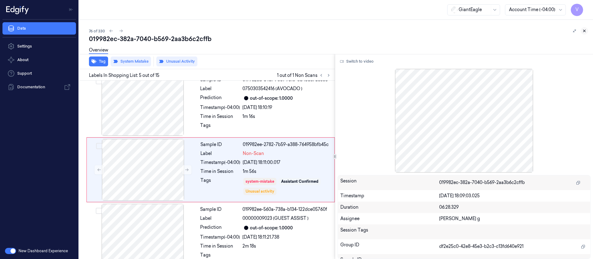
click at [582, 30] on button at bounding box center [583, 30] width 7 height 7
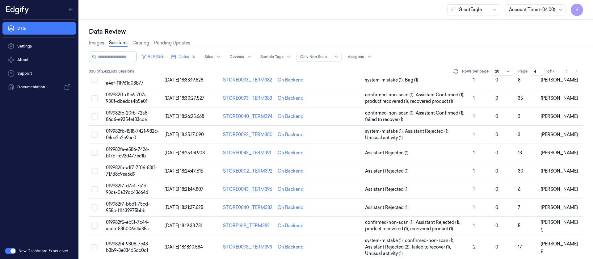
scroll to position [208, 0]
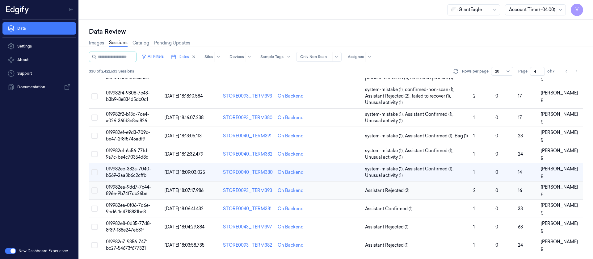
click at [345, 191] on td at bounding box center [341, 191] width 44 height 18
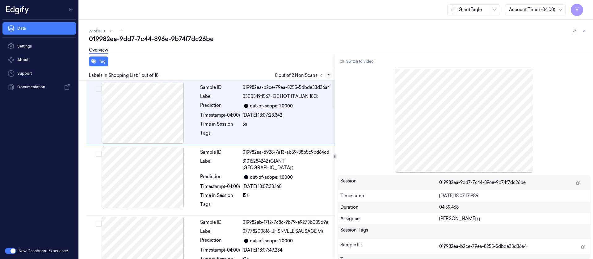
click at [326, 75] on icon at bounding box center [328, 75] width 4 height 4
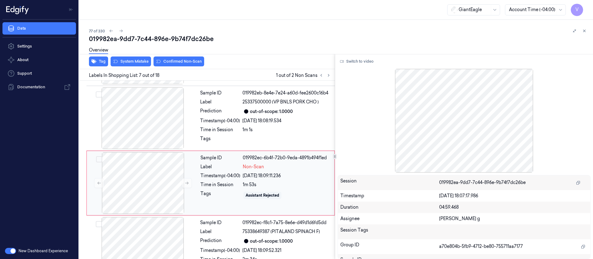
scroll to position [332, 0]
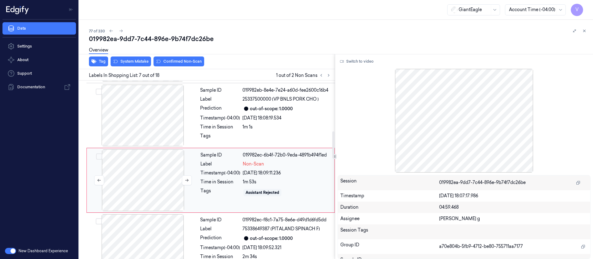
click at [129, 179] on div at bounding box center [143, 180] width 110 height 62
click at [151, 110] on div at bounding box center [143, 116] width 110 height 62
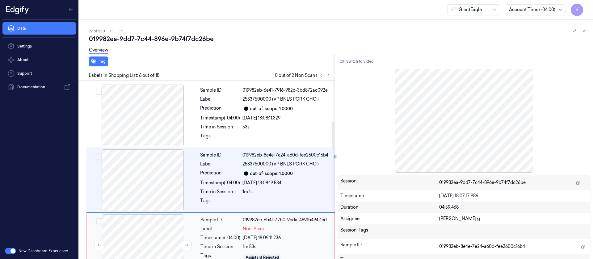
scroll to position [313, 0]
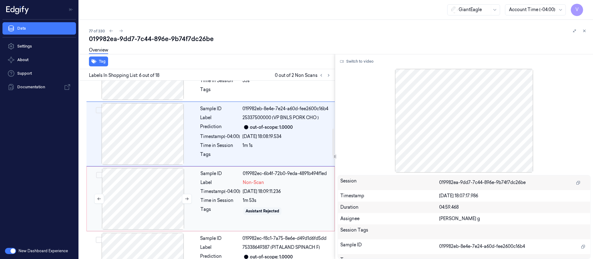
click at [153, 182] on div at bounding box center [143, 199] width 110 height 62
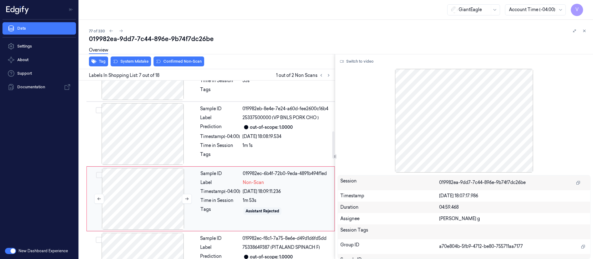
scroll to position [332, 0]
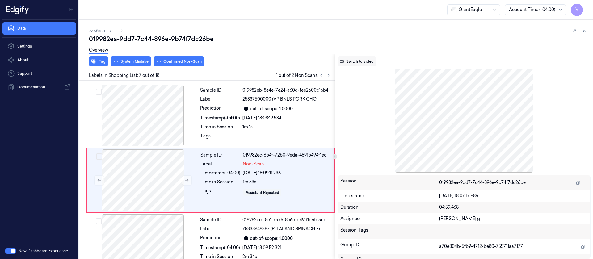
click at [360, 63] on button "Switch to video" at bounding box center [356, 61] width 39 height 10
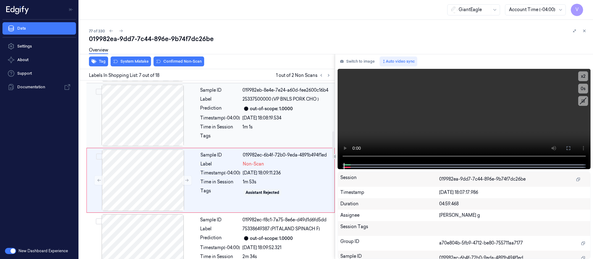
click at [159, 107] on div at bounding box center [143, 116] width 110 height 62
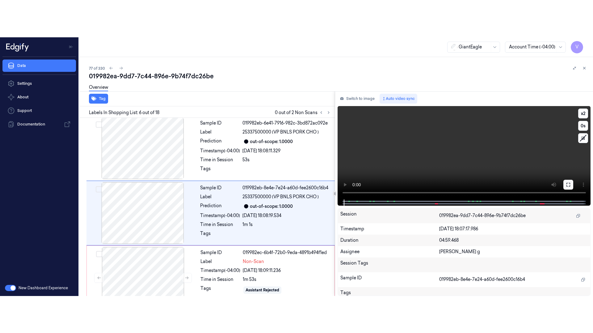
scroll to position [267, 0]
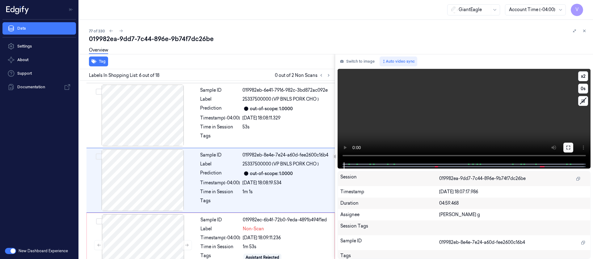
click at [571, 150] on button at bounding box center [568, 148] width 10 height 10
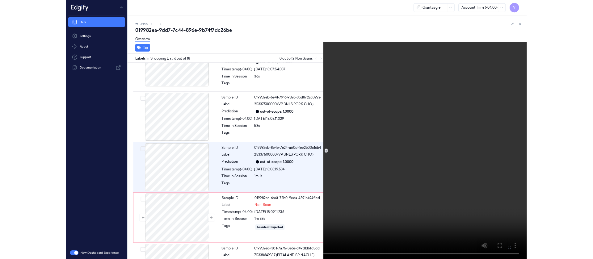
scroll to position [230, 0]
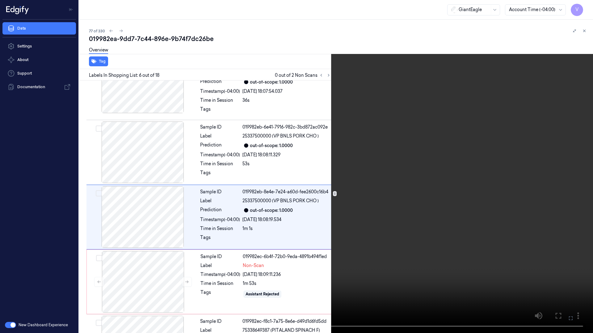
click at [0, 0] on icon at bounding box center [0, 0] width 0 height 0
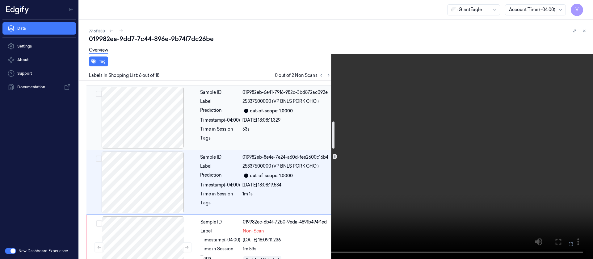
scroll to position [267, 0]
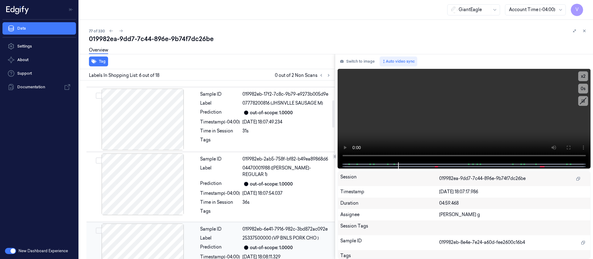
click at [272, 235] on span "25337500000 (VP BNLS PORK CHO )" at bounding box center [280, 238] width 76 height 6
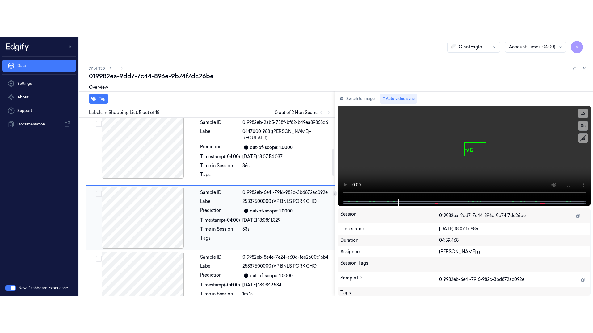
scroll to position [202, 0]
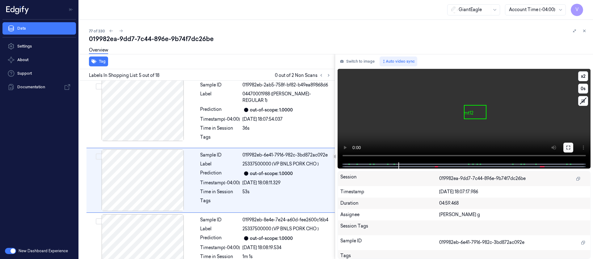
click at [570, 148] on icon at bounding box center [568, 148] width 4 height 4
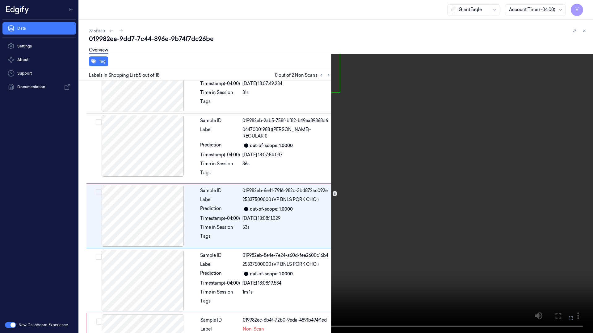
scroll to position [165, 0]
click at [582, 6] on button "x 2" at bounding box center [585, 7] width 10 height 10
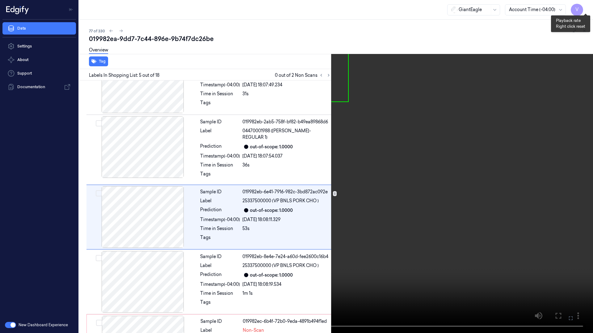
click at [582, 6] on button "x 4" at bounding box center [585, 7] width 10 height 10
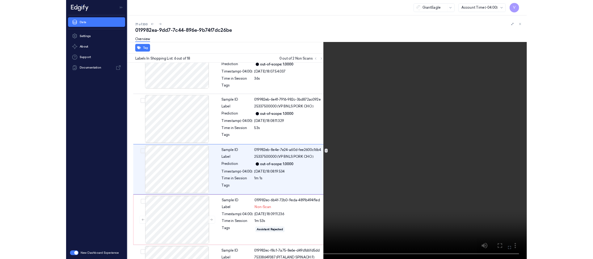
scroll to position [230, 0]
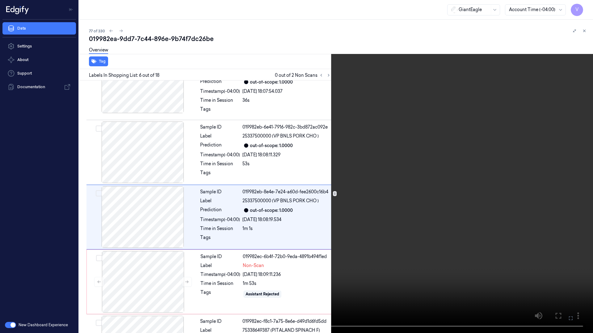
click at [0, 0] on button at bounding box center [0, 0] width 0 height 0
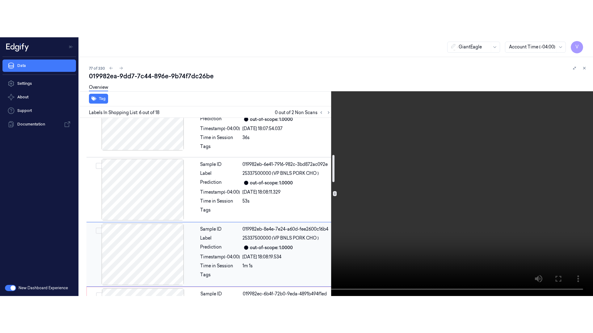
scroll to position [276, 0]
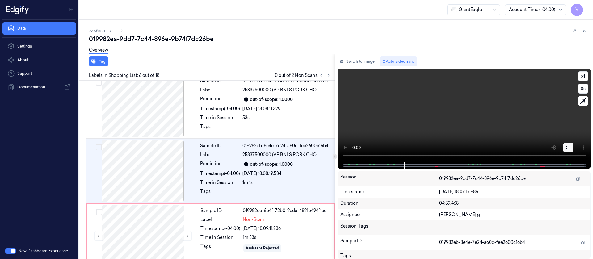
click at [568, 148] on icon at bounding box center [568, 147] width 5 height 5
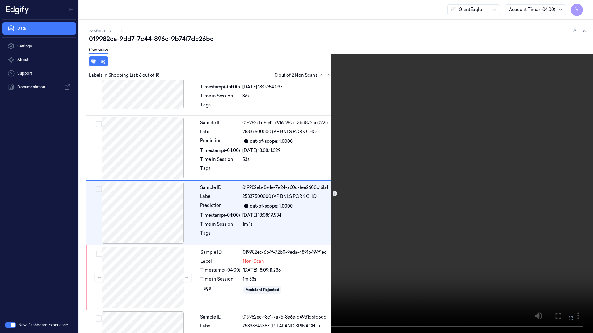
scroll to position [230, 0]
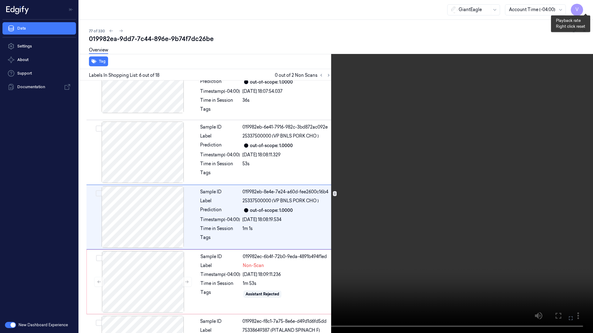
click at [581, 6] on button "x 1" at bounding box center [585, 7] width 10 height 10
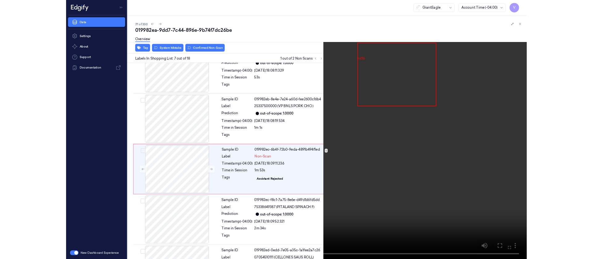
scroll to position [295, 0]
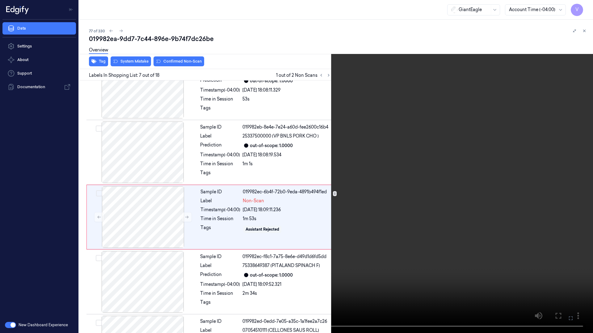
click at [0, 0] on icon at bounding box center [0, 0] width 0 height 0
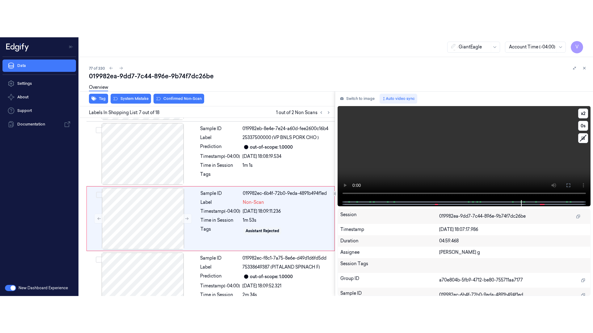
scroll to position [332, 0]
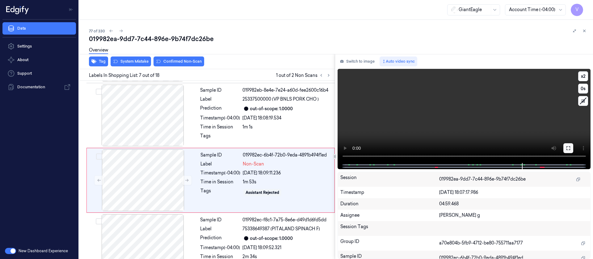
click at [571, 148] on button at bounding box center [568, 148] width 10 height 10
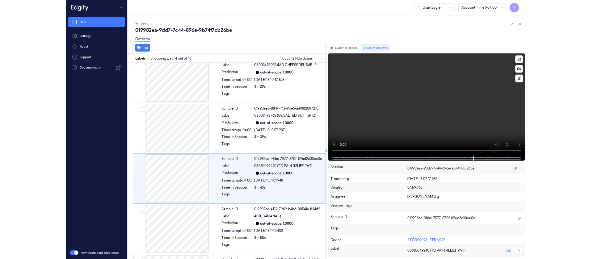
scroll to position [749, 0]
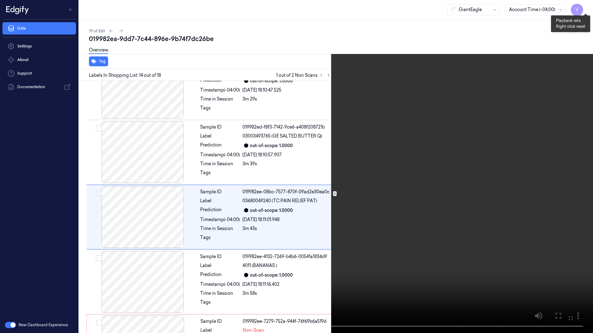
click at [583, 9] on button "x 2" at bounding box center [585, 7] width 10 height 10
click at [583, 9] on button "x 4" at bounding box center [585, 7] width 10 height 10
click at [502, 259] on video at bounding box center [296, 166] width 593 height 333
click at [0, 0] on icon at bounding box center [0, 0] width 0 height 0
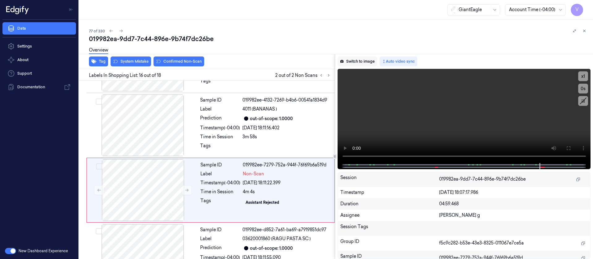
scroll to position [915, 0]
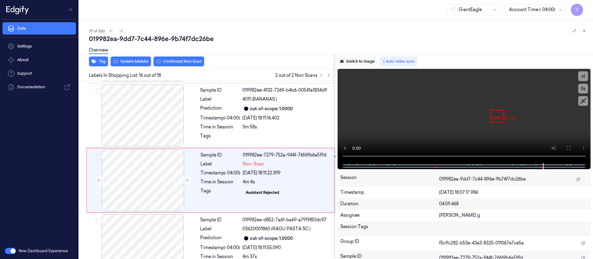
click at [359, 60] on button "Switch to image" at bounding box center [357, 61] width 40 height 10
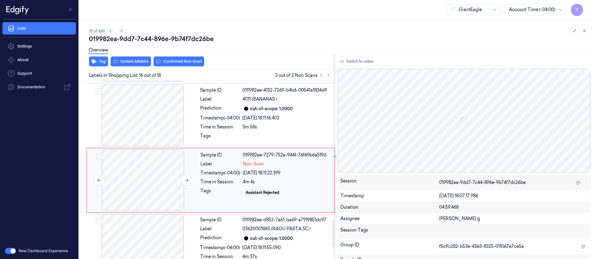
click at [107, 163] on div at bounding box center [143, 180] width 110 height 62
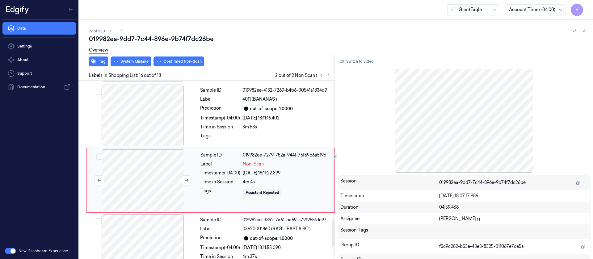
click at [141, 165] on div at bounding box center [143, 180] width 110 height 62
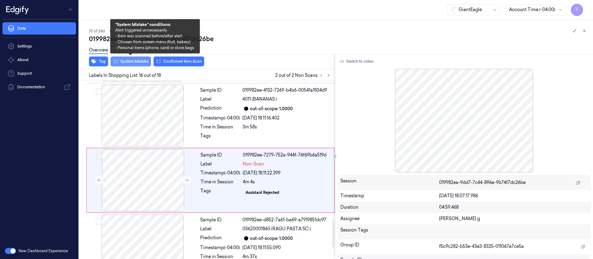
click at [132, 65] on button "System Mistake" at bounding box center [131, 61] width 40 height 10
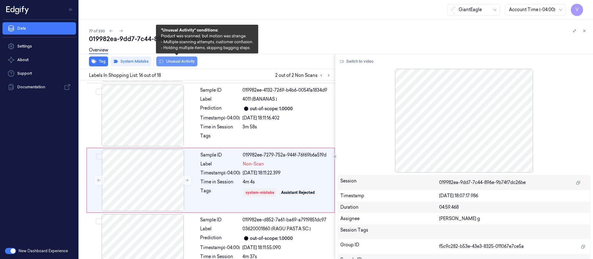
click at [173, 63] on button "Unusual Activity" at bounding box center [176, 61] width 41 height 10
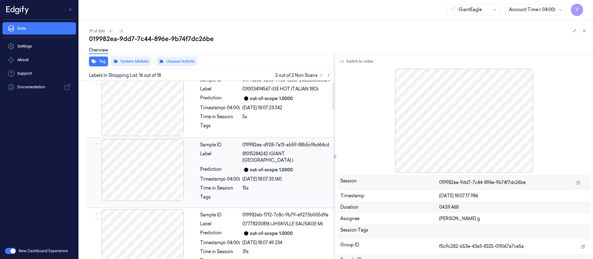
scroll to position [0, 0]
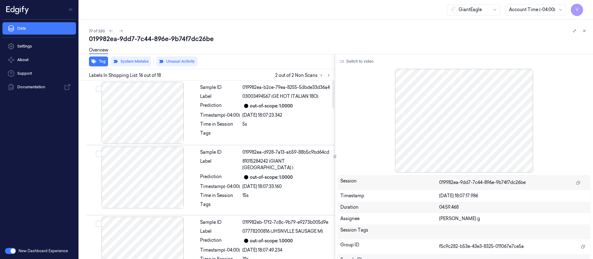
click at [324, 77] on div at bounding box center [324, 75] width 15 height 7
click at [323, 76] on icon at bounding box center [321, 75] width 4 height 4
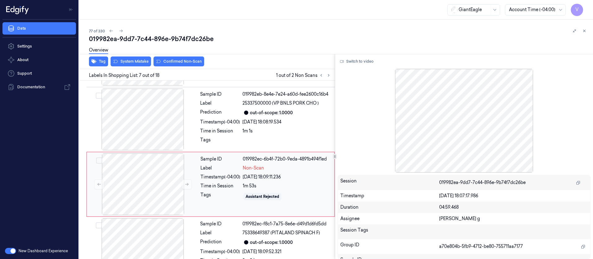
scroll to position [332, 0]
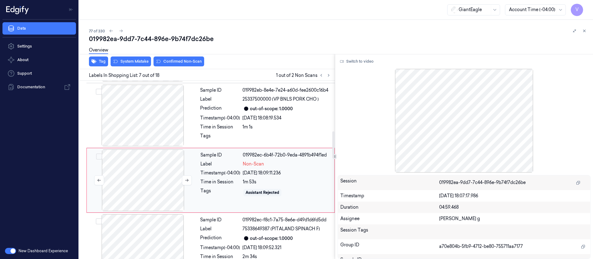
click at [155, 166] on div at bounding box center [143, 180] width 110 height 62
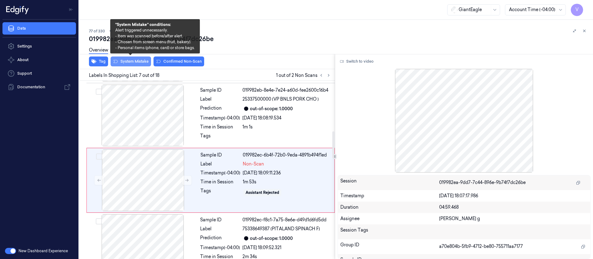
click at [140, 62] on button "System Mistake" at bounding box center [131, 61] width 40 height 10
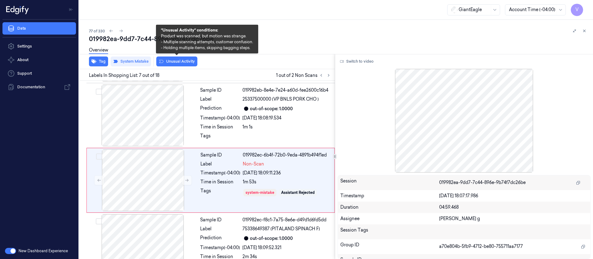
click at [173, 61] on button "Unusual Activity" at bounding box center [176, 61] width 41 height 10
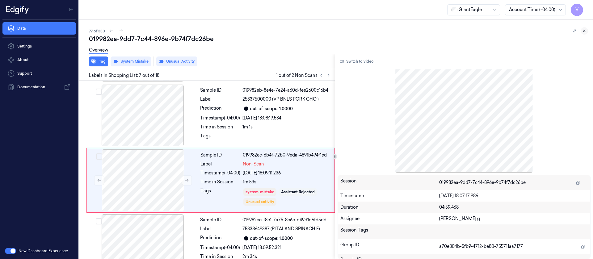
click at [583, 28] on button at bounding box center [583, 30] width 7 height 7
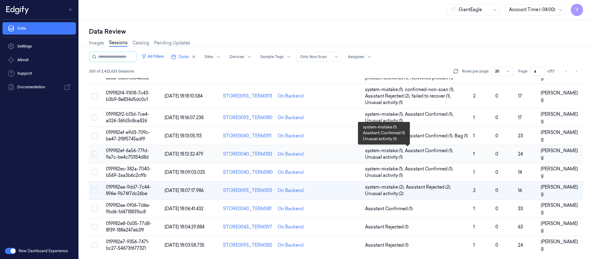
scroll to position [208, 0]
click at [331, 210] on td at bounding box center [341, 209] width 44 height 18
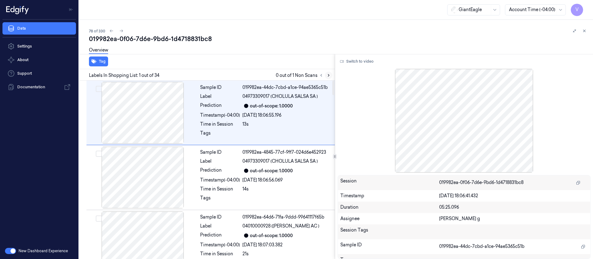
click at [328, 72] on button at bounding box center [328, 75] width 7 height 7
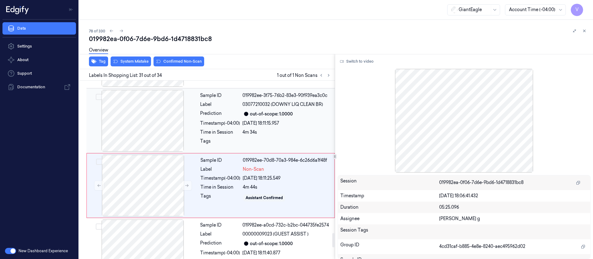
click at [238, 120] on div "Timestamp (-04:00)" at bounding box center [220, 123] width 40 height 6
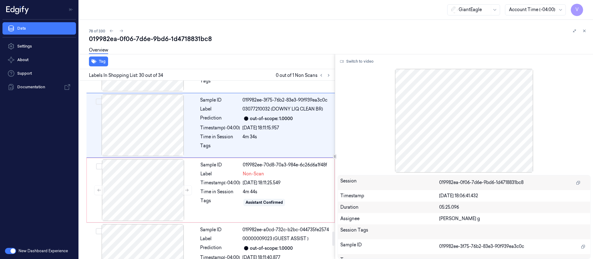
scroll to position [1874, 0]
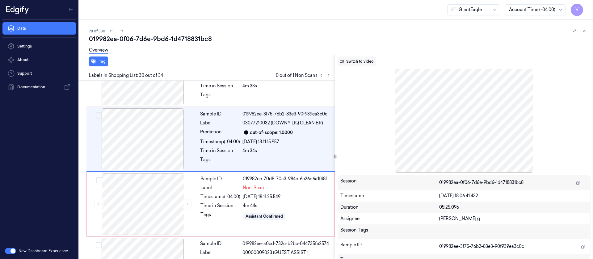
click at [358, 63] on button "Switch to video" at bounding box center [356, 61] width 39 height 10
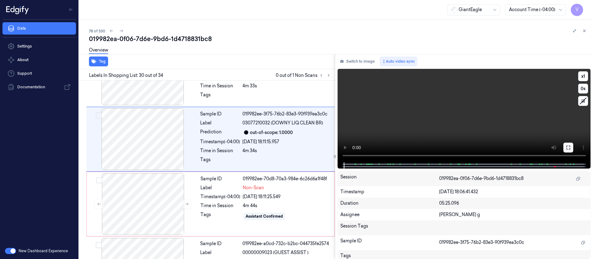
click at [570, 149] on button at bounding box center [568, 148] width 10 height 10
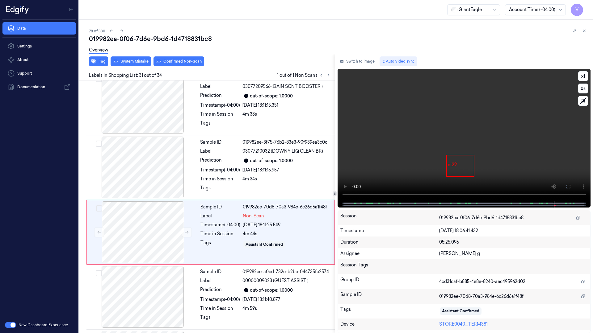
scroll to position [1856, 0]
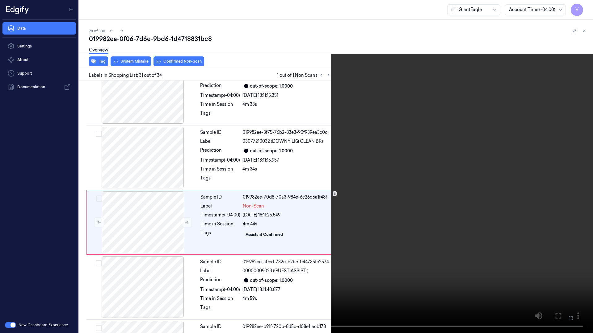
click at [0, 0] on icon at bounding box center [0, 0] width 0 height 0
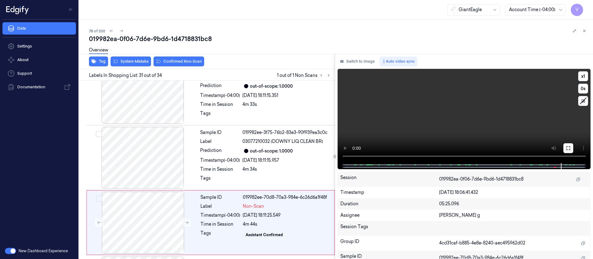
click at [568, 147] on icon at bounding box center [568, 148] width 5 height 5
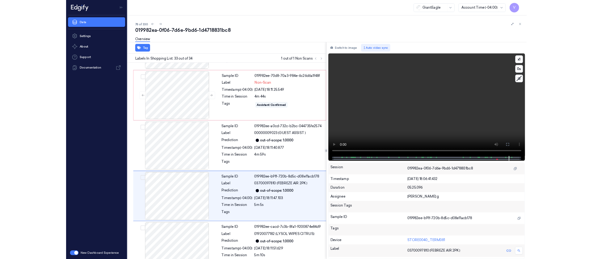
scroll to position [1958, 0]
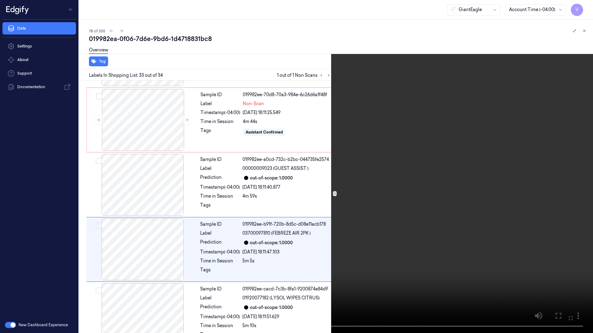
click at [0, 0] on icon at bounding box center [0, 0] width 0 height 0
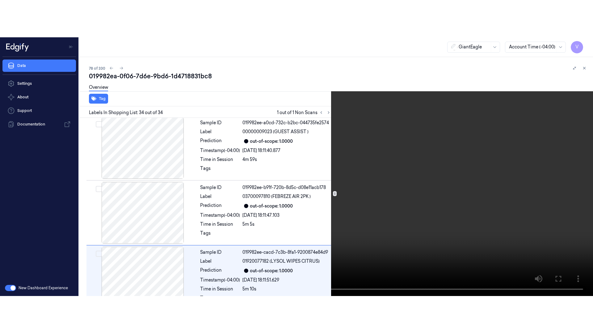
scroll to position [2033, 0]
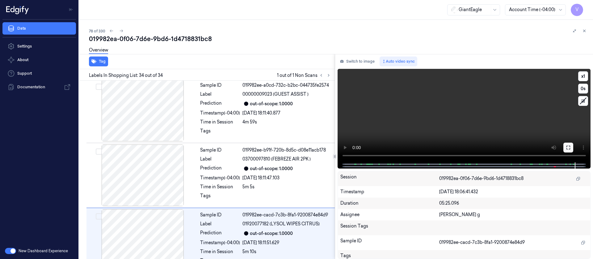
click at [566, 148] on icon at bounding box center [568, 148] width 4 height 4
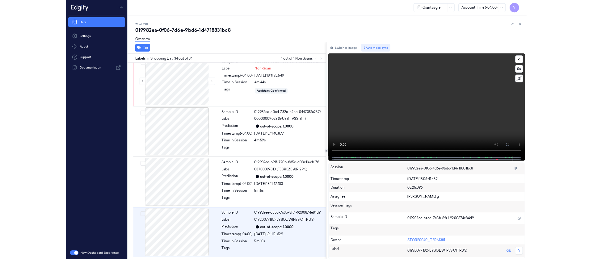
scroll to position [1958, 0]
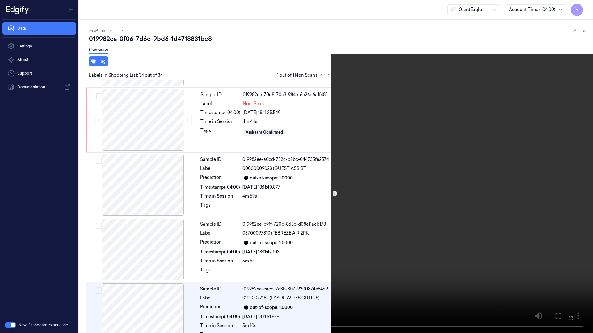
click at [0, 0] on button at bounding box center [0, 0] width 0 height 0
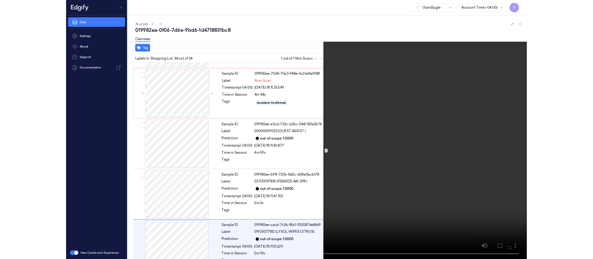
scroll to position [2033, 0]
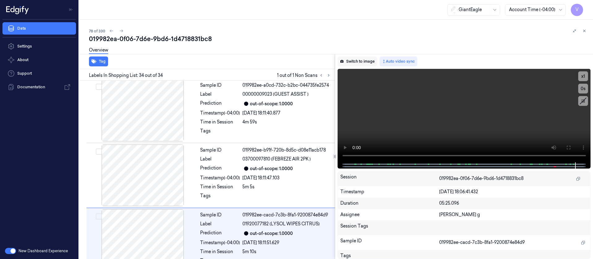
click at [368, 64] on button "Switch to image" at bounding box center [357, 61] width 40 height 10
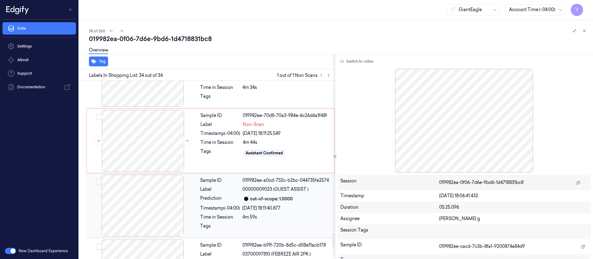
scroll to position [1848, 0]
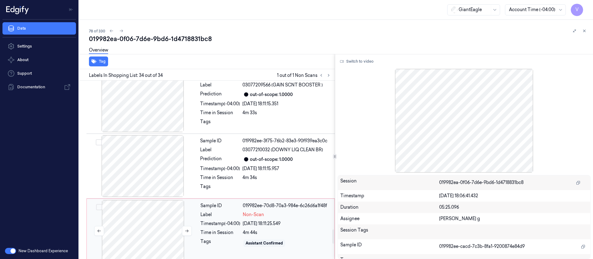
click at [157, 211] on div at bounding box center [143, 231] width 110 height 62
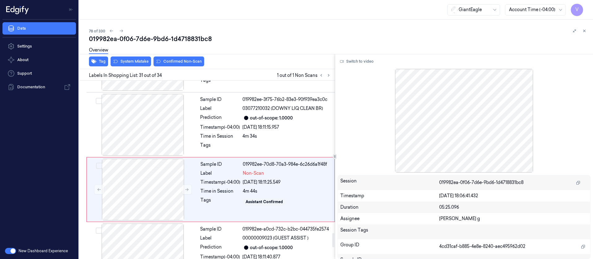
scroll to position [1893, 0]
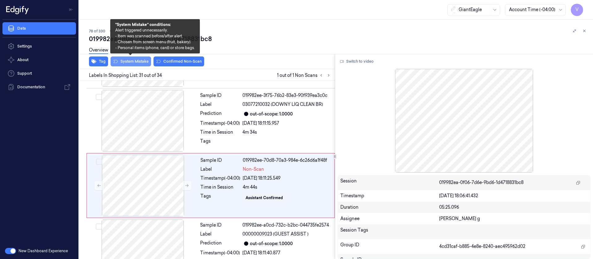
click at [128, 62] on button "System Mistake" at bounding box center [131, 61] width 40 height 10
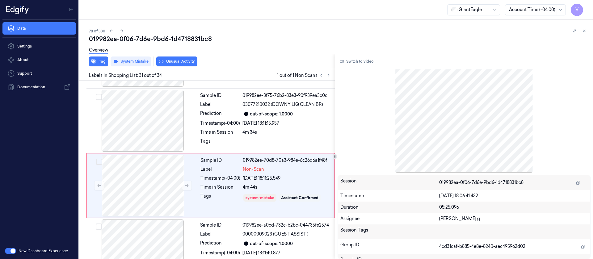
click at [171, 62] on button "Unusual Activity" at bounding box center [176, 61] width 41 height 10
click at [329, 73] on icon at bounding box center [328, 75] width 4 height 4
click at [586, 29] on icon at bounding box center [584, 31] width 4 height 4
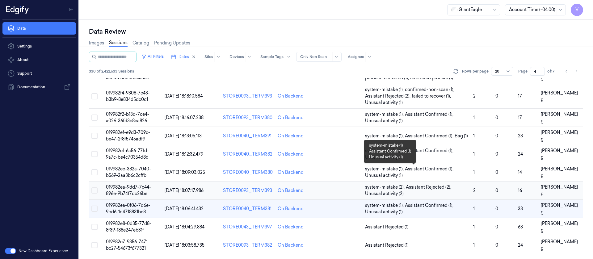
scroll to position [208, 0]
click at [328, 231] on td at bounding box center [341, 227] width 44 height 18
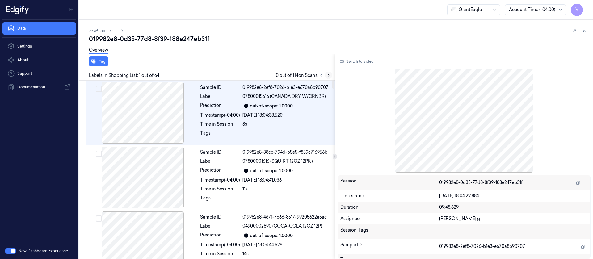
click at [325, 74] on button at bounding box center [328, 75] width 7 height 7
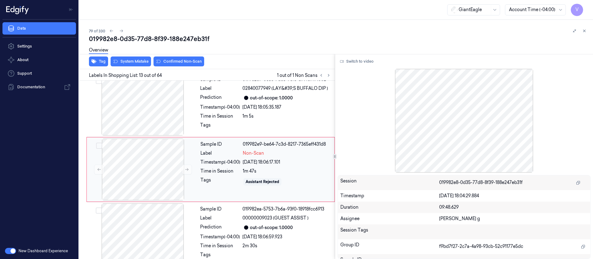
scroll to position [726, 0]
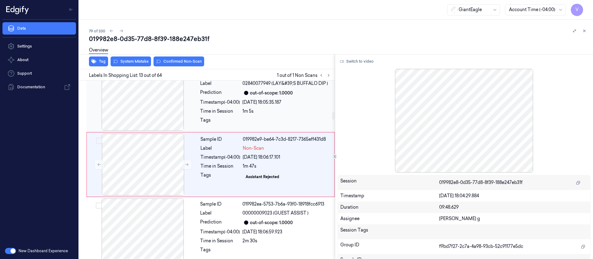
click at [240, 106] on div "Timestamp (-04:00)" at bounding box center [220, 102] width 40 height 6
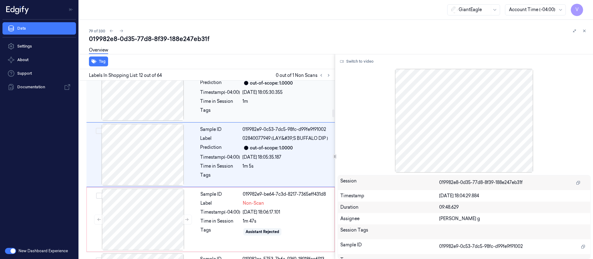
scroll to position [661, 0]
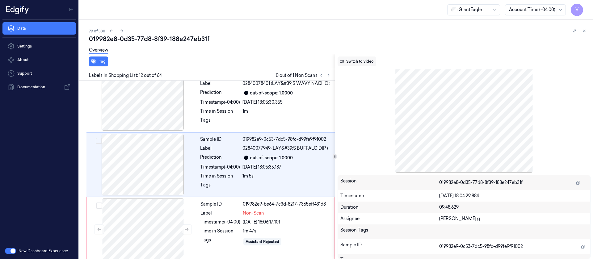
click at [351, 63] on button "Switch to video" at bounding box center [356, 61] width 39 height 10
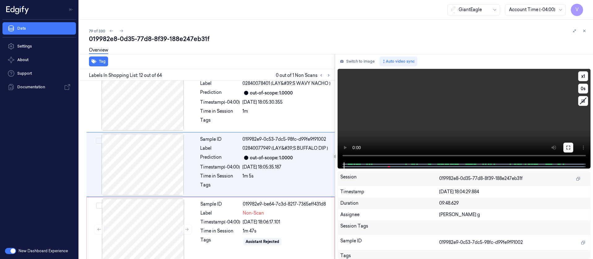
click at [570, 148] on button at bounding box center [568, 148] width 10 height 10
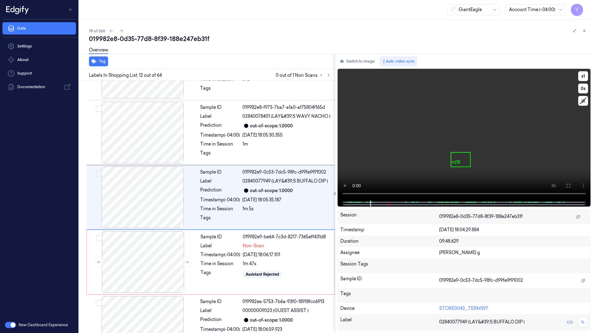
scroll to position [624, 0]
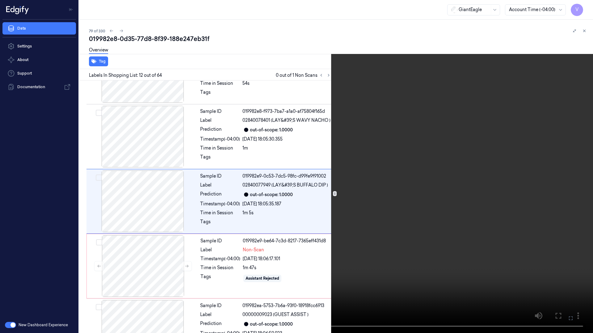
click at [591, 9] on video at bounding box center [296, 166] width 593 height 333
click at [585, 9] on button "x 1" at bounding box center [585, 7] width 10 height 10
click at [531, 167] on video at bounding box center [296, 166] width 593 height 333
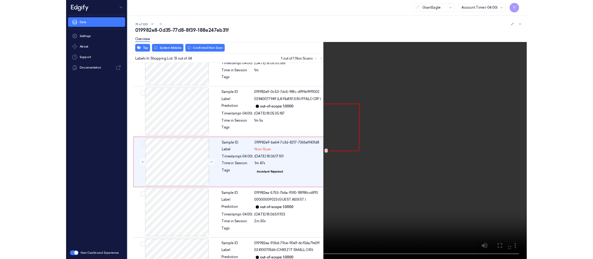
scroll to position [689, 0]
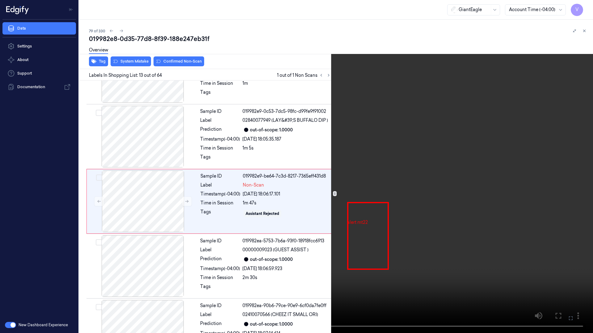
click at [0, 0] on icon at bounding box center [0, 0] width 0 height 0
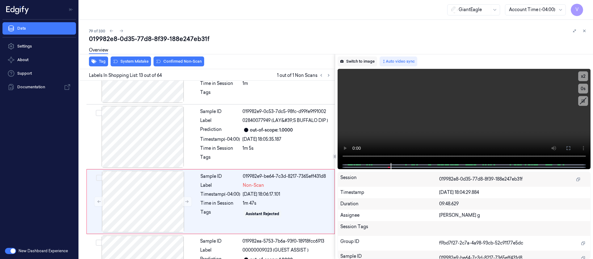
click at [365, 63] on button "Switch to image" at bounding box center [357, 61] width 40 height 10
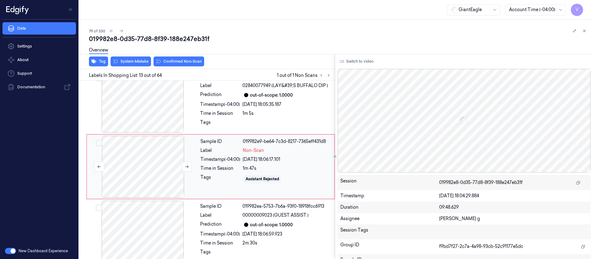
scroll to position [726, 0]
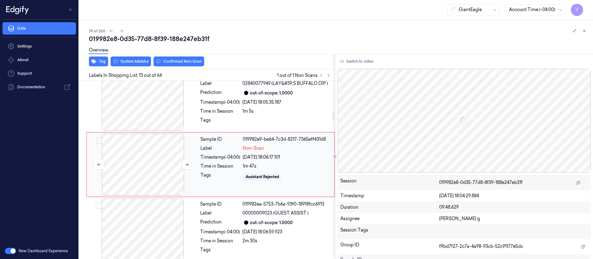
click at [144, 161] on div at bounding box center [143, 165] width 110 height 62
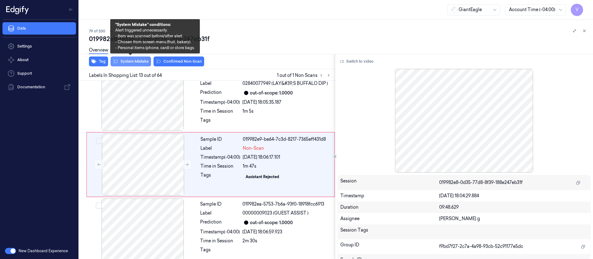
click at [123, 62] on button "System Mistake" at bounding box center [131, 61] width 40 height 10
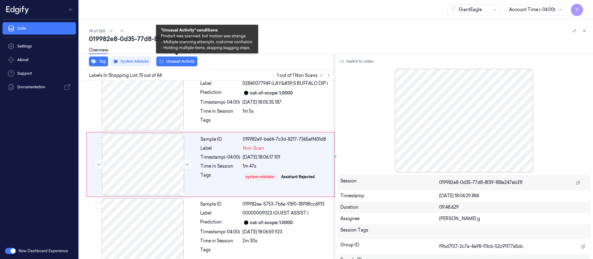
click at [187, 62] on button "Unusual Activity" at bounding box center [176, 61] width 41 height 10
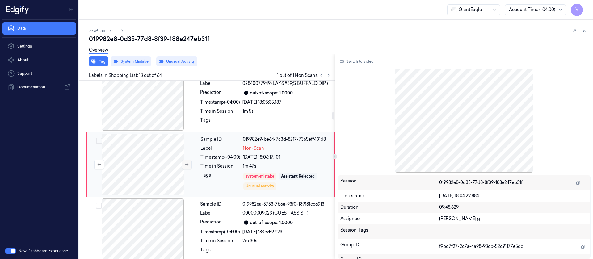
click at [186, 167] on icon at bounding box center [187, 164] width 4 height 4
click at [585, 30] on icon at bounding box center [584, 31] width 2 height 2
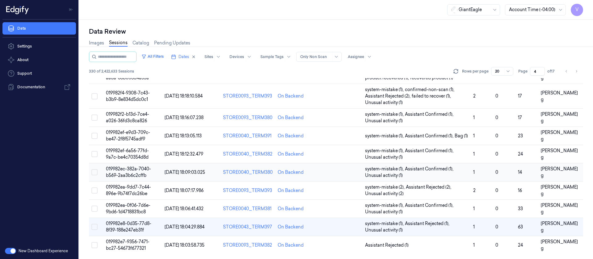
scroll to position [208, 0]
click at [332, 244] on td at bounding box center [341, 245] width 44 height 18
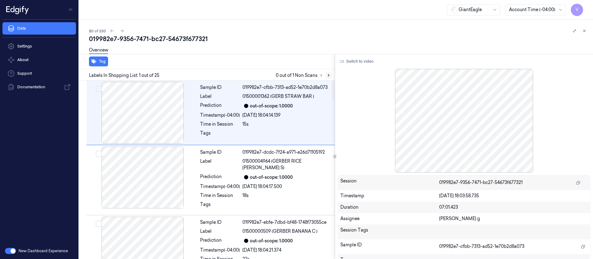
click at [330, 77] on icon at bounding box center [328, 75] width 4 height 4
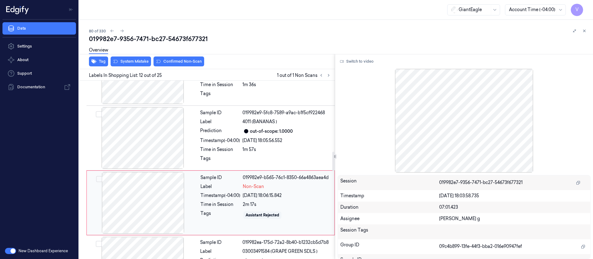
scroll to position [656, 0]
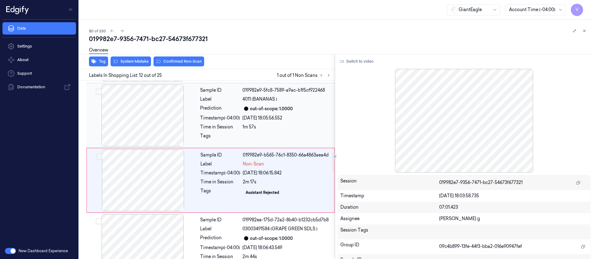
click at [226, 133] on div "Tags" at bounding box center [220, 138] width 40 height 10
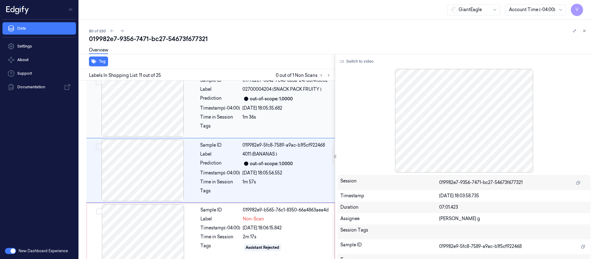
scroll to position [591, 0]
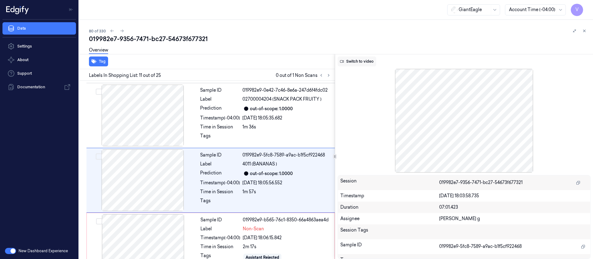
click at [362, 61] on button "Switch to video" at bounding box center [356, 61] width 39 height 10
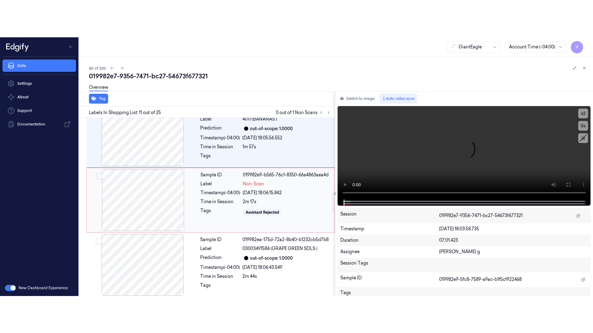
scroll to position [684, 0]
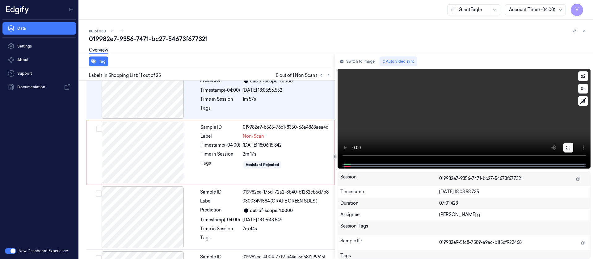
click at [570, 150] on button at bounding box center [568, 148] width 10 height 10
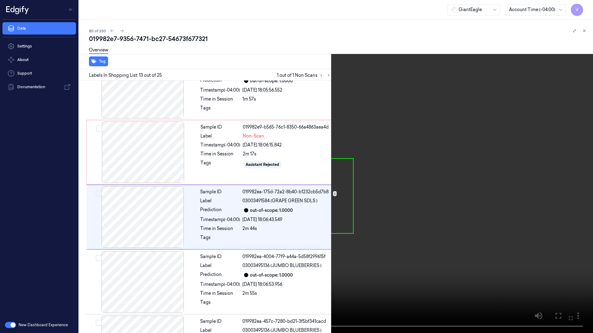
click at [0, 0] on button at bounding box center [0, 0] width 0 height 0
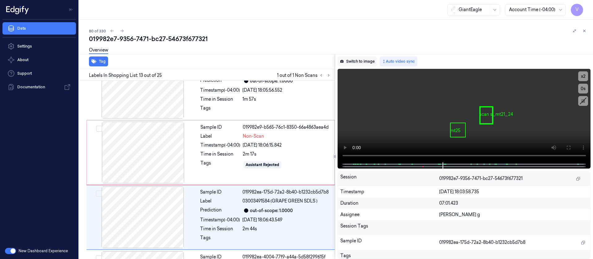
click at [355, 63] on button "Switch to image" at bounding box center [357, 61] width 40 height 10
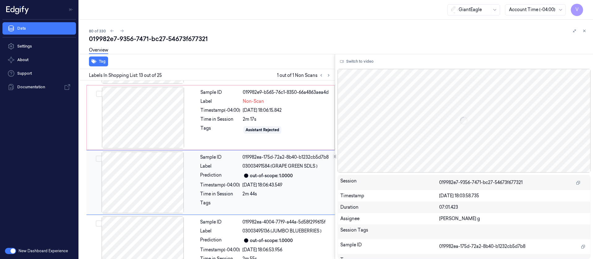
scroll to position [721, 0]
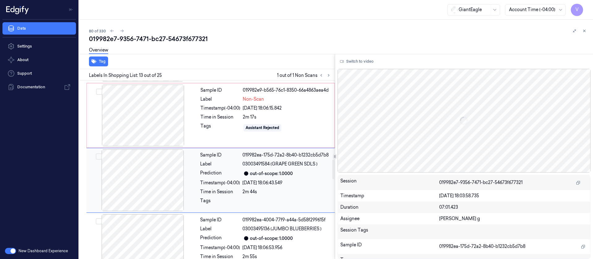
click at [140, 165] on div at bounding box center [143, 180] width 110 height 62
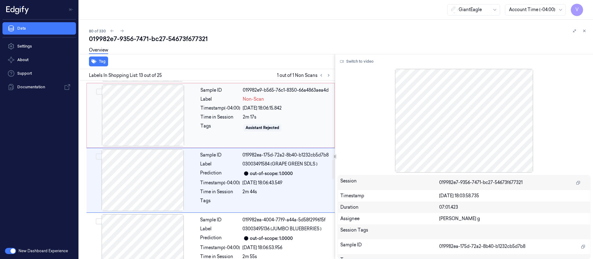
click at [150, 112] on div at bounding box center [143, 116] width 110 height 62
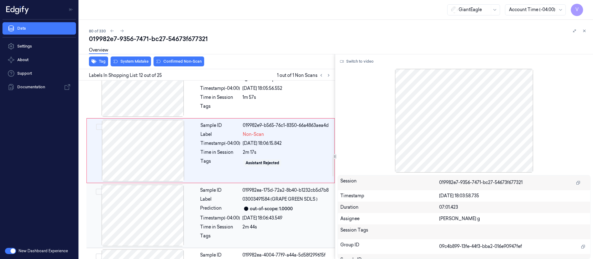
scroll to position [702, 0]
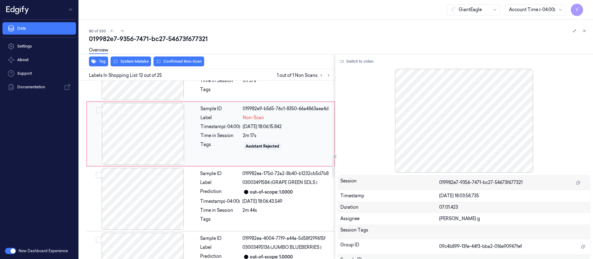
click at [148, 122] on div at bounding box center [143, 134] width 110 height 62
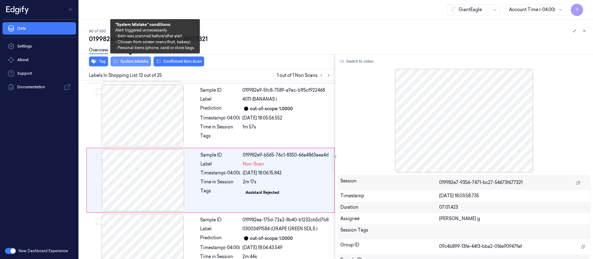
click at [130, 61] on button "System Mistake" at bounding box center [131, 61] width 40 height 10
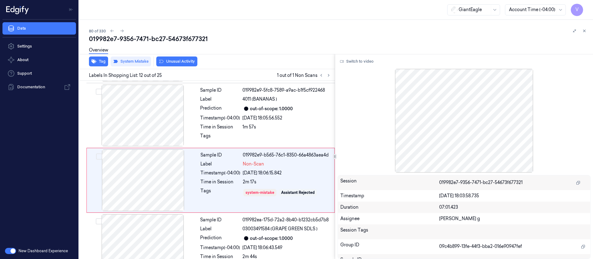
click at [179, 60] on button "Unusual Activity" at bounding box center [176, 61] width 41 height 10
click at [583, 31] on icon at bounding box center [584, 31] width 4 height 4
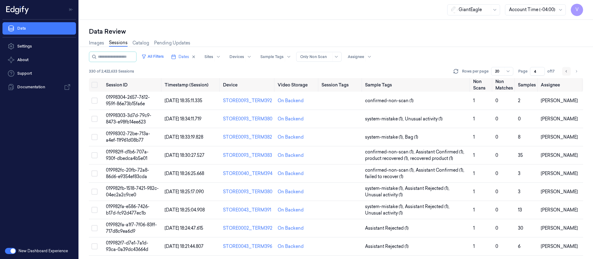
click at [566, 73] on icon "Go to previous page" at bounding box center [566, 71] width 4 height 5
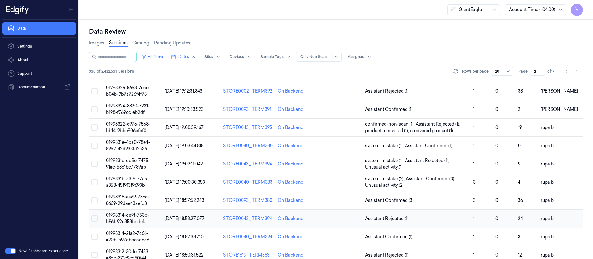
scroll to position [202, 0]
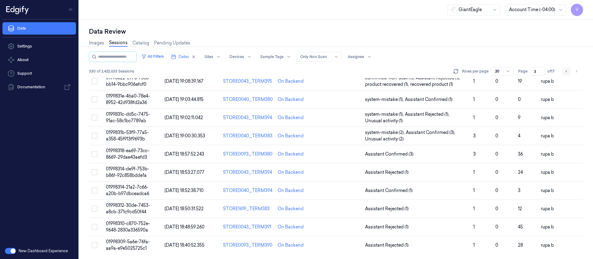
click at [565, 74] on button "Go to previous page" at bounding box center [566, 71] width 9 height 9
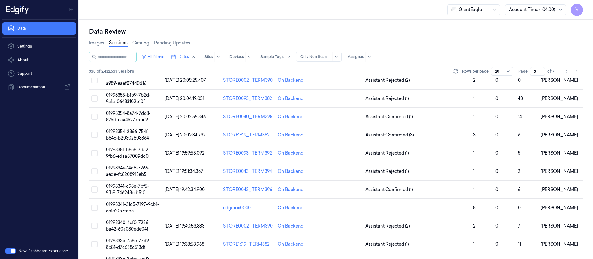
scroll to position [202, 0]
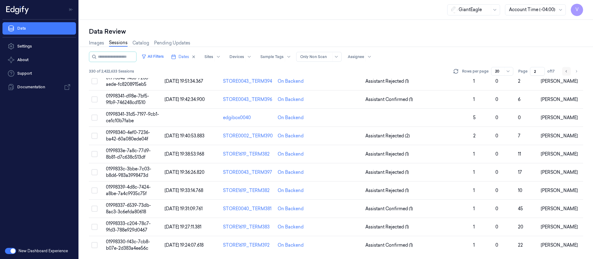
click at [566, 73] on icon "Go to previous page" at bounding box center [566, 71] width 4 height 5
type input "1"
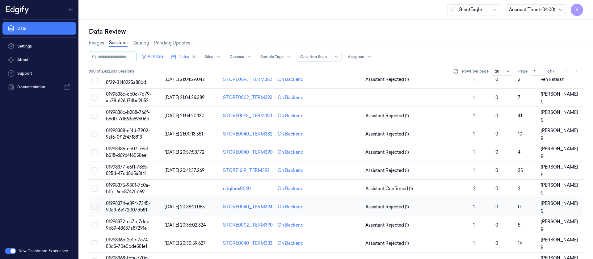
scroll to position [139, 0]
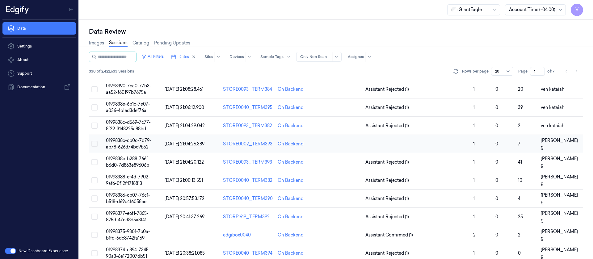
click at [340, 144] on td at bounding box center [341, 144] width 44 height 18
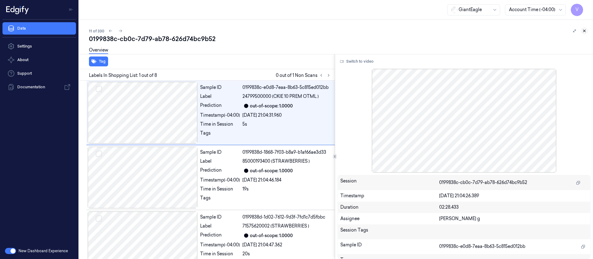
click at [586, 30] on button at bounding box center [583, 30] width 7 height 7
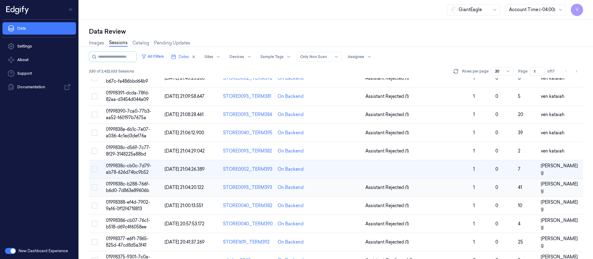
scroll to position [128, 0]
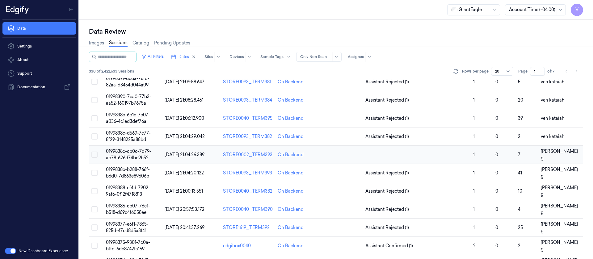
click at [341, 158] on td at bounding box center [341, 155] width 44 height 18
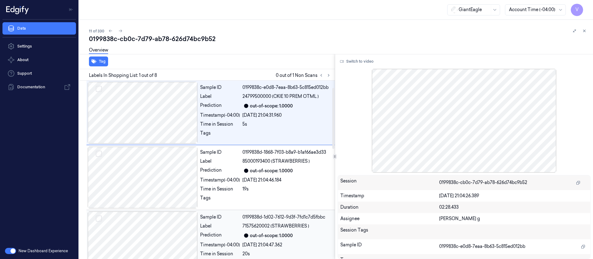
scroll to position [93, 0]
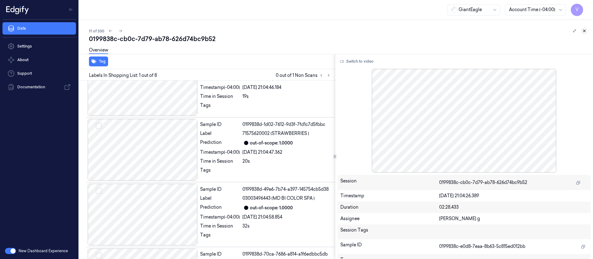
click at [585, 32] on icon at bounding box center [584, 31] width 4 height 4
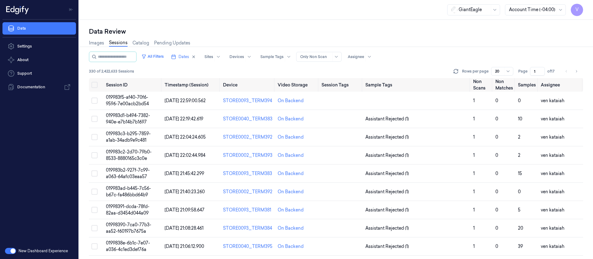
scroll to position [126, 0]
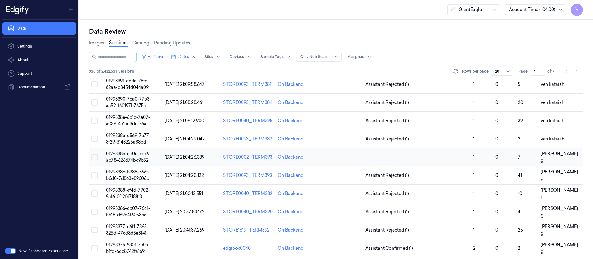
click at [344, 159] on td at bounding box center [341, 157] width 44 height 18
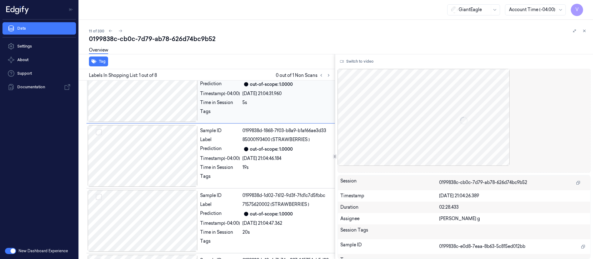
scroll to position [23, 0]
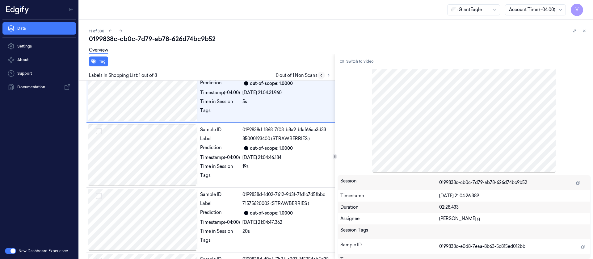
click at [324, 77] on button at bounding box center [320, 75] width 7 height 7
click at [331, 74] on button at bounding box center [328, 75] width 7 height 7
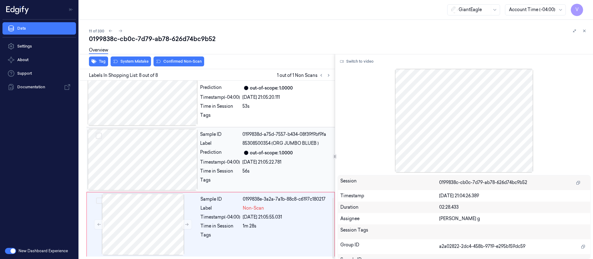
click at [141, 168] on div at bounding box center [143, 160] width 110 height 62
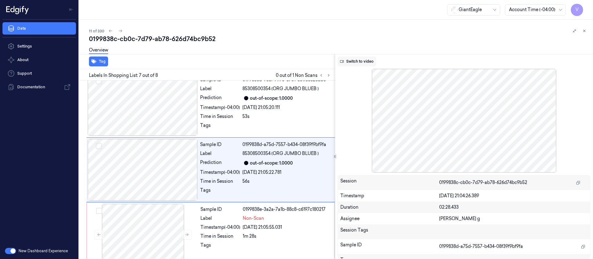
click at [357, 61] on button "Switch to video" at bounding box center [356, 61] width 39 height 10
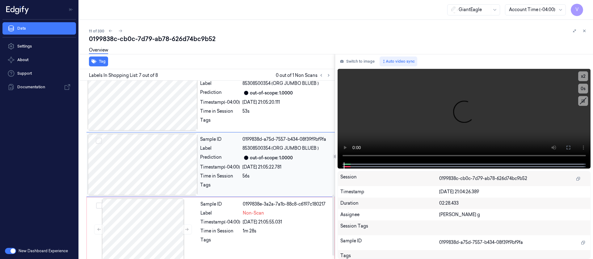
scroll to position [342, 0]
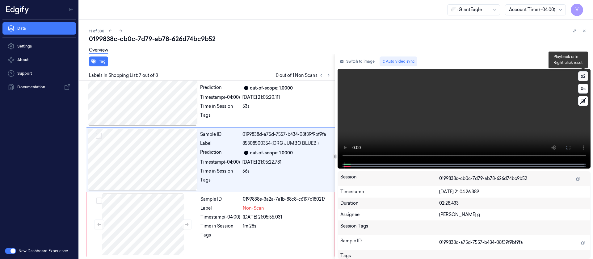
click at [586, 77] on button "x 2" at bounding box center [583, 76] width 10 height 10
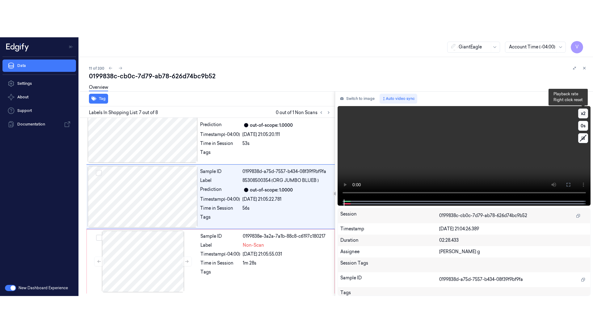
scroll to position [332, 0]
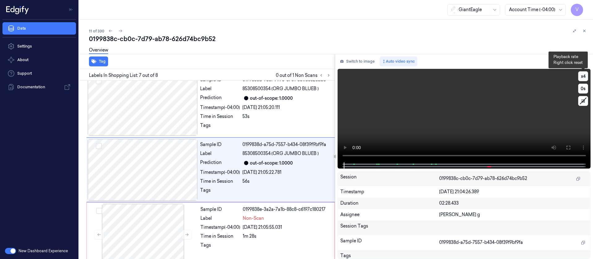
click at [586, 77] on button "x 4" at bounding box center [583, 76] width 10 height 10
click at [571, 147] on button at bounding box center [568, 148] width 10 height 10
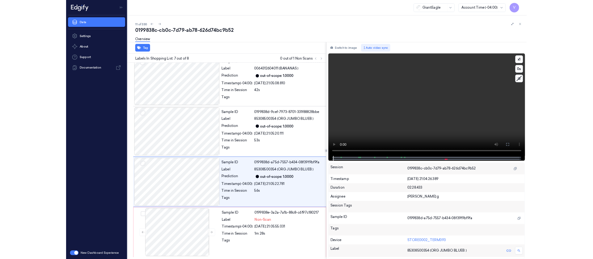
scroll to position [268, 0]
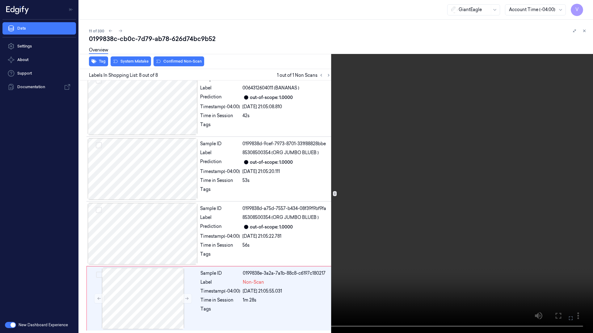
click at [0, 0] on button at bounding box center [0, 0] width 0 height 0
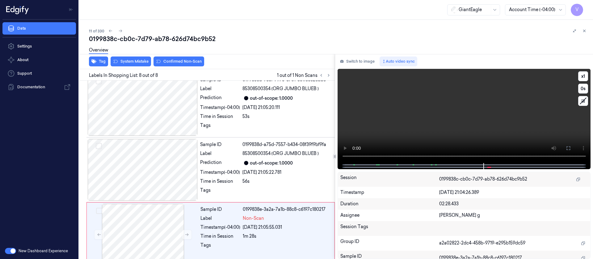
scroll to position [342, 0]
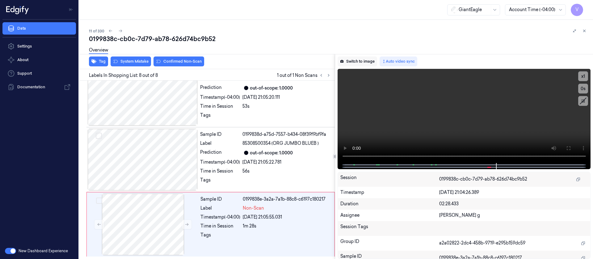
click at [363, 62] on button "Switch to image" at bounding box center [357, 61] width 40 height 10
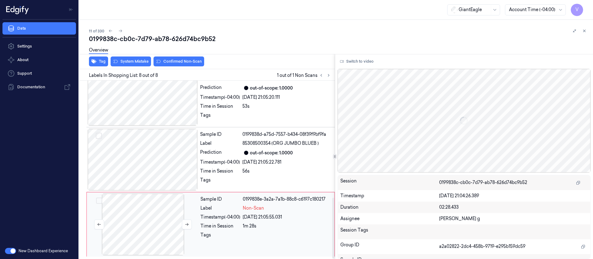
click at [104, 234] on div at bounding box center [143, 225] width 110 height 62
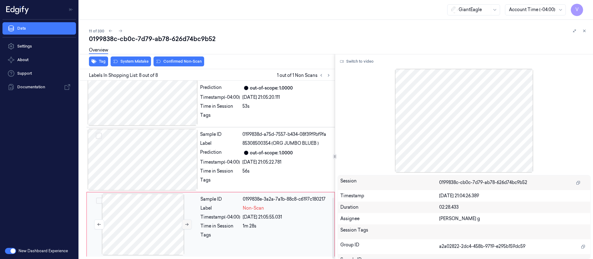
click at [187, 225] on icon at bounding box center [187, 224] width 4 height 4
click at [136, 210] on div at bounding box center [143, 225] width 110 height 62
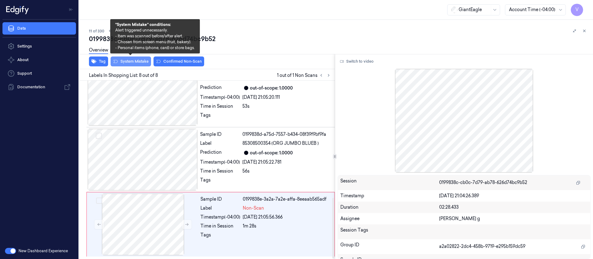
click at [124, 61] on button "System Mistake" at bounding box center [131, 61] width 40 height 10
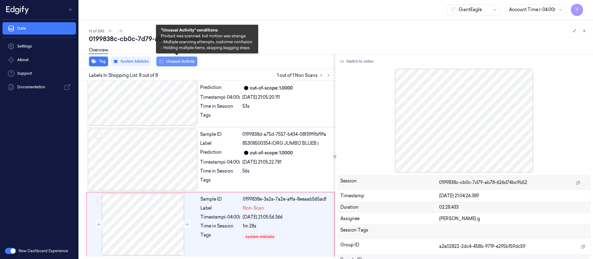
click at [179, 62] on button "Unusual Activity" at bounding box center [176, 61] width 41 height 10
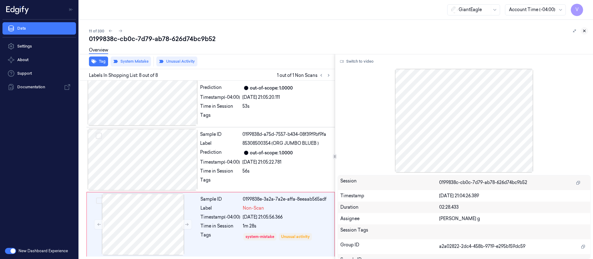
click at [584, 31] on icon at bounding box center [584, 31] width 2 height 2
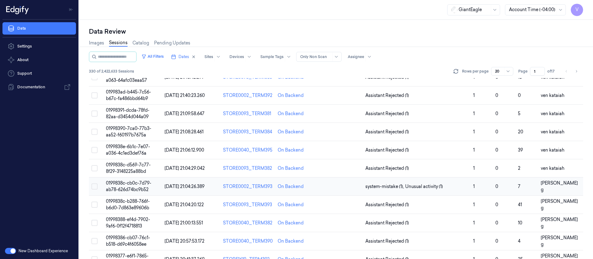
scroll to position [155, 0]
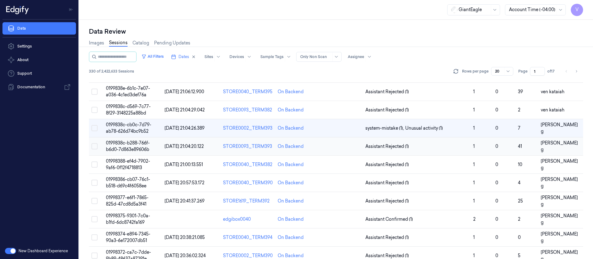
click at [334, 146] on td at bounding box center [341, 146] width 44 height 18
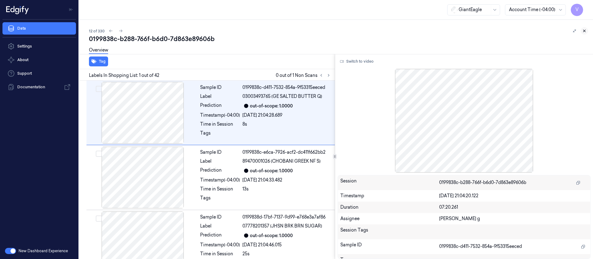
click at [582, 31] on icon at bounding box center [584, 31] width 4 height 4
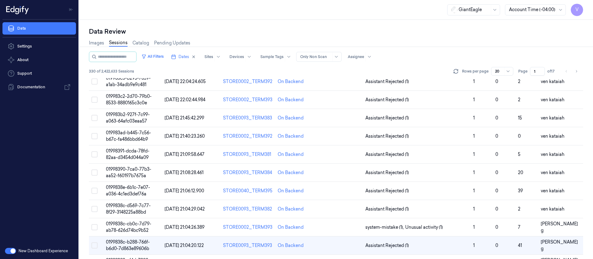
scroll to position [182, 0]
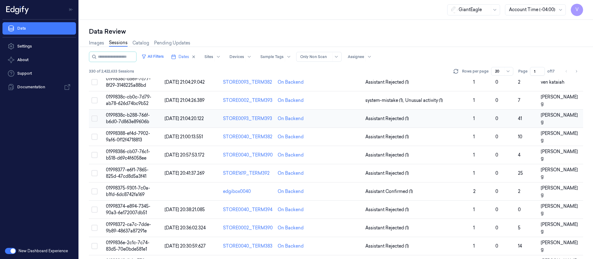
click at [336, 119] on td at bounding box center [341, 119] width 44 height 18
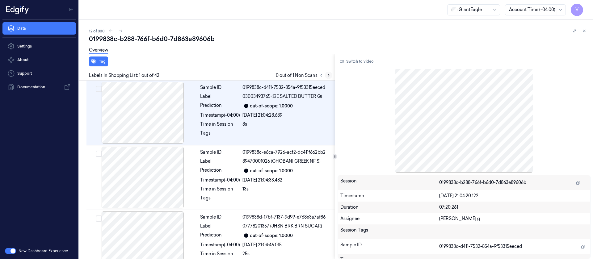
click at [328, 77] on icon at bounding box center [328, 75] width 4 height 4
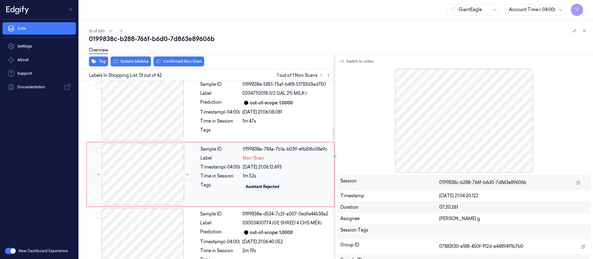
scroll to position [721, 0]
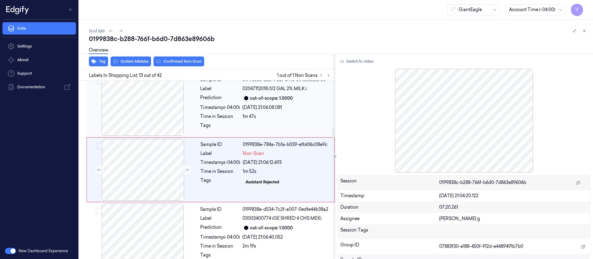
click at [250, 113] on div "1m 47s" at bounding box center [286, 116] width 89 height 6
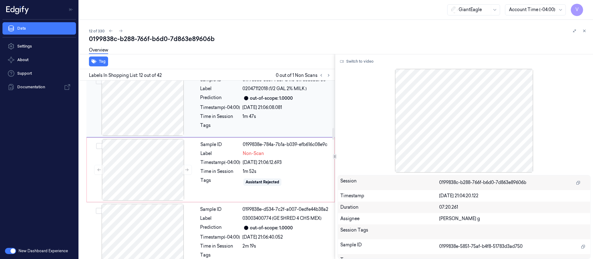
scroll to position [656, 0]
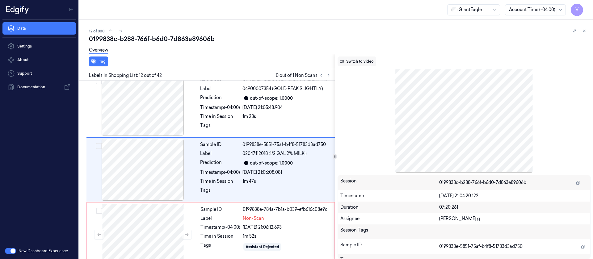
click at [361, 62] on button "Switch to video" at bounding box center [356, 61] width 39 height 10
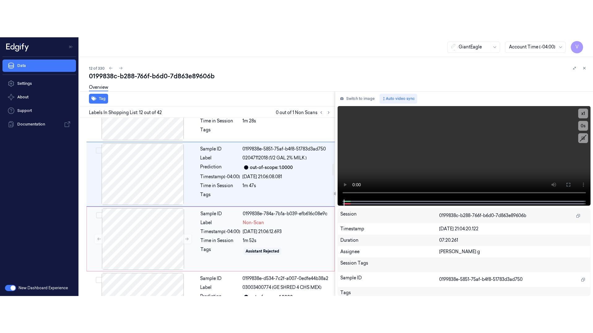
scroll to position [702, 0]
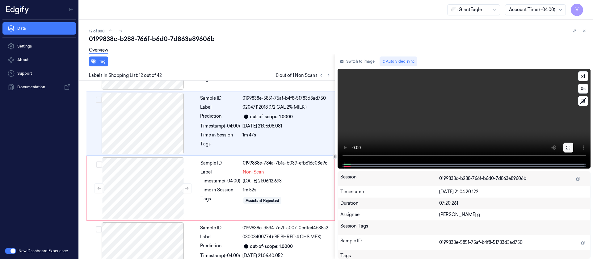
click at [570, 146] on icon at bounding box center [568, 148] width 4 height 4
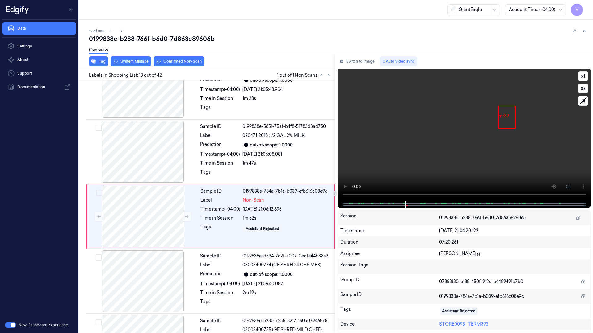
scroll to position [684, 0]
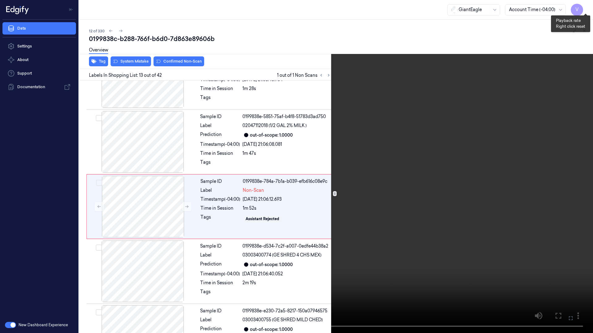
click at [585, 6] on button "x 1" at bounding box center [585, 7] width 10 height 10
click at [585, 6] on button "x 2" at bounding box center [585, 7] width 10 height 10
click at [585, 6] on button "x 4" at bounding box center [585, 7] width 10 height 10
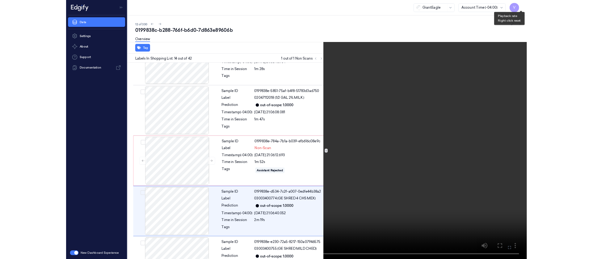
scroll to position [749, 0]
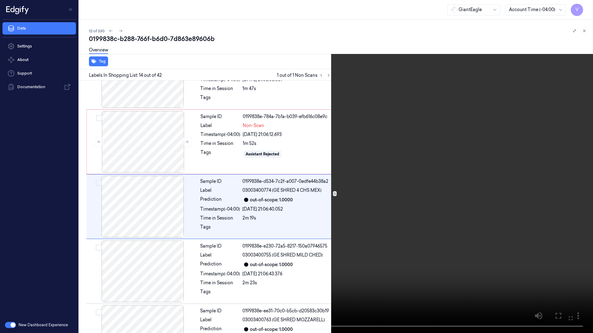
click at [0, 0] on button at bounding box center [0, 0] width 0 height 0
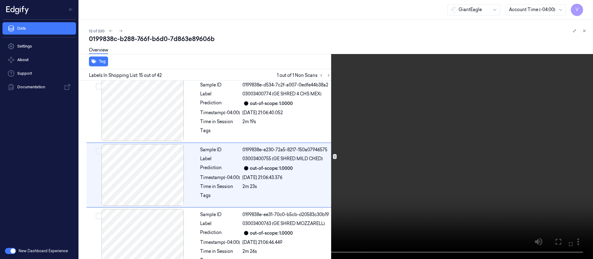
scroll to position [850, 0]
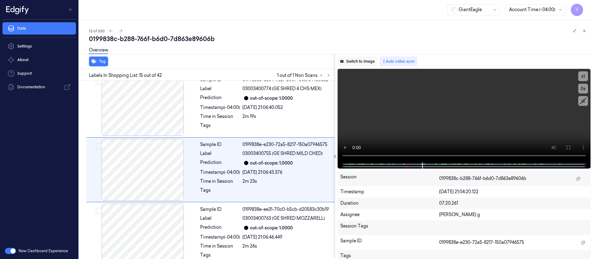
click at [357, 60] on button "Switch to image" at bounding box center [357, 61] width 40 height 10
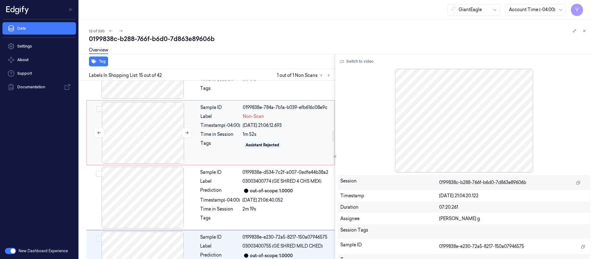
click at [147, 146] on div at bounding box center [143, 133] width 110 height 62
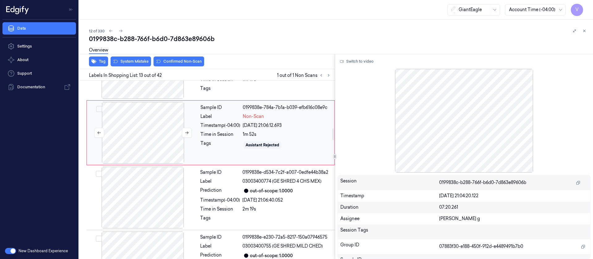
scroll to position [721, 0]
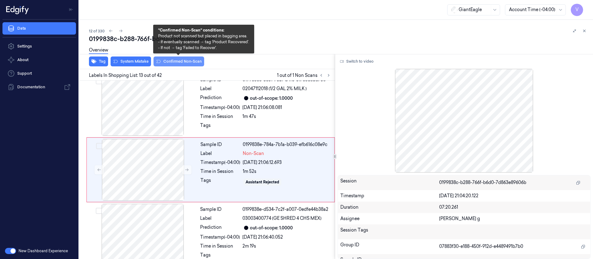
click at [174, 64] on button "Confirmed Non-Scan" at bounding box center [178, 61] width 51 height 10
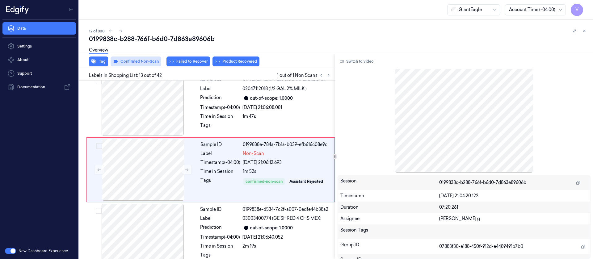
click at [177, 60] on button "Failed to Recover" at bounding box center [188, 61] width 44 height 10
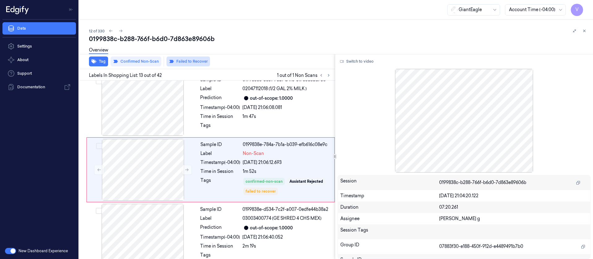
click at [181, 61] on button "Failed to Recover" at bounding box center [188, 61] width 44 height 10
click at [227, 60] on button "Product Recovered" at bounding box center [235, 61] width 47 height 10
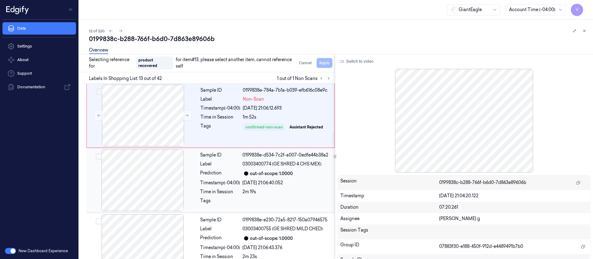
scroll to position [767, 0]
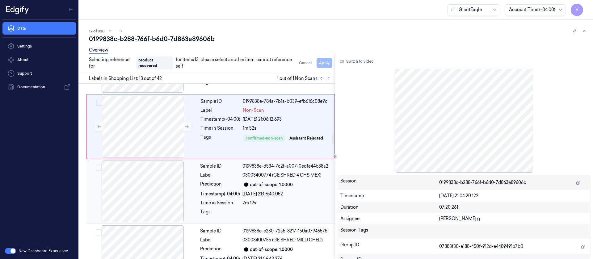
click at [151, 190] on div at bounding box center [143, 192] width 110 height 62
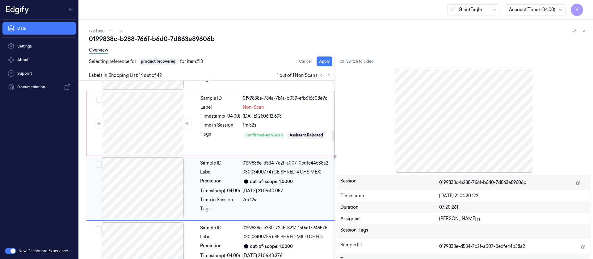
scroll to position [786, 0]
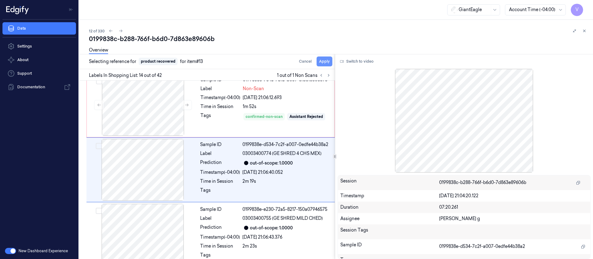
click at [322, 63] on button "Apply" at bounding box center [324, 61] width 16 height 10
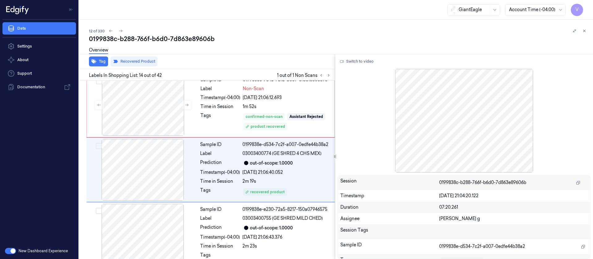
click at [588, 29] on div "12 of 330 0199838c-b288-766f-b6d0-7d863e89606b Overview Tag Recovered Product L…" at bounding box center [336, 139] width 514 height 239
click at [588, 30] on div "12 of 330 0199838c-b288-766f-b6d0-7d863e89606b Overview Tag Recovered Product L…" at bounding box center [336, 139] width 514 height 239
click at [582, 30] on button at bounding box center [583, 30] width 7 height 7
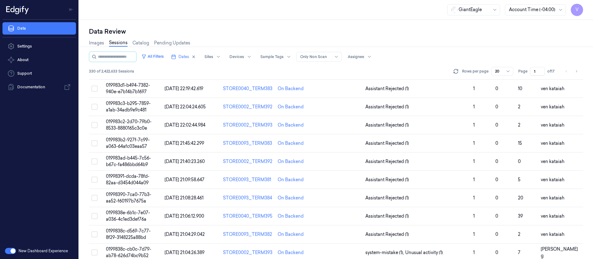
scroll to position [159, 0]
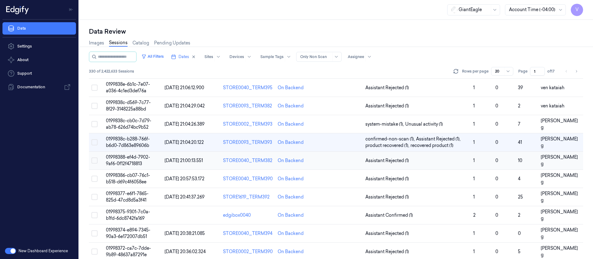
click at [329, 161] on td at bounding box center [341, 161] width 44 height 18
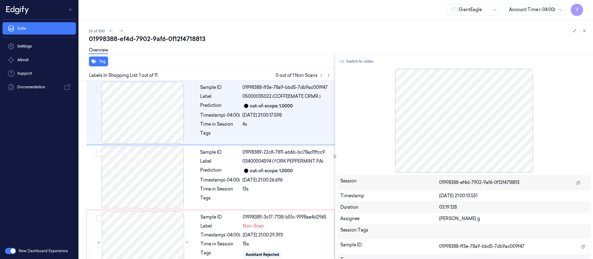
click at [258, 45] on div "Overview" at bounding box center [338, 51] width 499 height 16
click at [329, 75] on icon at bounding box center [328, 75] width 4 height 4
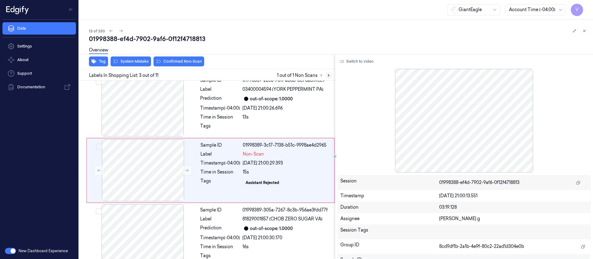
scroll to position [73, 0]
click at [155, 118] on div at bounding box center [143, 105] width 110 height 62
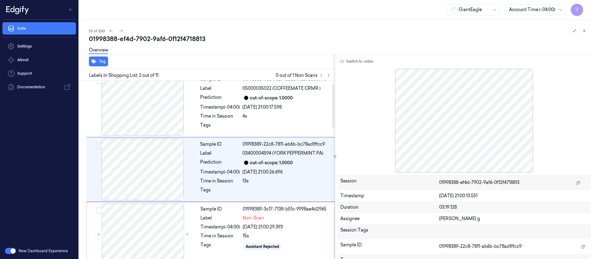
scroll to position [8, 0]
click at [361, 64] on button "Switch to video" at bounding box center [356, 61] width 39 height 10
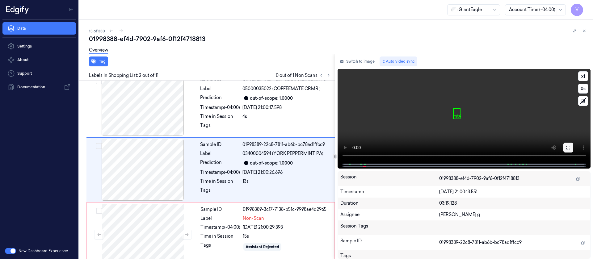
click at [566, 148] on icon at bounding box center [568, 148] width 4 height 4
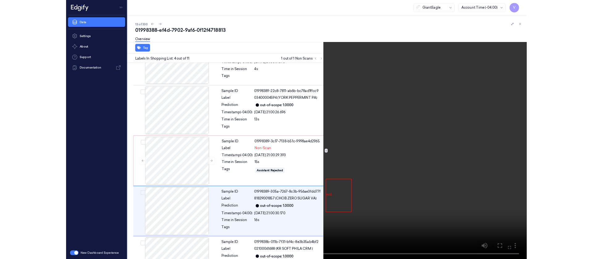
scroll to position [100, 0]
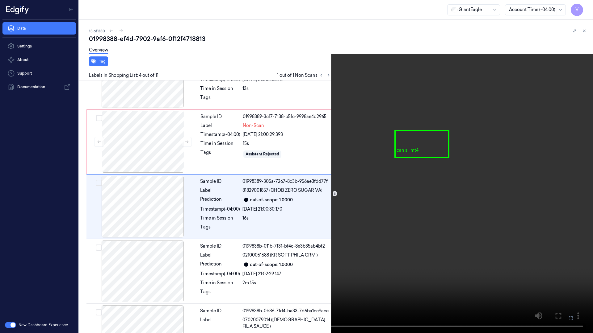
click at [0, 0] on icon at bounding box center [0, 0] width 0 height 0
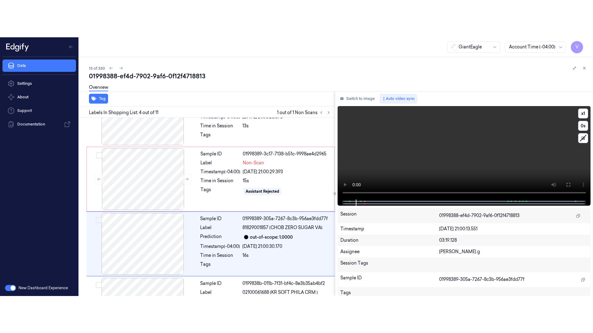
scroll to position [137, 0]
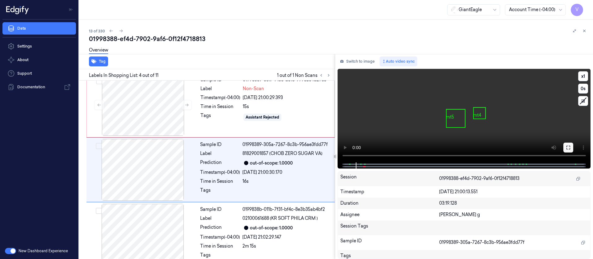
click at [570, 151] on button at bounding box center [568, 148] width 10 height 10
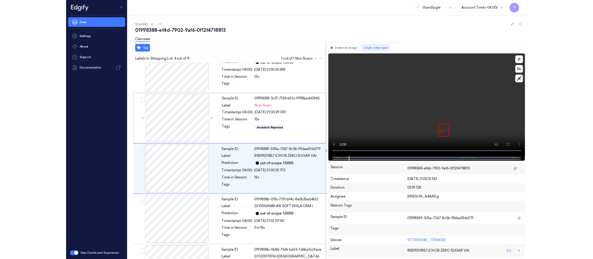
scroll to position [100, 0]
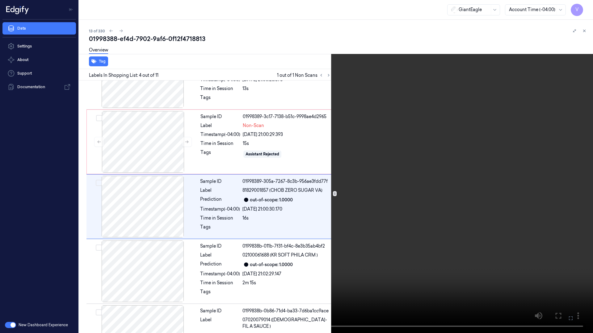
click at [0, 0] on icon at bounding box center [0, 0] width 0 height 0
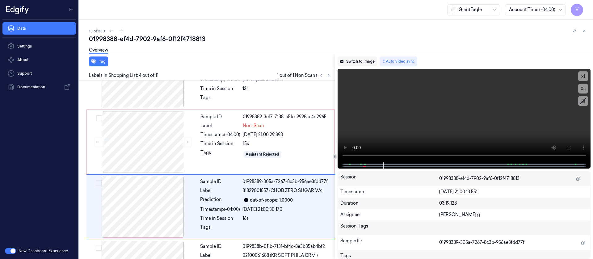
click at [359, 61] on button "Switch to image" at bounding box center [357, 61] width 40 height 10
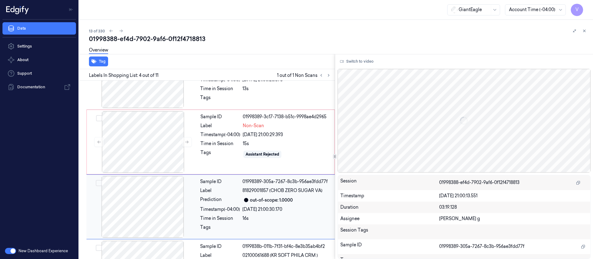
scroll to position [137, 0]
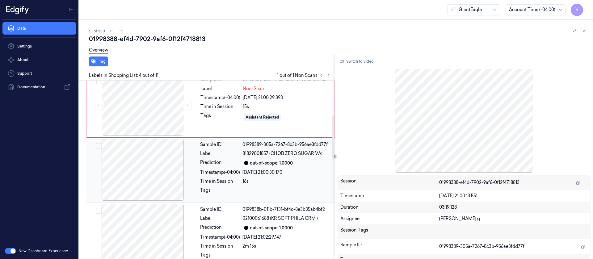
click at [145, 170] on div at bounding box center [143, 170] width 110 height 62
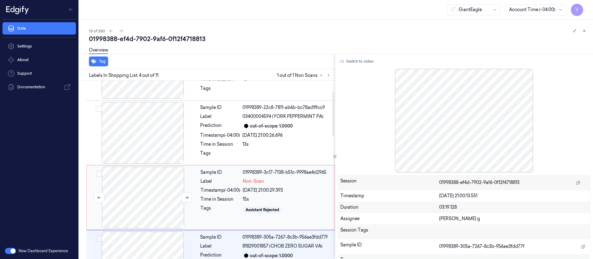
click at [145, 196] on div at bounding box center [143, 198] width 110 height 62
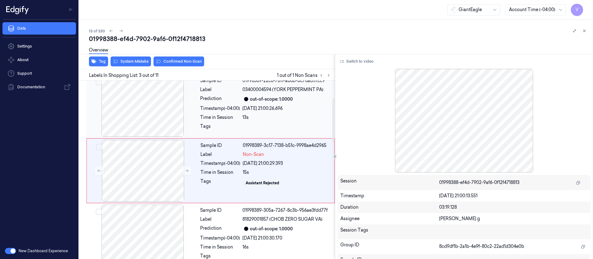
scroll to position [73, 0]
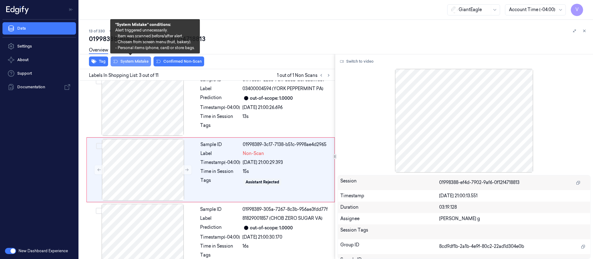
click at [129, 62] on button "System Mistake" at bounding box center [131, 61] width 40 height 10
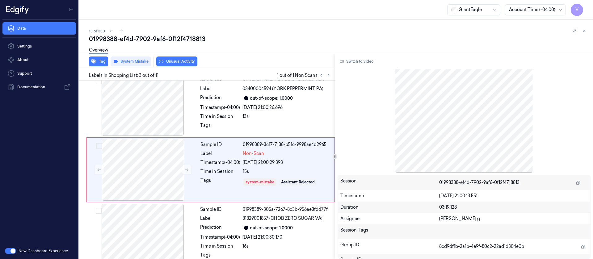
click at [181, 59] on div "Overview" at bounding box center [338, 51] width 499 height 16
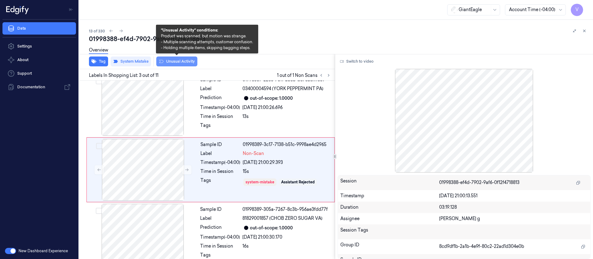
click at [176, 62] on button "Unusual Activity" at bounding box center [176, 61] width 41 height 10
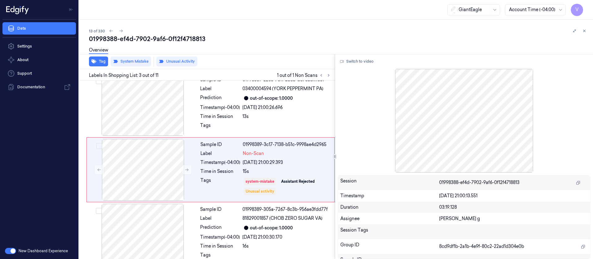
click at [345, 41] on div "01998388-ef4d-7902-9af6-0f12f4718813" at bounding box center [338, 39] width 499 height 9
click at [587, 33] on button at bounding box center [583, 30] width 7 height 7
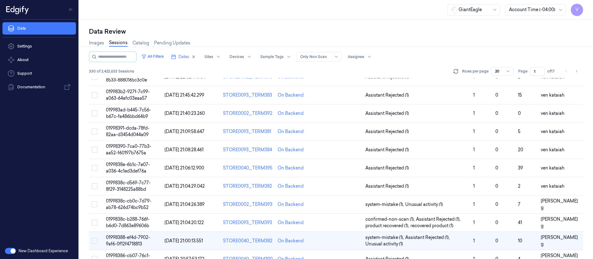
scroll to position [181, 0]
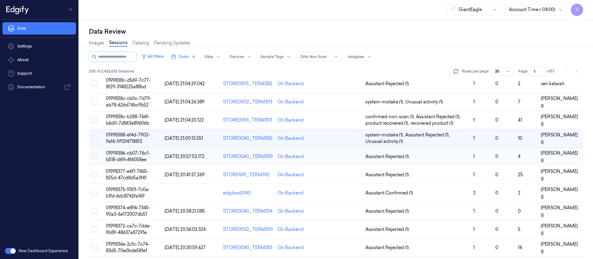
click at [333, 157] on td at bounding box center [341, 157] width 44 height 18
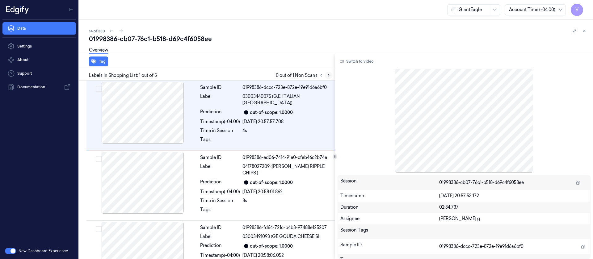
click at [328, 77] on icon at bounding box center [328, 75] width 4 height 4
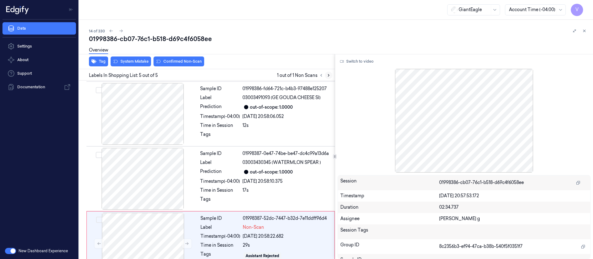
scroll to position [148, 0]
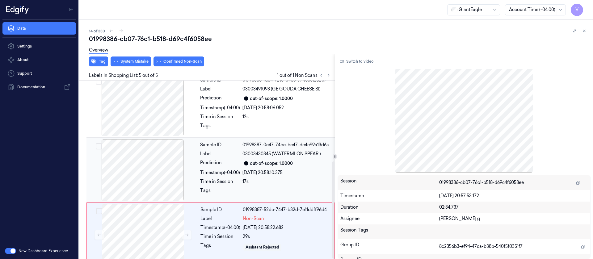
click at [154, 153] on div at bounding box center [143, 170] width 110 height 62
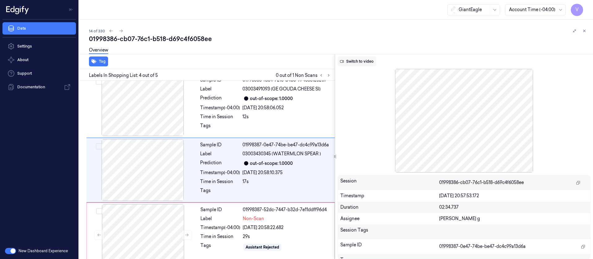
click at [353, 61] on button "Switch to video" at bounding box center [356, 61] width 39 height 10
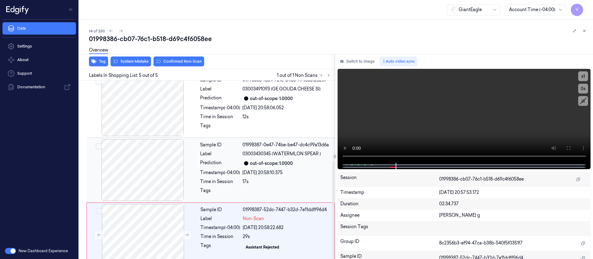
click at [213, 169] on div "Timestamp (-04:00)" at bounding box center [220, 172] width 40 height 6
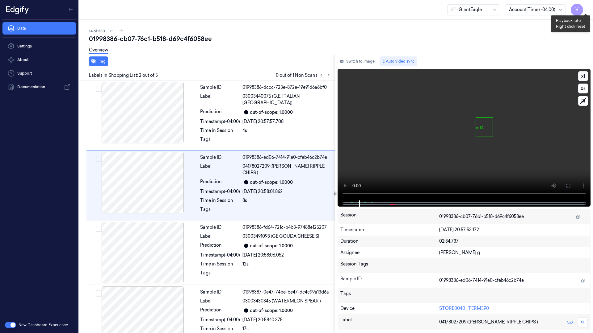
click at [587, 71] on button "x 1" at bounding box center [583, 76] width 10 height 10
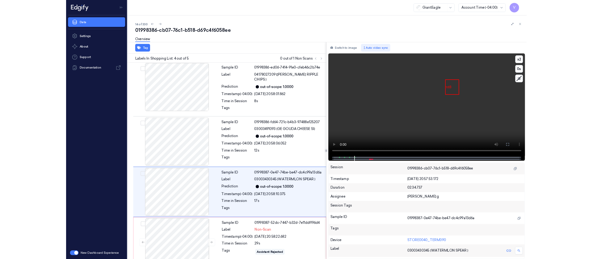
scroll to position [73, 0]
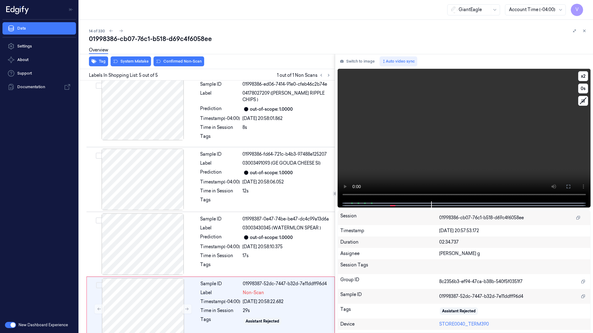
click at [0, 0] on icon at bounding box center [0, 0] width 0 height 0
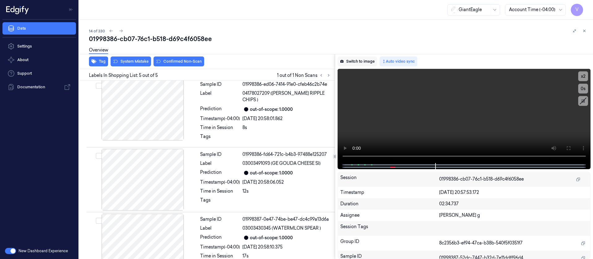
click at [356, 59] on button "Switch to image" at bounding box center [357, 61] width 40 height 10
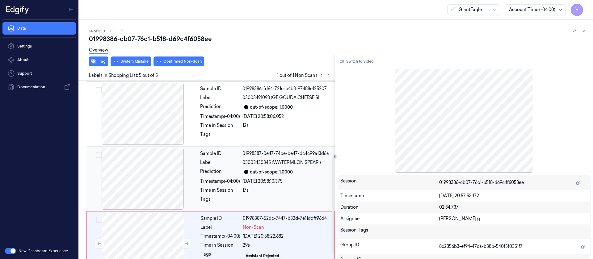
scroll to position [148, 0]
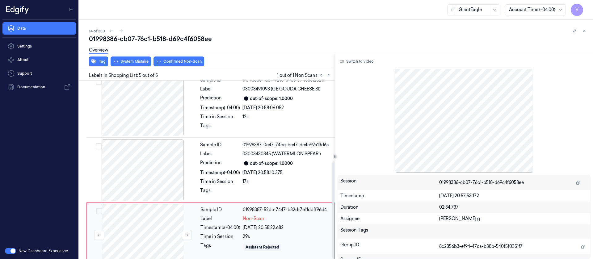
click at [138, 236] on div at bounding box center [143, 235] width 110 height 62
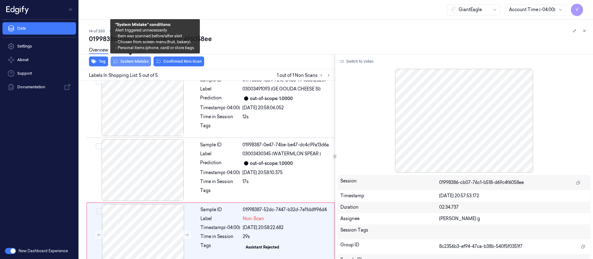
click at [132, 61] on button "System Mistake" at bounding box center [131, 61] width 40 height 10
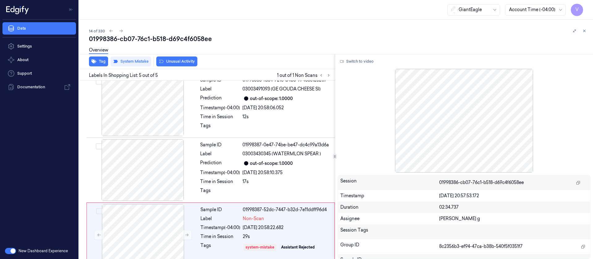
click at [399, 52] on div "Overview" at bounding box center [338, 51] width 499 height 16
click at [584, 31] on icon at bounding box center [584, 31] width 2 height 2
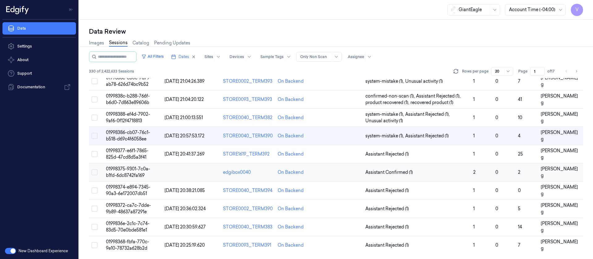
scroll to position [202, 0]
click at [342, 155] on td at bounding box center [341, 154] width 44 height 18
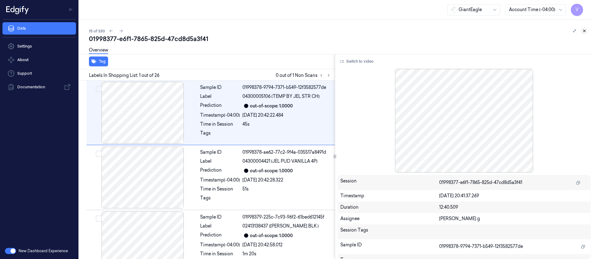
click at [581, 31] on button at bounding box center [583, 30] width 7 height 7
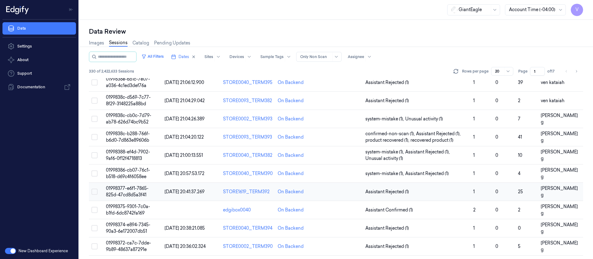
scroll to position [185, 0]
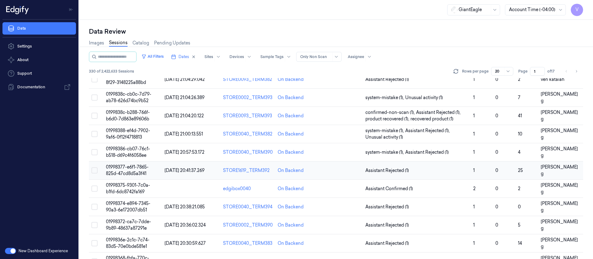
click at [343, 173] on td at bounding box center [341, 170] width 44 height 18
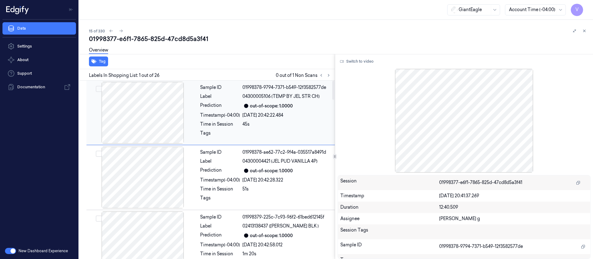
click at [158, 106] on div at bounding box center [143, 113] width 110 height 62
click at [329, 77] on icon at bounding box center [328, 75] width 4 height 4
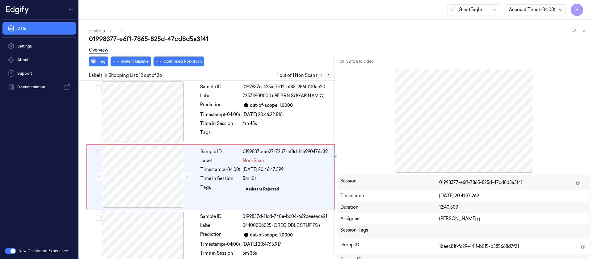
scroll to position [656, 0]
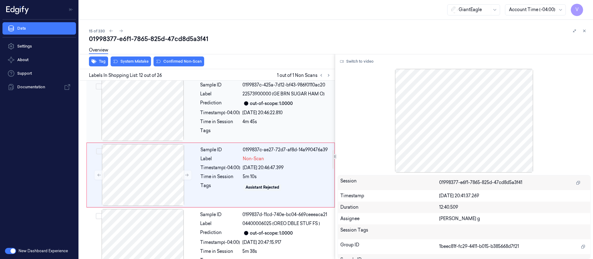
click at [243, 119] on div "4m 45s" at bounding box center [286, 122] width 89 height 6
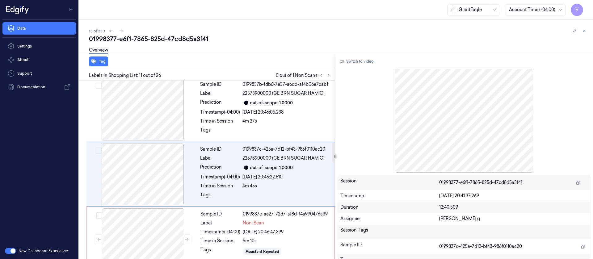
scroll to position [591, 0]
click at [370, 63] on button "Switch to video" at bounding box center [356, 61] width 39 height 10
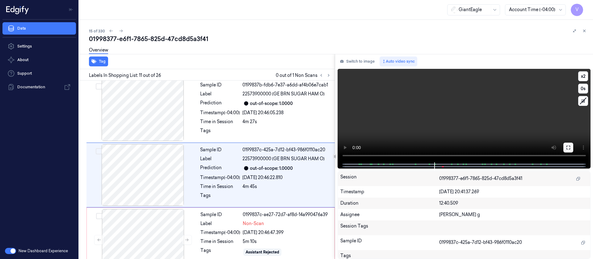
click at [566, 148] on icon at bounding box center [568, 147] width 5 height 5
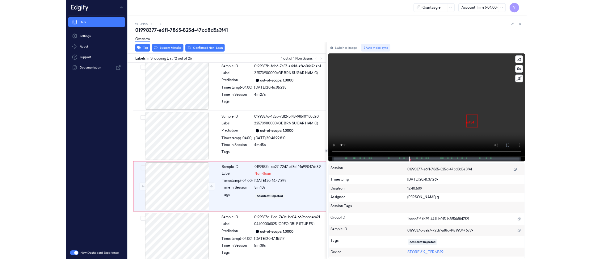
scroll to position [619, 0]
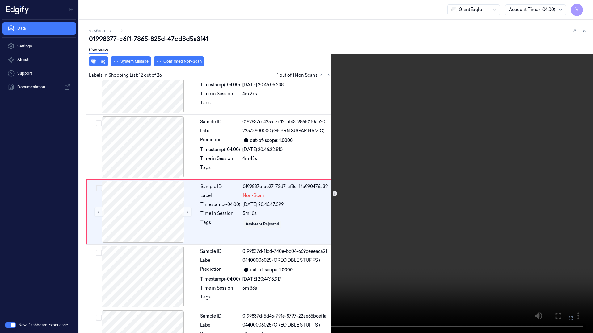
click at [0, 0] on icon at bounding box center [0, 0] width 0 height 0
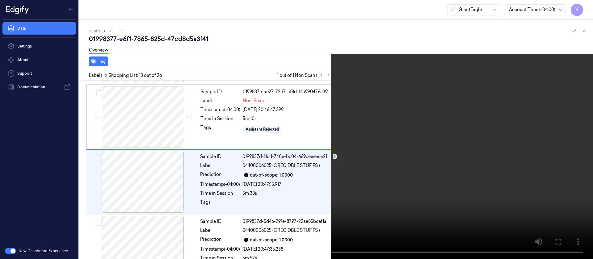
scroll to position [721, 0]
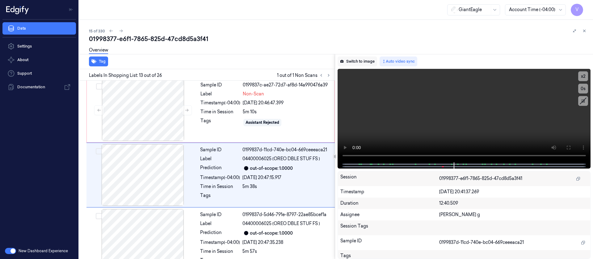
click at [363, 62] on button "Switch to image" at bounding box center [357, 61] width 40 height 10
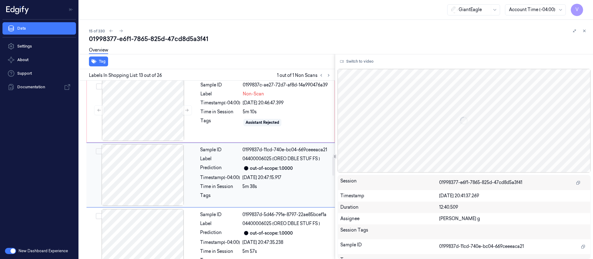
click at [150, 169] on div at bounding box center [143, 175] width 110 height 62
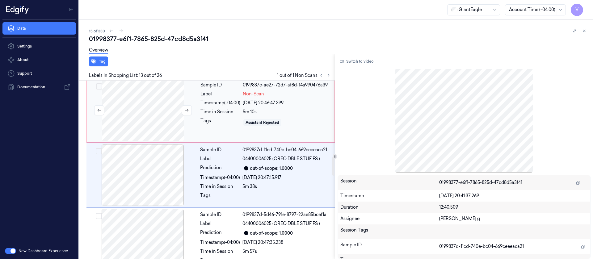
click at [145, 114] on div at bounding box center [143, 110] width 110 height 62
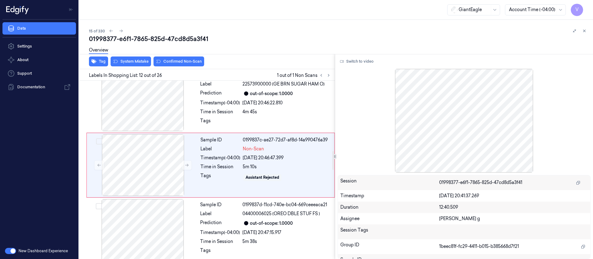
scroll to position [656, 0]
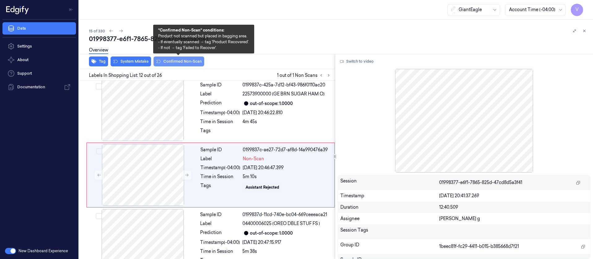
click at [172, 59] on button "Confirmed Non-Scan" at bounding box center [178, 61] width 51 height 10
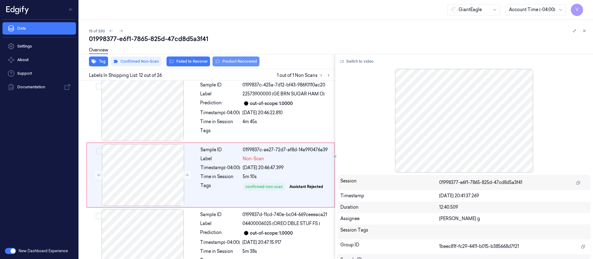
click at [237, 65] on button "Product Recovered" at bounding box center [235, 61] width 47 height 10
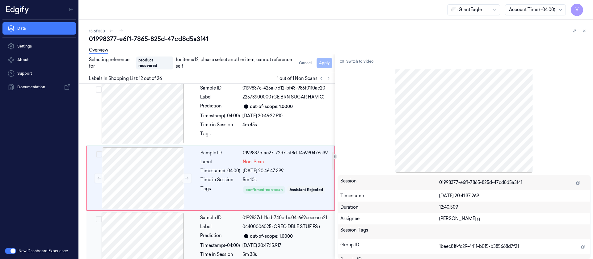
click at [140, 218] on div at bounding box center [143, 243] width 110 height 62
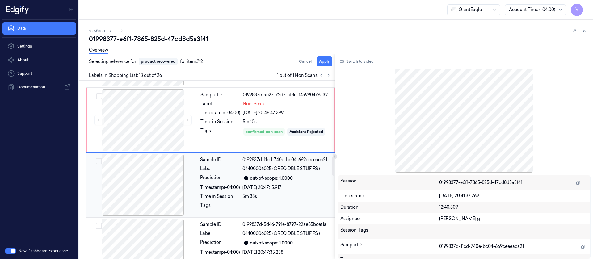
scroll to position [721, 0]
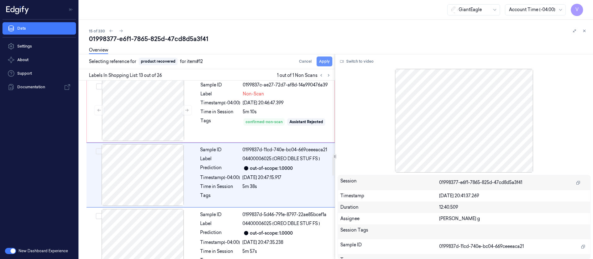
click at [323, 64] on button "Apply" at bounding box center [324, 61] width 16 height 10
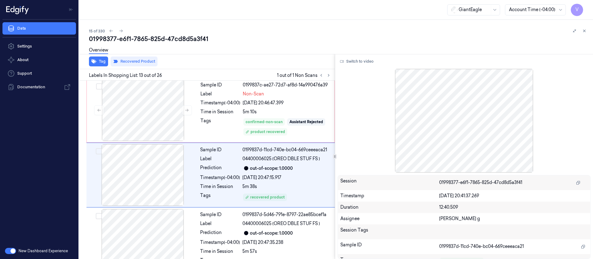
click at [427, 48] on div "Overview" at bounding box center [338, 51] width 499 height 16
click at [585, 31] on icon at bounding box center [584, 31] width 4 height 4
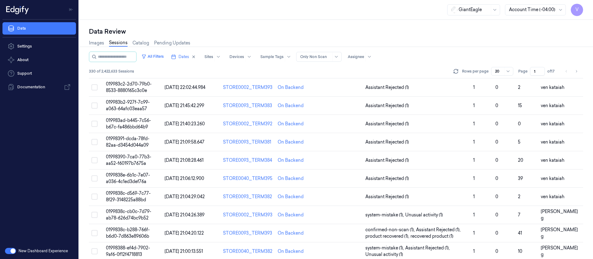
scroll to position [202, 0]
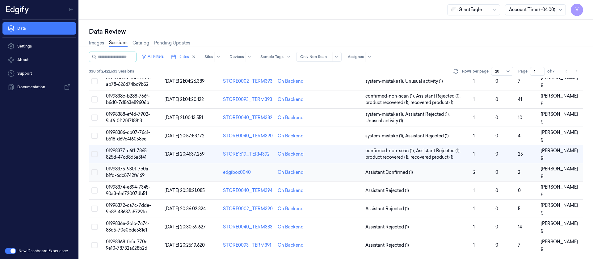
click at [342, 174] on td at bounding box center [341, 172] width 44 height 18
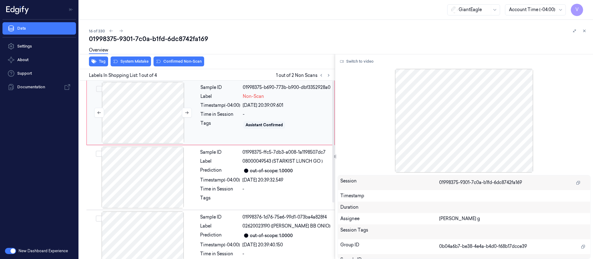
click at [152, 116] on div at bounding box center [143, 113] width 110 height 62
click at [353, 61] on button "Switch to video" at bounding box center [356, 61] width 39 height 10
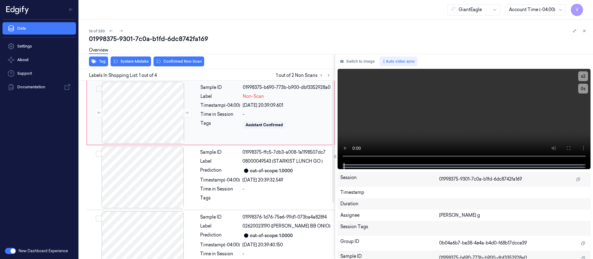
click at [281, 110] on div "Sample ID 01998375-b690-773b-b900-dbf3352928a0 Label Non-Scan Timestamp (-04:00…" at bounding box center [265, 113] width 135 height 62
click at [568, 144] on button at bounding box center [568, 148] width 10 height 10
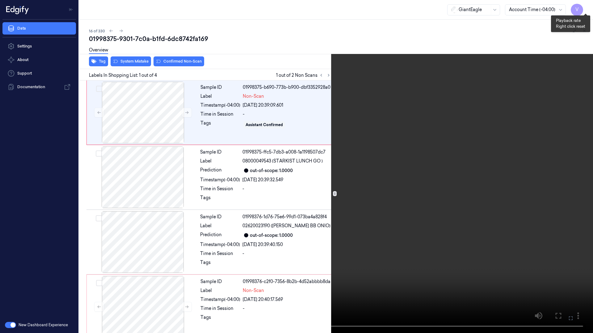
click at [583, 9] on button "x 2" at bounding box center [585, 7] width 10 height 10
click at [583, 9] on button "x 4" at bounding box center [585, 7] width 10 height 10
click at [0, 0] on icon at bounding box center [0, 0] width 0 height 0
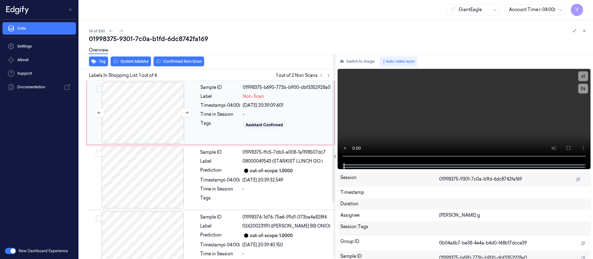
click at [141, 117] on div at bounding box center [143, 113] width 110 height 62
click at [156, 112] on div at bounding box center [143, 113] width 110 height 62
click at [152, 187] on div at bounding box center [143, 178] width 110 height 62
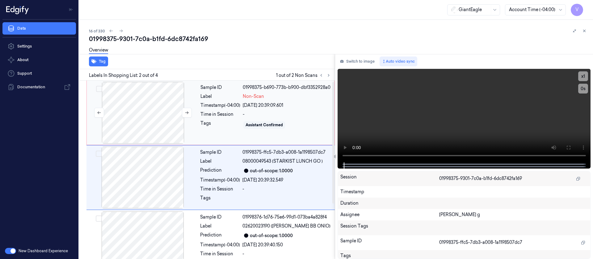
scroll to position [8, 0]
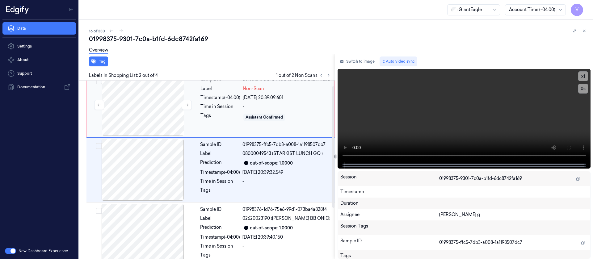
click at [154, 103] on div at bounding box center [143, 105] width 110 height 62
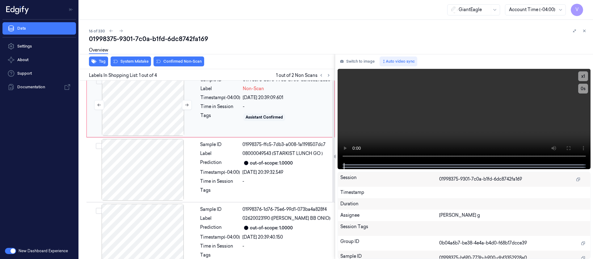
scroll to position [0, 0]
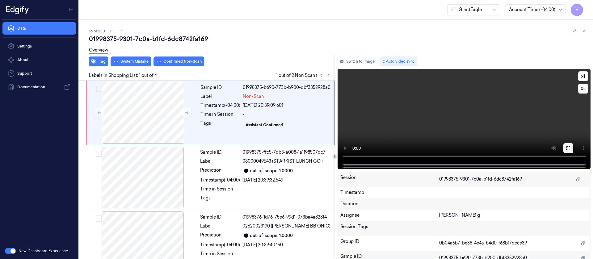
click at [568, 149] on icon at bounding box center [568, 148] width 5 height 5
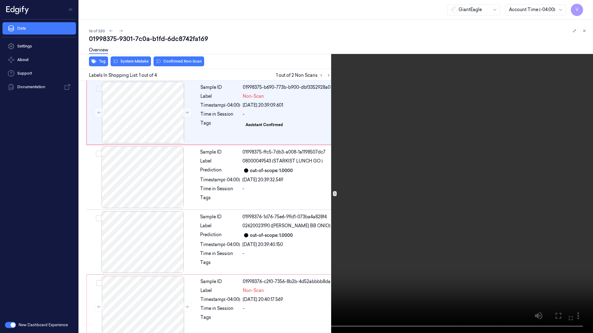
click at [0, 0] on icon at bounding box center [0, 0] width 0 height 0
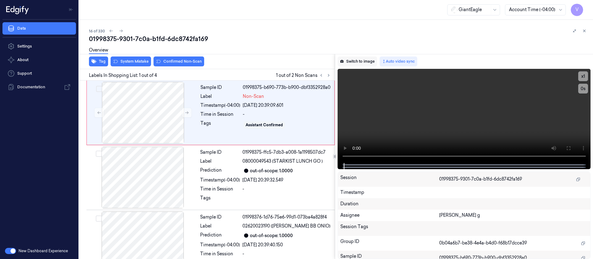
click at [353, 61] on button "Switch to image" at bounding box center [357, 61] width 40 height 10
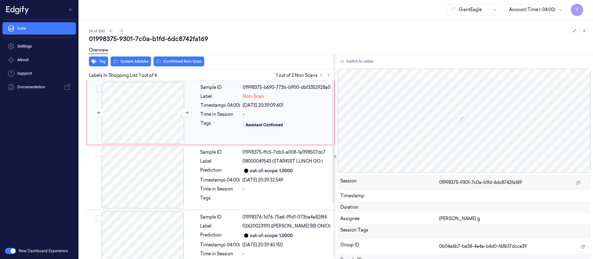
click at [149, 112] on div at bounding box center [143, 113] width 110 height 62
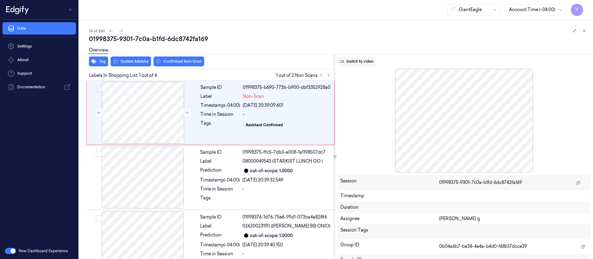
click at [371, 61] on button "Switch to video" at bounding box center [356, 61] width 39 height 10
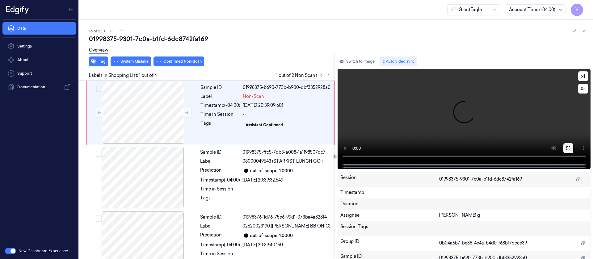
click at [572, 148] on button at bounding box center [568, 148] width 10 height 10
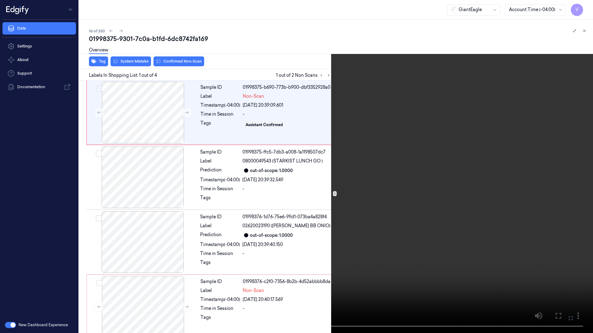
click at [0, 0] on icon at bounding box center [0, 0] width 0 height 0
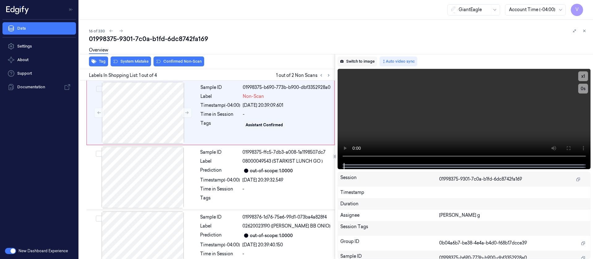
click at [362, 61] on button "Switch to image" at bounding box center [357, 61] width 40 height 10
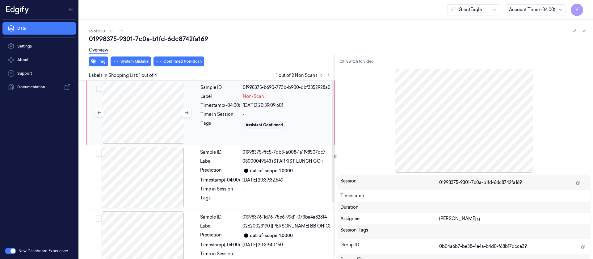
click at [149, 119] on div at bounding box center [143, 113] width 110 height 62
click at [134, 61] on button "System Mistake" at bounding box center [131, 61] width 40 height 10
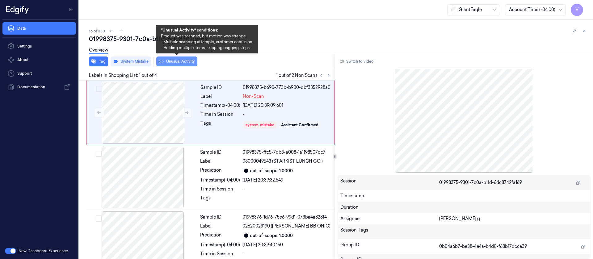
click at [174, 60] on button "Unusual Activity" at bounding box center [176, 61] width 41 height 10
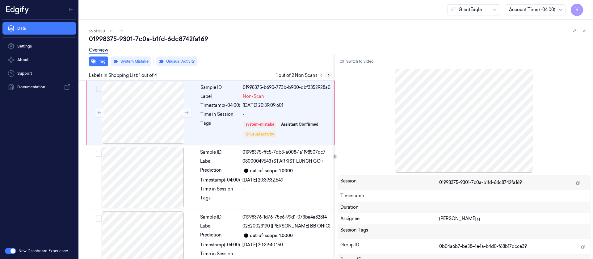
click at [328, 77] on button at bounding box center [328, 75] width 7 height 7
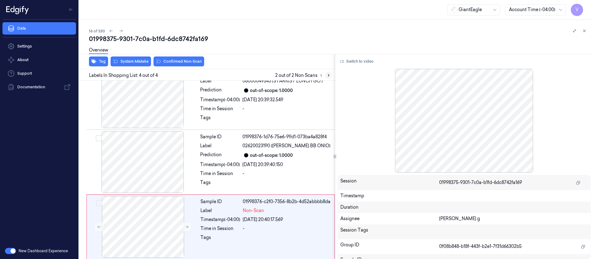
scroll to position [83, 0]
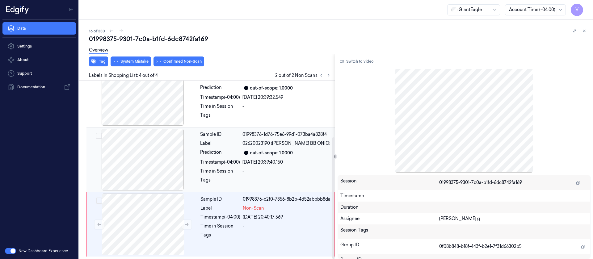
click at [213, 162] on div "Timestamp (-04:00)" at bounding box center [220, 162] width 40 height 6
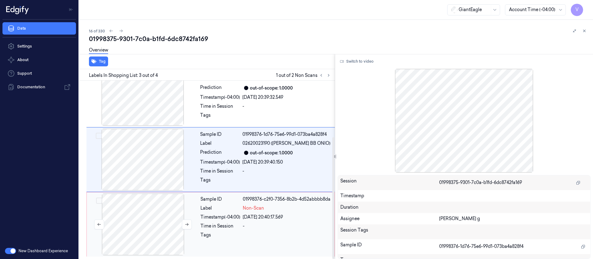
click at [158, 213] on div at bounding box center [143, 225] width 110 height 62
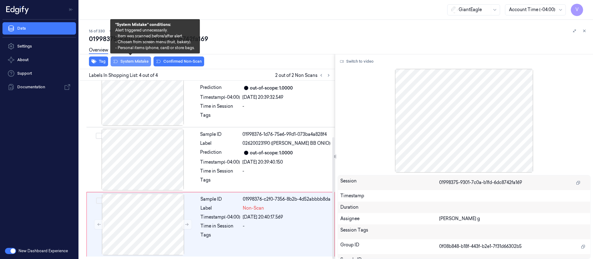
click at [132, 64] on button "System Mistake" at bounding box center [131, 61] width 40 height 10
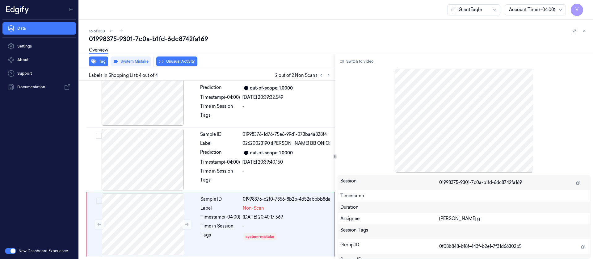
click at [179, 63] on button "Unusual Activity" at bounding box center [176, 61] width 41 height 10
click at [583, 28] on button at bounding box center [583, 30] width 7 height 7
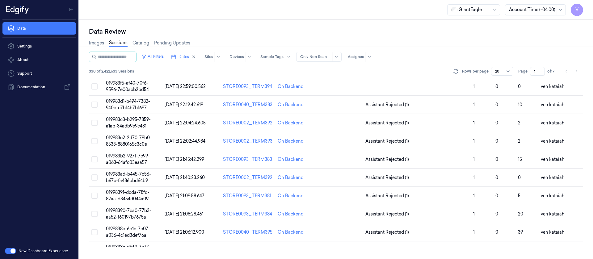
scroll to position [202, 0]
